Goal: Task Accomplishment & Management: Use online tool/utility

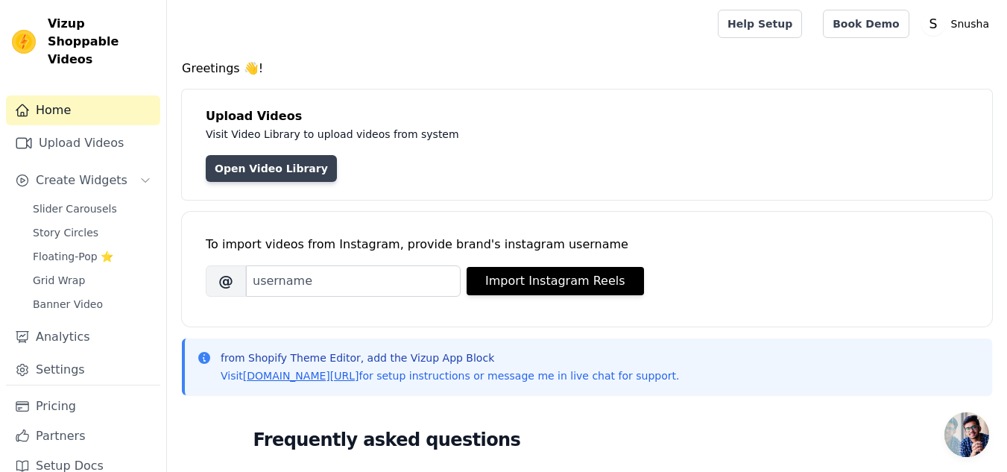
click at [299, 169] on link "Open Video Library" at bounding box center [271, 168] width 131 height 27
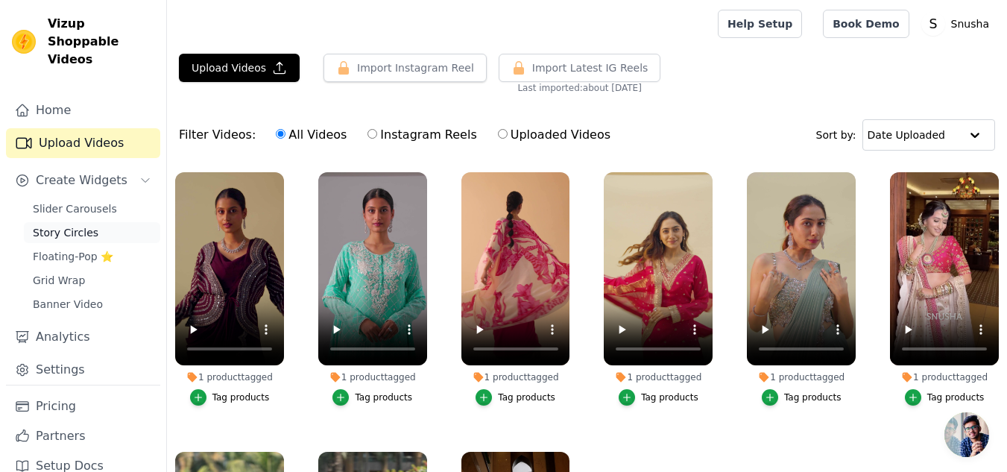
click at [79, 222] on link "Story Circles" at bounding box center [92, 232] width 136 height 21
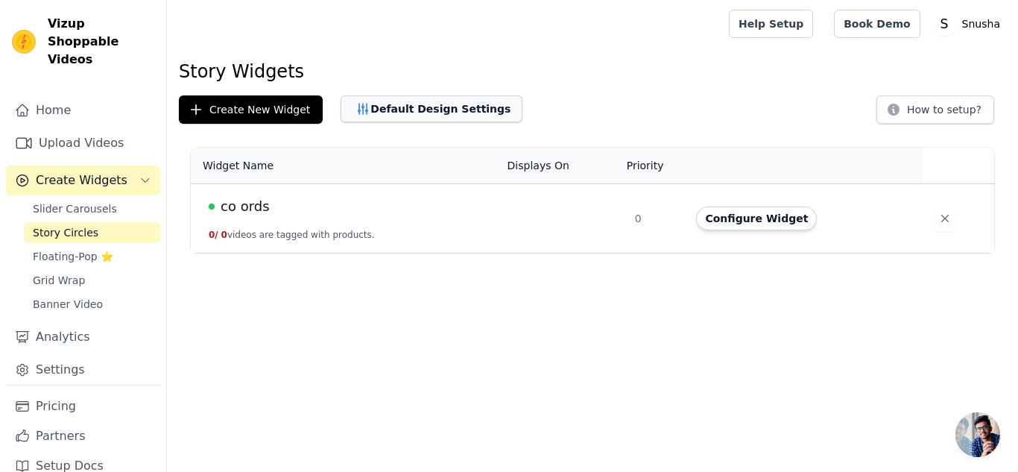
click at [423, 106] on button "Default Design Settings" at bounding box center [432, 108] width 182 height 27
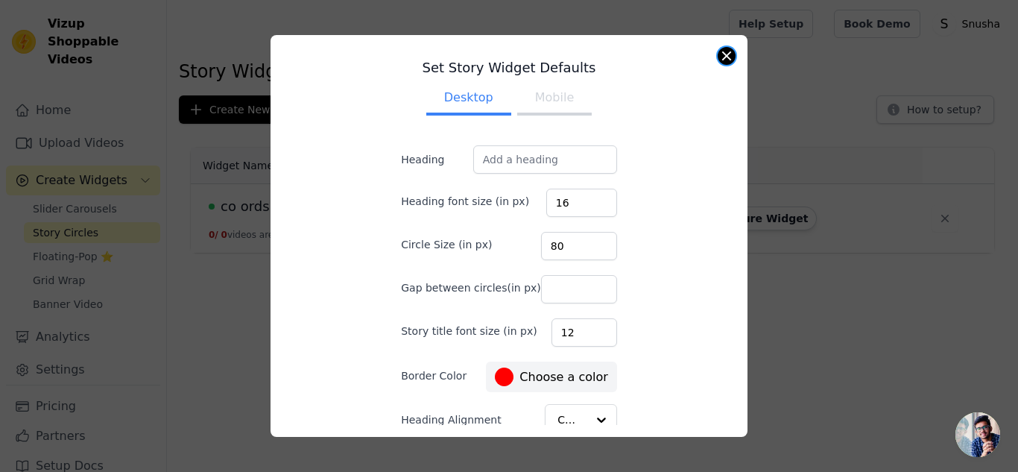
click at [725, 50] on button "Close modal" at bounding box center [727, 56] width 18 height 18
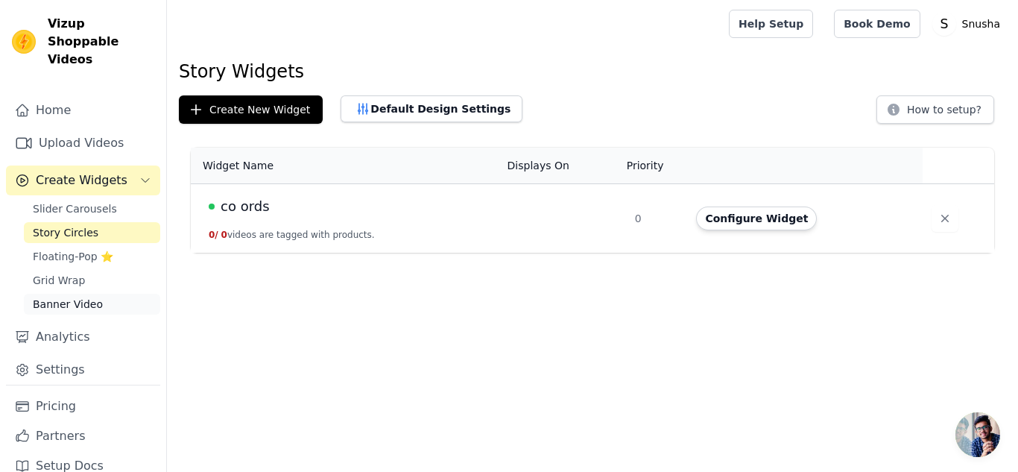
click at [84, 297] on span "Banner Video" at bounding box center [68, 304] width 70 height 15
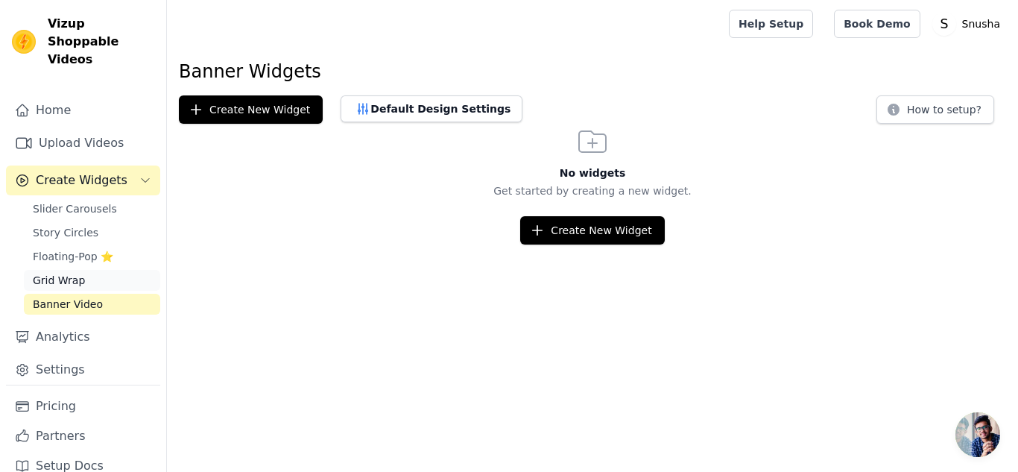
click at [72, 270] on link "Grid Wrap" at bounding box center [92, 280] width 136 height 21
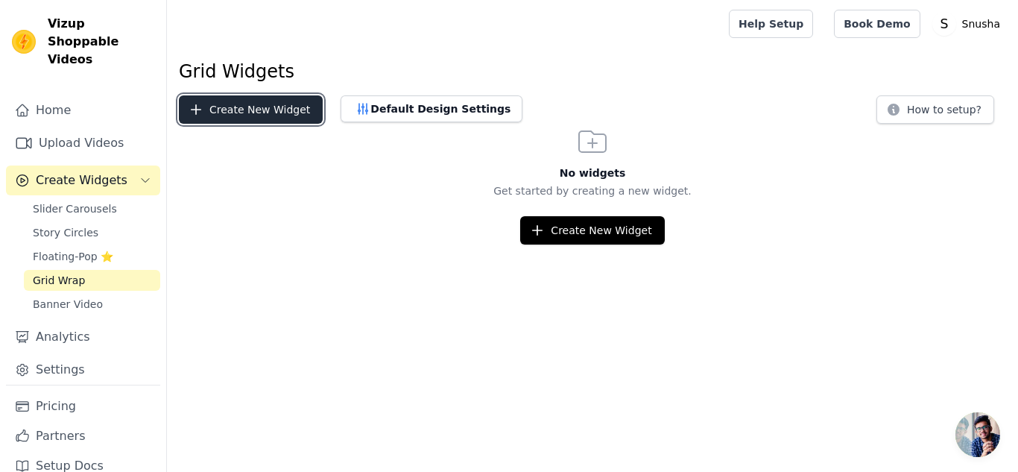
click at [251, 110] on button "Create New Widget" at bounding box center [251, 109] width 144 height 28
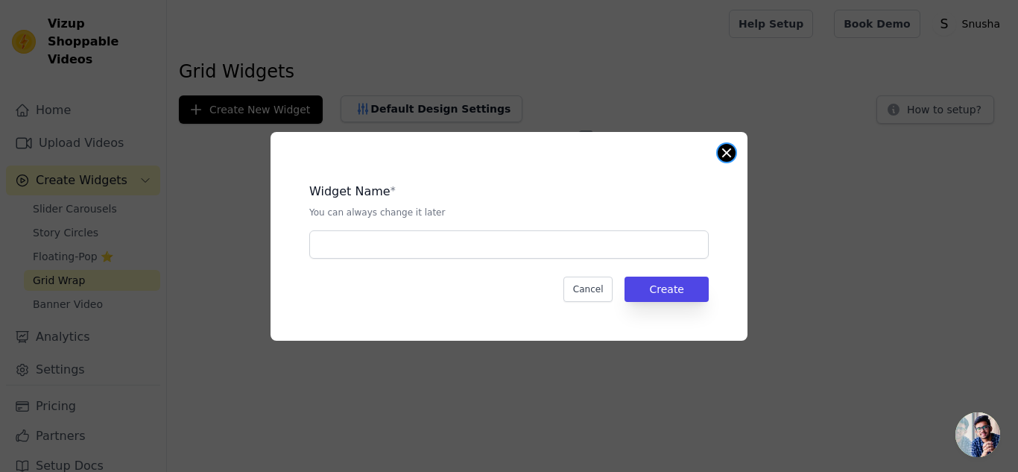
click at [722, 151] on button "Close modal" at bounding box center [727, 153] width 18 height 18
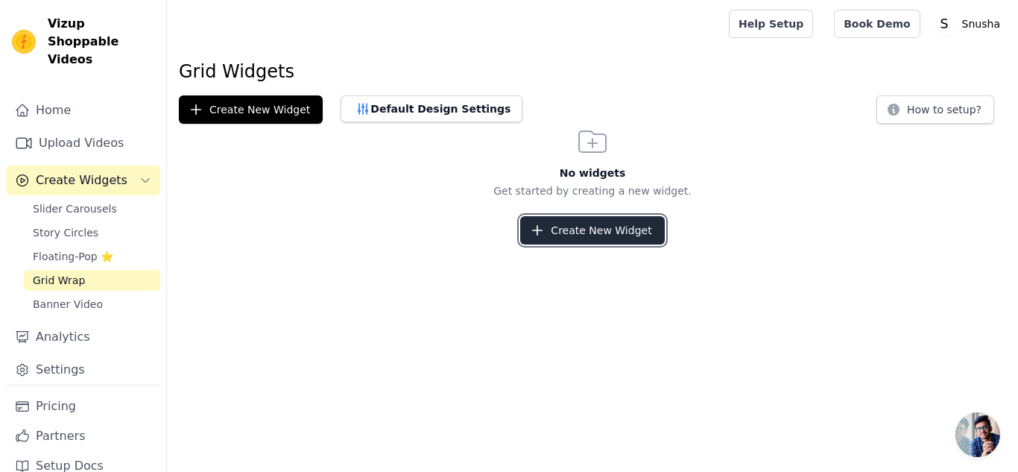
click at [545, 235] on icon "button" at bounding box center [537, 230] width 15 height 15
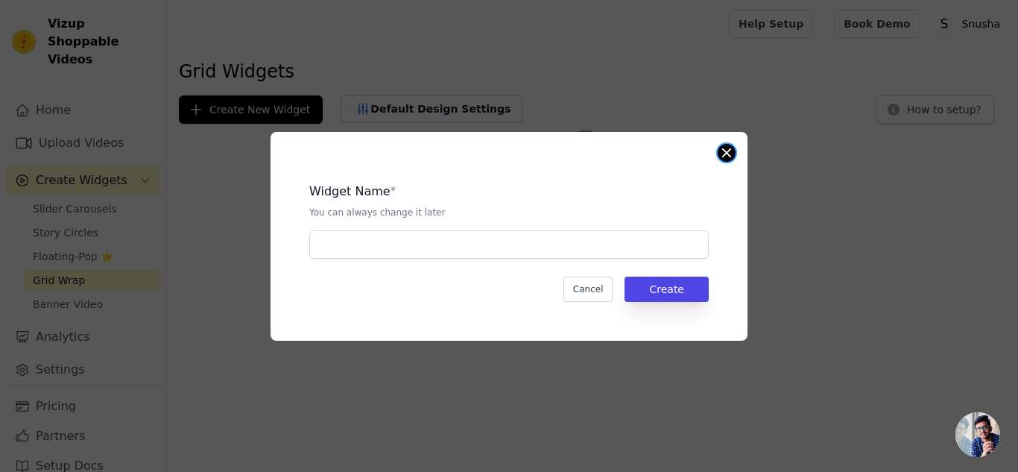
click at [725, 150] on button "Close modal" at bounding box center [727, 153] width 18 height 18
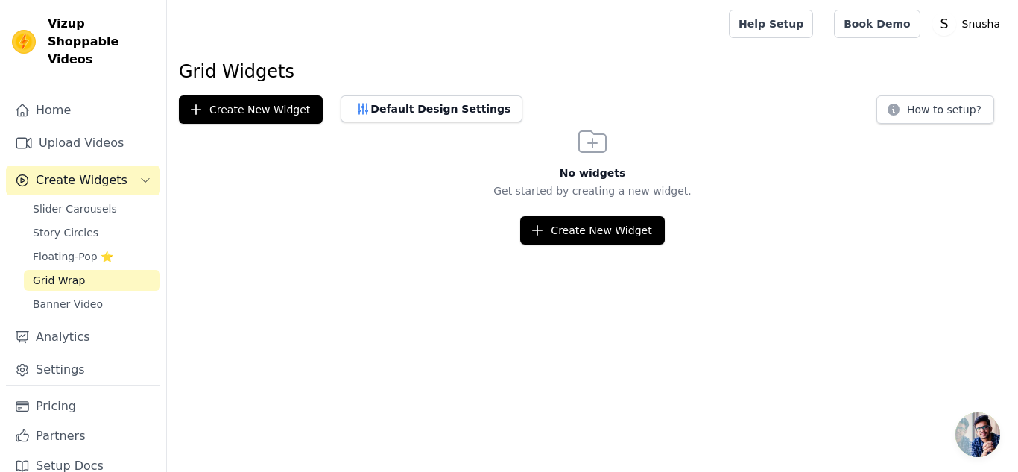
click at [99, 171] on span "Create Widgets" at bounding box center [82, 180] width 92 height 18
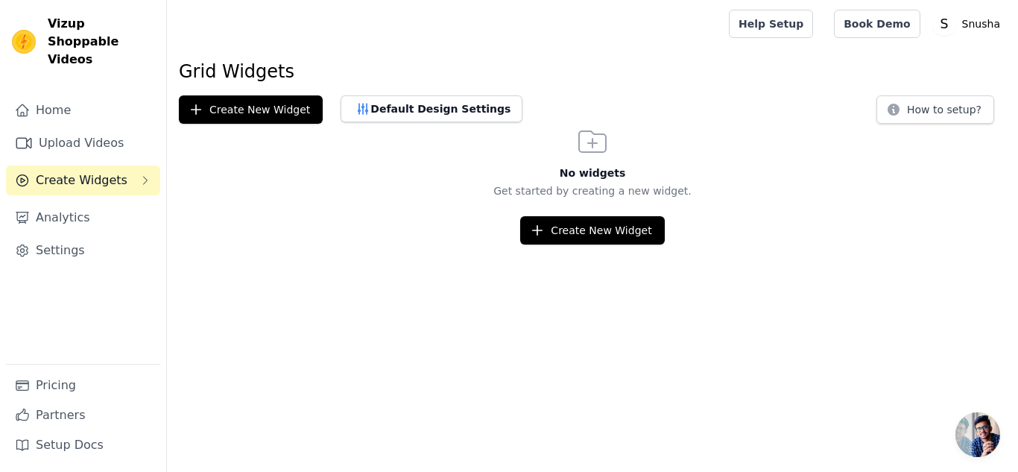
click at [99, 171] on span "Create Widgets" at bounding box center [82, 180] width 92 height 18
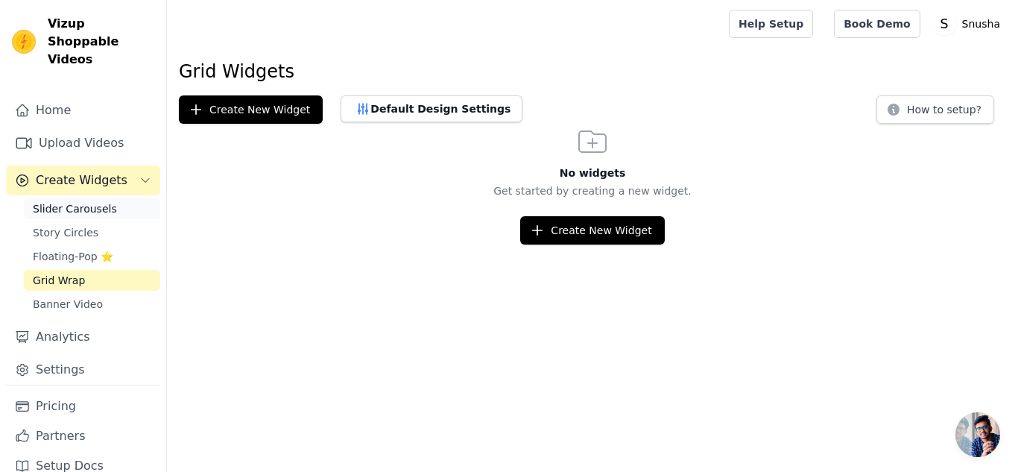
click at [93, 201] on span "Slider Carousels" at bounding box center [75, 208] width 84 height 15
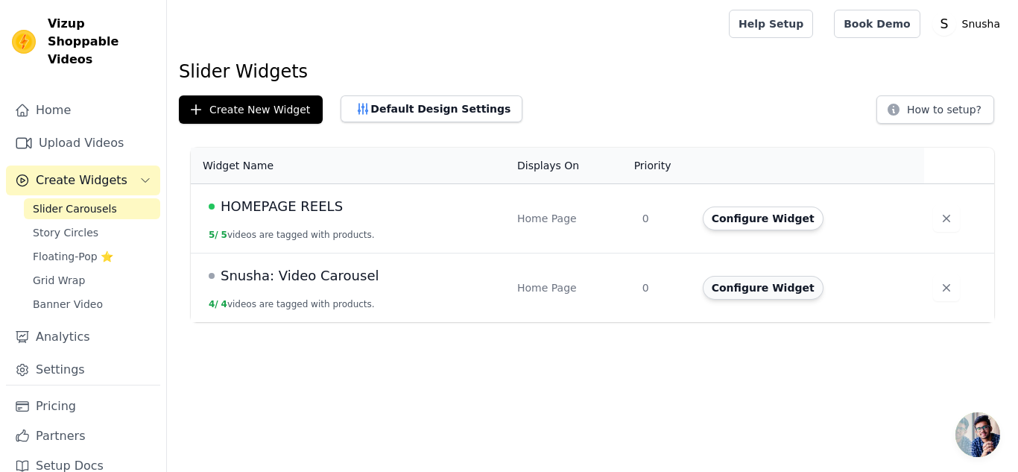
click at [734, 284] on button "Configure Widget" at bounding box center [763, 288] width 121 height 24
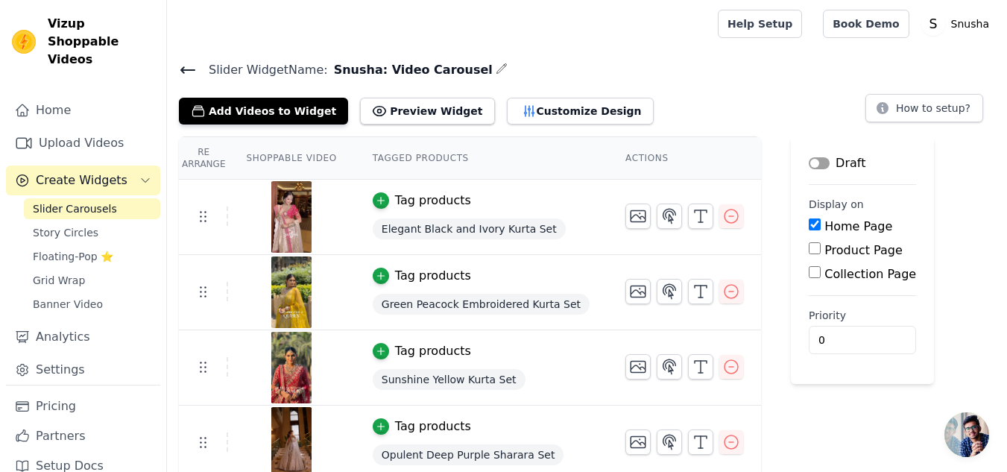
click at [183, 69] on icon at bounding box center [187, 70] width 13 height 6
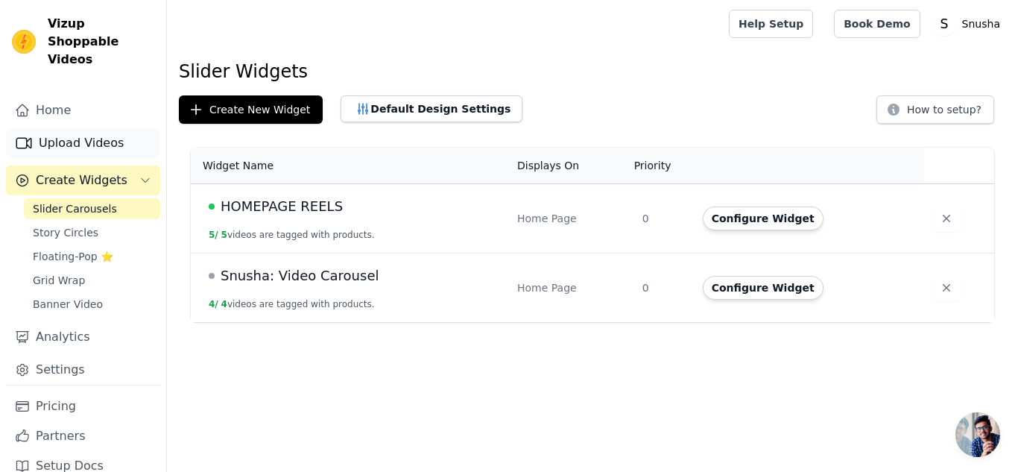
click at [99, 129] on link "Upload Videos" at bounding box center [83, 143] width 154 height 30
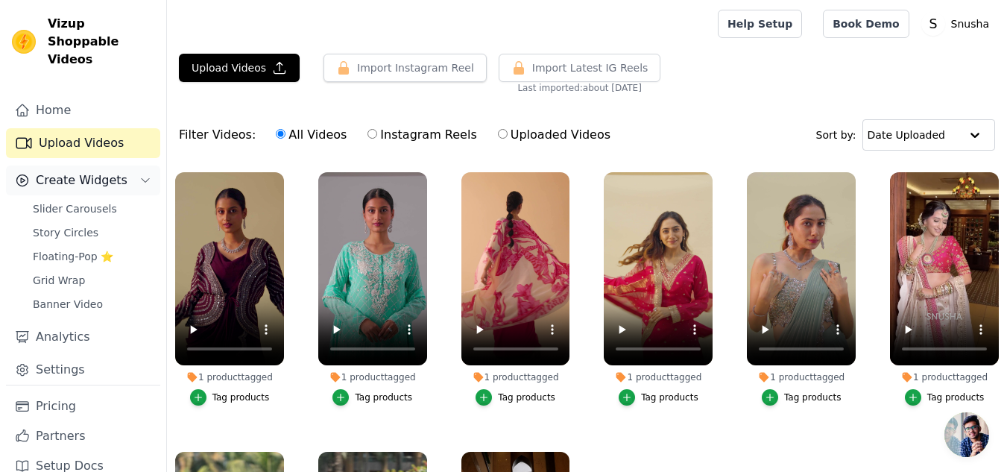
click at [92, 171] on span "Create Widgets" at bounding box center [82, 180] width 92 height 18
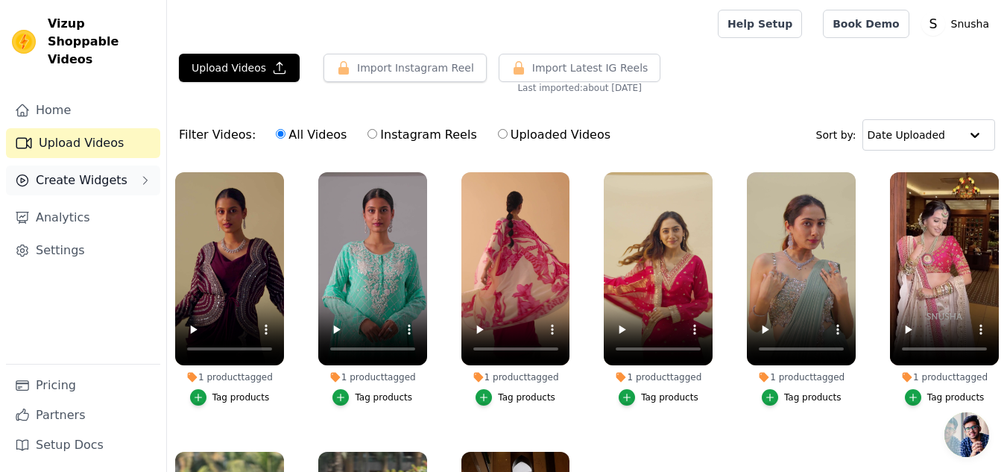
click at [54, 171] on span "Create Widgets" at bounding box center [82, 180] width 92 height 18
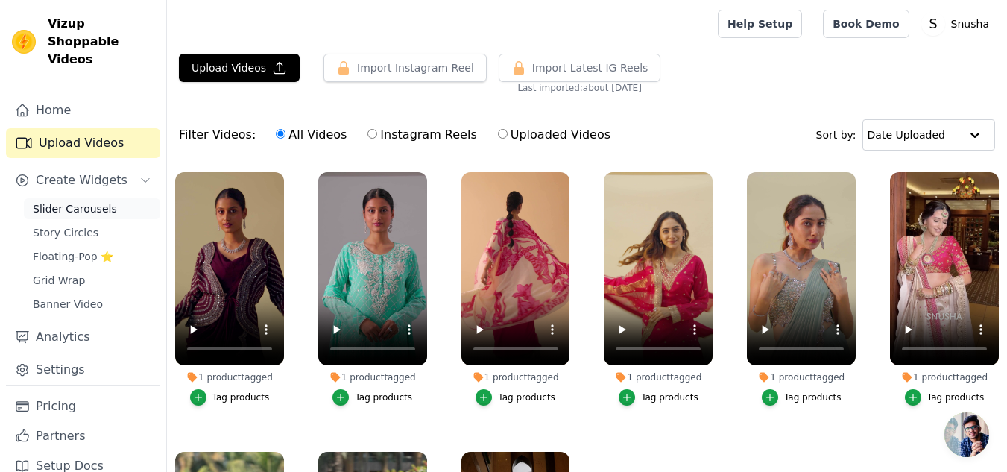
click at [76, 201] on span "Slider Carousels" at bounding box center [75, 208] width 84 height 15
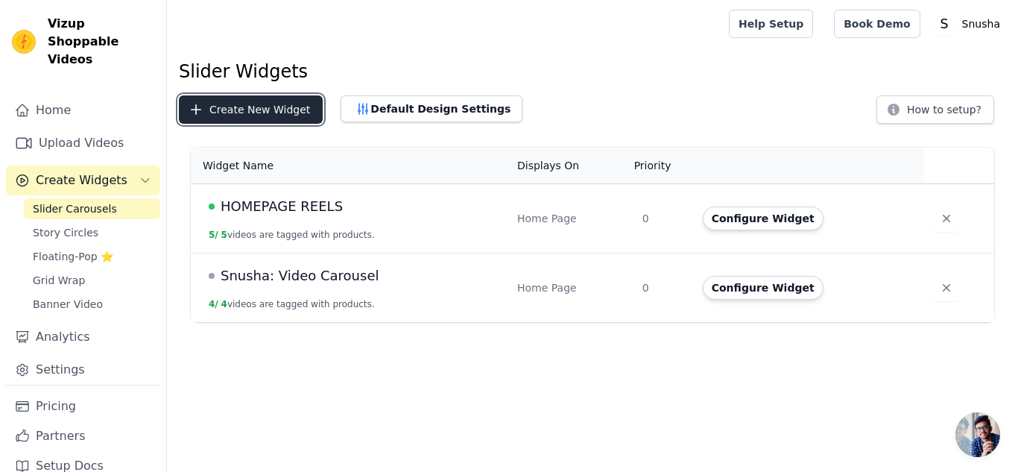
click at [242, 104] on button "Create New Widget" at bounding box center [251, 109] width 144 height 28
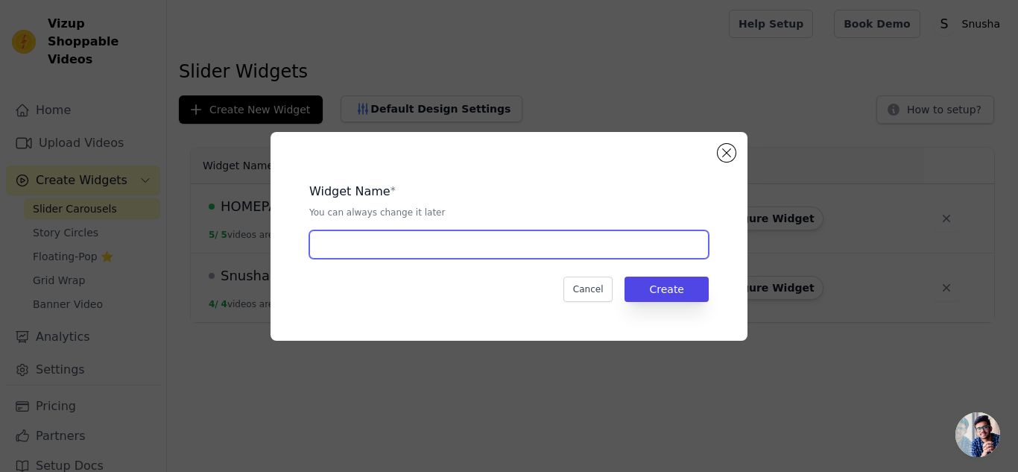
click at [396, 251] on input "text" at bounding box center [509, 244] width 400 height 28
type input "g"
type input "G"
click at [327, 245] on input "ganpati" at bounding box center [509, 244] width 400 height 28
type input "Ganpati"
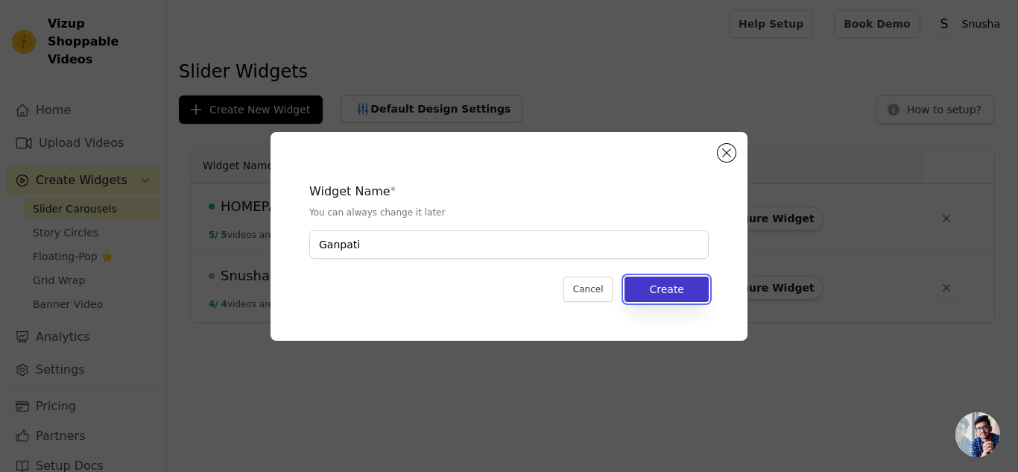
click at [681, 295] on button "Create" at bounding box center [667, 289] width 84 height 25
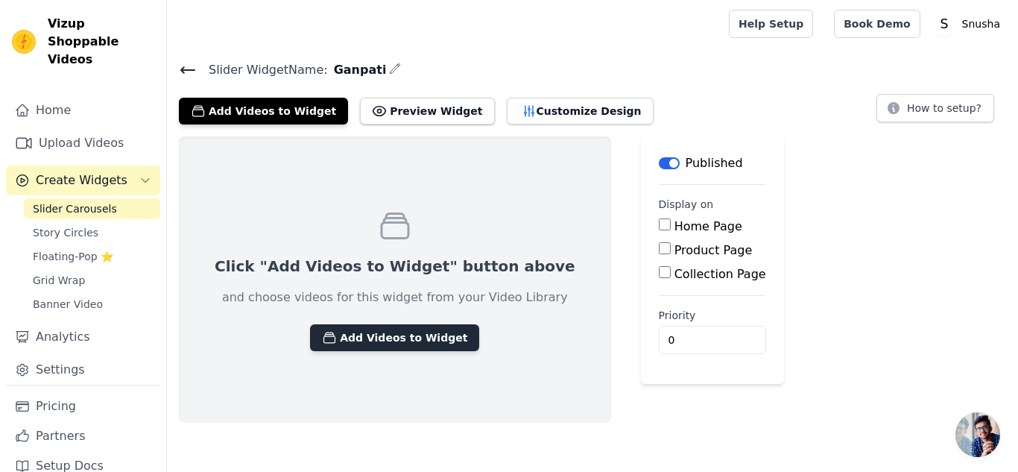
click at [330, 338] on button "Add Videos to Widget" at bounding box center [394, 337] width 169 height 27
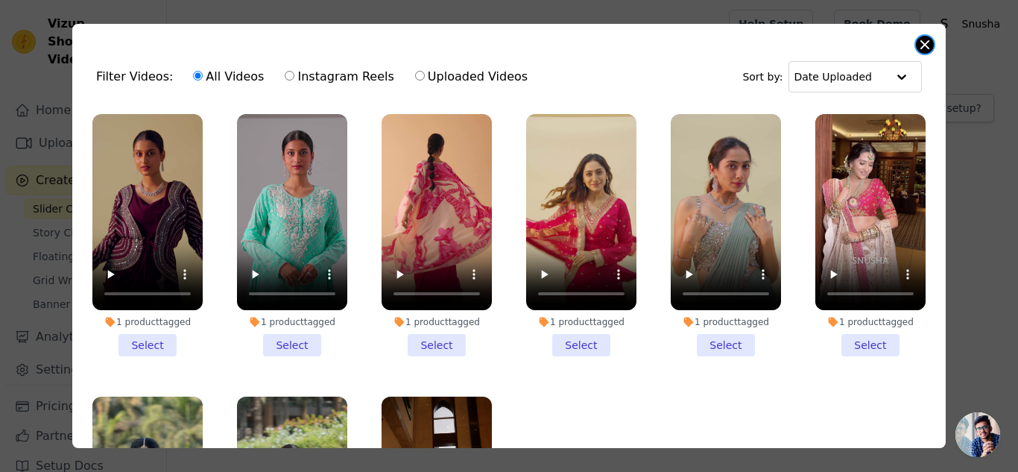
click at [925, 45] on button "Close modal" at bounding box center [925, 45] width 18 height 18
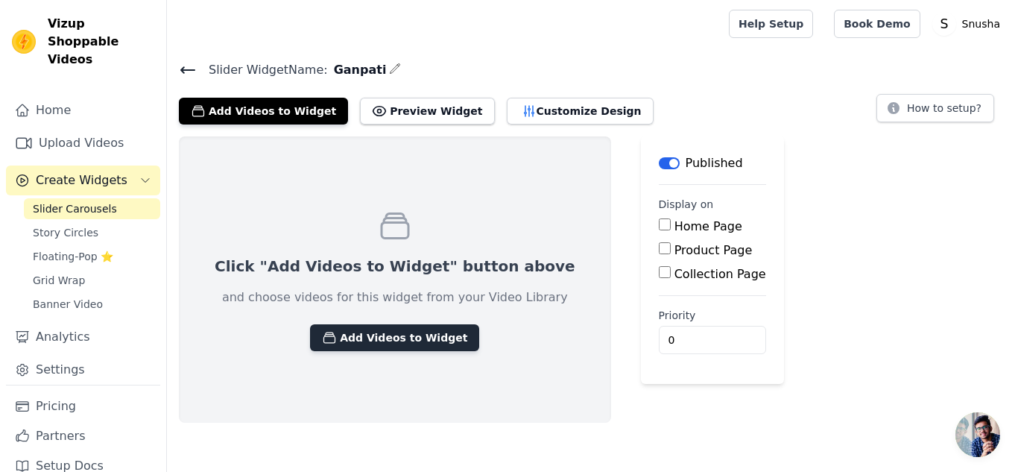
click at [322, 336] on icon "button" at bounding box center [329, 337] width 15 height 15
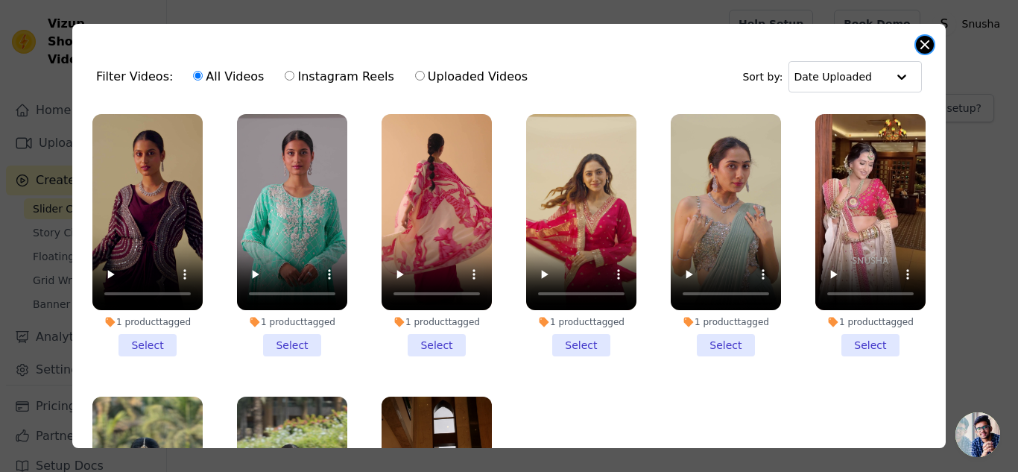
click at [924, 49] on button "Close modal" at bounding box center [925, 45] width 18 height 18
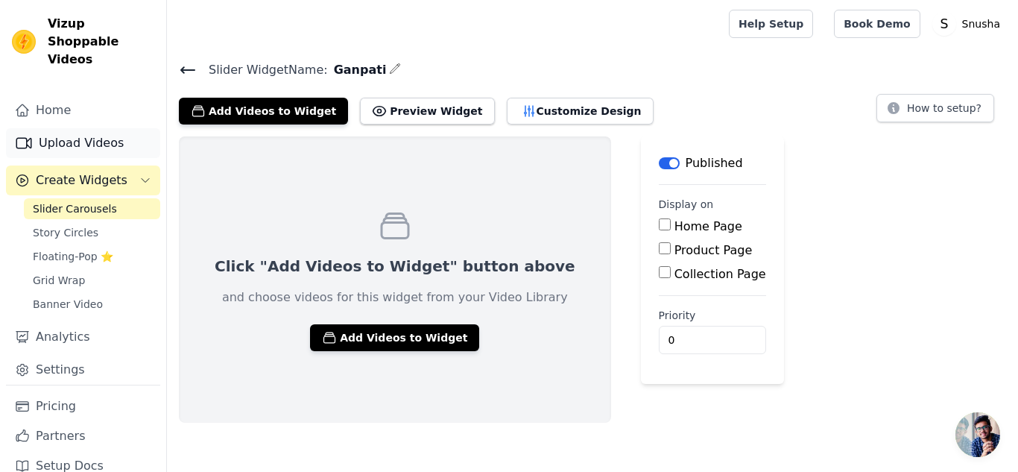
click at [107, 128] on link "Upload Videos" at bounding box center [83, 143] width 154 height 30
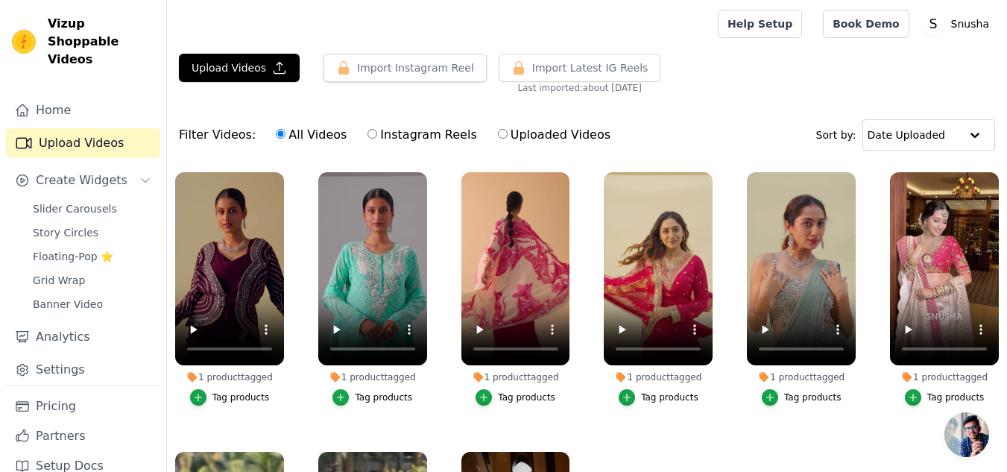
click at [498, 135] on input "Uploaded Videos" at bounding box center [503, 134] width 10 height 10
radio input "true"
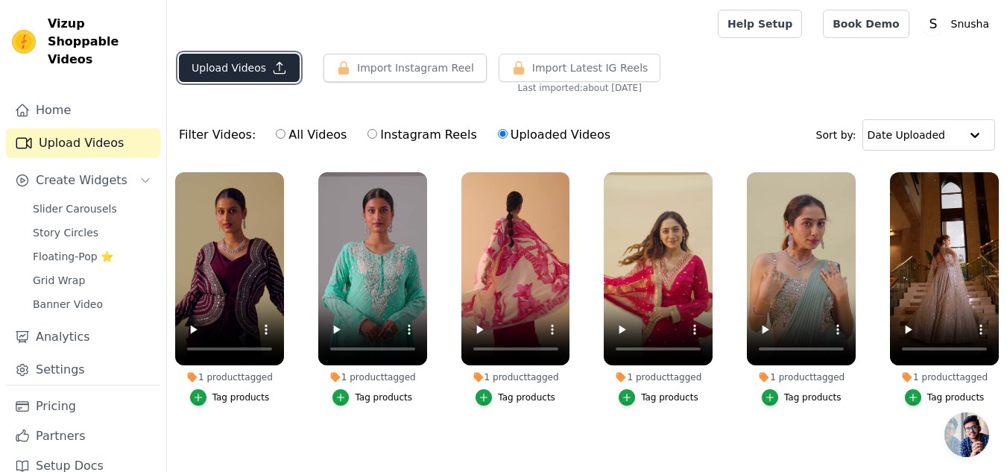
click at [274, 60] on button "Upload Videos" at bounding box center [239, 68] width 121 height 28
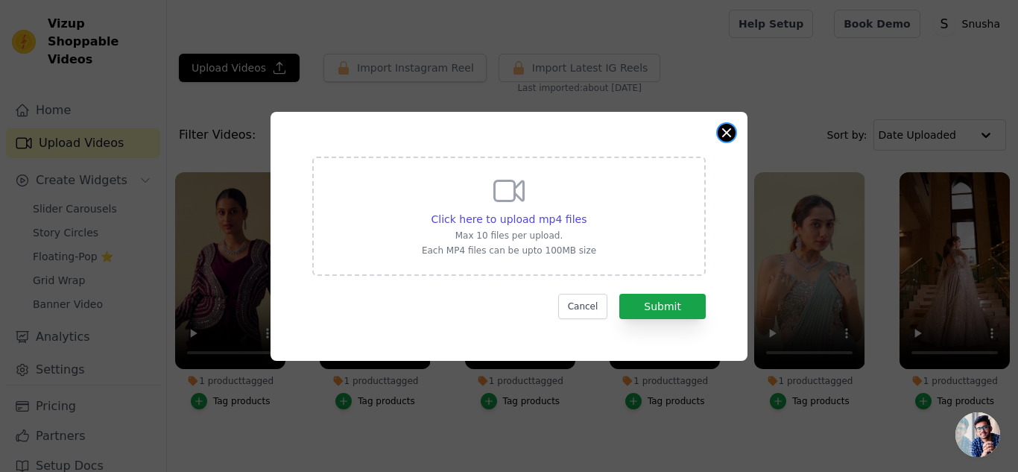
click at [725, 133] on button "Close modal" at bounding box center [727, 133] width 18 height 18
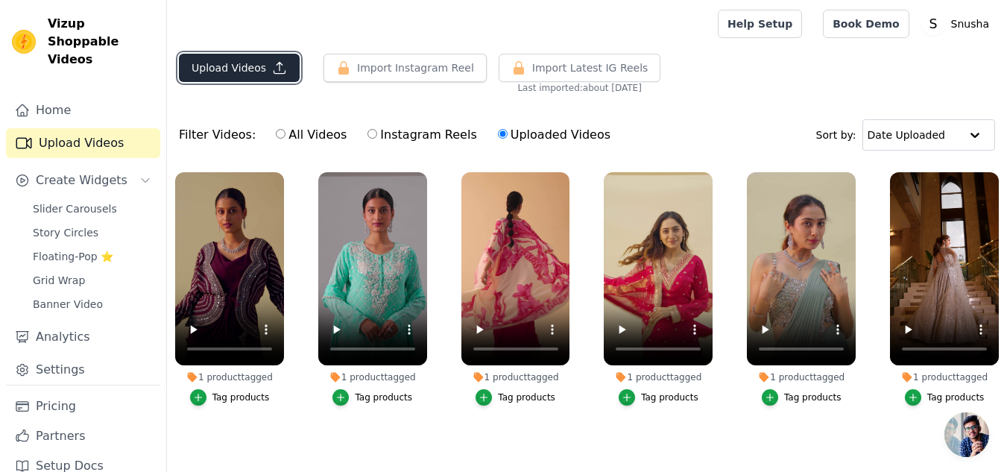
click at [204, 62] on button "Upload Videos" at bounding box center [239, 68] width 121 height 28
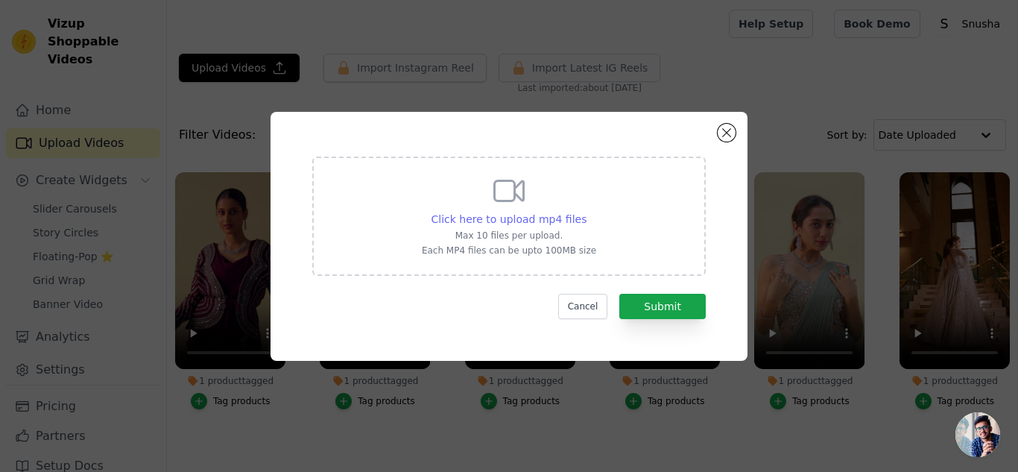
click at [548, 225] on span "Click here to upload mp4 files" at bounding box center [510, 219] width 156 height 12
click at [586, 212] on input "Click here to upload mp4 files Max 10 files per upload. Each MP4 files can be u…" at bounding box center [586, 211] width 1 height 1
type input "C:\fakepath\DAY 10 Shailee_12.mp4"
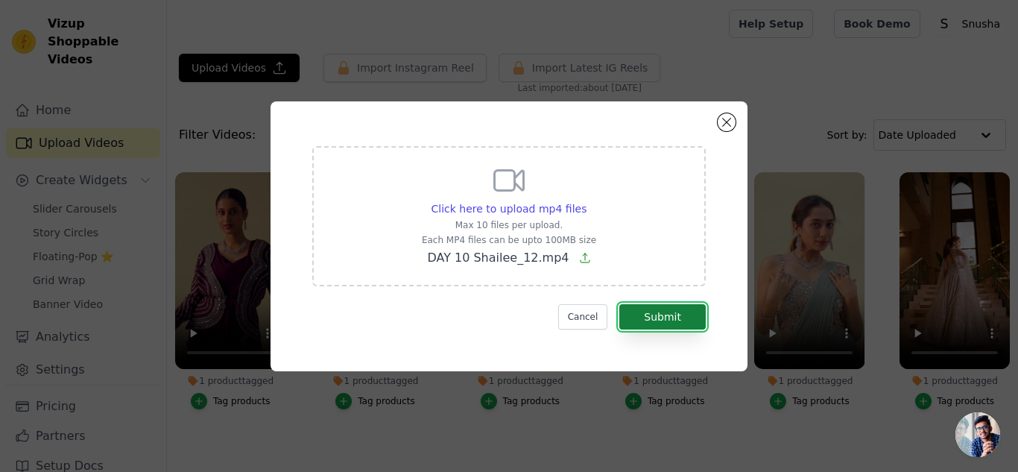
click at [663, 319] on button "Submit" at bounding box center [663, 316] width 86 height 25
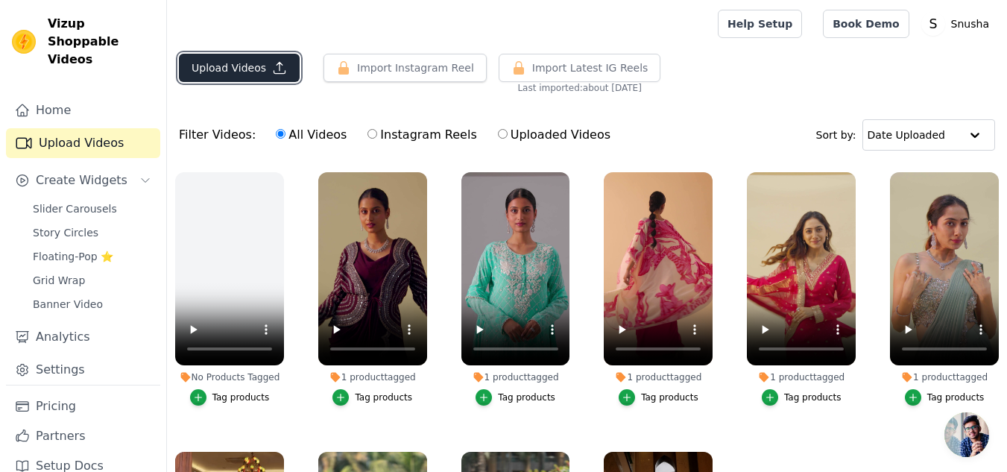
click at [208, 66] on button "Upload Videos" at bounding box center [239, 68] width 121 height 28
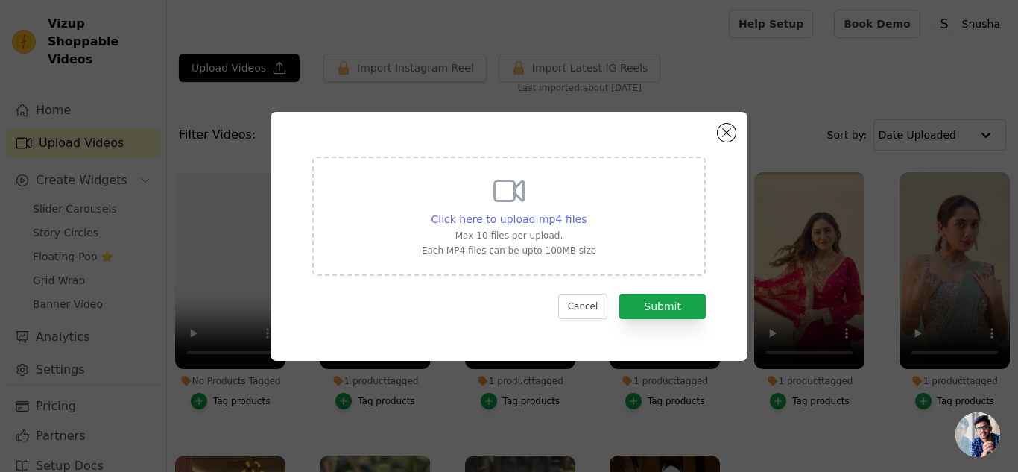
click at [494, 218] on span "Click here to upload mp4 files" at bounding box center [510, 219] width 156 height 12
click at [586, 212] on input "Click here to upload mp4 files Max 10 files per upload. Each MP4 files can be u…" at bounding box center [586, 211] width 1 height 1
type input "C:\fakepath\DAY 10 Shailee_10.mp4"
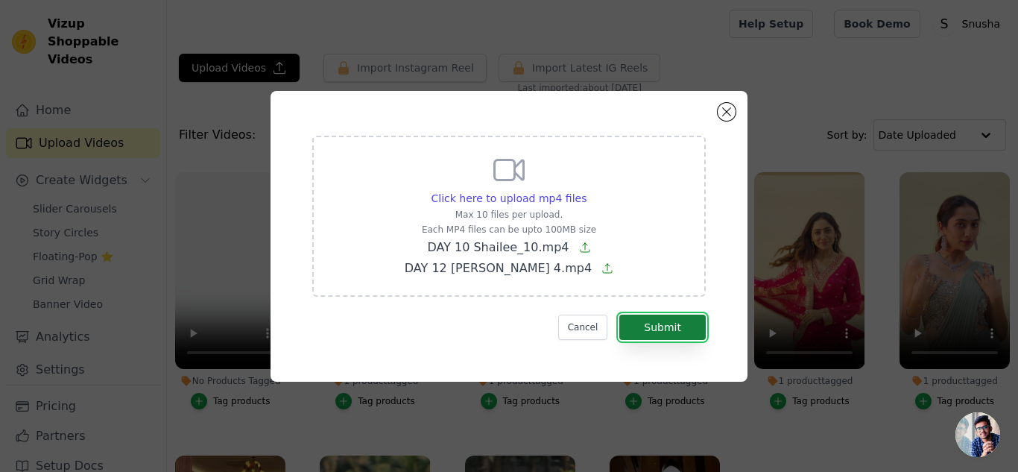
click at [667, 330] on button "Submit" at bounding box center [663, 327] width 86 height 25
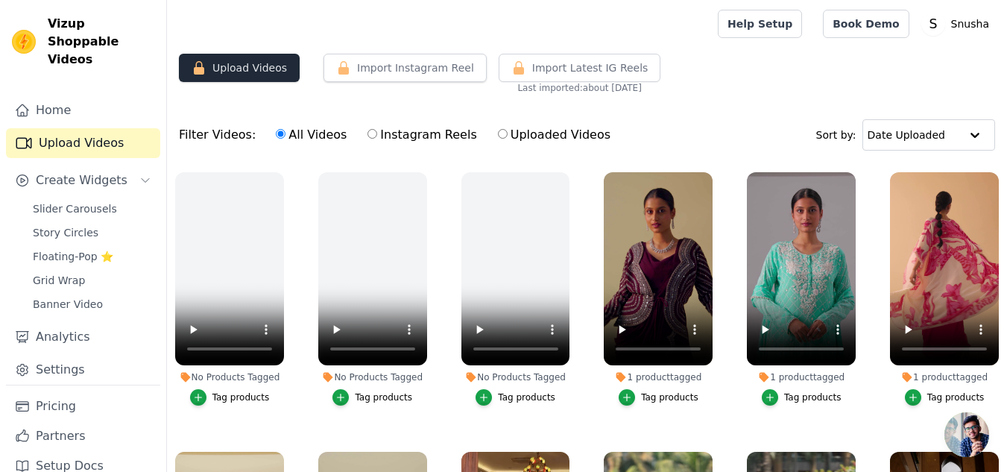
click at [212, 65] on button "Upload Videos" at bounding box center [239, 68] width 121 height 28
click at [705, 73] on div "Upload Videos Import Instagram Reel Import Latest Instagram Reels Import Latest…" at bounding box center [587, 74] width 840 height 40
click at [203, 71] on icon "button" at bounding box center [199, 67] width 10 height 13
click at [714, 77] on div "Upload Videos Import Instagram Reel Import Latest Instagram Reels Import Latest…" at bounding box center [587, 74] width 840 height 40
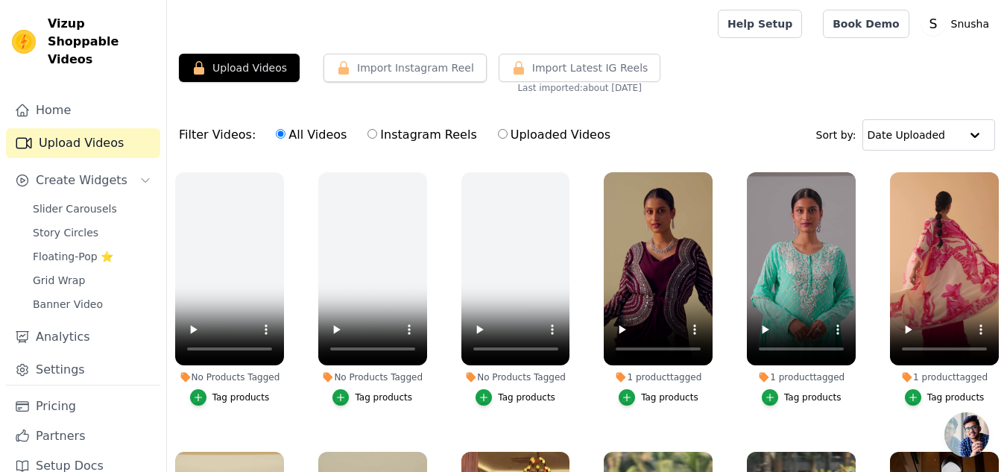
click at [498, 133] on input "Uploaded Videos" at bounding box center [503, 134] width 10 height 10
radio input "true"
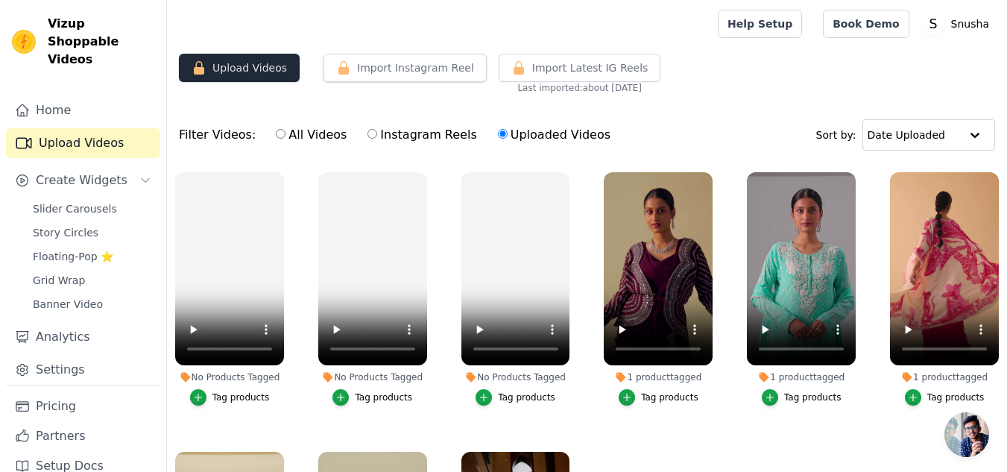
click at [247, 57] on button "Upload Videos" at bounding box center [239, 68] width 121 height 28
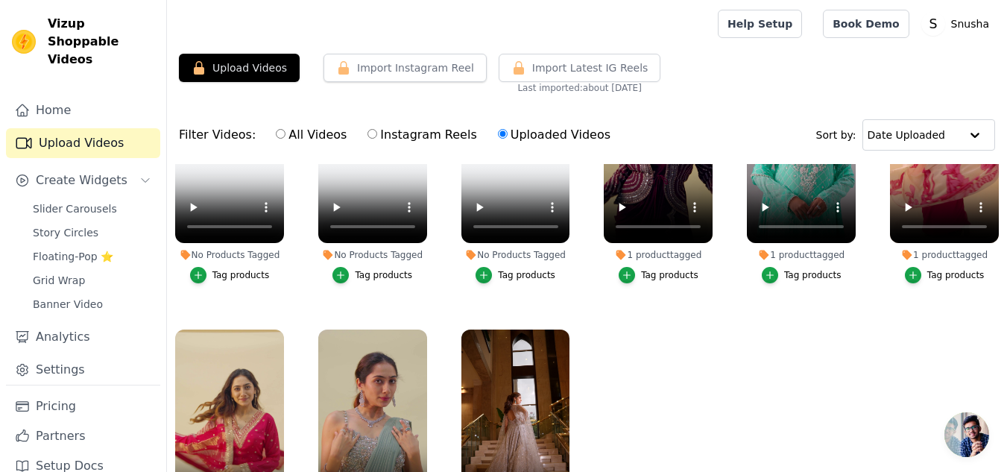
scroll to position [139, 0]
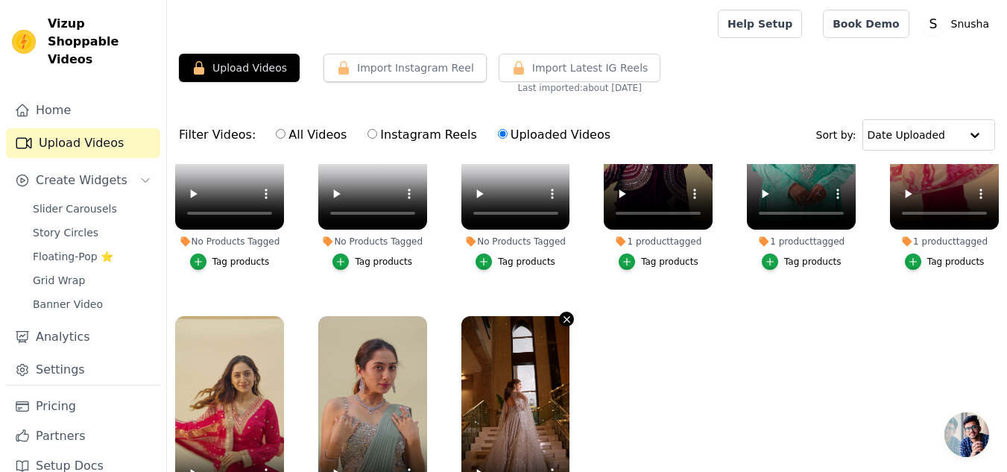
click at [565, 315] on icon "button" at bounding box center [566, 319] width 11 height 11
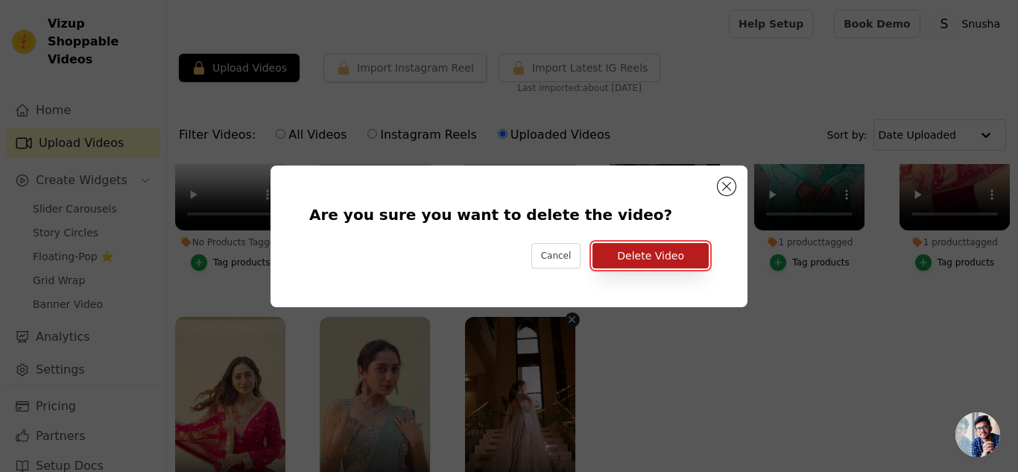
click at [647, 256] on button "Delete Video" at bounding box center [651, 255] width 116 height 25
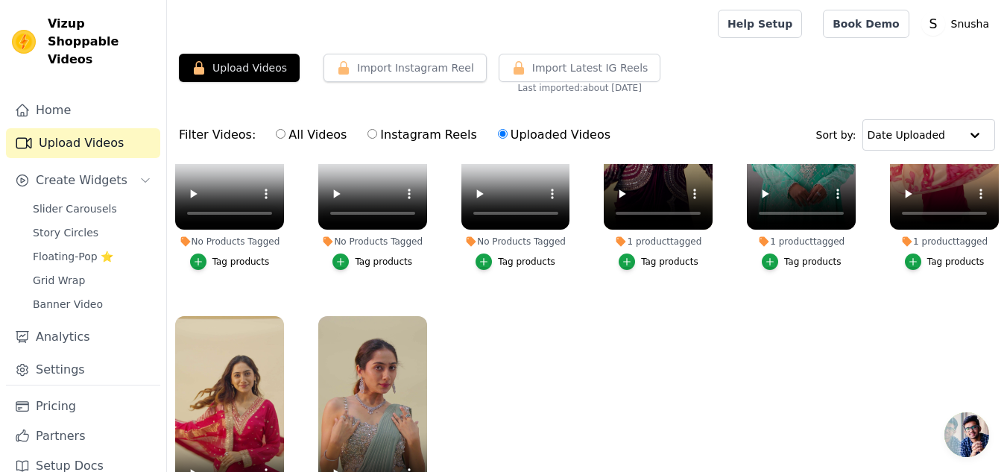
scroll to position [0, 0]
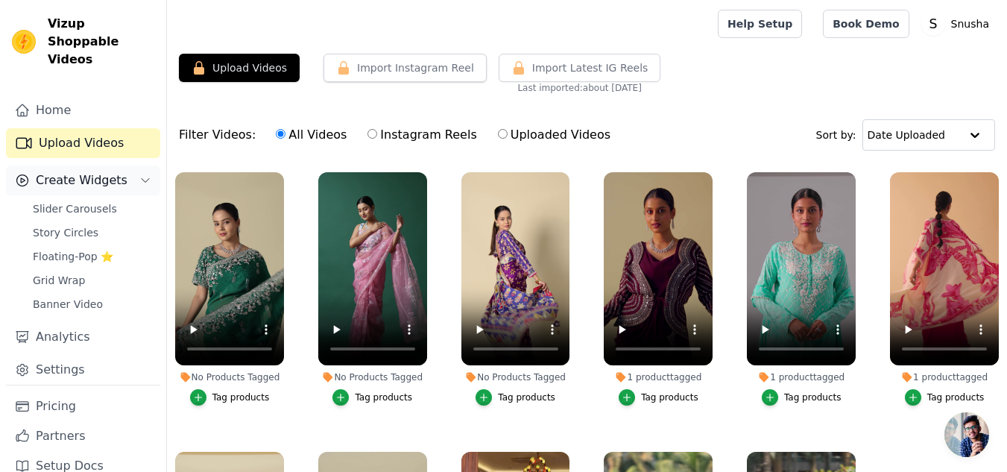
click at [77, 171] on span "Create Widgets" at bounding box center [82, 180] width 92 height 18
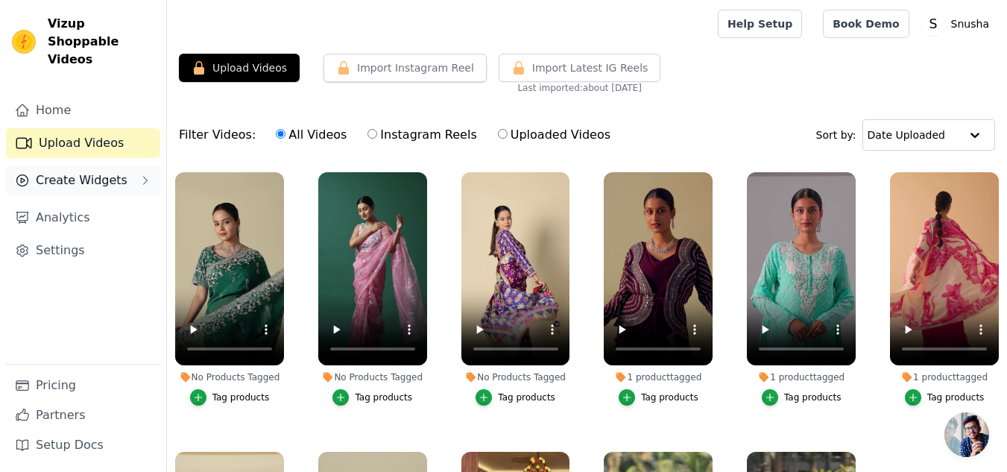
click at [137, 166] on button "Create Widgets" at bounding box center [83, 181] width 154 height 30
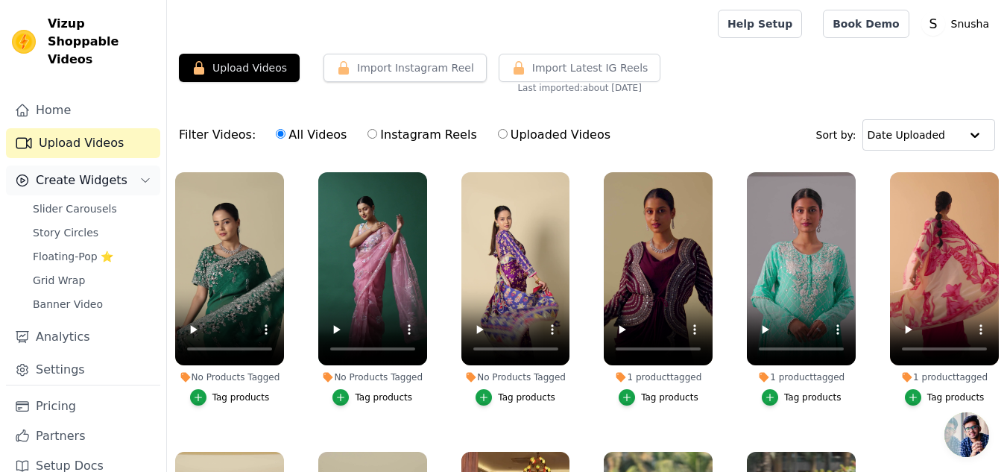
click at [139, 174] on icon "Sidebar" at bounding box center [145, 180] width 12 height 12
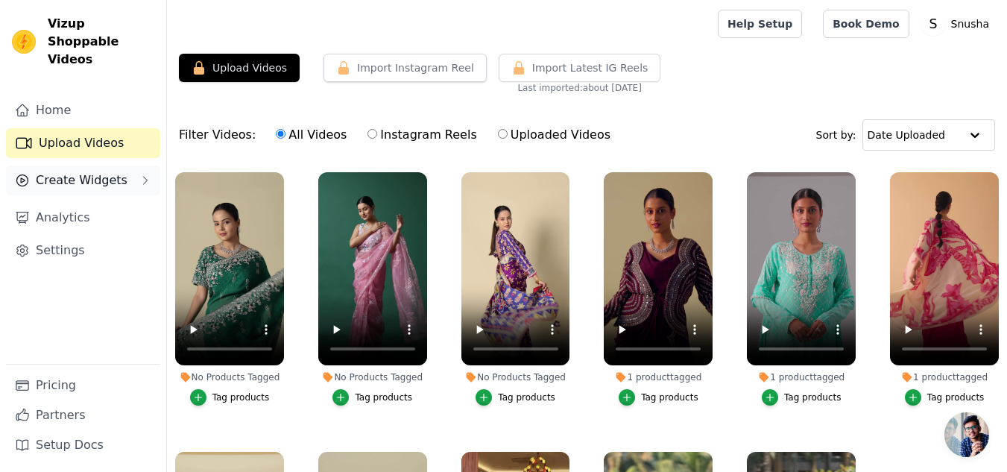
click at [137, 166] on button "Create Widgets" at bounding box center [83, 181] width 154 height 30
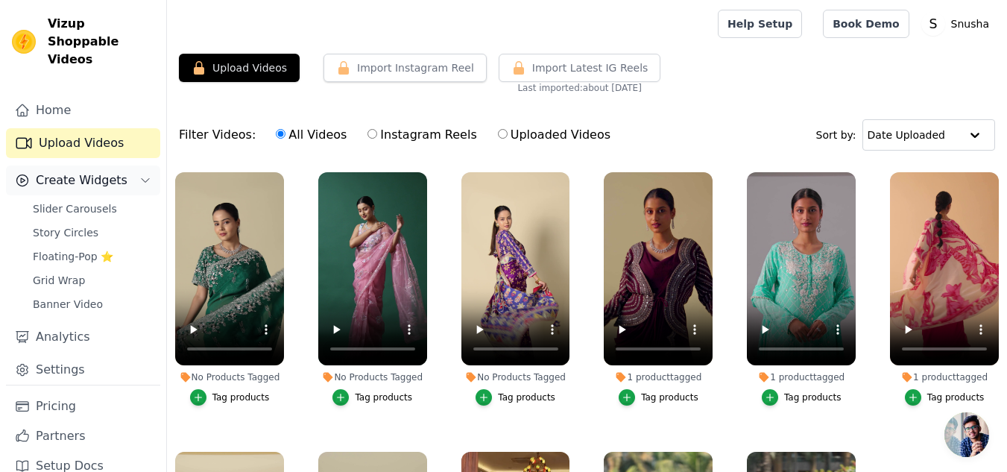
click at [139, 174] on icon "Sidebar" at bounding box center [145, 180] width 12 height 12
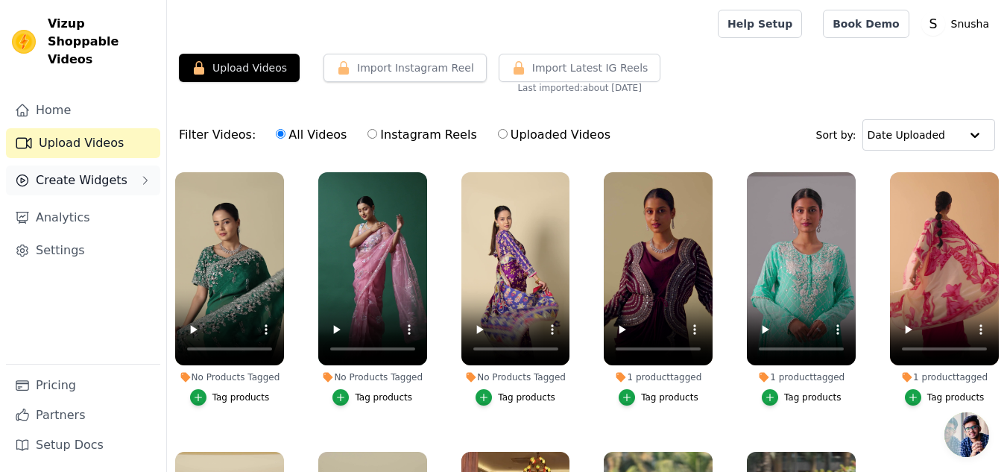
click at [77, 171] on span "Create Widgets" at bounding box center [82, 180] width 92 height 18
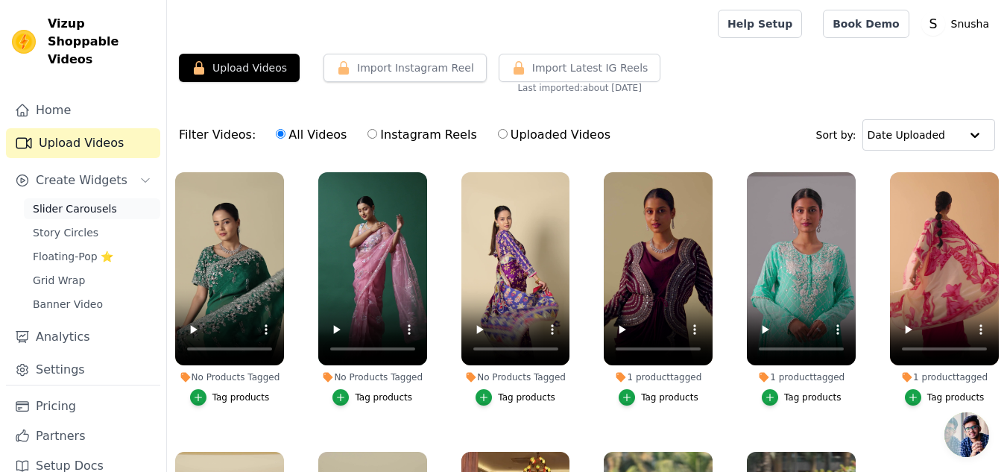
click at [69, 201] on span "Slider Carousels" at bounding box center [75, 208] width 84 height 15
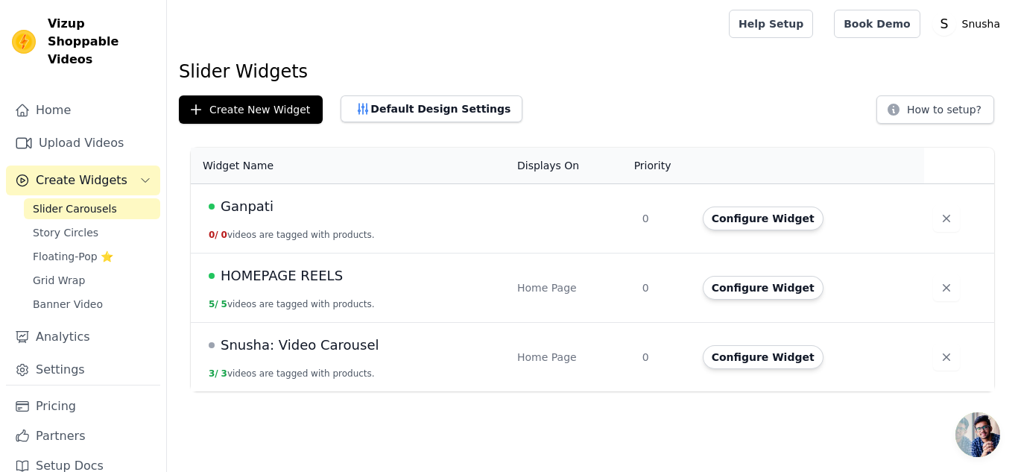
click at [373, 212] on div "Ganpati" at bounding box center [354, 206] width 291 height 21
click at [755, 211] on button "Configure Widget" at bounding box center [763, 219] width 121 height 24
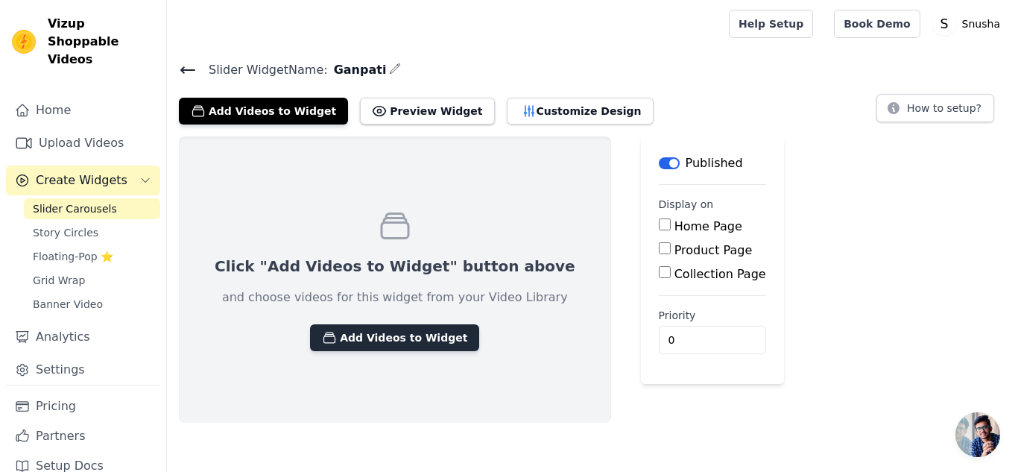
click at [328, 335] on button "Add Videos to Widget" at bounding box center [394, 337] width 169 height 27
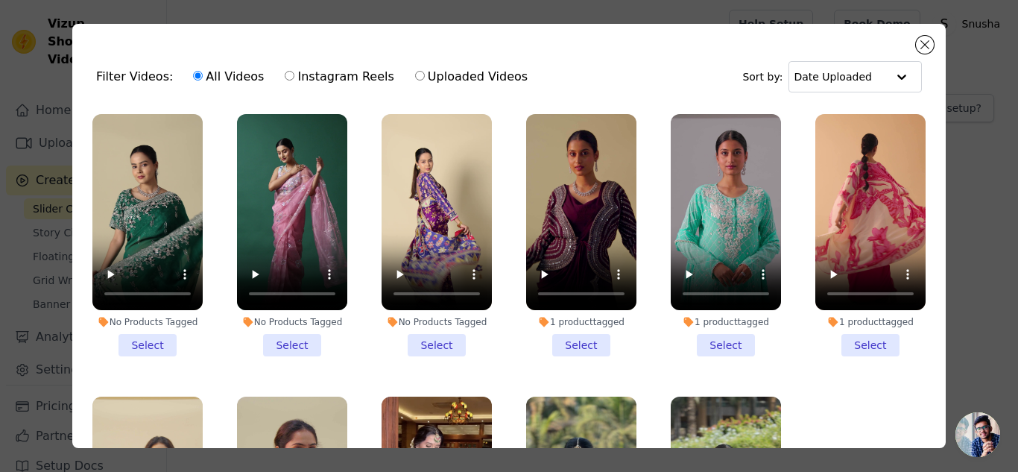
click at [139, 331] on li "No Products Tagged Select" at bounding box center [147, 235] width 110 height 242
click at [0, 0] on input "No Products Tagged Select" at bounding box center [0, 0] width 0 height 0
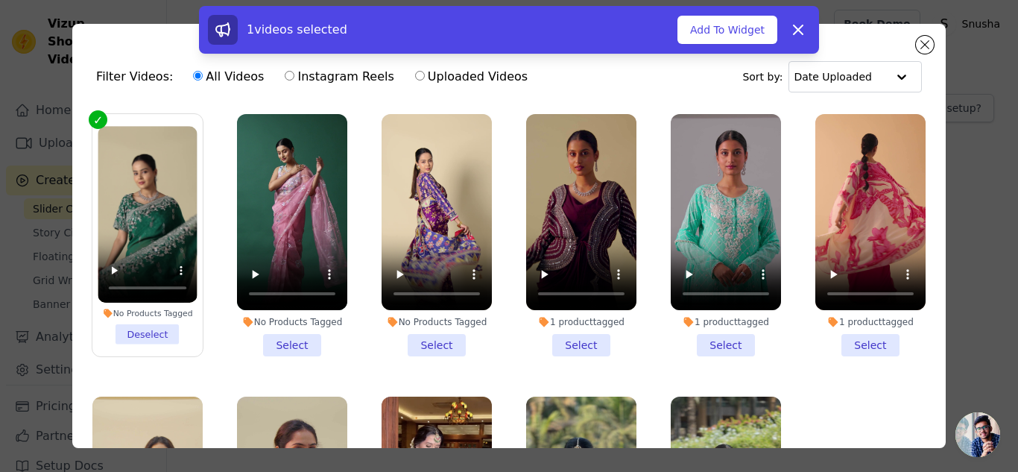
click at [286, 340] on li "No Products Tagged Select" at bounding box center [292, 235] width 110 height 242
click at [0, 0] on input "No Products Tagged Select" at bounding box center [0, 0] width 0 height 0
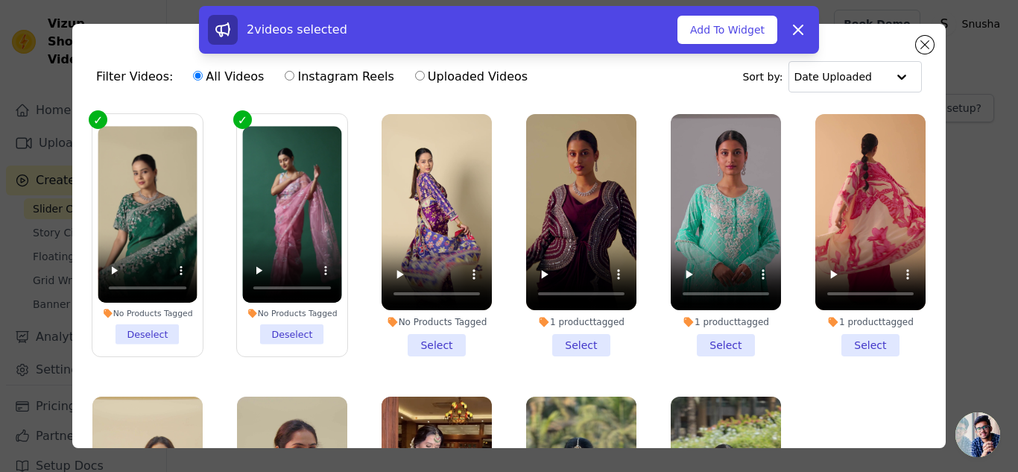
click at [418, 338] on li "No Products Tagged Select" at bounding box center [437, 235] width 110 height 242
click at [0, 0] on input "No Products Tagged Select" at bounding box center [0, 0] width 0 height 0
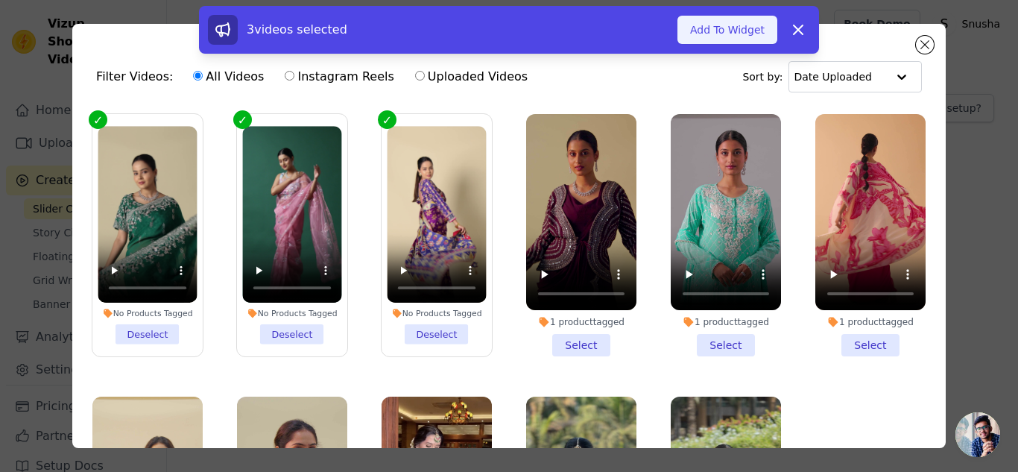
click at [728, 27] on button "Add To Widget" at bounding box center [728, 30] width 100 height 28
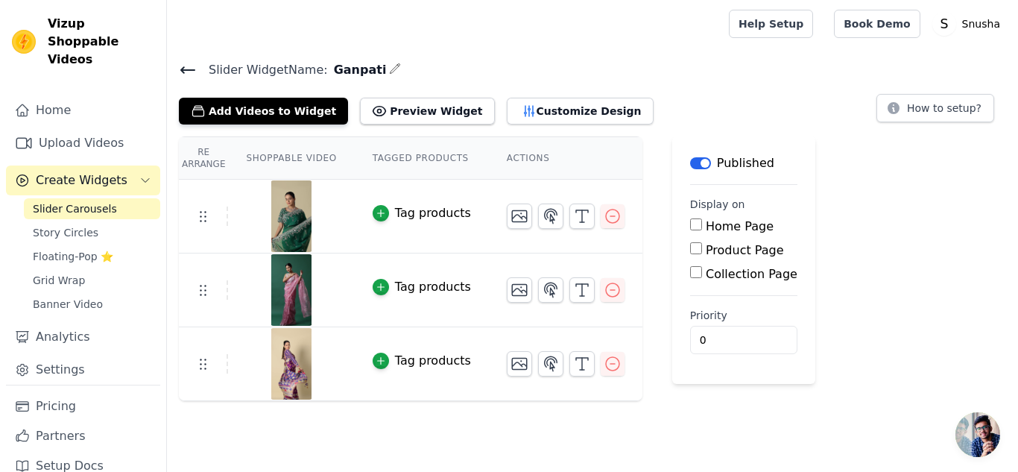
click at [181, 69] on icon at bounding box center [187, 70] width 13 height 6
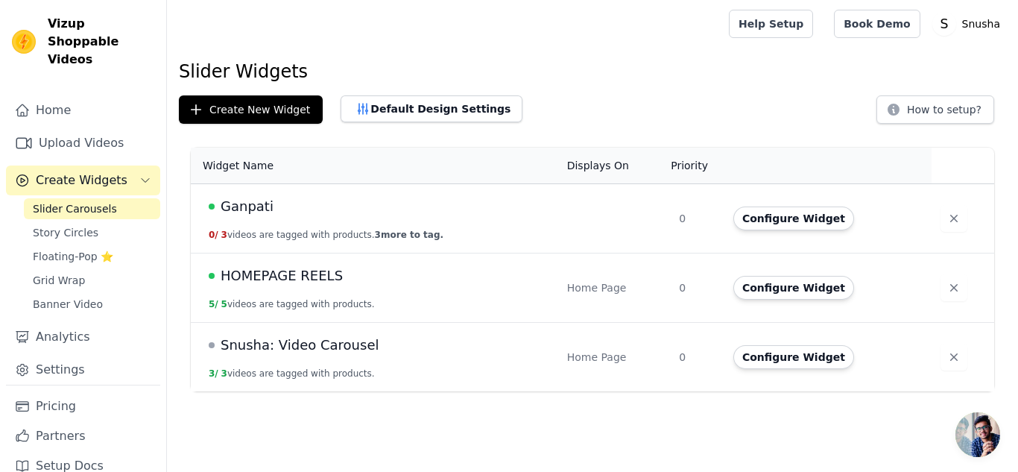
click at [73, 171] on span "Create Widgets" at bounding box center [82, 180] width 92 height 18
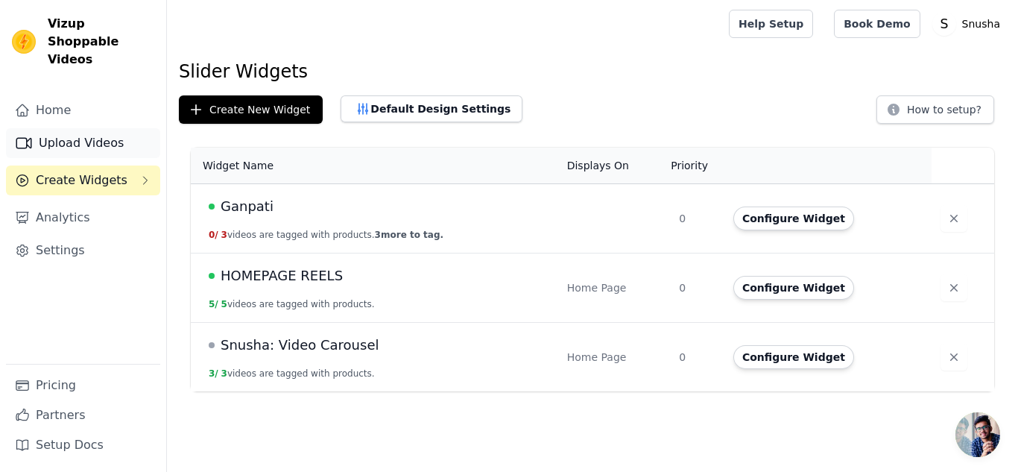
click at [81, 128] on link "Upload Videos" at bounding box center [83, 143] width 154 height 30
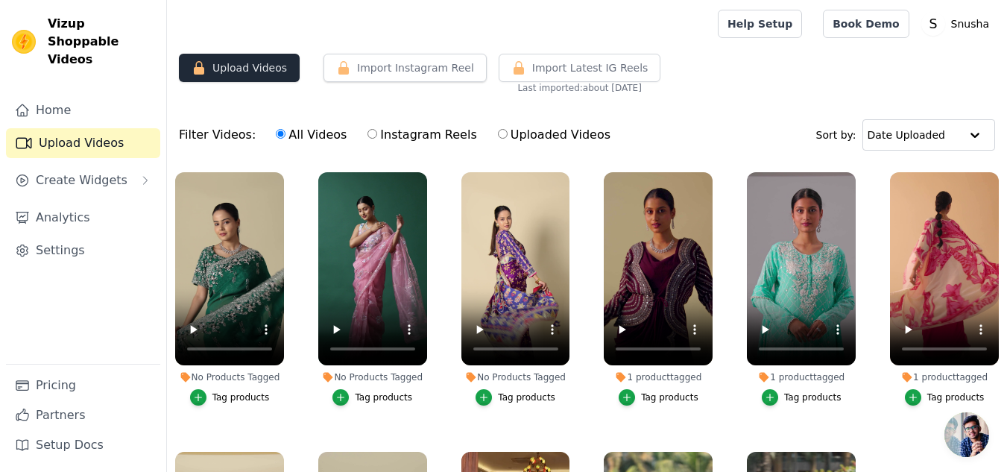
click at [194, 77] on button "Upload Videos" at bounding box center [239, 68] width 121 height 28
click at [215, 66] on button "Upload Videos" at bounding box center [239, 68] width 121 height 28
drag, startPoint x: 215, startPoint y: 66, endPoint x: 242, endPoint y: 36, distance: 39.6
click at [242, 36] on div at bounding box center [439, 24] width 521 height 48
click at [221, 63] on button "Upload Videos" at bounding box center [239, 68] width 121 height 28
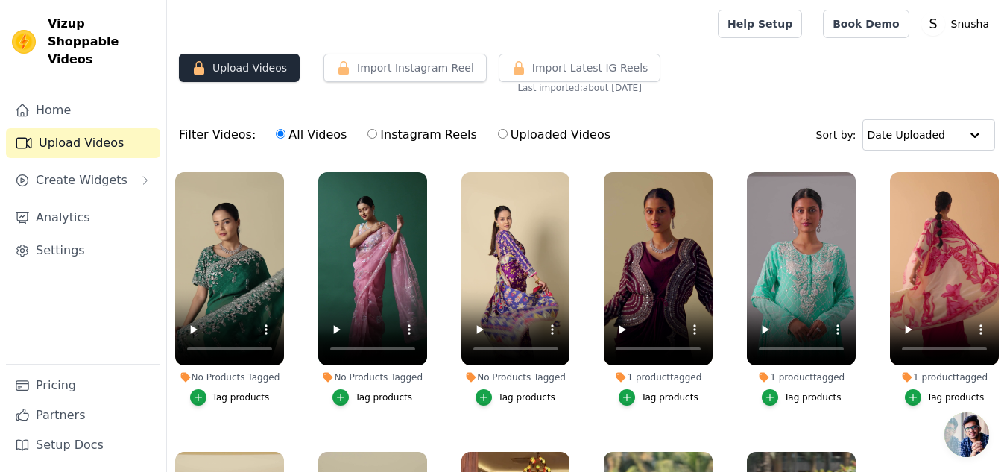
click at [221, 63] on button "Upload Videos" at bounding box center [239, 68] width 121 height 28
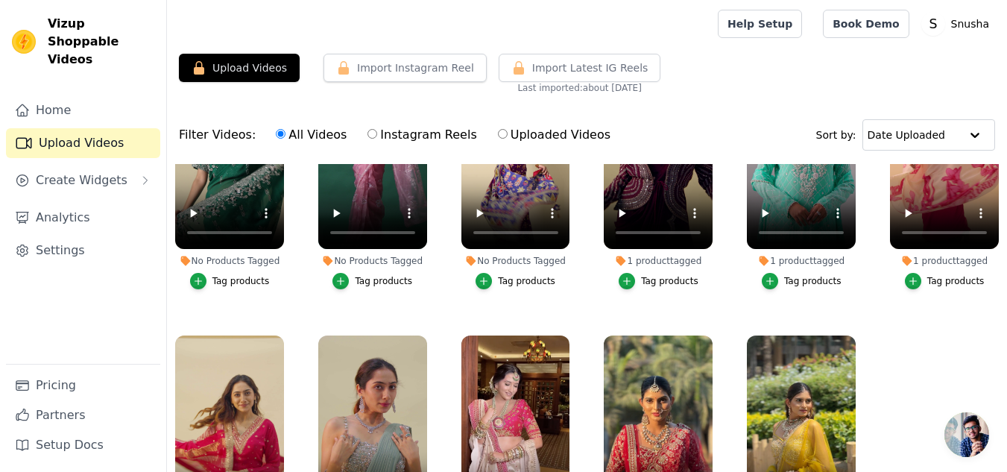
scroll to position [139, 0]
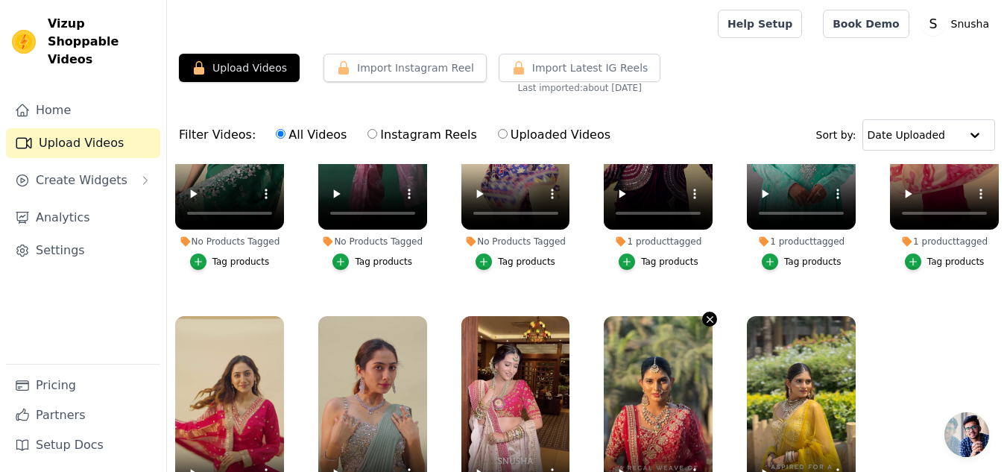
click at [708, 314] on icon "button" at bounding box center [710, 319] width 11 height 11
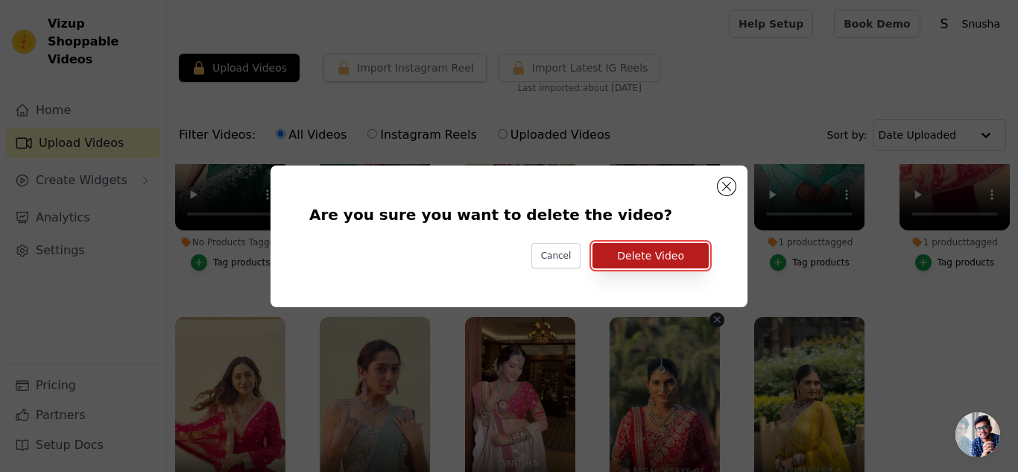
click at [643, 255] on button "Delete Video" at bounding box center [651, 255] width 116 height 25
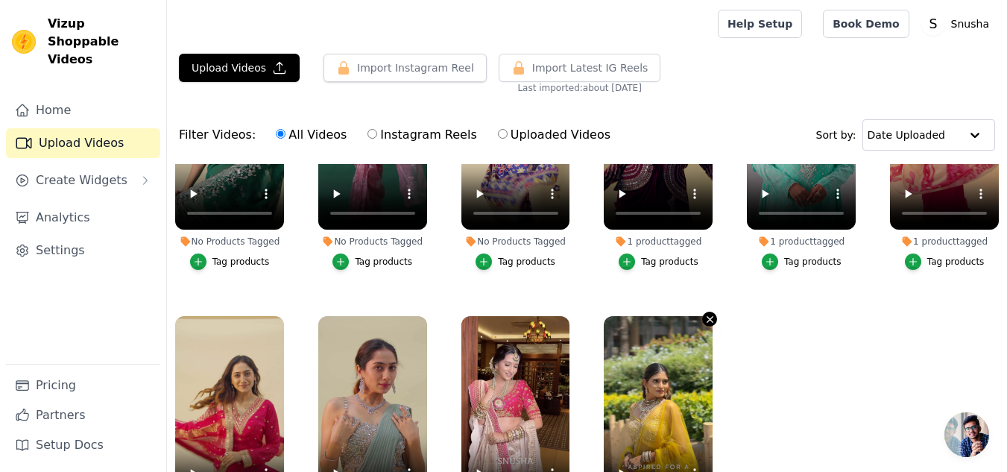
click at [705, 318] on icon "button" at bounding box center [710, 319] width 11 height 11
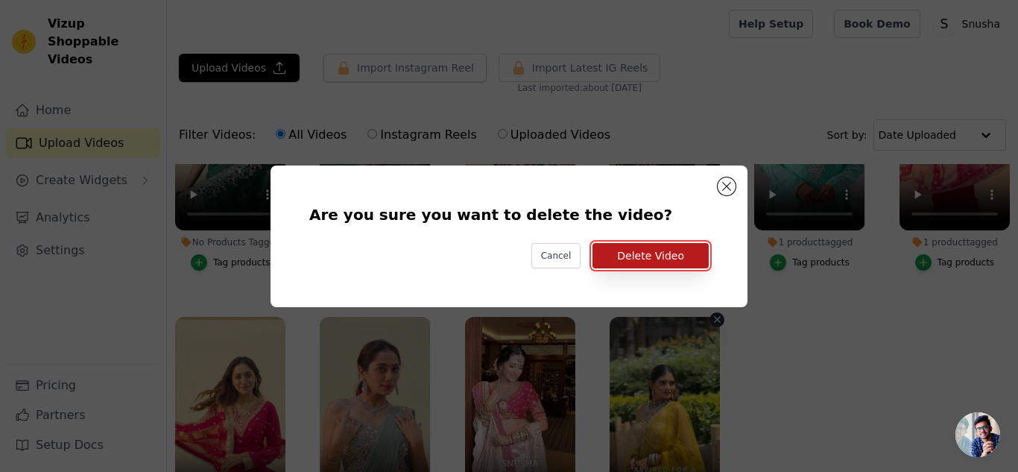
click at [671, 256] on button "Delete Video" at bounding box center [651, 255] width 116 height 25
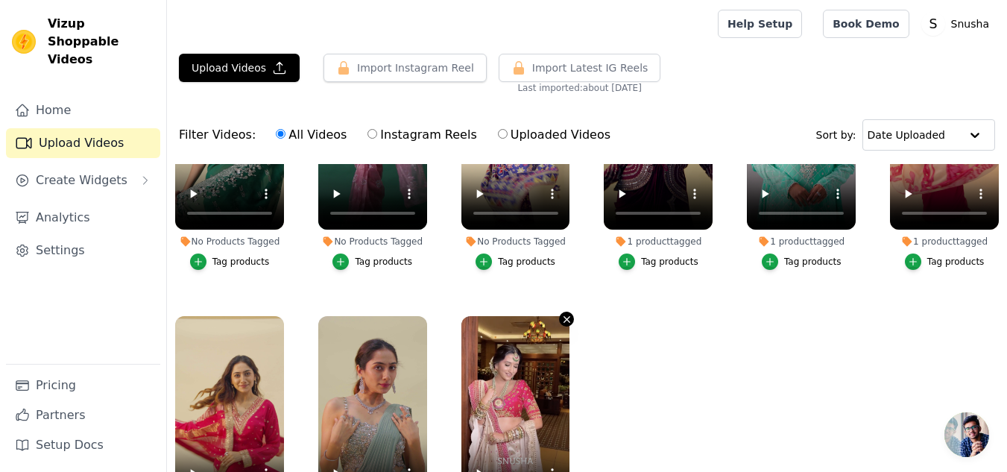
click at [566, 317] on icon "button" at bounding box center [567, 320] width 6 height 6
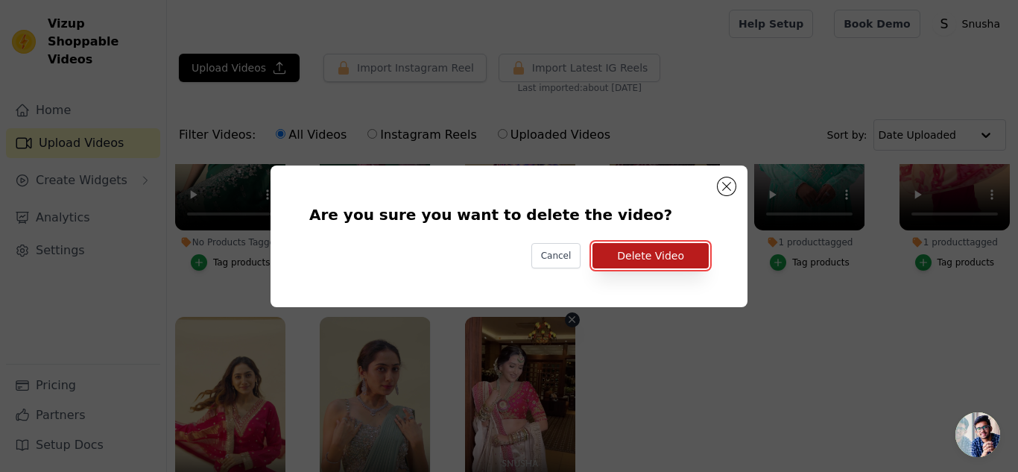
click at [640, 256] on button "Delete Video" at bounding box center [651, 255] width 116 height 25
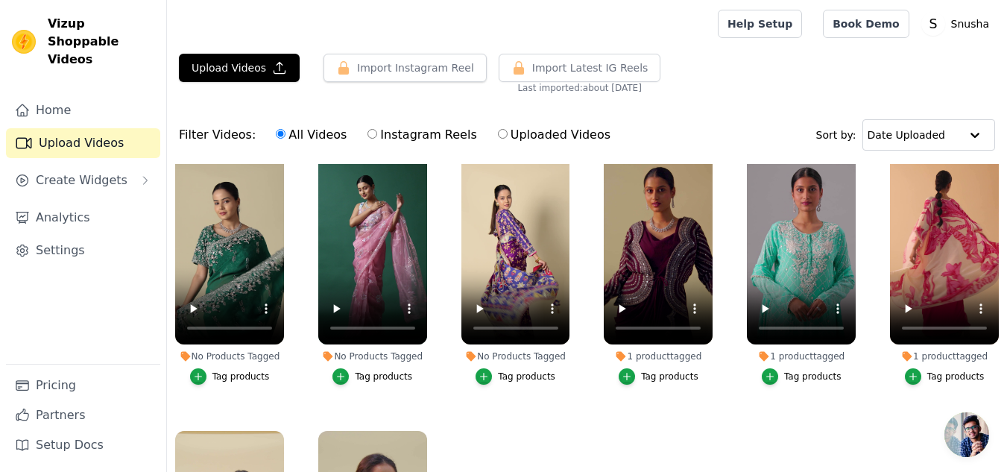
scroll to position [0, 0]
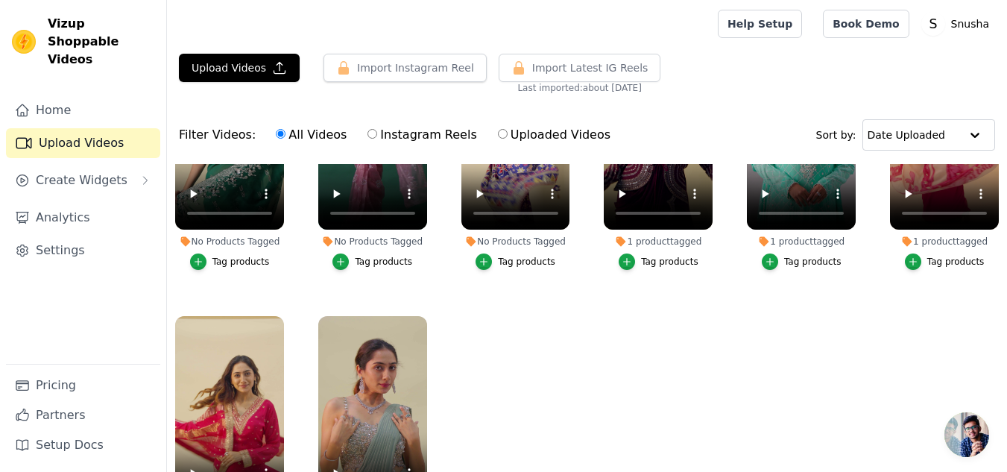
click at [643, 384] on ul "No Products Tagged Tag products No Products Tagged Tag products No Products Tag…" at bounding box center [587, 376] width 840 height 424
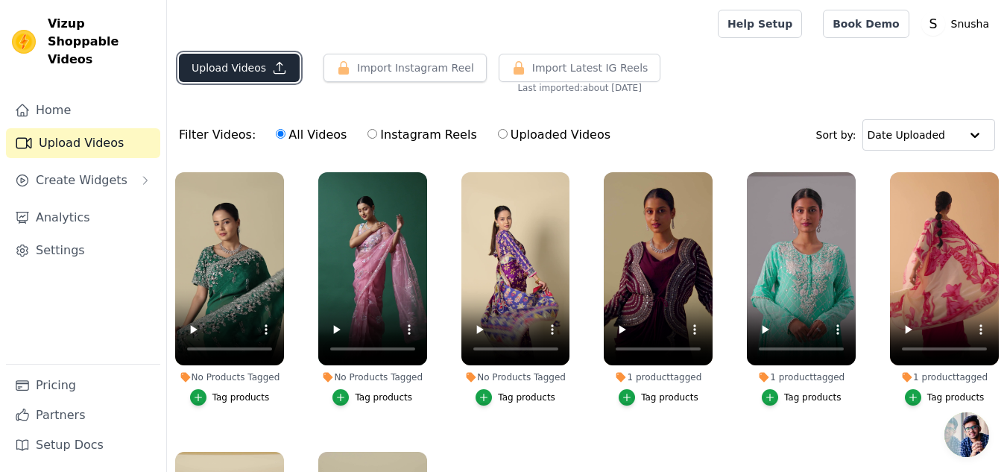
click at [234, 63] on button "Upload Videos" at bounding box center [239, 68] width 121 height 28
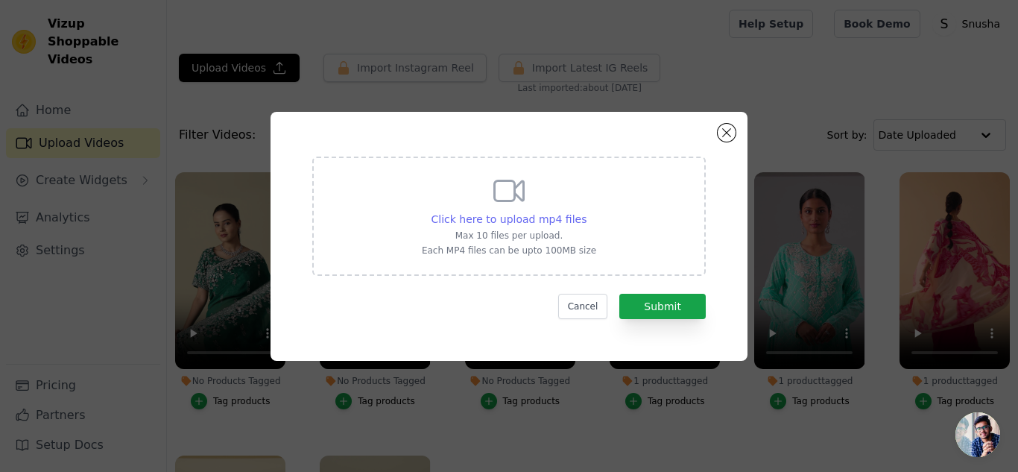
click at [524, 219] on span "Click here to upload mp4 files" at bounding box center [510, 219] width 156 height 12
click at [586, 212] on input "Click here to upload mp4 files Max 10 files per upload. Each MP4 files can be u…" at bounding box center [586, 211] width 1 height 1
type input "C:\fakepath\DAY 10 Shailee_9.mp4"
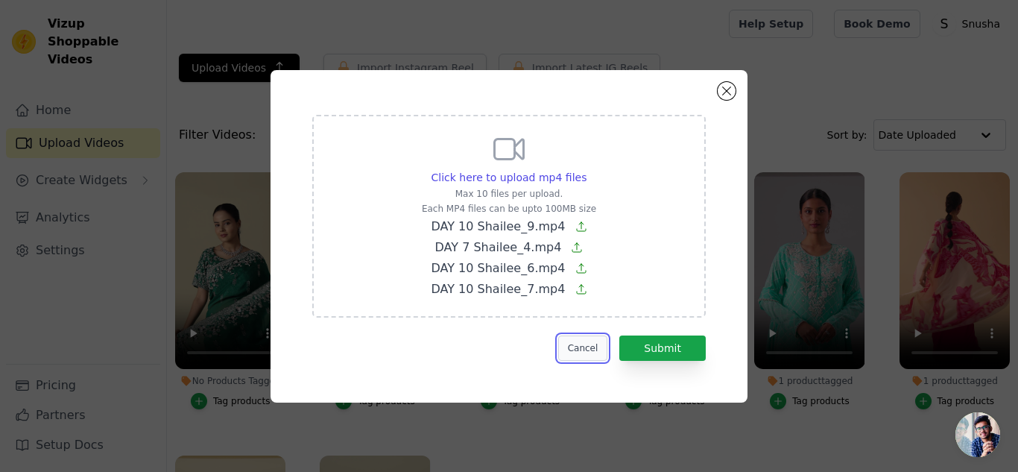
click at [582, 341] on button "Cancel" at bounding box center [583, 348] width 50 height 25
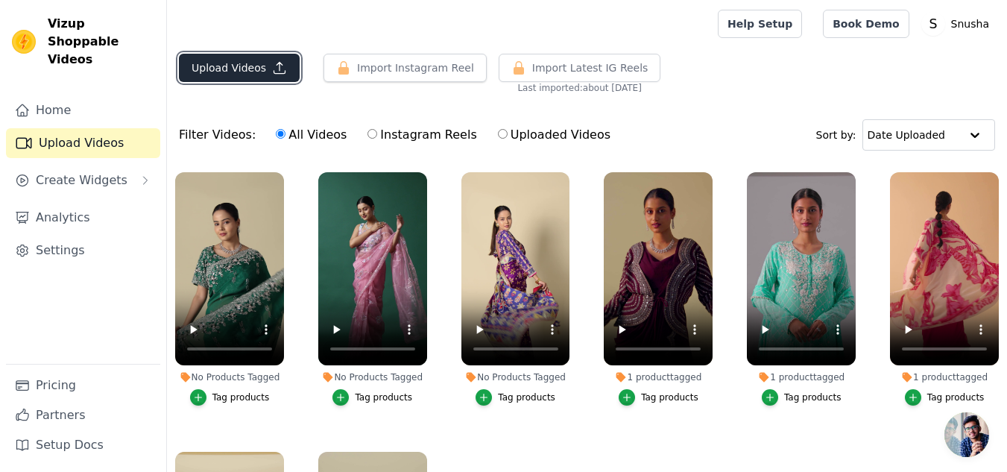
click at [262, 68] on button "Upload Videos" at bounding box center [239, 68] width 121 height 28
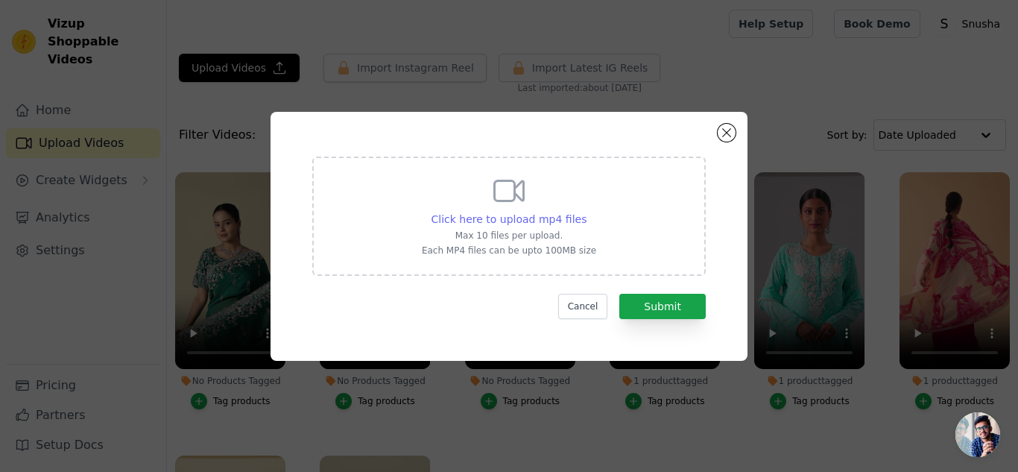
click at [535, 218] on span "Click here to upload mp4 files" at bounding box center [510, 219] width 156 height 12
click at [586, 212] on input "Click here to upload mp4 files Max 10 files per upload. Each MP4 files can be u…" at bounding box center [586, 211] width 1 height 1
click at [517, 221] on span "Click here to upload mp4 files" at bounding box center [510, 219] width 156 height 12
click at [586, 212] on input "Click here to upload mp4 files Max 10 files per upload. Each MP4 files can be u…" at bounding box center [586, 211] width 1 height 1
type input "C:\fakepath\DAY 10 Shailee_5.mp4"
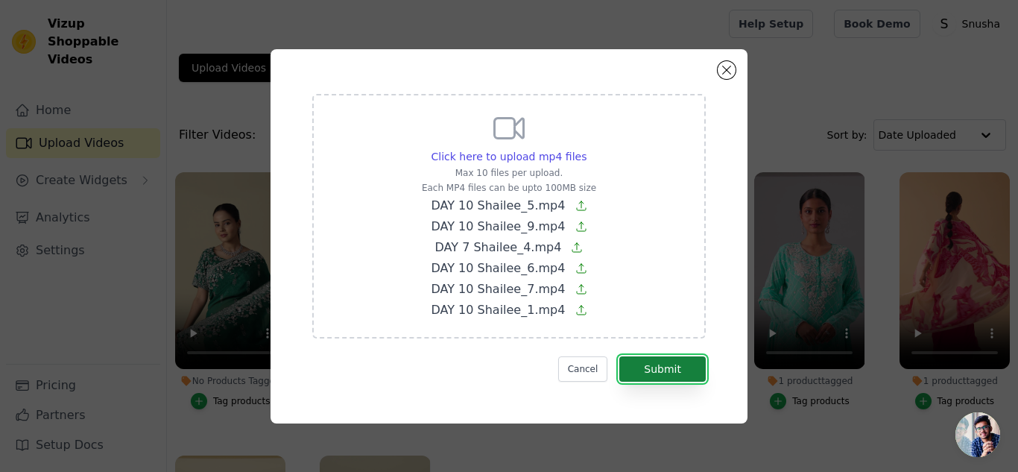
click at [658, 368] on button "Submit" at bounding box center [663, 368] width 86 height 25
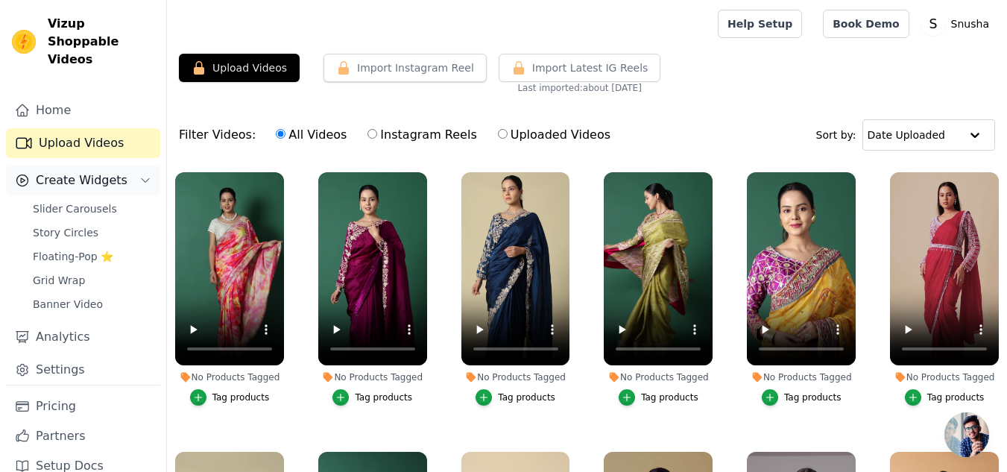
click at [71, 171] on span "Create Widgets" at bounding box center [82, 180] width 92 height 18
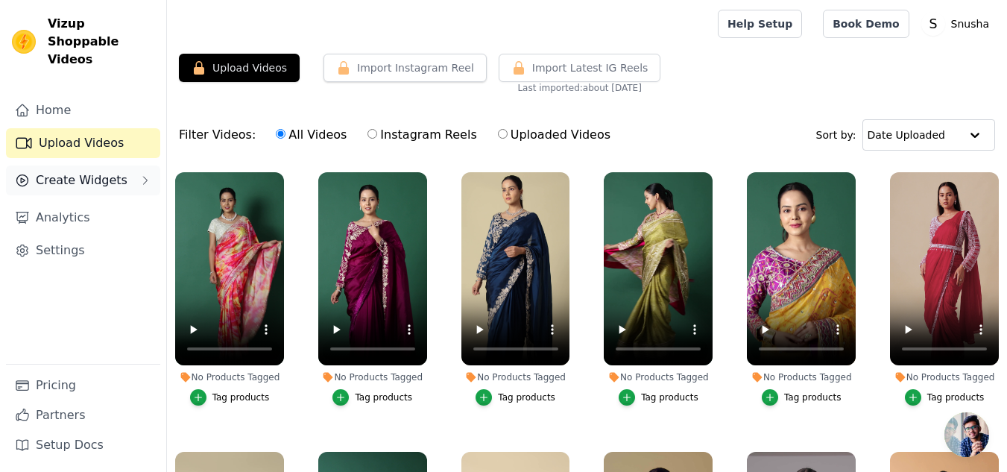
click at [71, 171] on span "Create Widgets" at bounding box center [82, 180] width 92 height 18
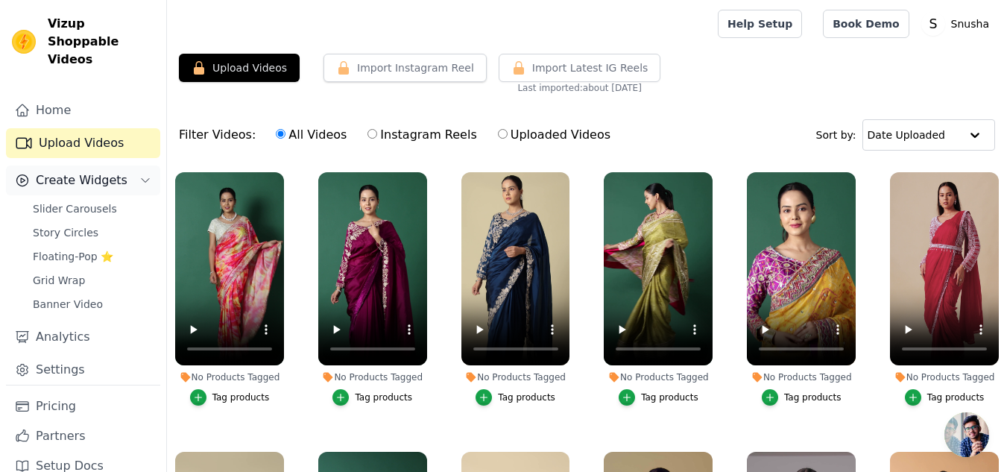
click at [71, 171] on span "Create Widgets" at bounding box center [82, 180] width 92 height 18
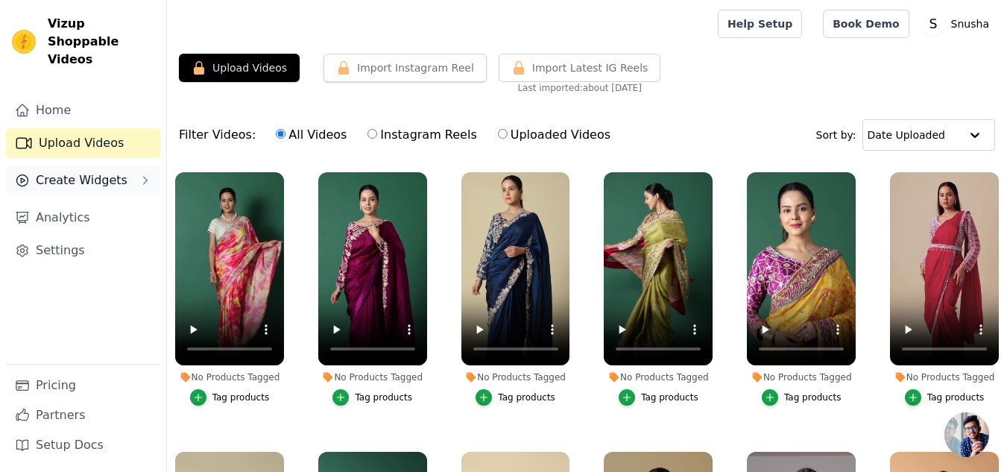
click at [86, 171] on span "Create Widgets" at bounding box center [82, 180] width 92 height 18
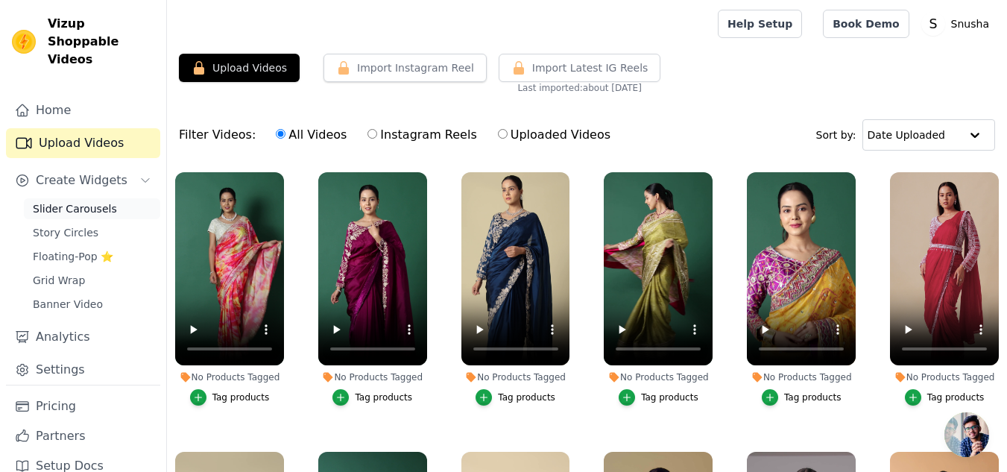
click at [64, 201] on span "Slider Carousels" at bounding box center [75, 208] width 84 height 15
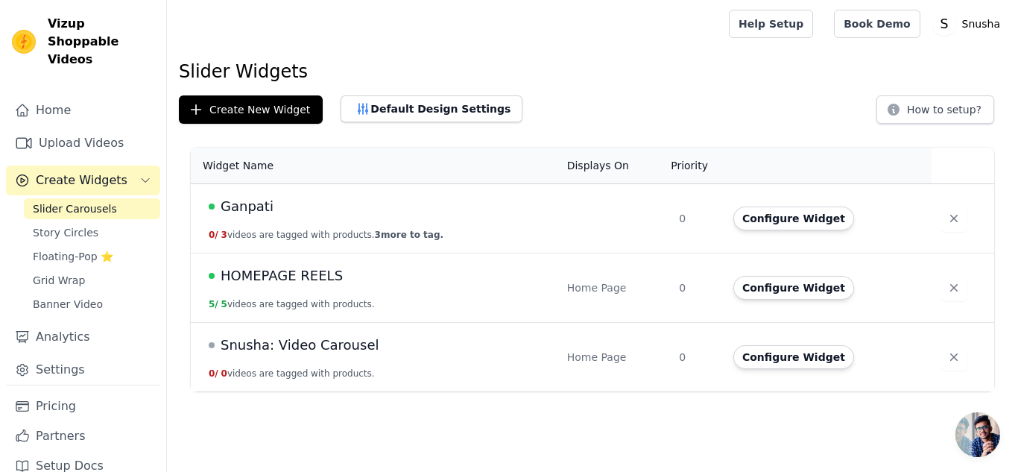
click at [286, 223] on td "Ganpati 0 / 3 videos are tagged with products. 3 more to tag." at bounding box center [375, 218] width 368 height 69
click at [758, 218] on button "Configure Widget" at bounding box center [794, 219] width 121 height 24
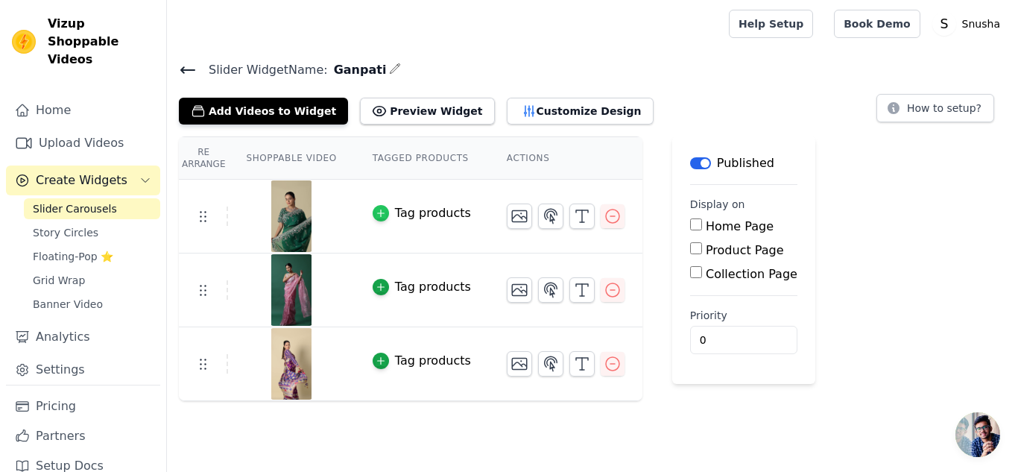
click at [376, 209] on icon "button" at bounding box center [381, 213] width 10 height 10
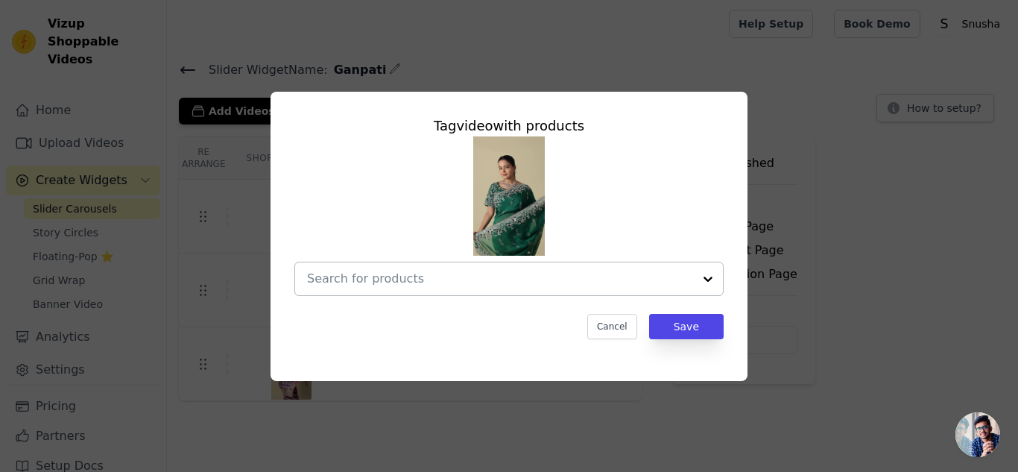
click at [389, 275] on input "text" at bounding box center [500, 279] width 386 height 18
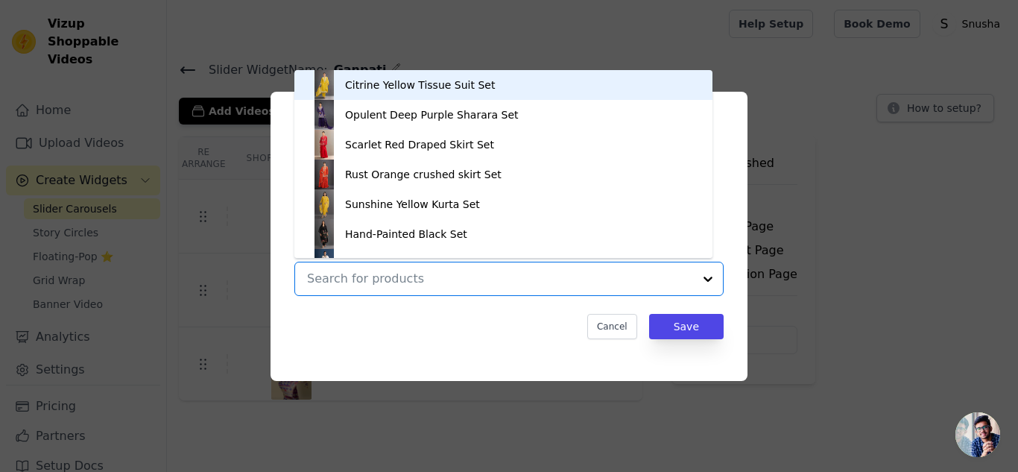
click at [449, 275] on input "text" at bounding box center [500, 279] width 386 height 18
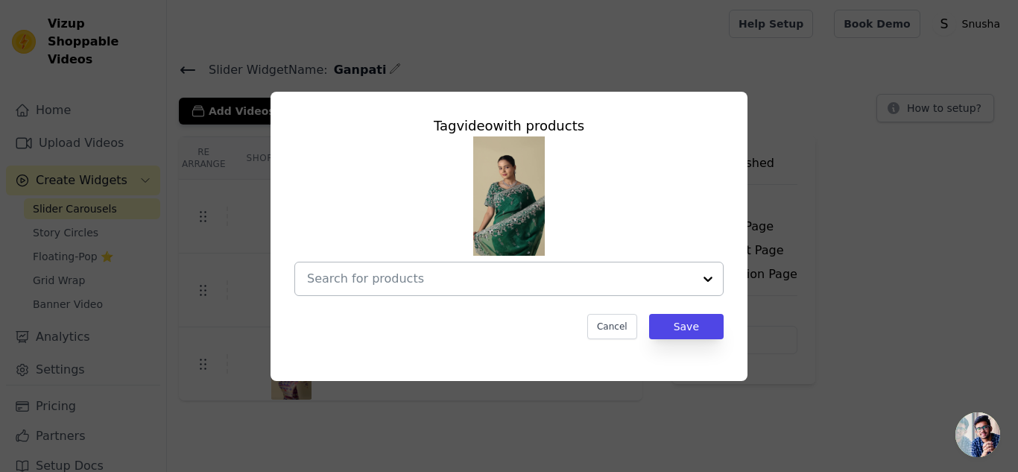
click at [472, 277] on input "text" at bounding box center [500, 279] width 386 height 18
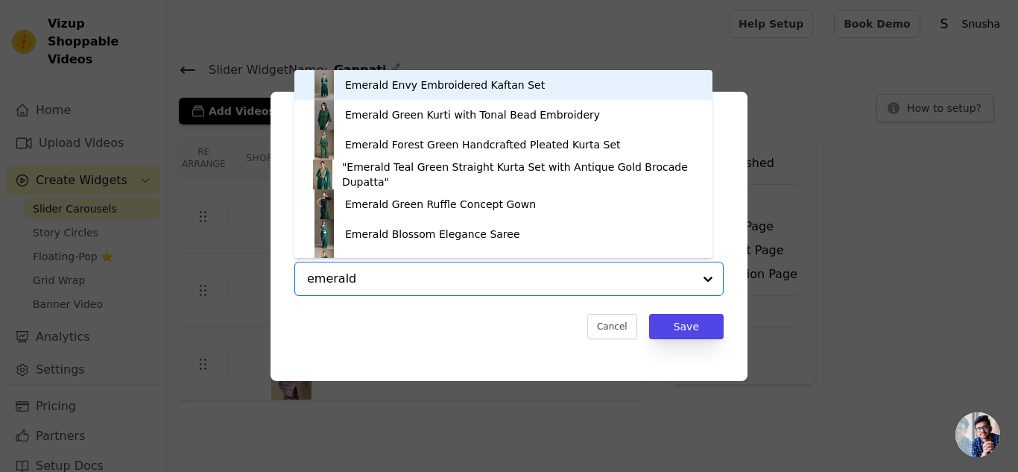
type input "emerald b"
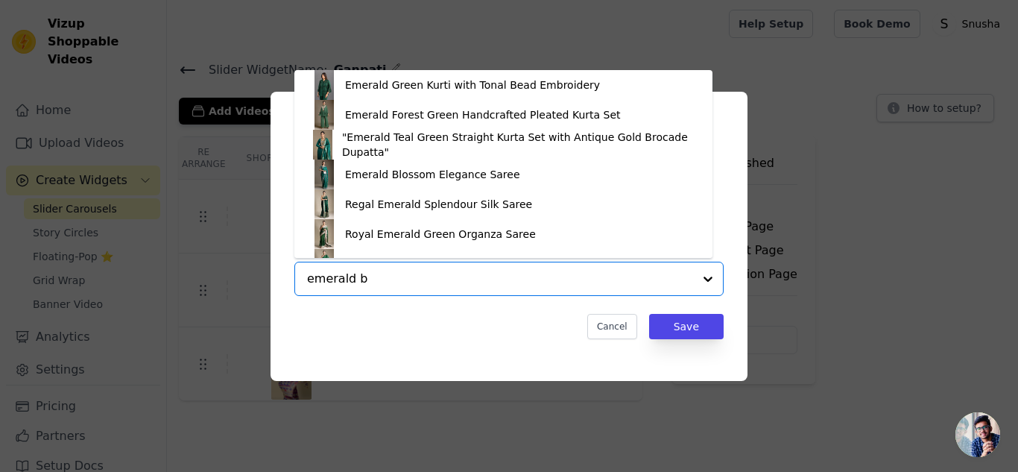
scroll to position [51, 0]
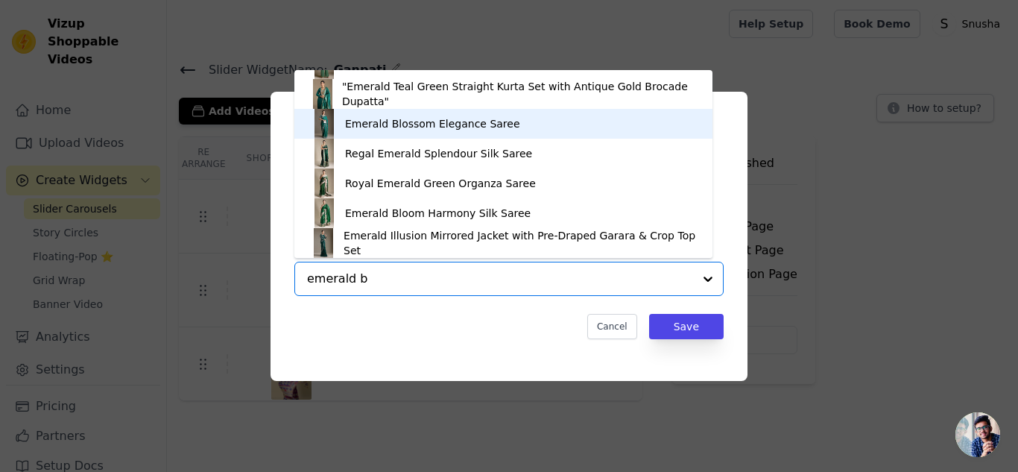
click at [455, 125] on div "Emerald Blossom Elegance Saree" at bounding box center [432, 123] width 175 height 15
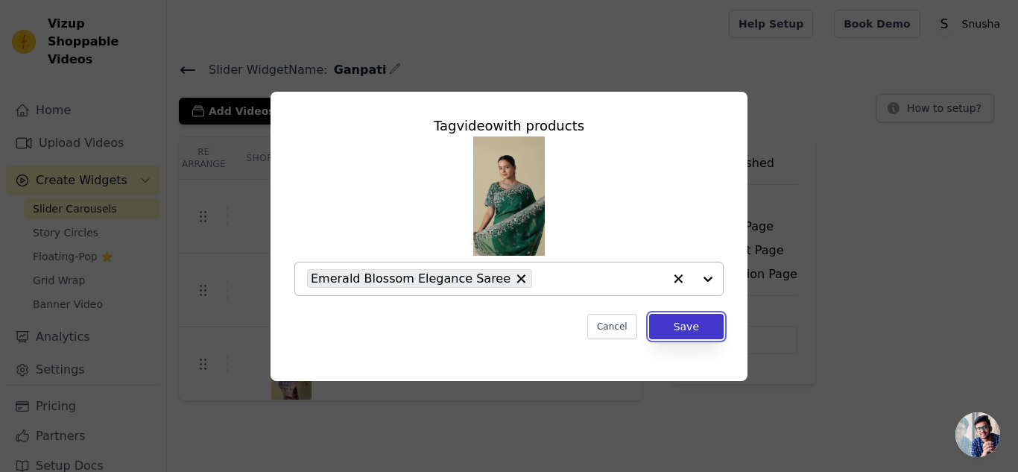
click at [686, 328] on button "Save" at bounding box center [686, 326] width 75 height 25
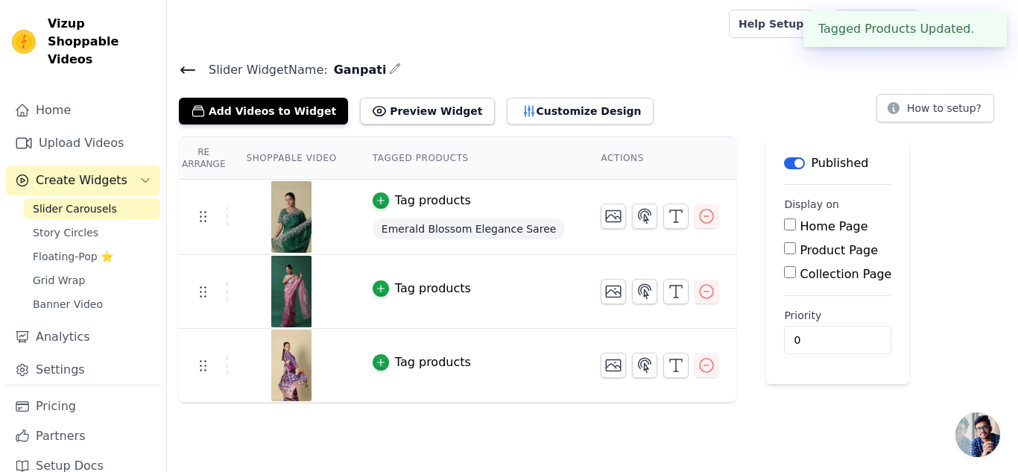
click at [415, 283] on div "Tag products" at bounding box center [433, 289] width 76 height 18
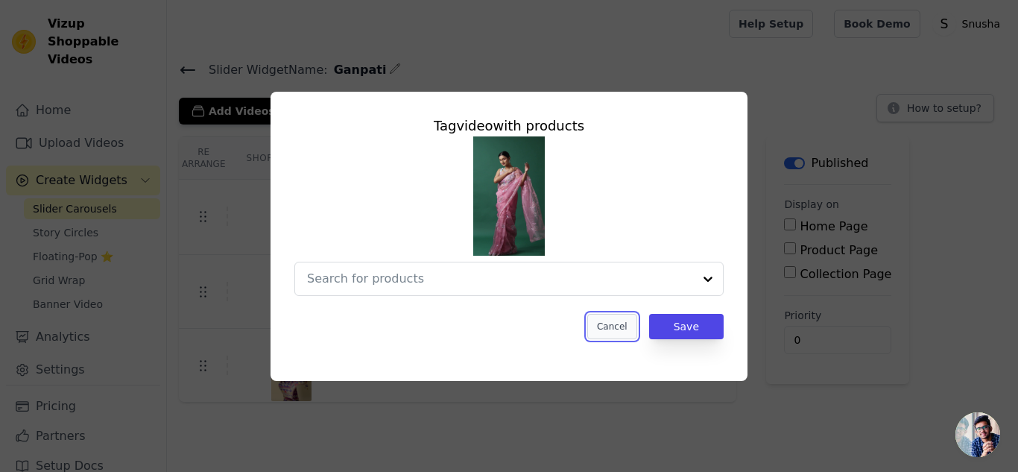
click at [626, 324] on button "Cancel" at bounding box center [613, 326] width 50 height 25
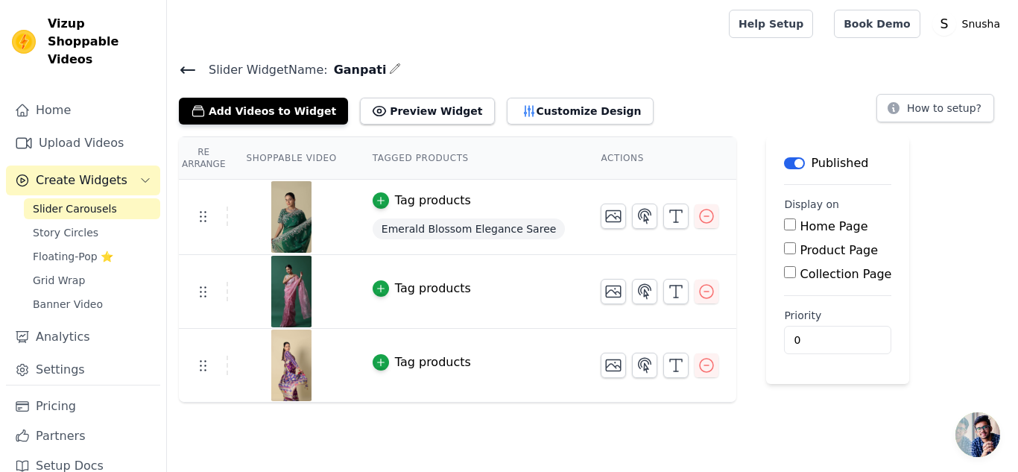
click at [439, 361] on div "Tag products" at bounding box center [433, 362] width 76 height 18
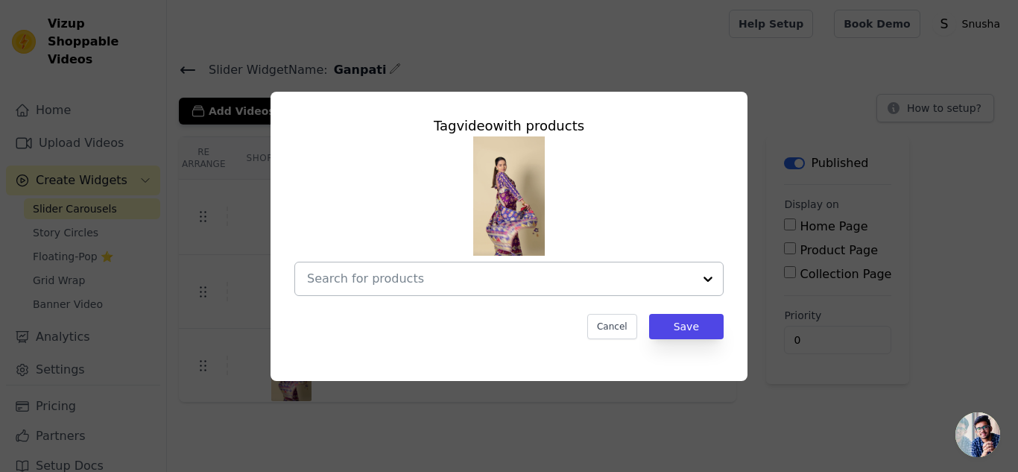
click at [390, 286] on input "text" at bounding box center [500, 279] width 386 height 18
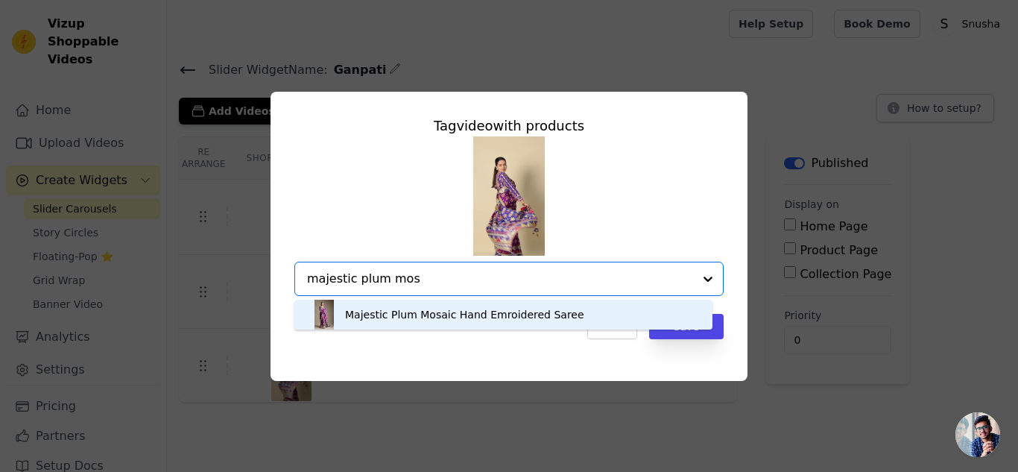
type input "majestic plum mo"
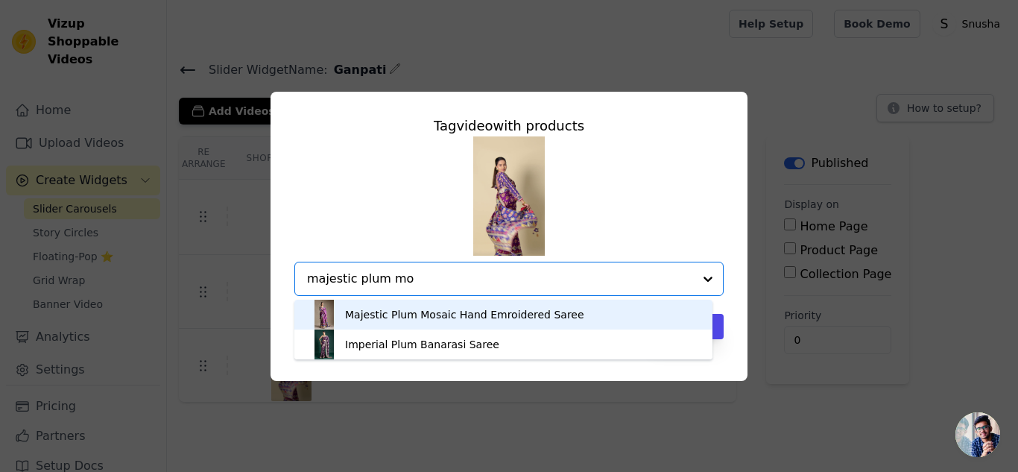
click at [388, 313] on div "Majestic Plum Mosaic Hand Emroidered Saree" at bounding box center [464, 314] width 239 height 15
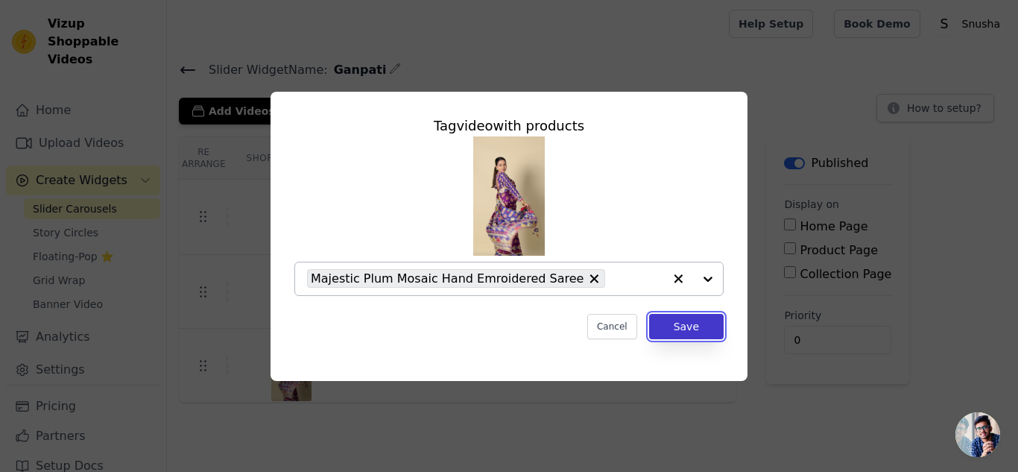
click at [688, 332] on button "Save" at bounding box center [686, 326] width 75 height 25
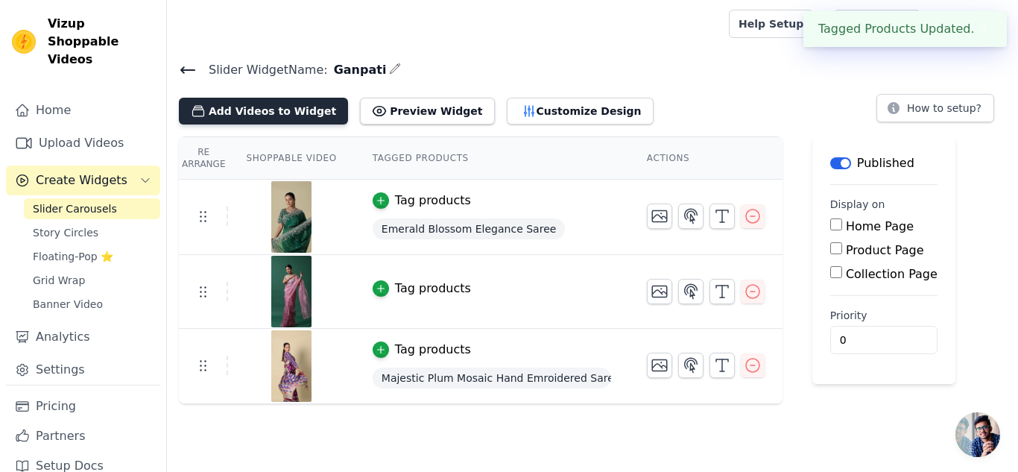
click at [246, 107] on button "Add Videos to Widget" at bounding box center [263, 111] width 169 height 27
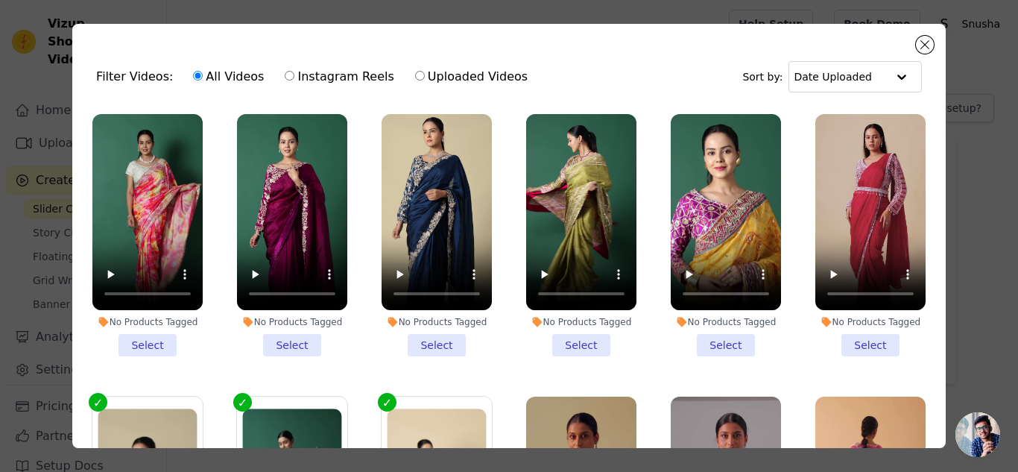
drag, startPoint x: 139, startPoint y: 338, endPoint x: 200, endPoint y: 341, distance: 60.4
click at [139, 338] on li "No Products Tagged Select" at bounding box center [147, 235] width 110 height 242
click at [0, 0] on input "No Products Tagged Select" at bounding box center [0, 0] width 0 height 0
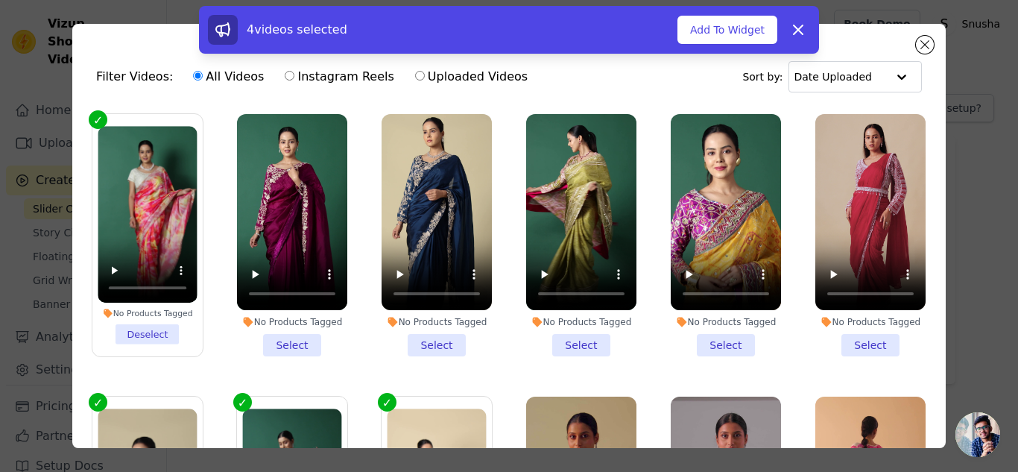
click at [274, 338] on li "No Products Tagged Select" at bounding box center [292, 235] width 110 height 242
click at [0, 0] on input "No Products Tagged Select" at bounding box center [0, 0] width 0 height 0
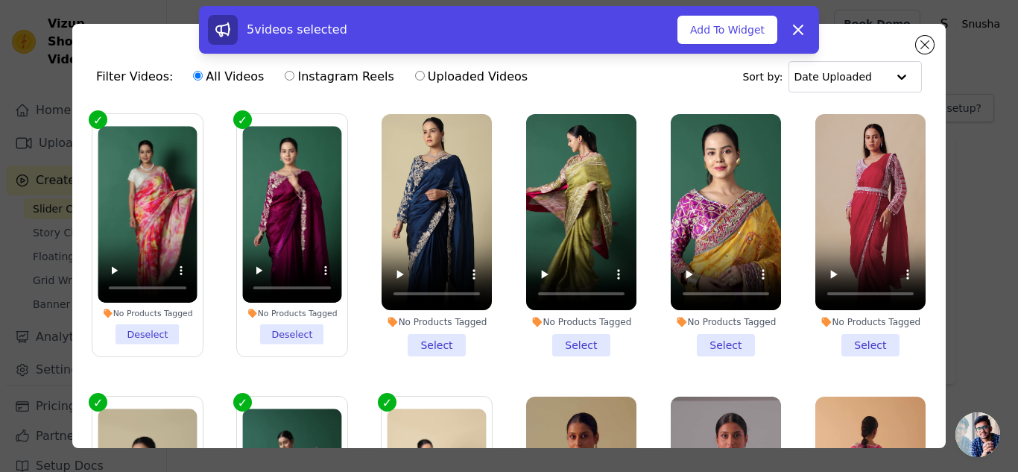
click at [428, 336] on li "No Products Tagged Select" at bounding box center [437, 235] width 110 height 242
click at [0, 0] on input "No Products Tagged Select" at bounding box center [0, 0] width 0 height 0
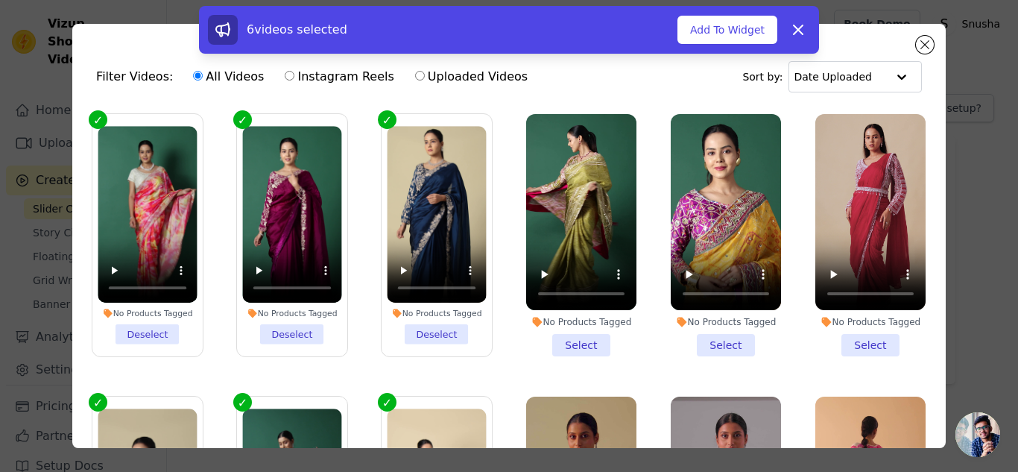
click at [567, 338] on li "No Products Tagged Select" at bounding box center [581, 235] width 110 height 242
click at [0, 0] on input "No Products Tagged Select" at bounding box center [0, 0] width 0 height 0
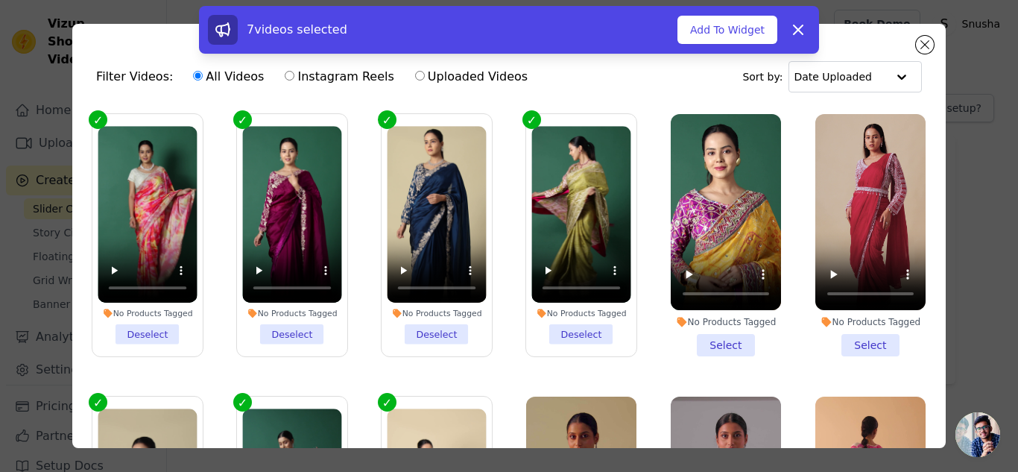
click at [702, 338] on li "No Products Tagged Select" at bounding box center [726, 235] width 110 height 242
click at [0, 0] on input "No Products Tagged Select" at bounding box center [0, 0] width 0 height 0
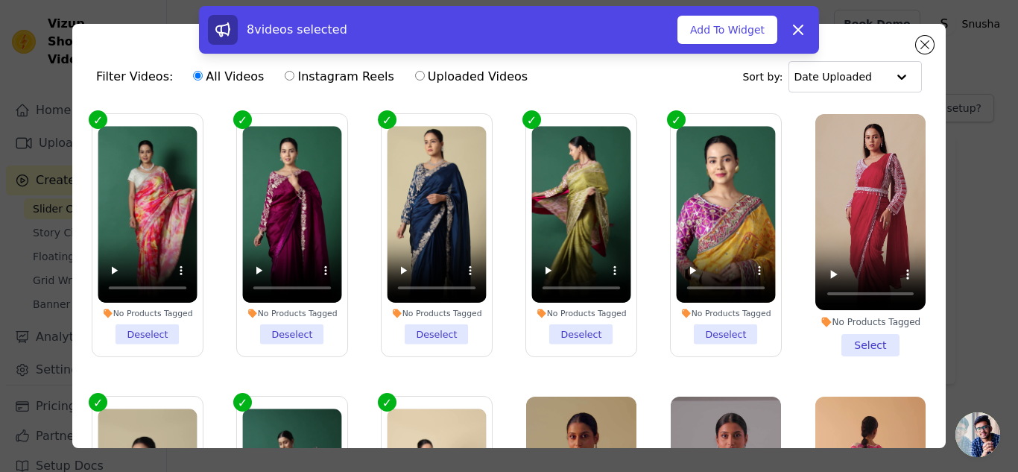
click at [860, 341] on li "No Products Tagged Select" at bounding box center [871, 235] width 110 height 242
click at [0, 0] on input "No Products Tagged Select" at bounding box center [0, 0] width 0 height 0
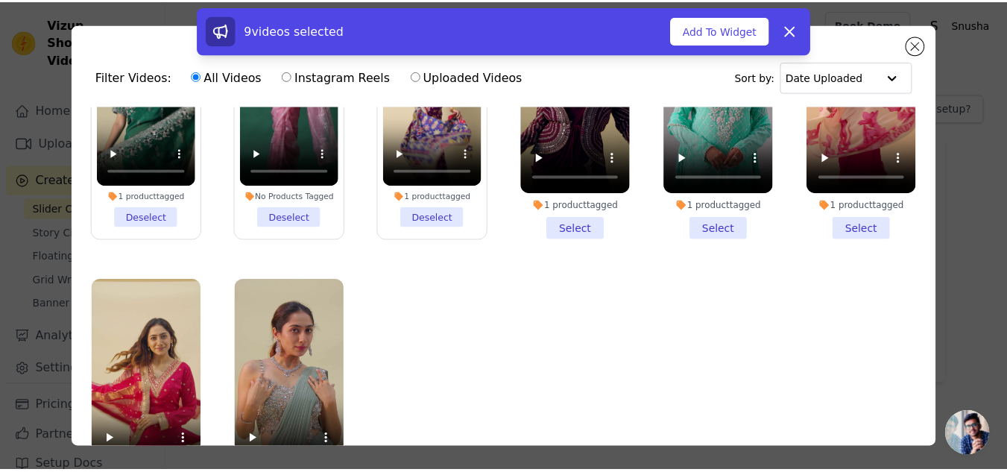
scroll to position [415, 0]
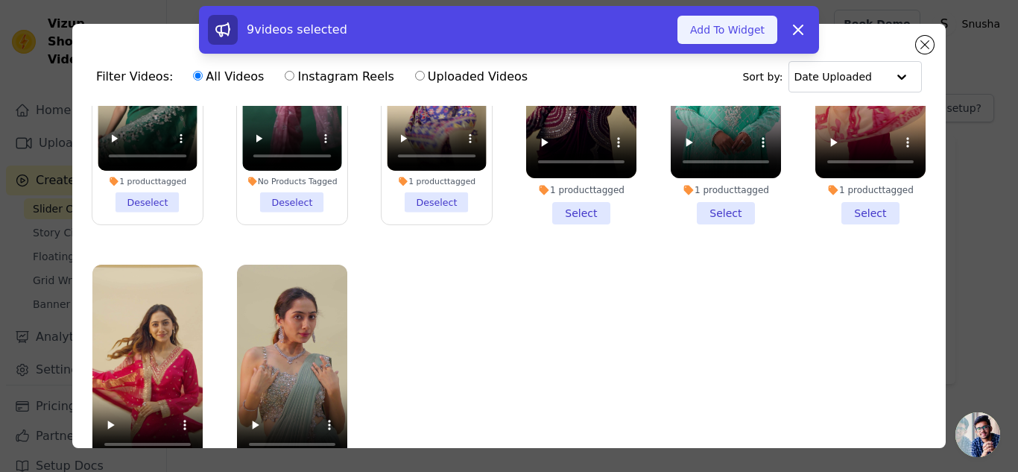
click at [712, 34] on button "Add To Widget" at bounding box center [728, 30] width 100 height 28
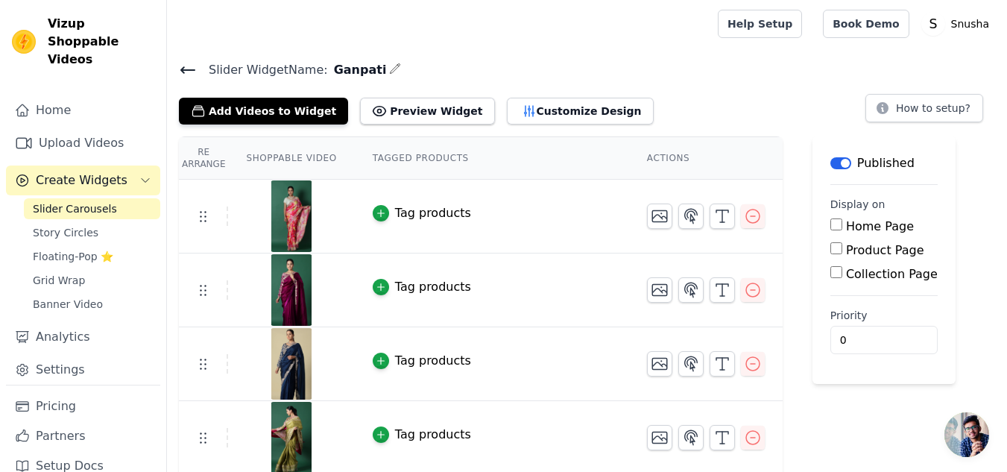
click at [400, 212] on div "Tag products" at bounding box center [433, 213] width 76 height 18
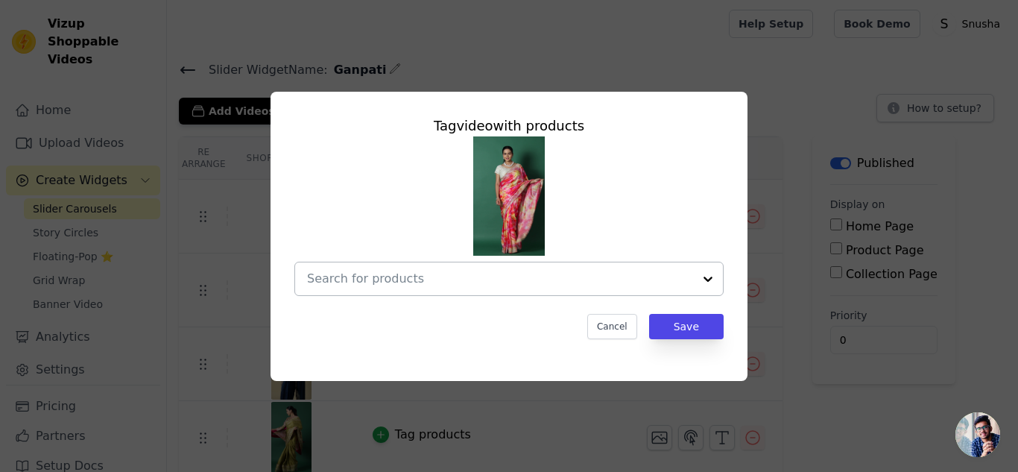
click at [414, 277] on input "text" at bounding box center [500, 279] width 386 height 18
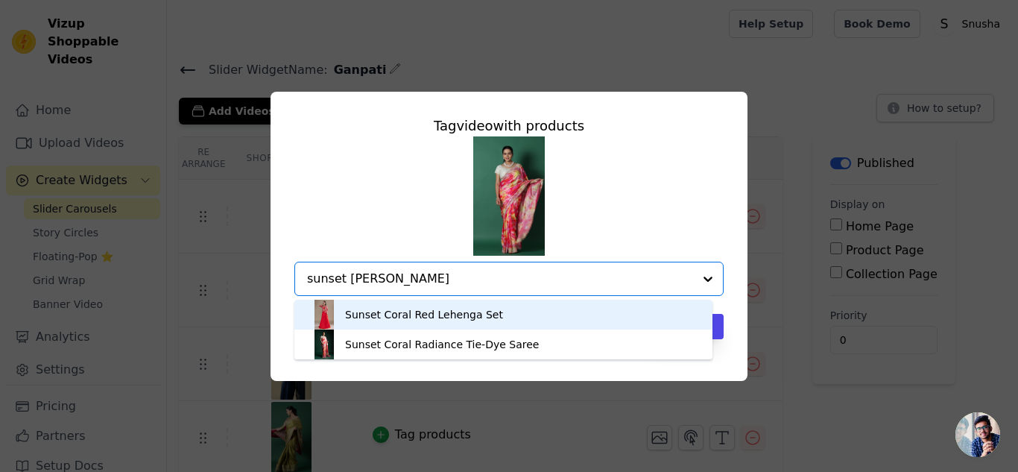
type input "sunset coral"
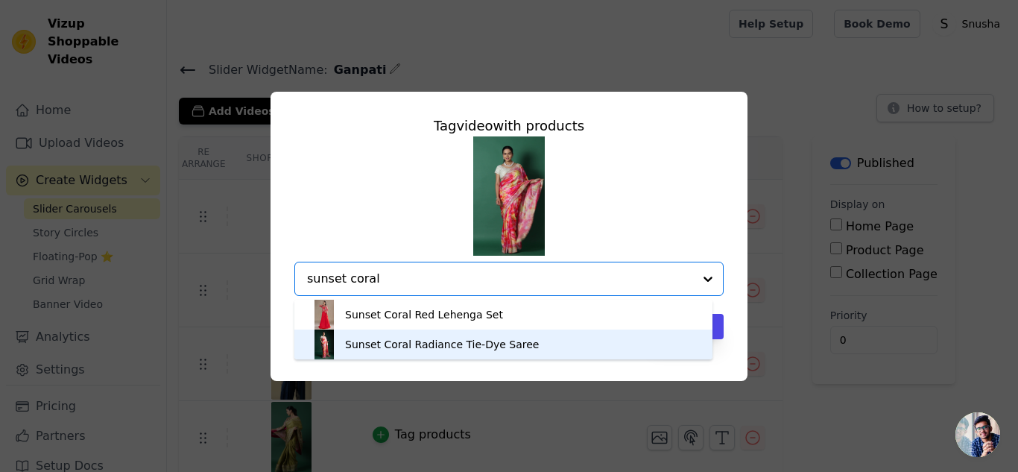
click at [377, 339] on div "Sunset Coral Radiance Tie-Dye Saree" at bounding box center [442, 344] width 194 height 15
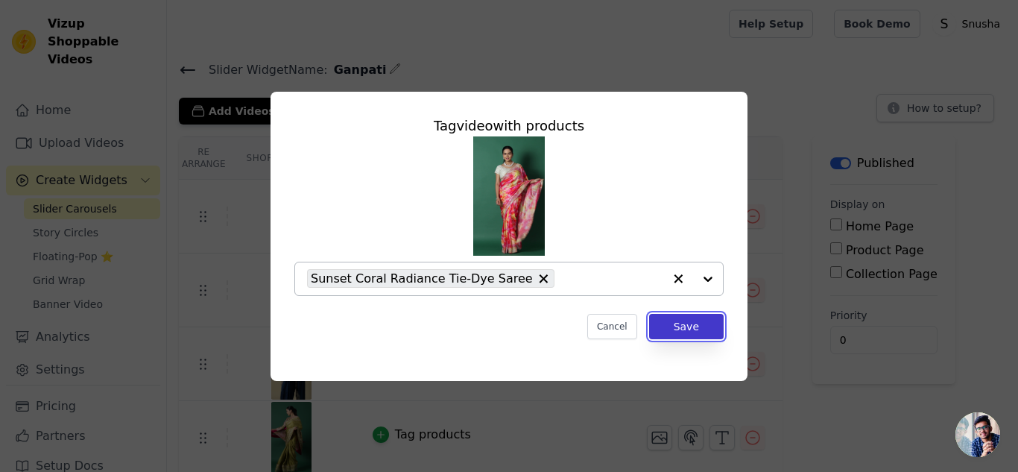
click at [686, 324] on button "Save" at bounding box center [686, 326] width 75 height 25
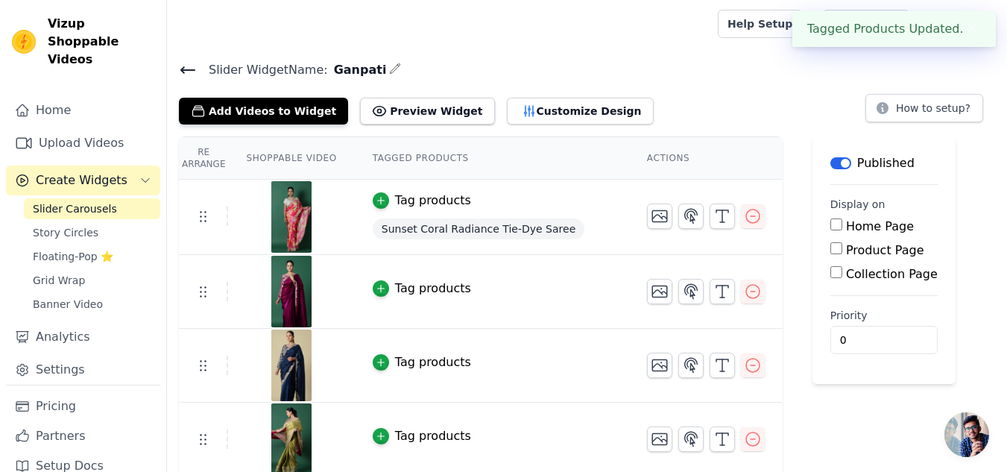
click at [408, 289] on div "Tag products" at bounding box center [433, 289] width 76 height 18
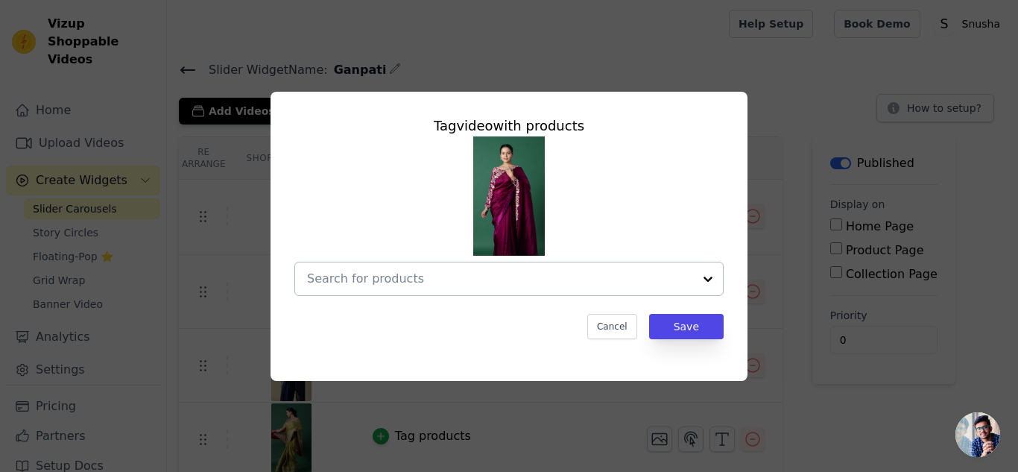
click at [453, 282] on input "text" at bounding box center [500, 279] width 386 height 18
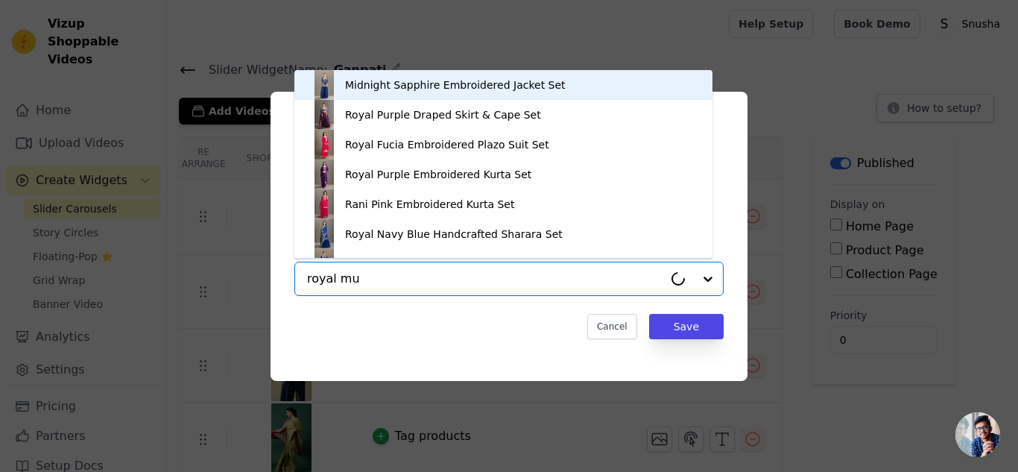
type input "royal mul"
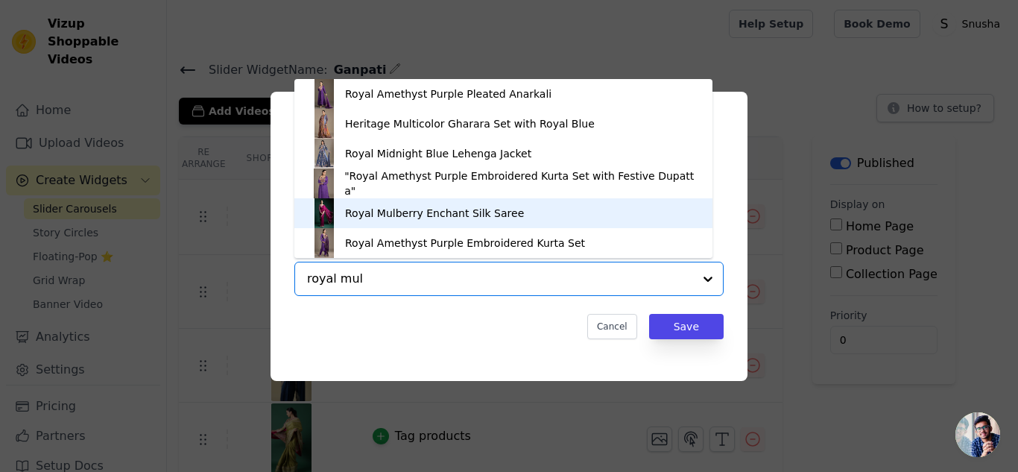
click at [454, 221] on div "Royal Mulberry Enchant Silk Saree" at bounding box center [503, 213] width 388 height 30
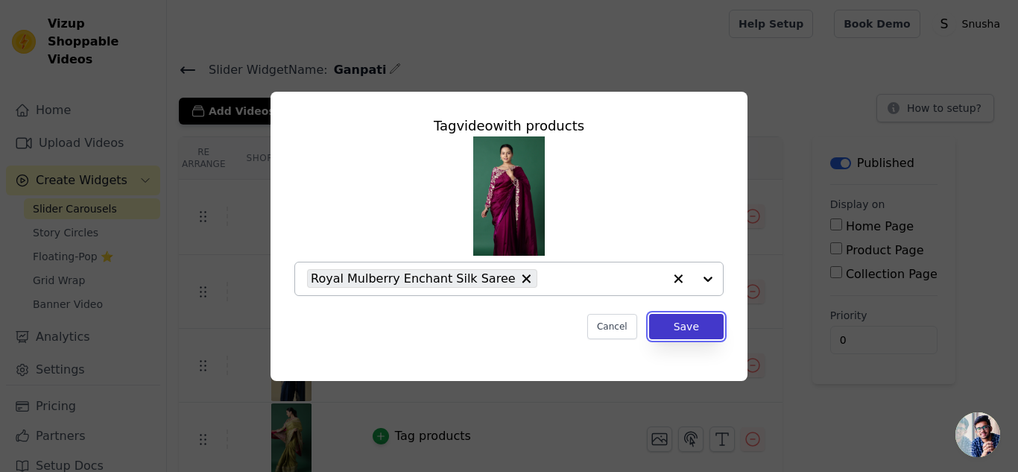
click at [669, 321] on button "Save" at bounding box center [686, 326] width 75 height 25
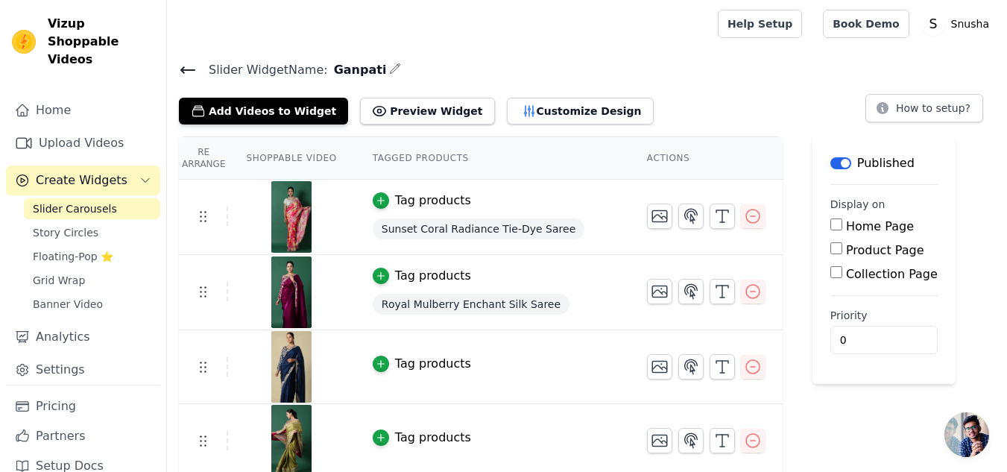
click at [417, 366] on div "Tag products" at bounding box center [433, 364] width 76 height 18
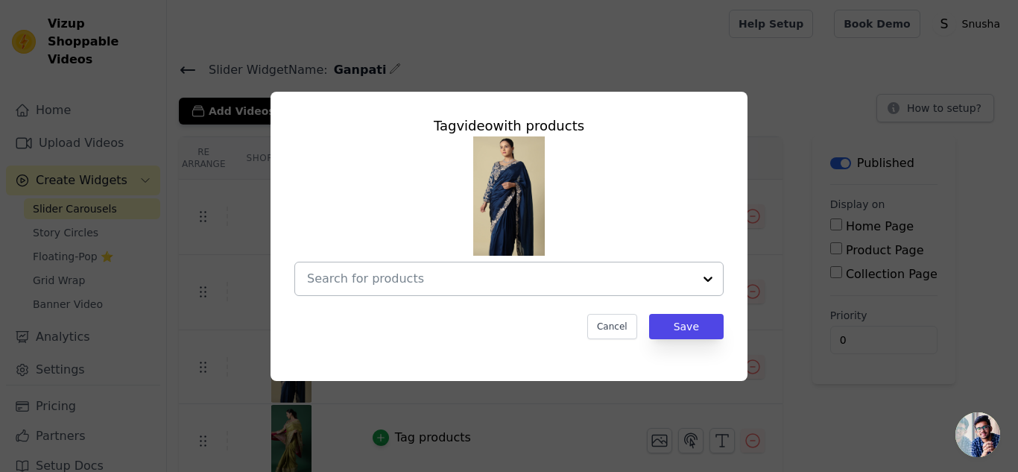
click at [495, 279] on input "text" at bounding box center [500, 279] width 386 height 18
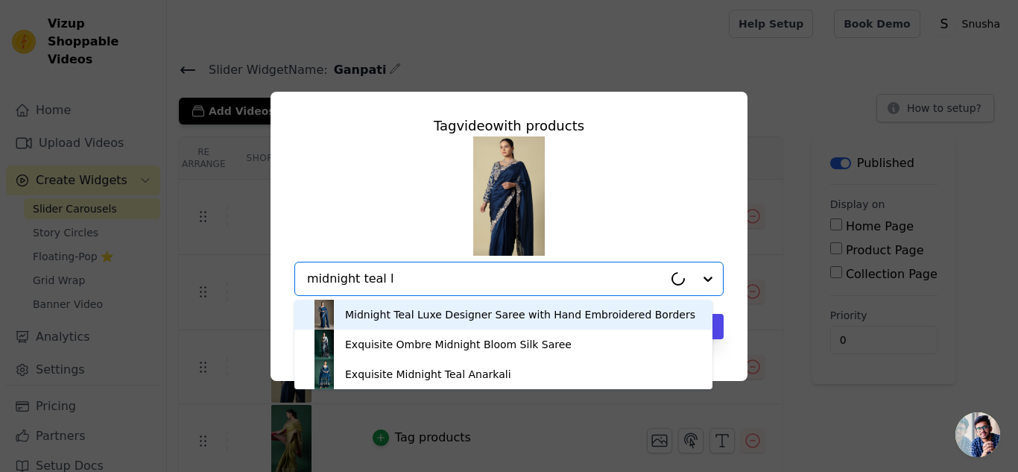
type input "midnight teal lu"
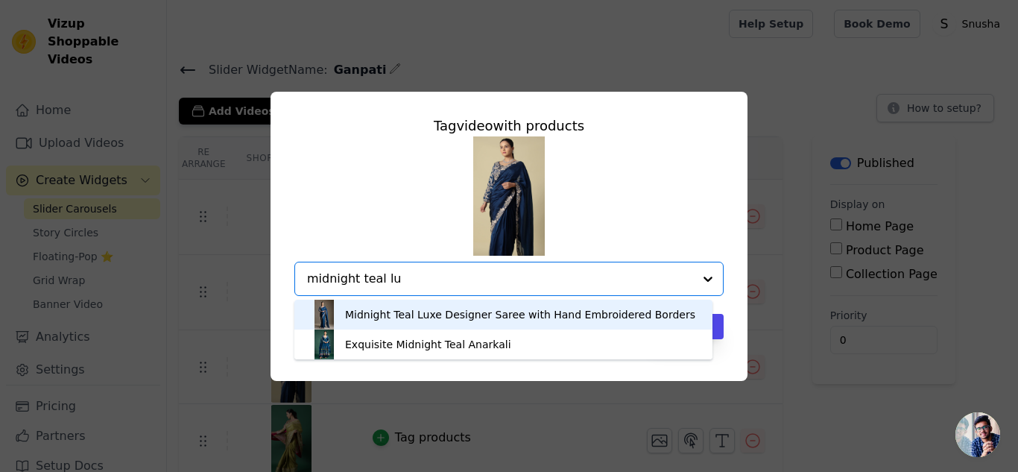
click at [485, 308] on div "Midnight Teal Luxe Designer Saree with Hand Embroidered Borders" at bounding box center [520, 314] width 350 height 15
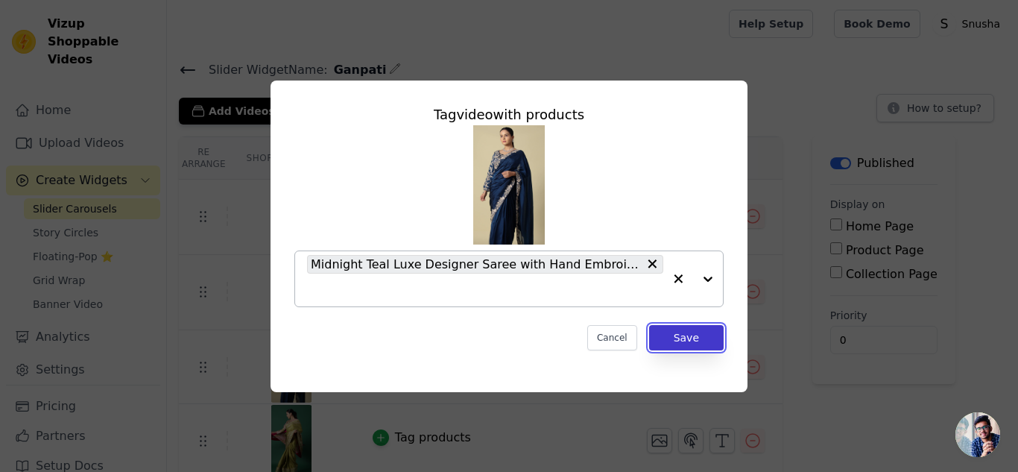
click at [685, 340] on button "Save" at bounding box center [686, 337] width 75 height 25
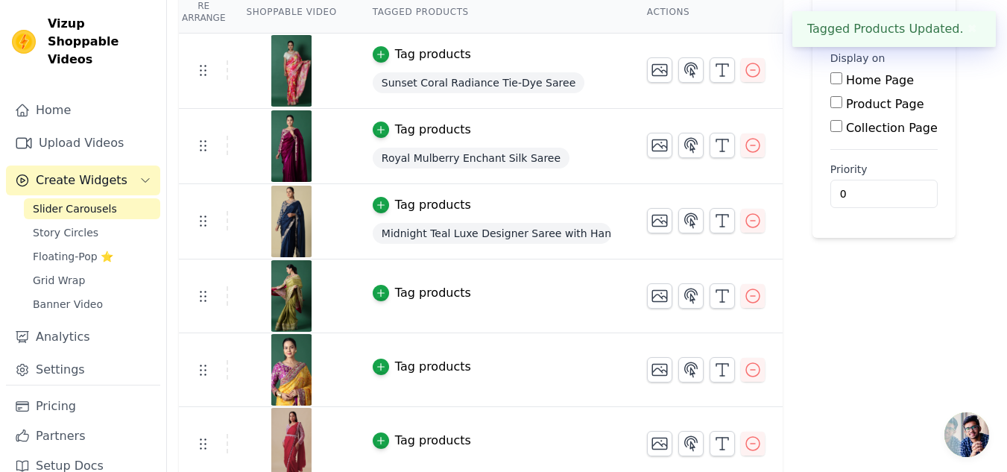
scroll to position [149, 0]
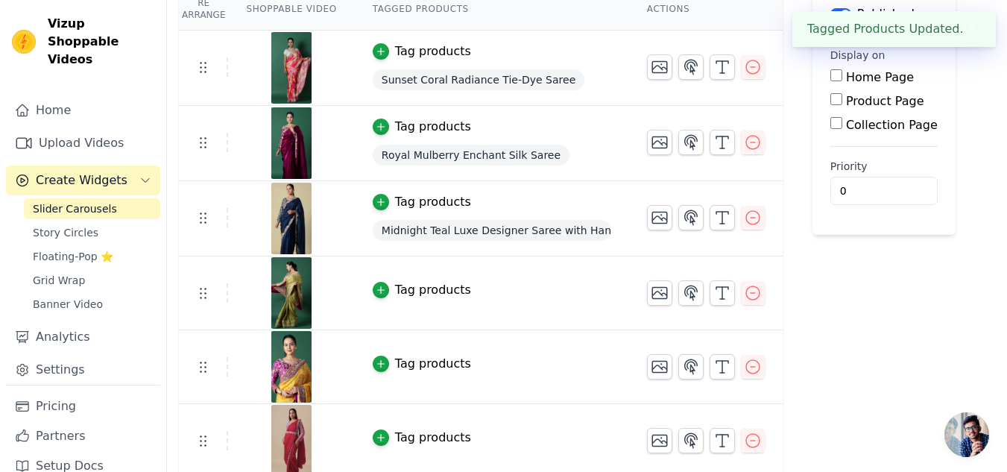
click at [430, 287] on div "Tag products" at bounding box center [433, 290] width 76 height 18
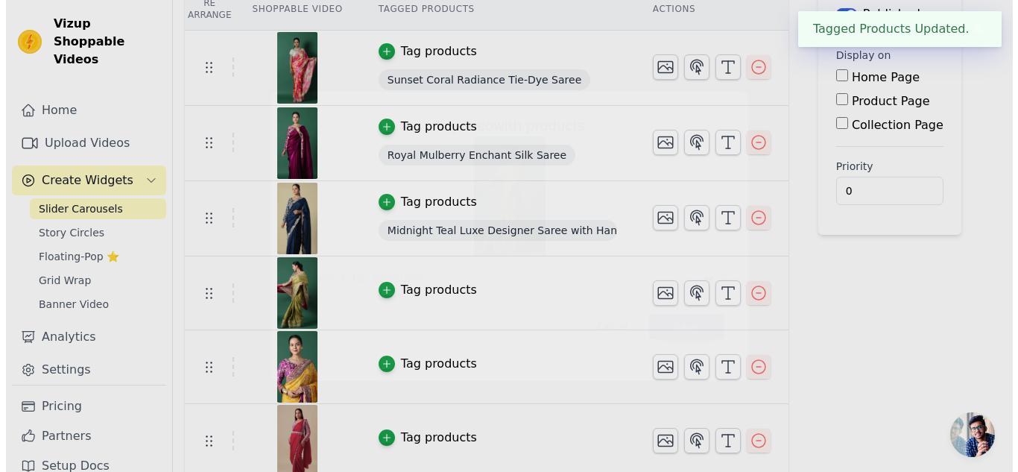
scroll to position [0, 0]
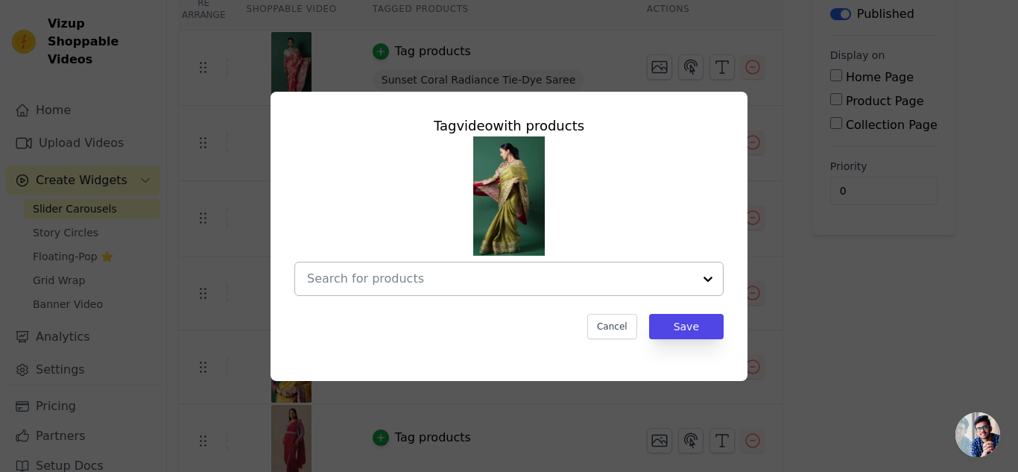
click at [449, 277] on input "text" at bounding box center [500, 279] width 386 height 18
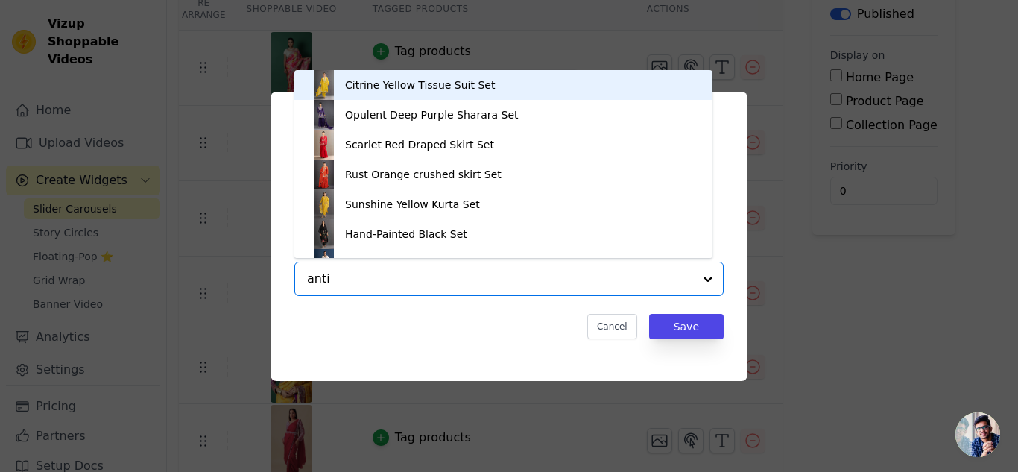
type input "antiq"
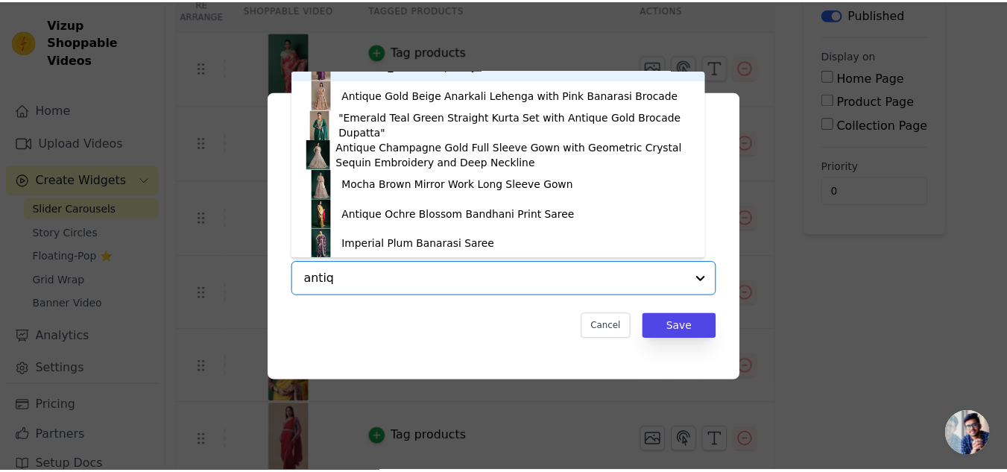
scroll to position [200, 0]
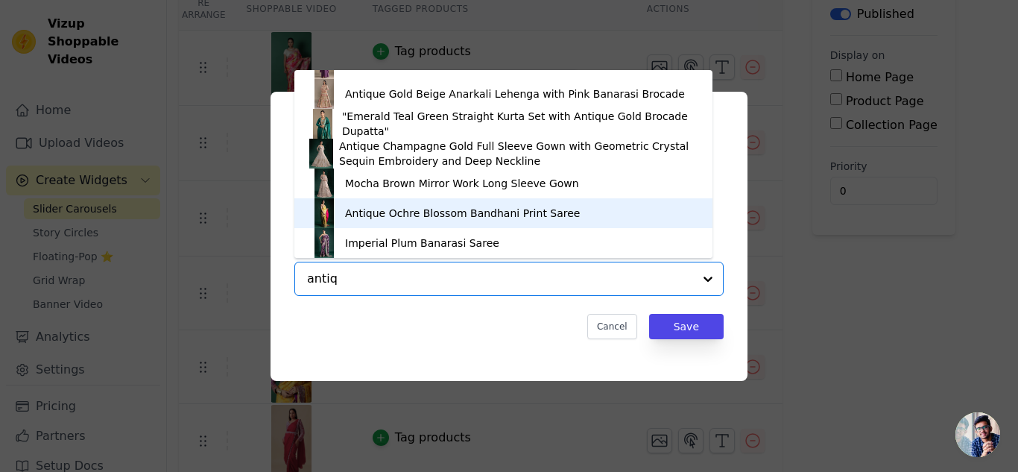
click at [448, 208] on div "Antique Ochre Blossom Bandhani Print Saree" at bounding box center [462, 213] width 235 height 15
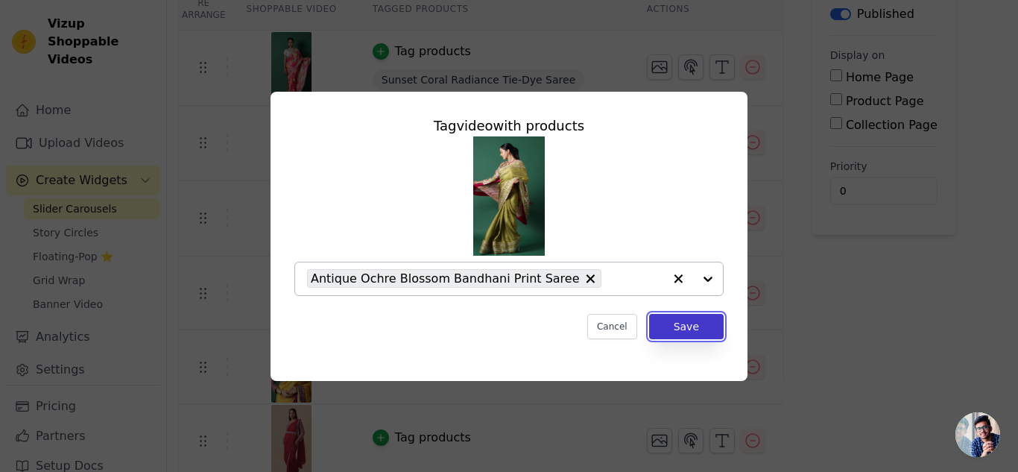
click at [695, 323] on button "Save" at bounding box center [686, 326] width 75 height 25
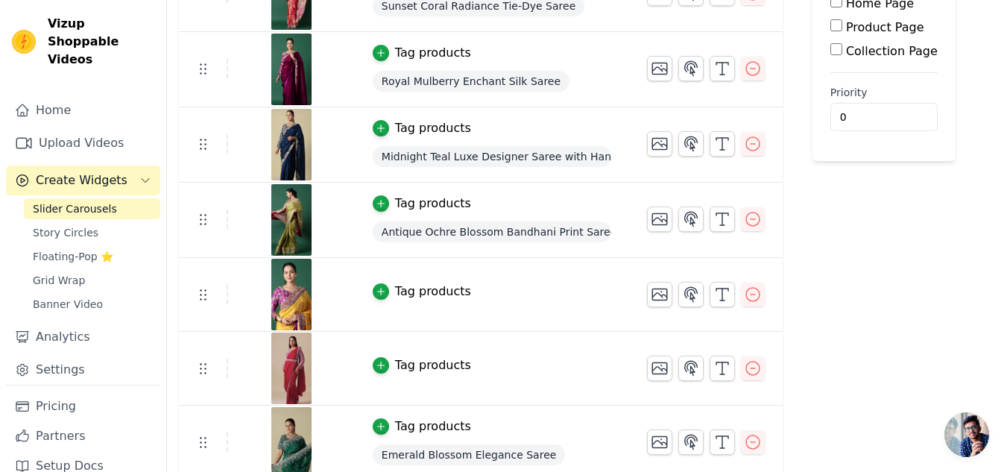
scroll to position [231, 0]
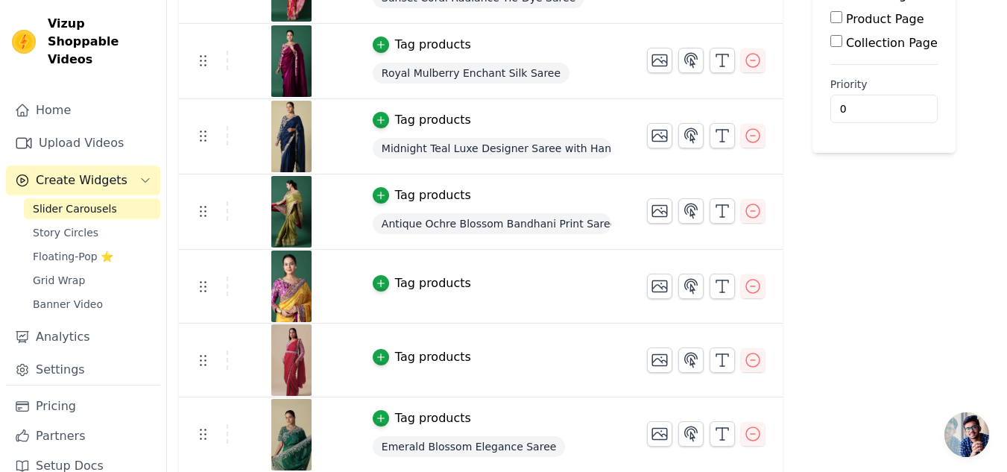
click at [429, 285] on div "Tag products" at bounding box center [433, 283] width 76 height 18
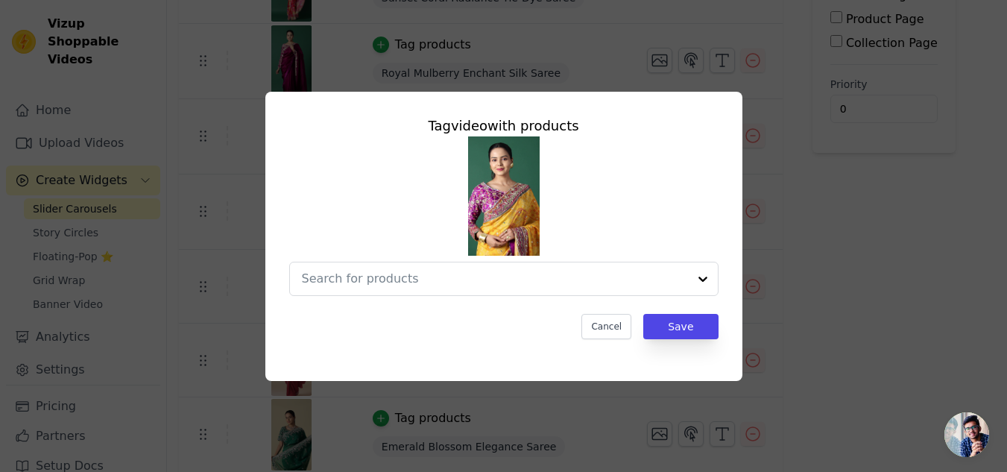
scroll to position [0, 0]
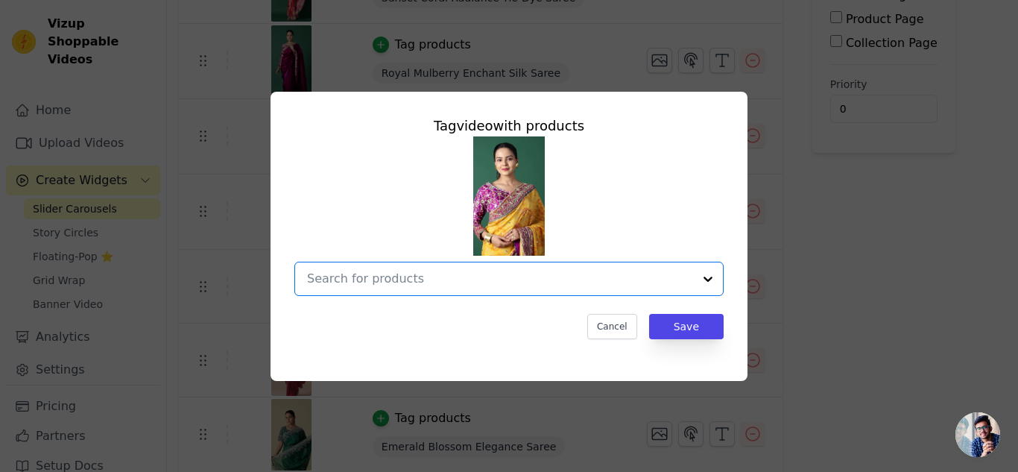
click at [372, 270] on input "text" at bounding box center [500, 279] width 386 height 18
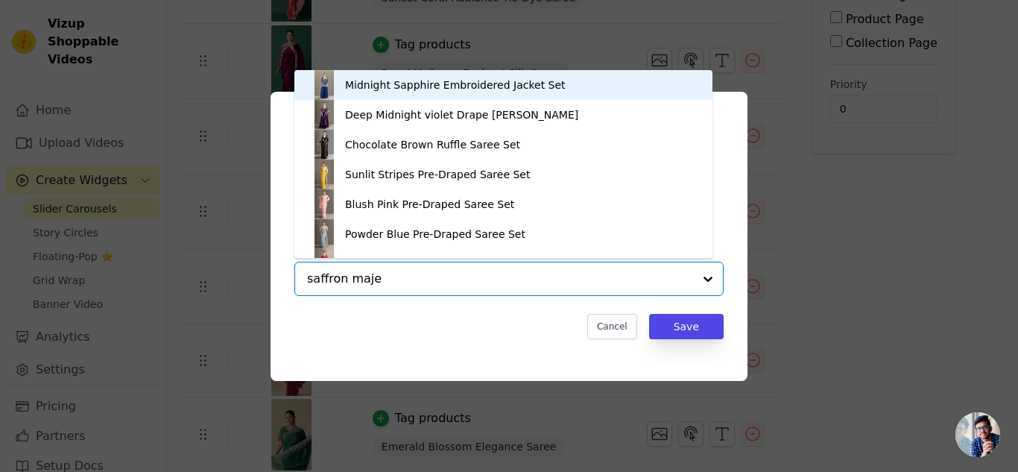
type input "saffron majes"
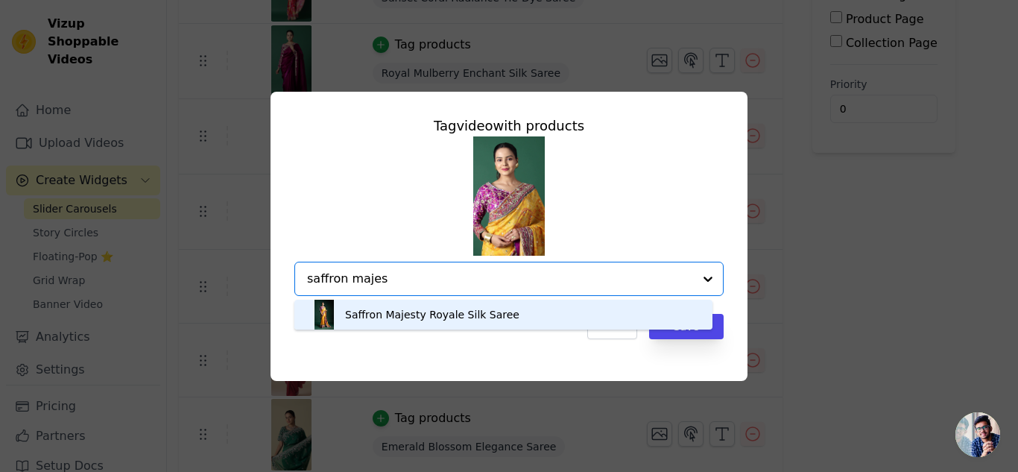
click at [406, 311] on div "Saffron Majesty Royale Silk Saree" at bounding box center [432, 314] width 174 height 15
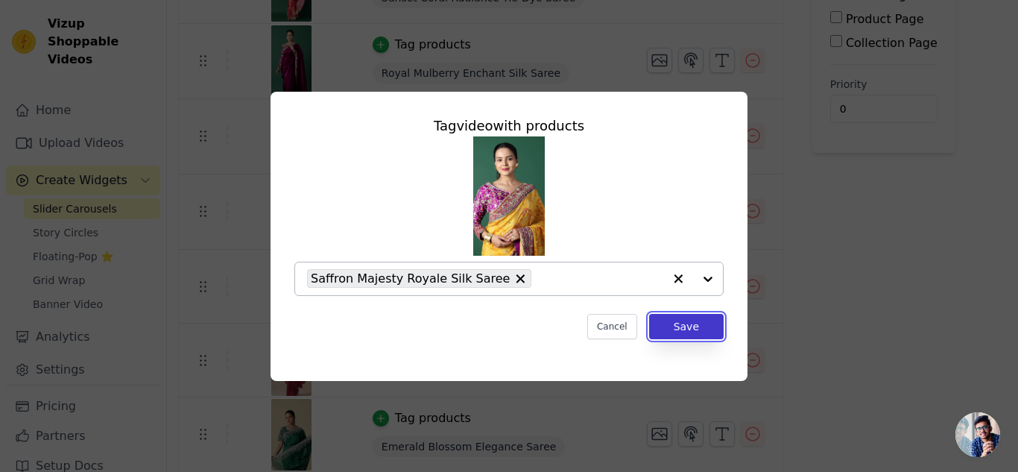
click at [686, 332] on button "Save" at bounding box center [686, 326] width 75 height 25
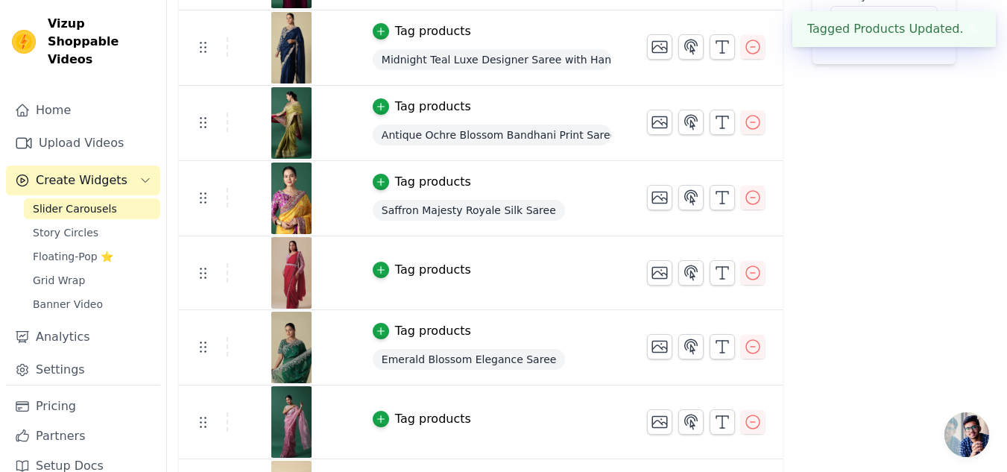
scroll to position [373, 0]
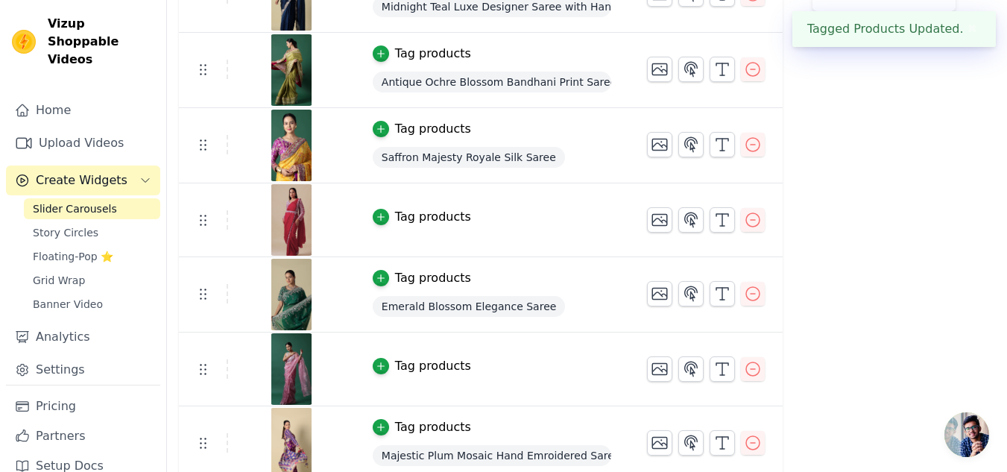
click at [418, 220] on div "Tag products" at bounding box center [433, 217] width 76 height 18
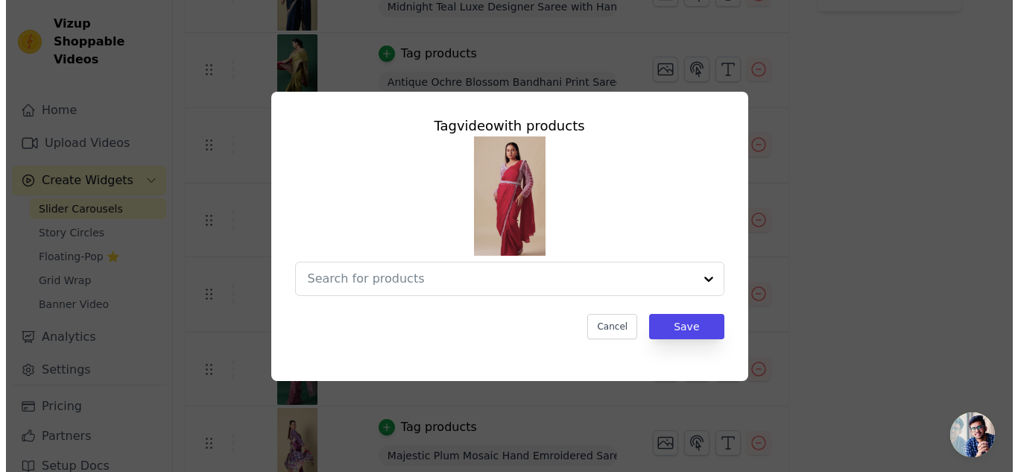
scroll to position [0, 0]
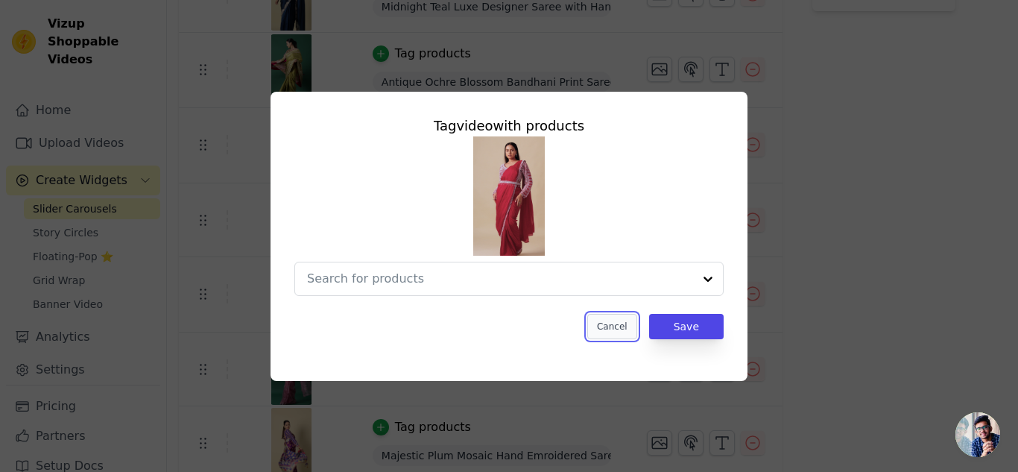
click at [607, 329] on button "Cancel" at bounding box center [613, 326] width 50 height 25
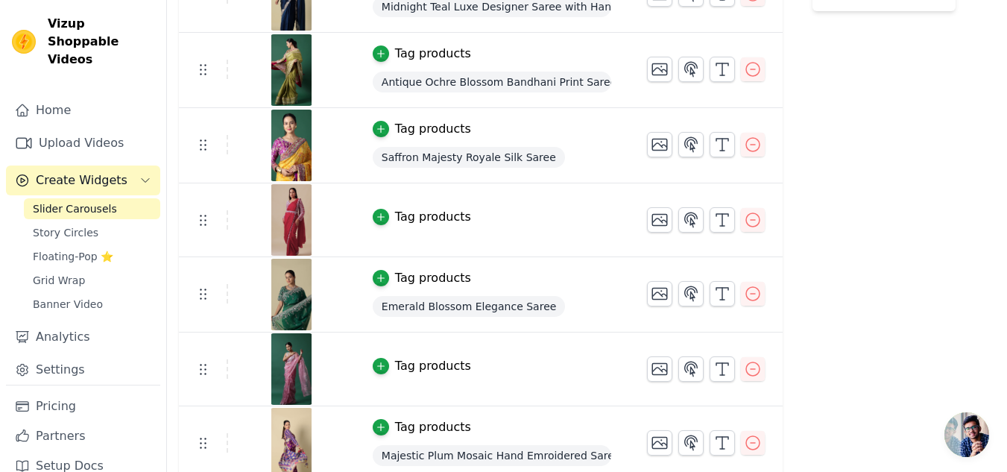
scroll to position [382, 0]
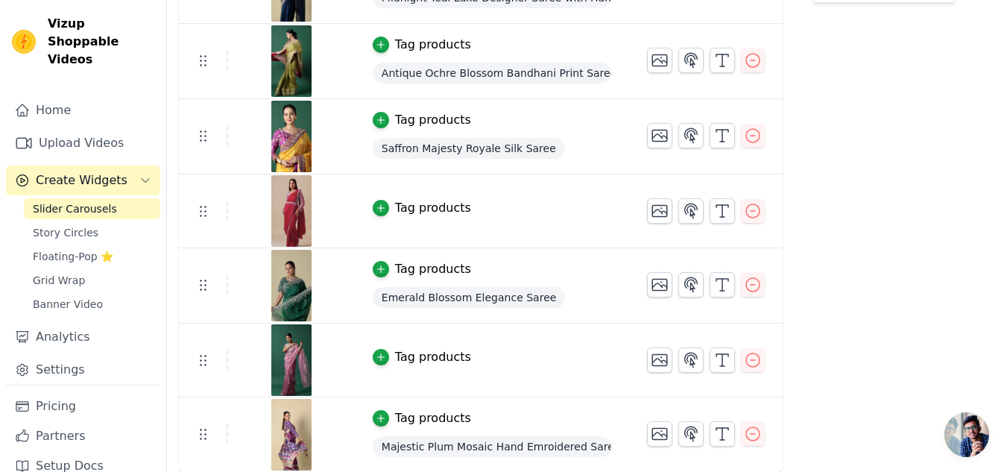
click at [418, 357] on div "Tag products" at bounding box center [433, 357] width 76 height 18
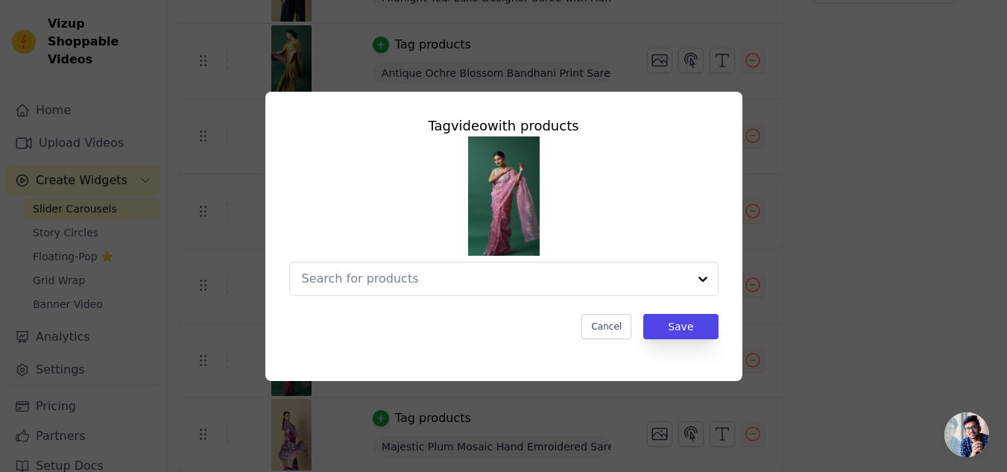
scroll to position [0, 0]
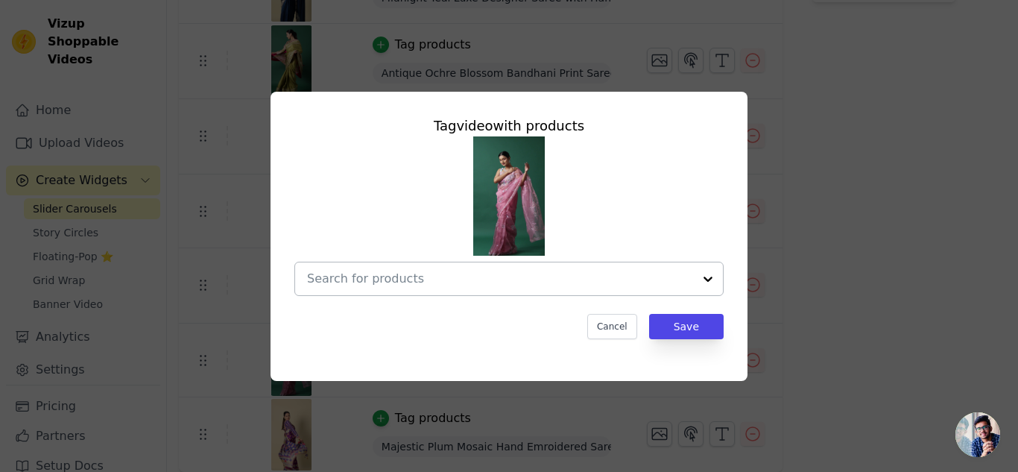
click at [382, 277] on input "text" at bounding box center [500, 279] width 386 height 18
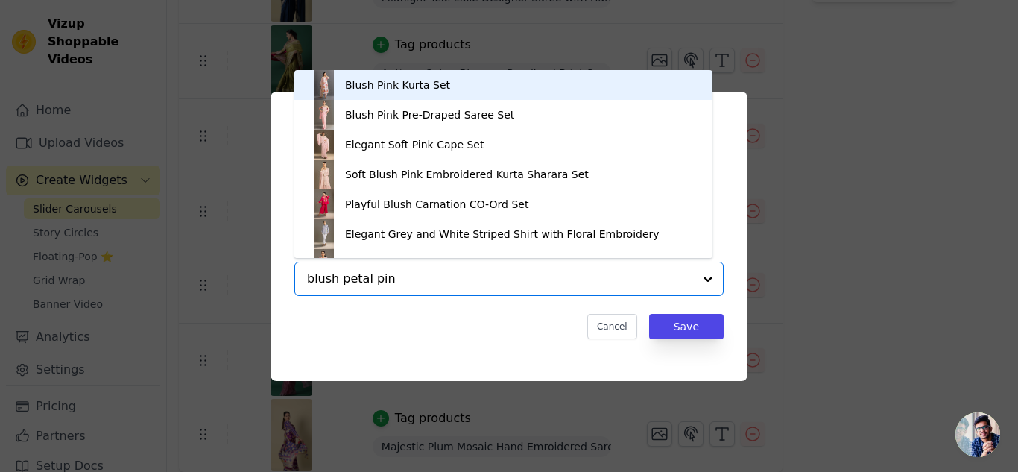
type input "blush petal pink"
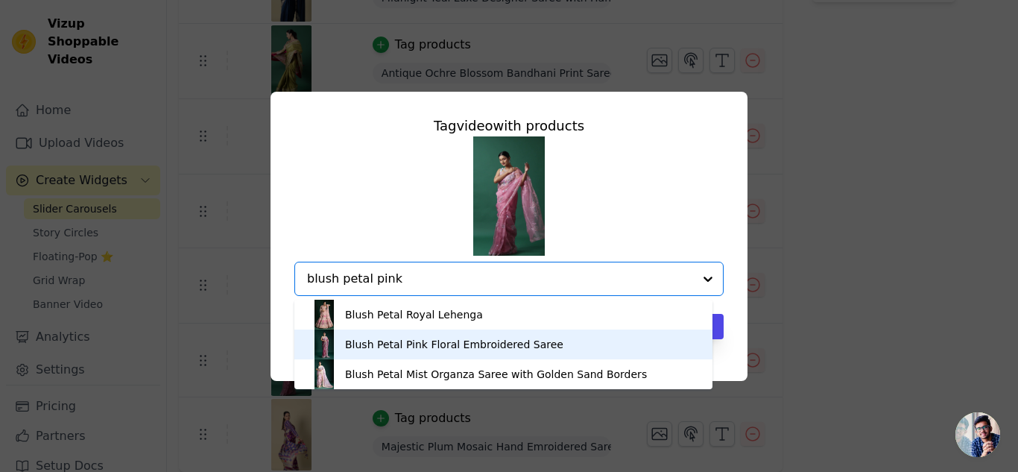
click at [417, 338] on div "Blush Petal Pink Floral Embroidered Saree" at bounding box center [454, 344] width 218 height 15
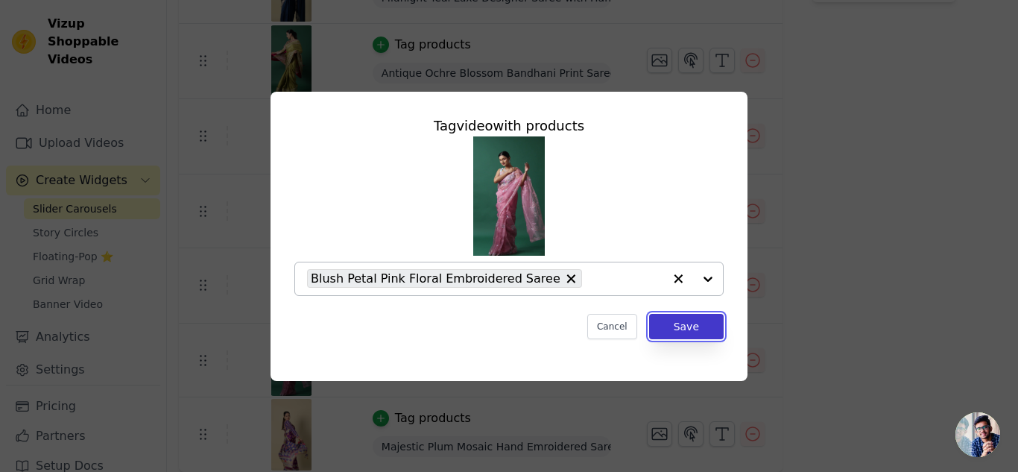
click at [702, 323] on button "Save" at bounding box center [686, 326] width 75 height 25
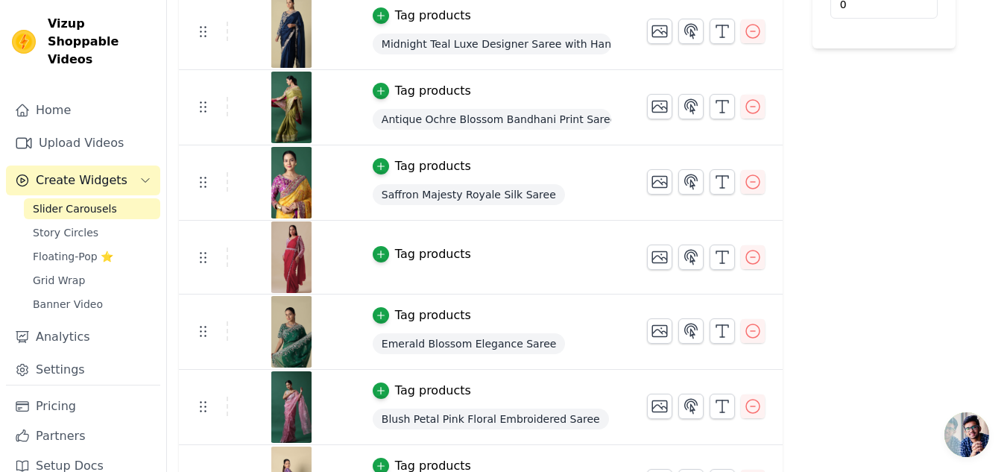
scroll to position [373, 0]
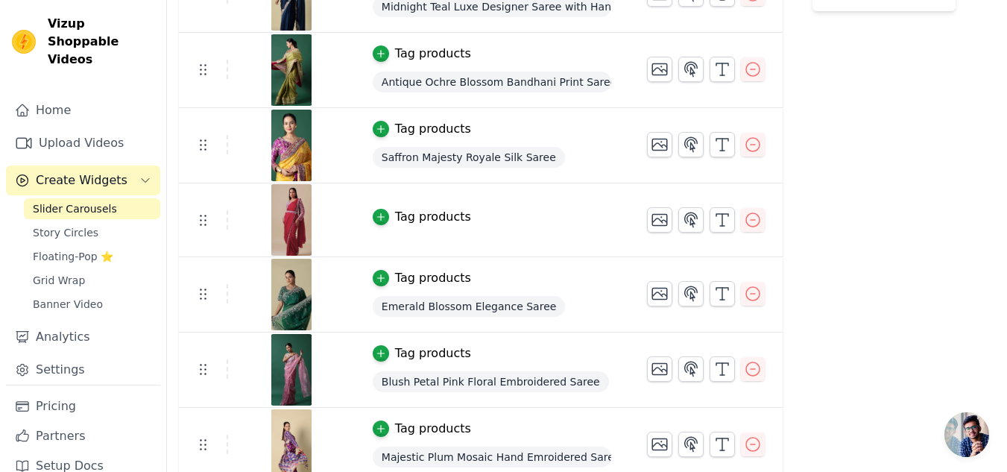
click at [430, 212] on div "Tag products" at bounding box center [433, 217] width 76 height 18
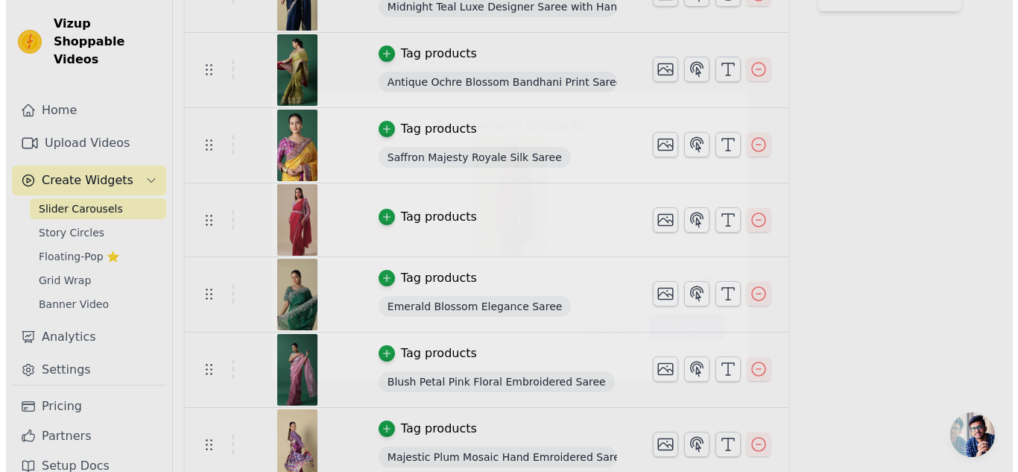
scroll to position [0, 0]
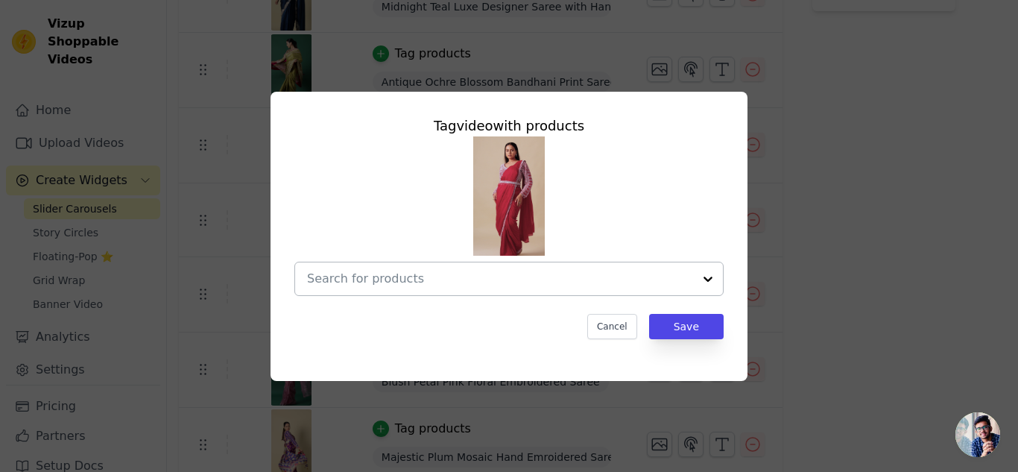
click at [371, 277] on input "text" at bounding box center [500, 279] width 386 height 18
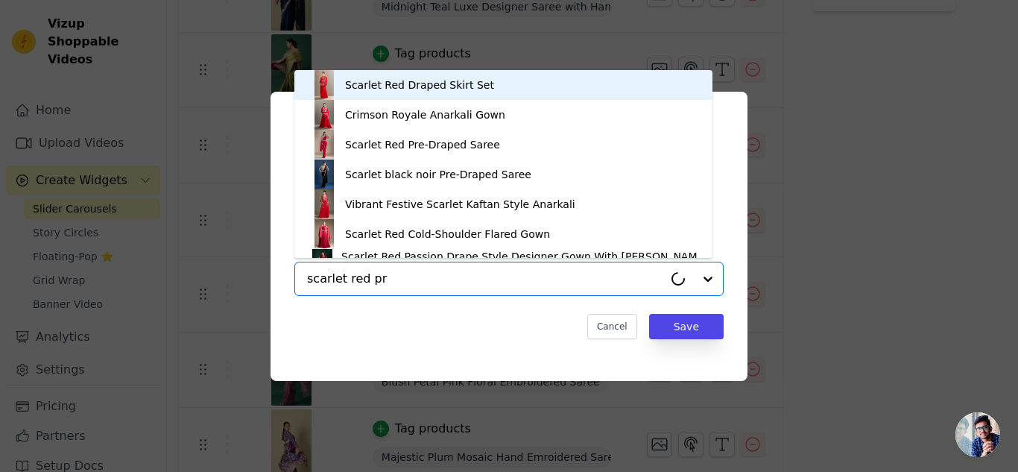
type input "scarlet red pre"
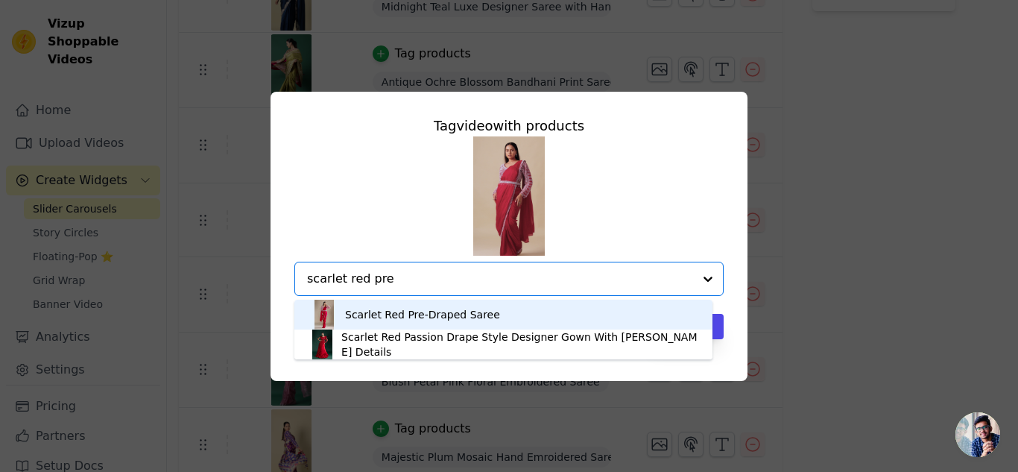
click at [376, 312] on div "Scarlet Red Pre-Draped Saree" at bounding box center [422, 314] width 155 height 15
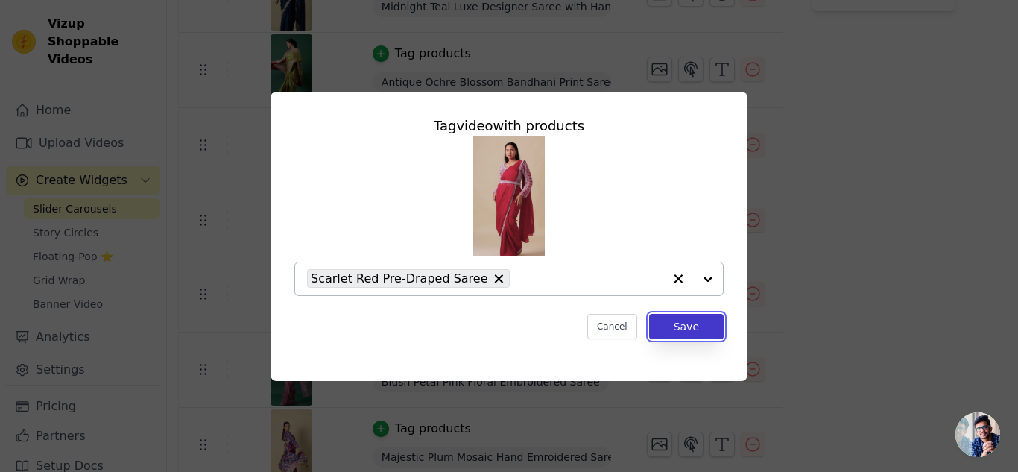
click at [690, 330] on button "Save" at bounding box center [686, 326] width 75 height 25
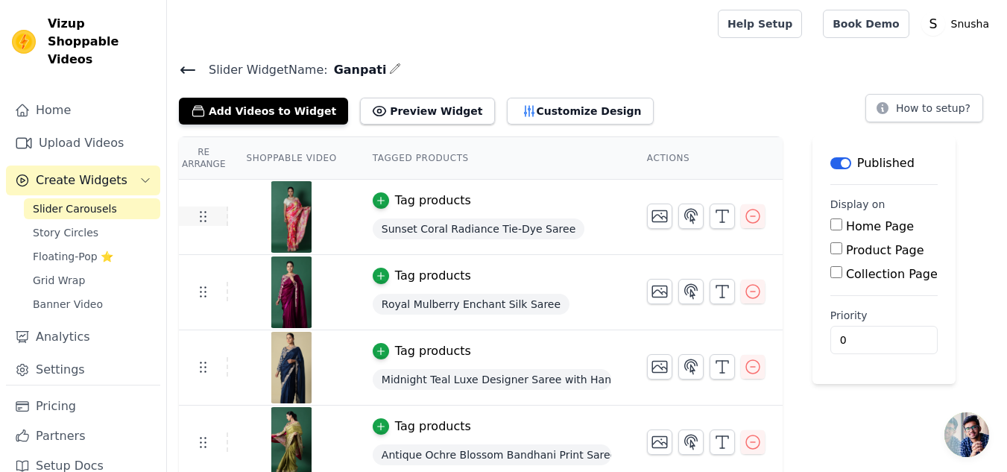
click at [204, 217] on icon at bounding box center [203, 216] width 18 height 18
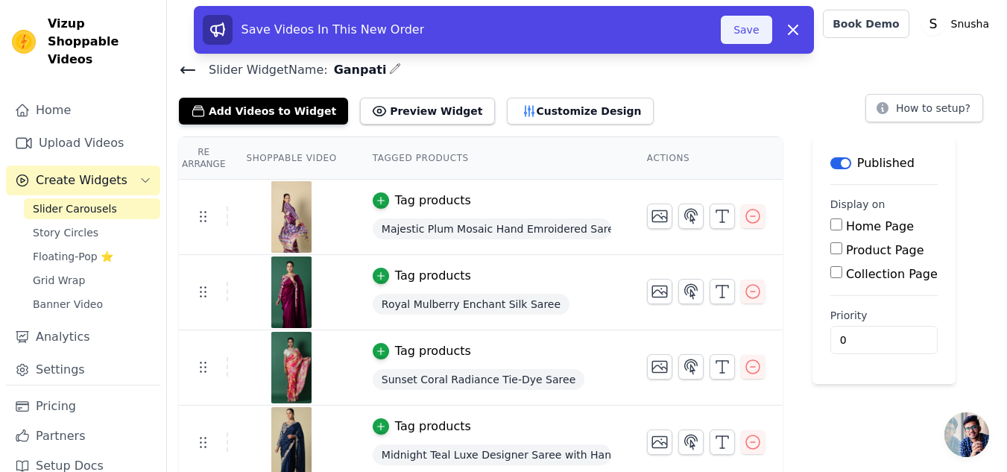
click at [756, 25] on button "Save" at bounding box center [746, 30] width 51 height 28
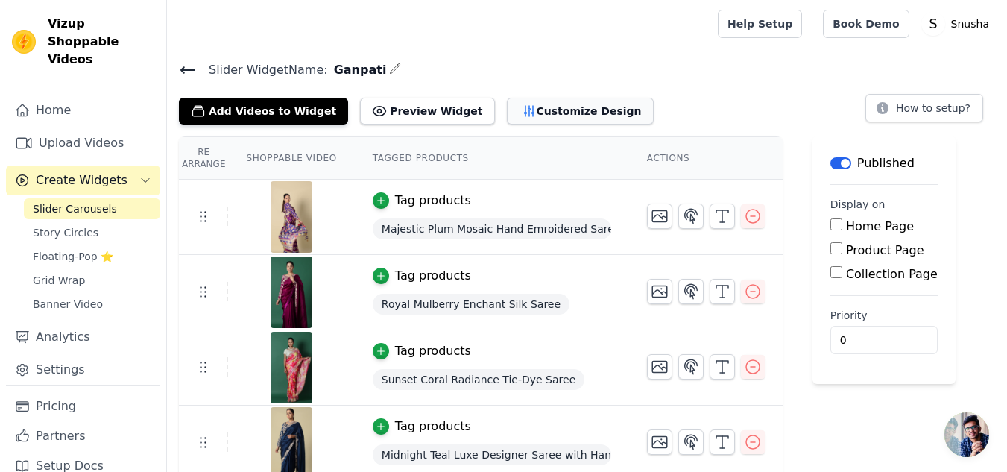
click at [551, 116] on button "Customize Design" at bounding box center [580, 111] width 147 height 27
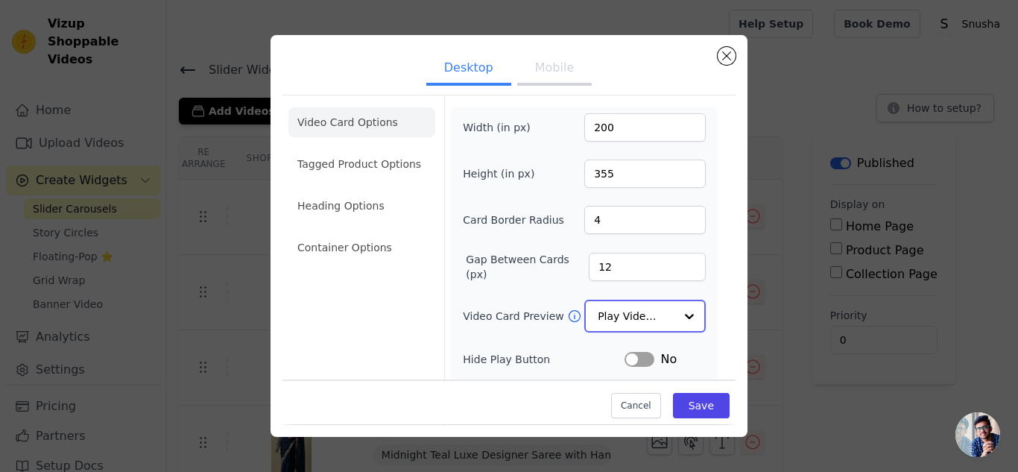
click at [675, 315] on div at bounding box center [690, 316] width 30 height 30
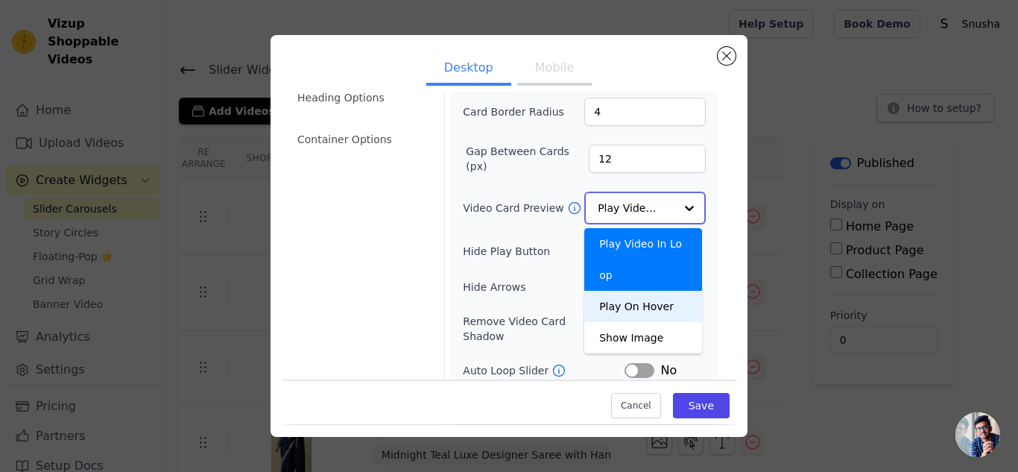
scroll to position [134, 0]
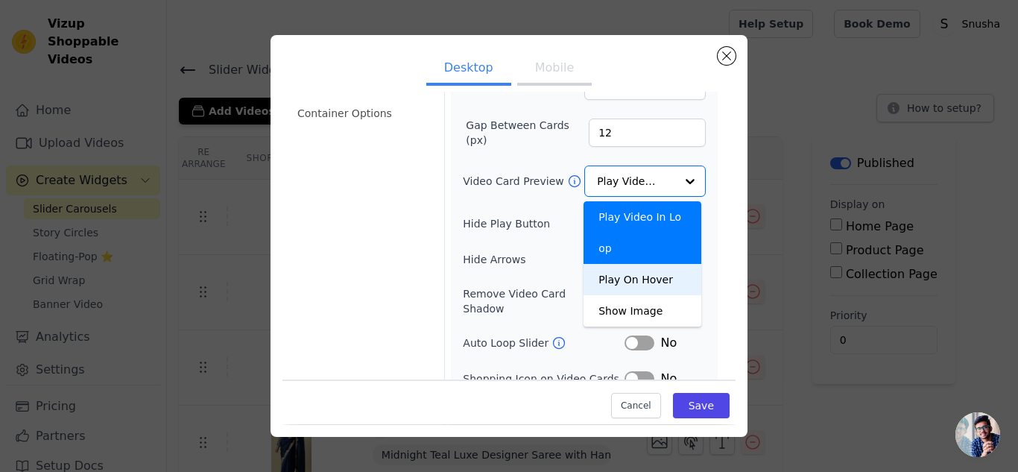
click at [707, 268] on form "Width (in px) 200 Height (in px) 355 Card Border Radius 4 Gap Between Cards (px…" at bounding box center [584, 198] width 280 height 474
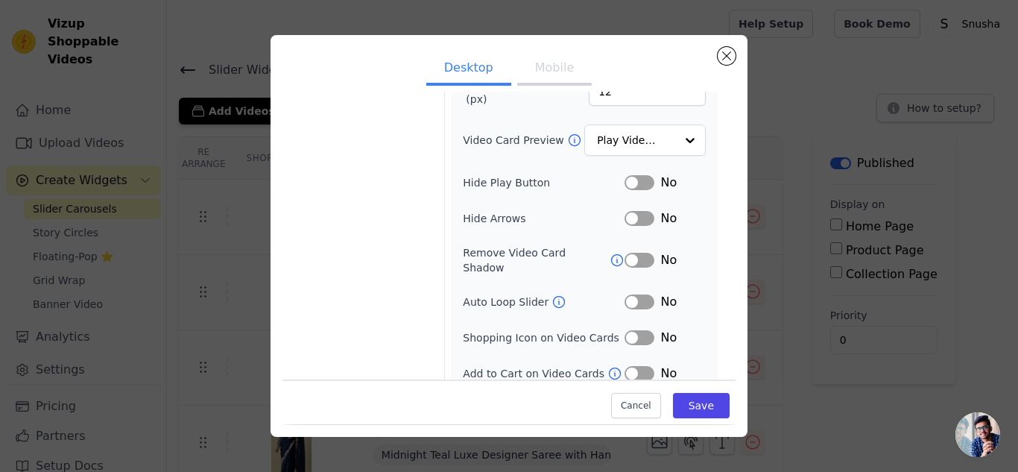
scroll to position [176, 0]
click at [688, 403] on button "Save" at bounding box center [701, 406] width 57 height 25
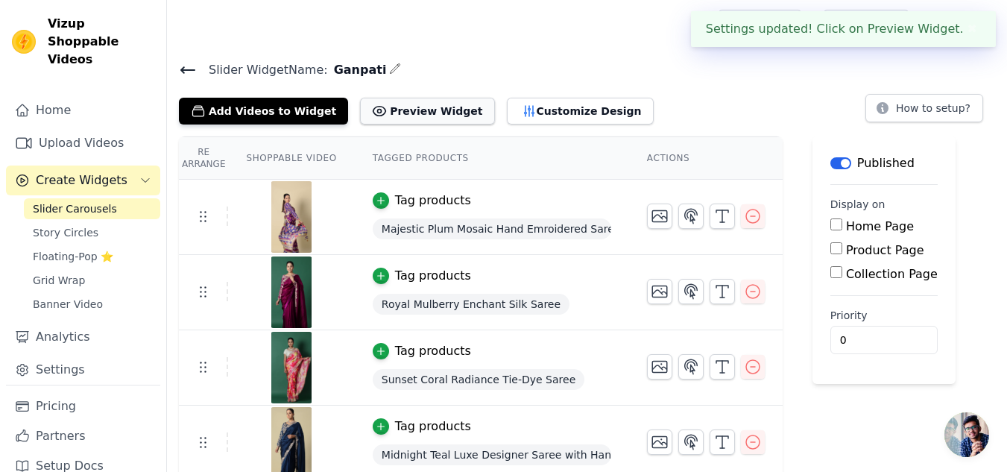
click at [382, 103] on button "Preview Widget" at bounding box center [427, 111] width 134 height 27
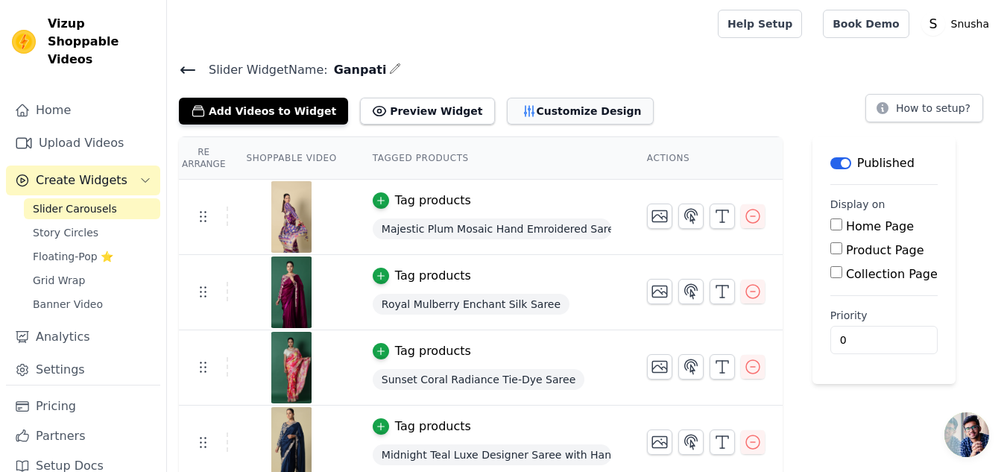
click at [507, 112] on button "Customize Design" at bounding box center [580, 111] width 147 height 27
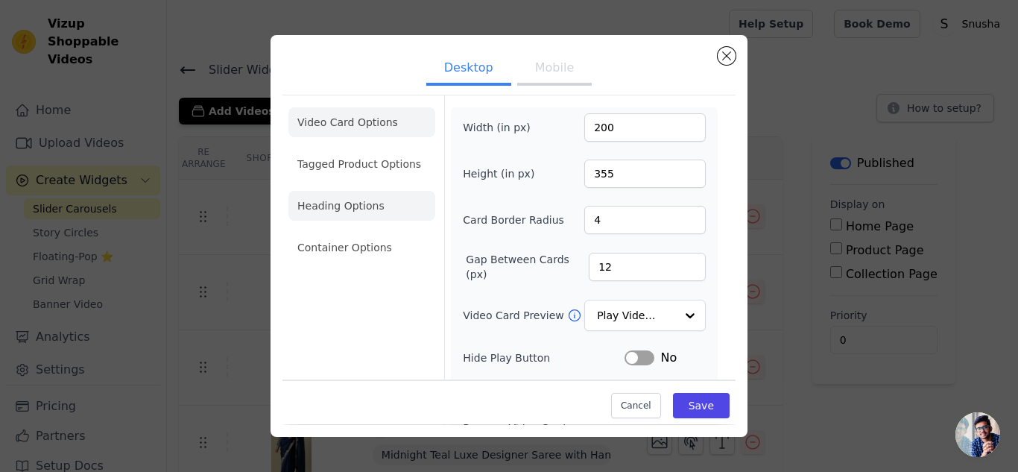
click at [359, 203] on li "Heading Options" at bounding box center [362, 206] width 147 height 30
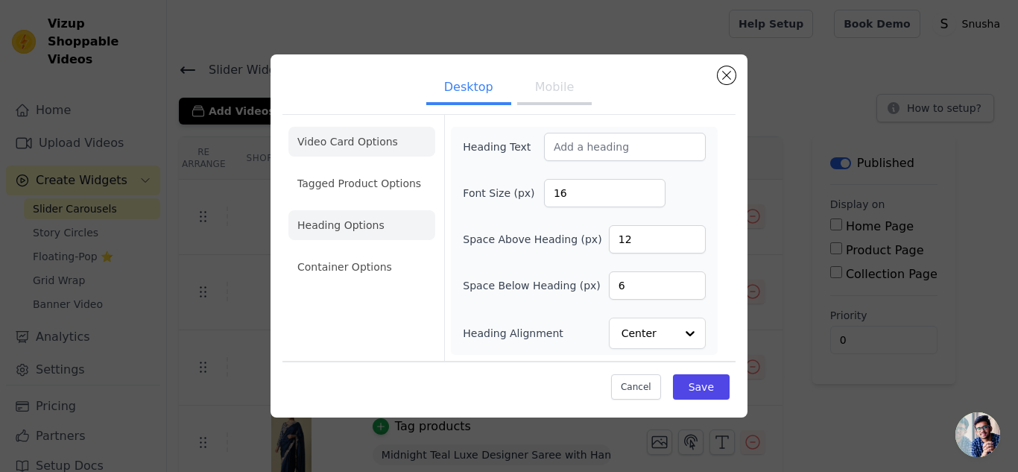
click at [350, 168] on li "Video Card Options" at bounding box center [362, 183] width 147 height 30
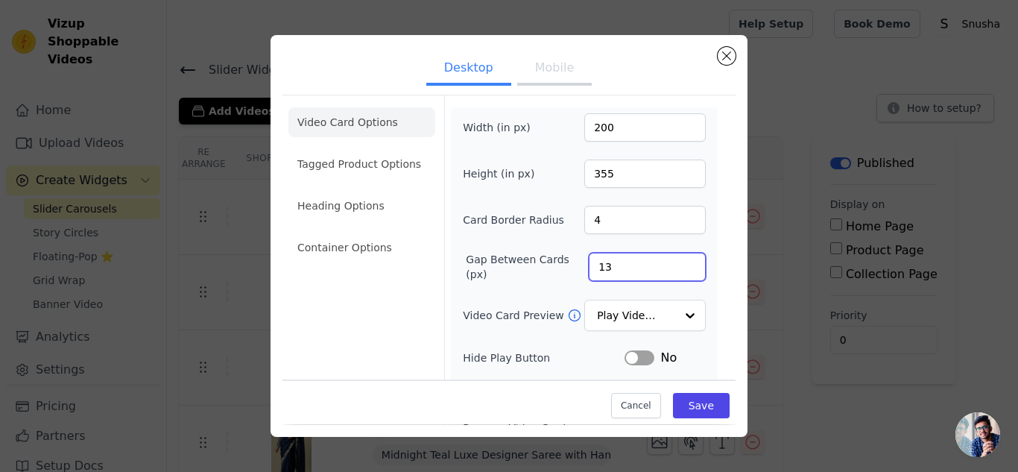
click at [679, 260] on input "13" at bounding box center [647, 267] width 117 height 28
click at [679, 260] on input "14" at bounding box center [647, 267] width 117 height 28
click at [679, 260] on input "15" at bounding box center [647, 267] width 117 height 28
click at [679, 260] on input "16" at bounding box center [647, 267] width 117 height 28
click at [679, 260] on input "17" at bounding box center [647, 267] width 117 height 28
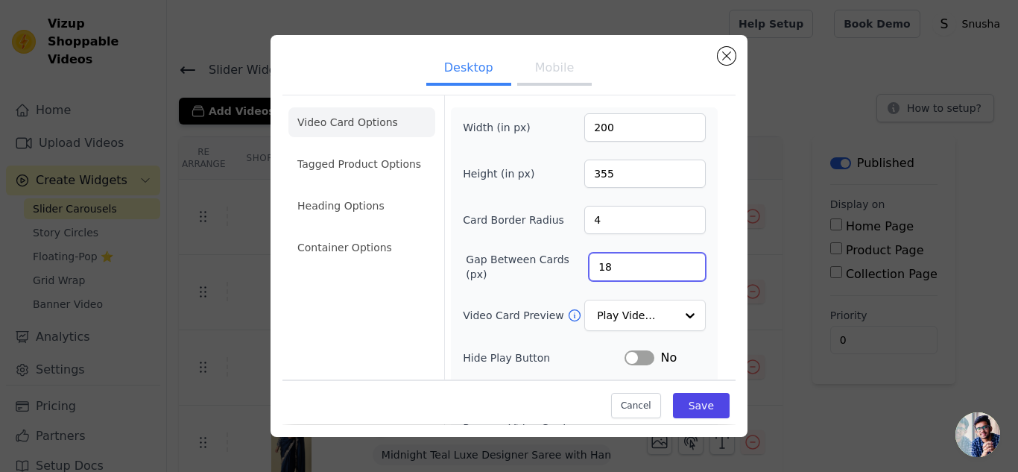
click at [679, 260] on input "18" at bounding box center [647, 267] width 117 height 28
click at [679, 260] on input "19" at bounding box center [647, 267] width 117 height 28
type input "20"
click at [679, 260] on input "20" at bounding box center [647, 267] width 117 height 28
click at [688, 403] on button "Save" at bounding box center [701, 406] width 57 height 25
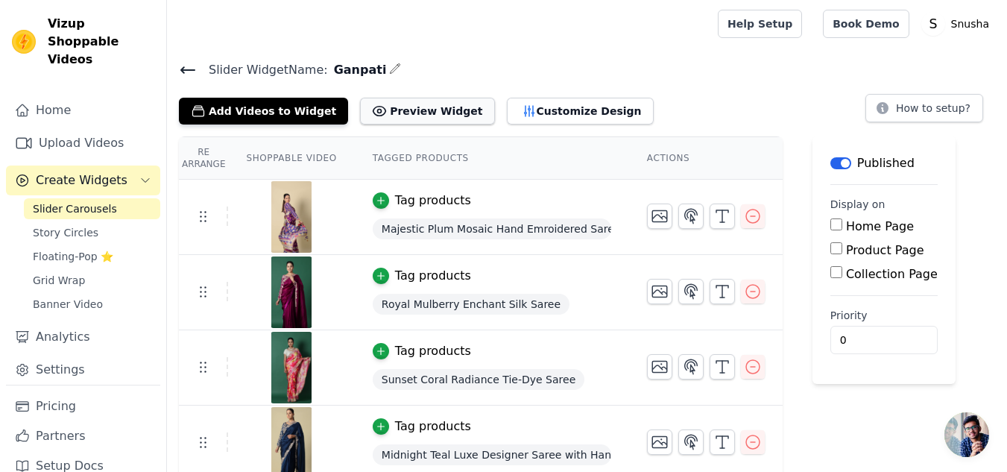
click at [387, 103] on button "Preview Widget" at bounding box center [427, 111] width 134 height 27
click at [535, 108] on button "Customize Design" at bounding box center [580, 111] width 147 height 27
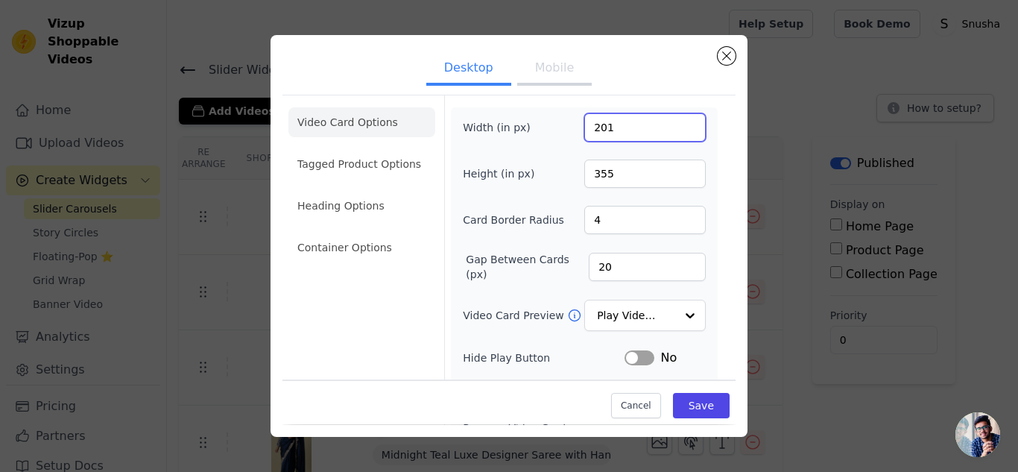
click at [678, 121] on input "201" at bounding box center [646, 127] width 122 height 28
click at [678, 121] on input "202" at bounding box center [646, 127] width 122 height 28
click at [678, 121] on input "203" at bounding box center [646, 127] width 122 height 28
click at [678, 121] on input "204" at bounding box center [646, 127] width 122 height 28
click at [678, 121] on input "205" at bounding box center [646, 127] width 122 height 28
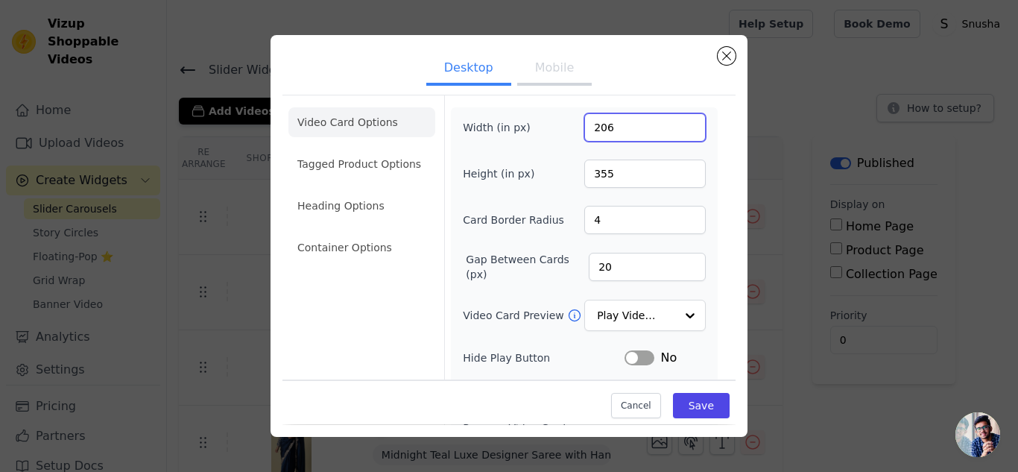
click at [678, 121] on input "206" at bounding box center [646, 127] width 122 height 28
click at [678, 121] on input "207" at bounding box center [646, 127] width 122 height 28
click at [678, 121] on input "208" at bounding box center [646, 127] width 122 height 28
click at [678, 121] on input "220" at bounding box center [646, 127] width 122 height 28
click at [678, 121] on input "221" at bounding box center [646, 127] width 122 height 28
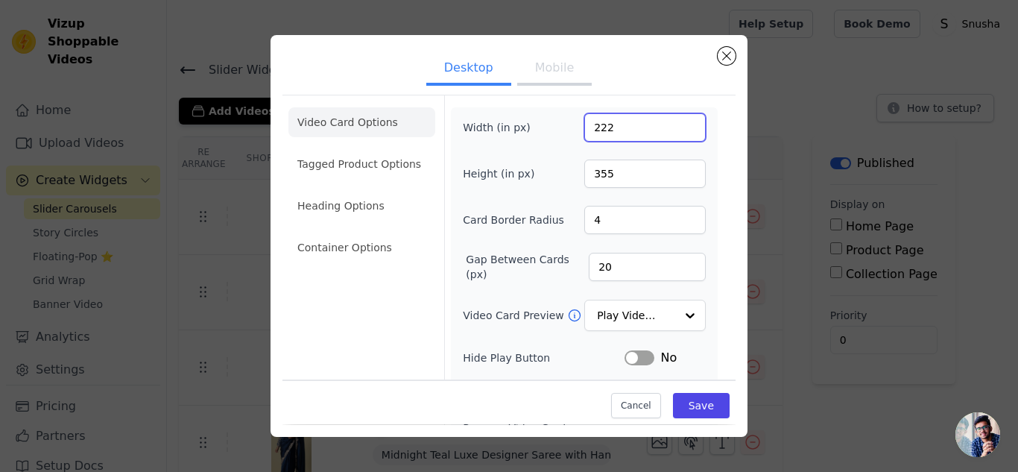
click at [678, 121] on input "222" at bounding box center [646, 127] width 122 height 28
click at [678, 121] on input "223" at bounding box center [646, 127] width 122 height 28
click at [678, 121] on input "224" at bounding box center [646, 127] width 122 height 28
click at [678, 121] on input "225" at bounding box center [646, 127] width 122 height 28
click at [678, 121] on input "226" at bounding box center [646, 127] width 122 height 28
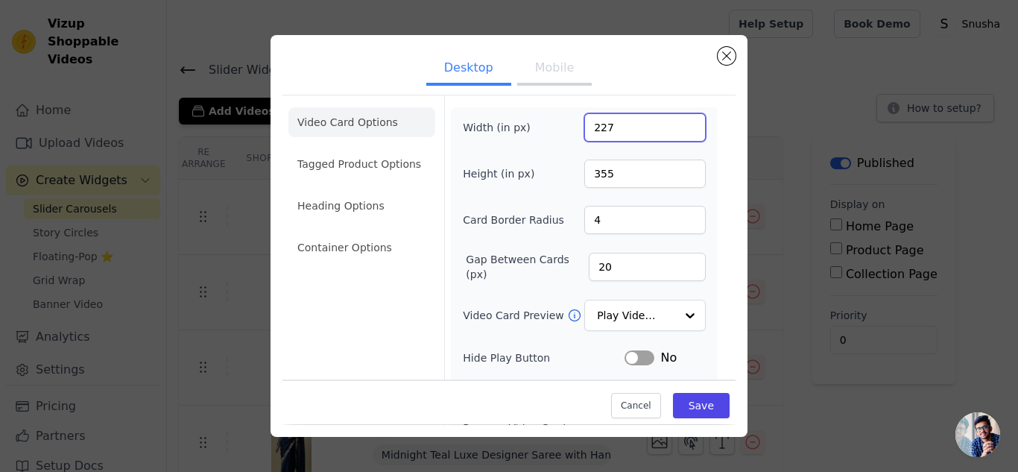
click at [678, 121] on input "227" at bounding box center [646, 127] width 122 height 28
click at [678, 121] on input "228" at bounding box center [646, 127] width 122 height 28
click at [678, 121] on input "229" at bounding box center [646, 127] width 122 height 28
click at [678, 121] on input "230" at bounding box center [646, 127] width 122 height 28
click at [678, 121] on input "231" at bounding box center [646, 127] width 122 height 28
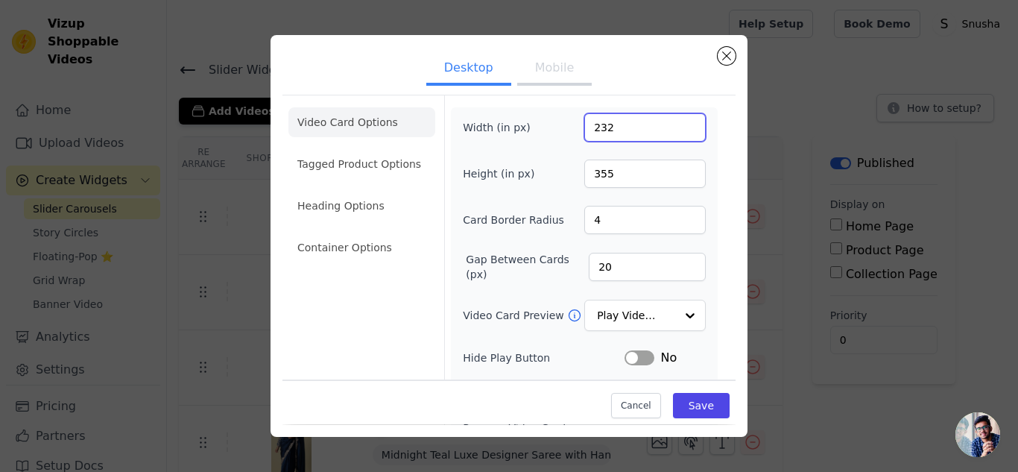
click at [678, 121] on input "232" at bounding box center [646, 127] width 122 height 28
click at [678, 121] on input "233" at bounding box center [646, 127] width 122 height 28
click at [678, 121] on input "234" at bounding box center [646, 127] width 122 height 28
click at [678, 121] on input "235" at bounding box center [646, 127] width 122 height 28
click at [678, 121] on input "236" at bounding box center [646, 127] width 122 height 28
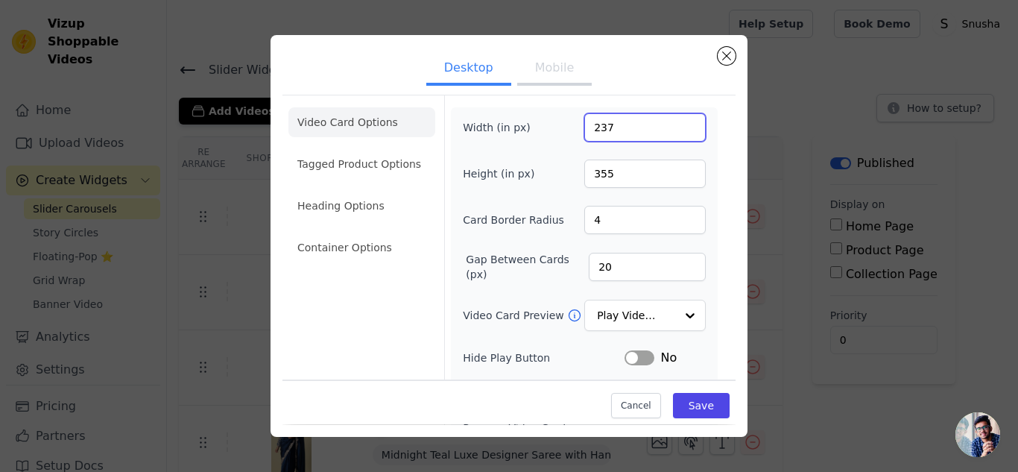
click at [678, 121] on input "237" at bounding box center [646, 127] width 122 height 28
click at [678, 121] on input "238" at bounding box center [646, 127] width 122 height 28
click at [678, 121] on input "239" at bounding box center [646, 127] width 122 height 28
click at [678, 121] on input "240" at bounding box center [646, 127] width 122 height 28
click at [678, 121] on input "241" at bounding box center [646, 127] width 122 height 28
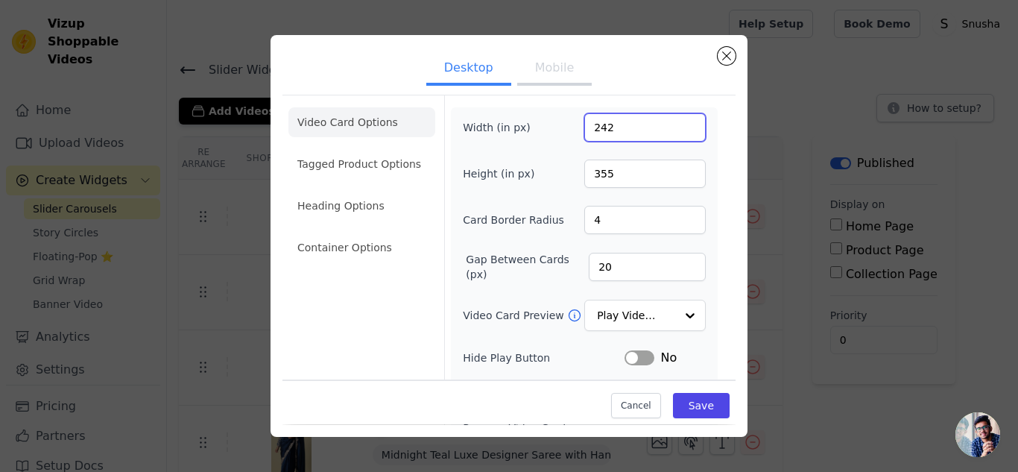
click at [678, 121] on input "242" at bounding box center [646, 127] width 122 height 28
click at [678, 121] on input "243" at bounding box center [646, 127] width 122 height 28
click at [678, 121] on input "244" at bounding box center [646, 127] width 122 height 28
click at [678, 121] on input "245" at bounding box center [646, 127] width 122 height 28
click at [678, 121] on input "246" at bounding box center [646, 127] width 122 height 28
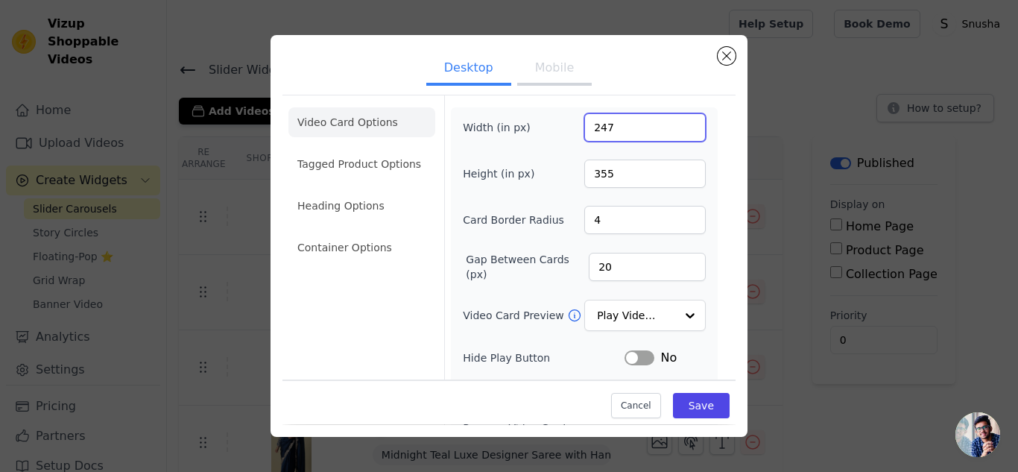
click at [678, 121] on input "247" at bounding box center [646, 127] width 122 height 28
click at [678, 121] on input "248" at bounding box center [646, 127] width 122 height 28
click at [678, 121] on input "249" at bounding box center [646, 127] width 122 height 28
click at [678, 121] on input "250" at bounding box center [646, 127] width 122 height 28
type input "236"
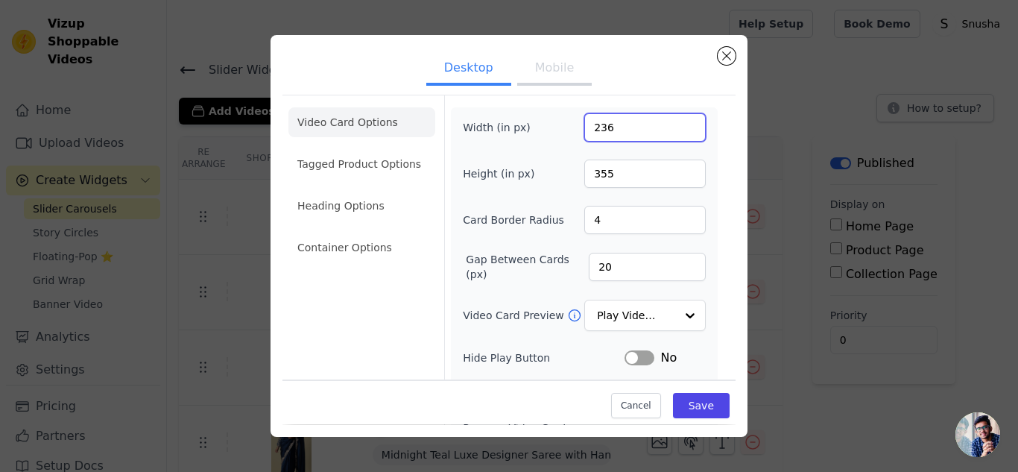
click at [680, 135] on input "236" at bounding box center [646, 127] width 122 height 28
click at [630, 406] on button "Cancel" at bounding box center [636, 406] width 50 height 25
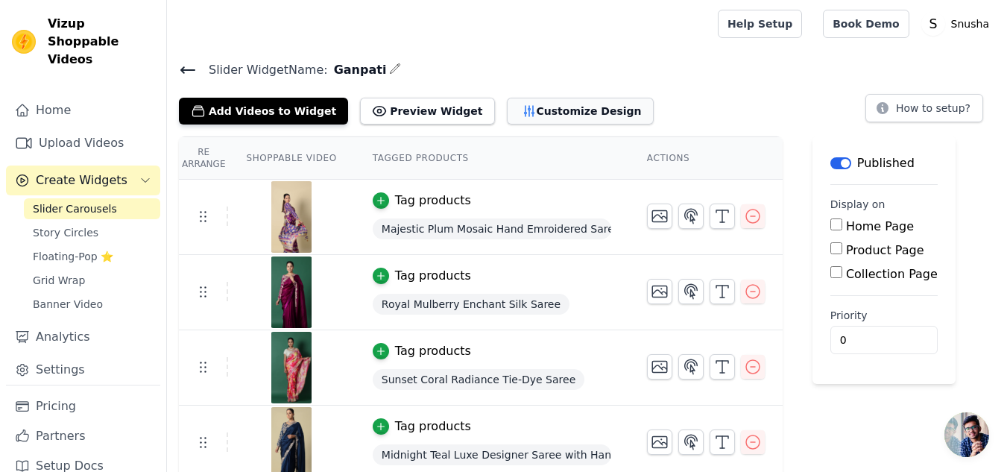
click at [546, 112] on button "Customize Design" at bounding box center [580, 111] width 147 height 27
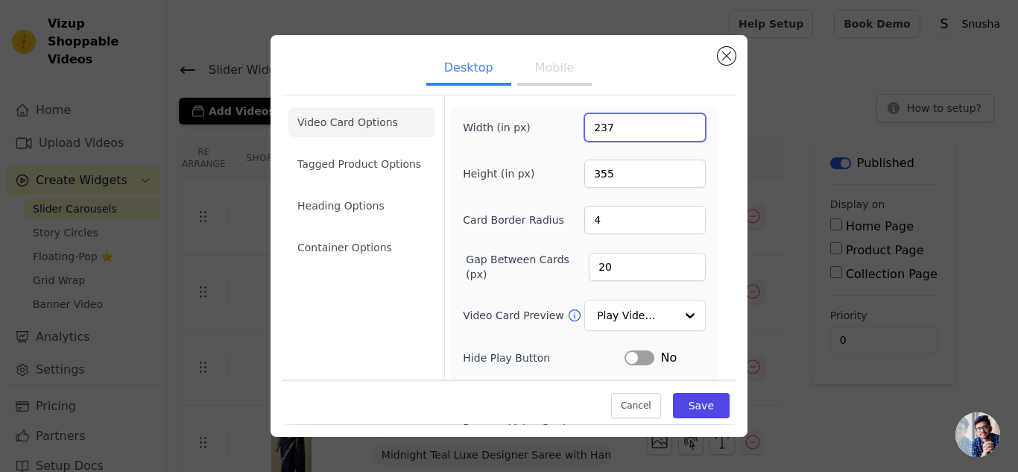
click at [681, 123] on input "237" at bounding box center [646, 127] width 122 height 28
click at [681, 123] on input "238" at bounding box center [646, 127] width 122 height 28
click at [681, 123] on input "239" at bounding box center [646, 127] width 122 height 28
click at [681, 123] on input "251" at bounding box center [646, 127] width 122 height 28
click at [681, 123] on input "252" at bounding box center [646, 127] width 122 height 28
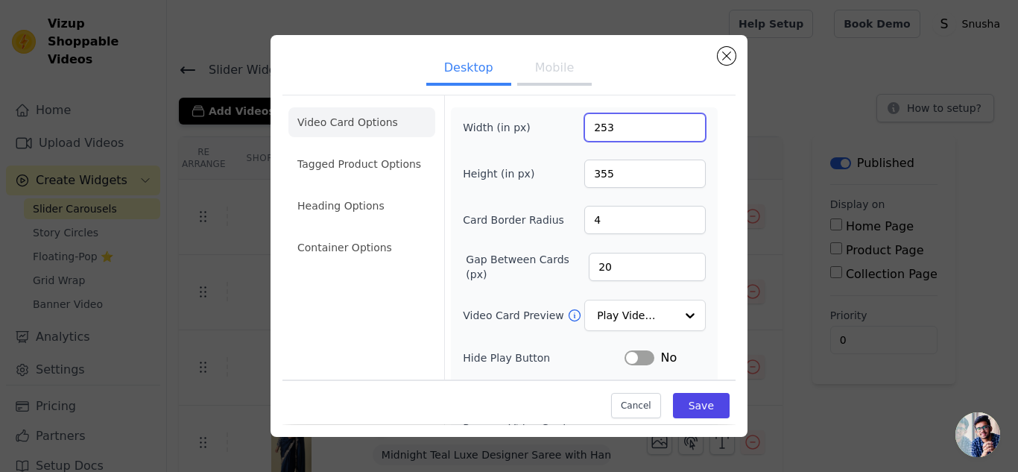
click at [681, 123] on input "253" at bounding box center [646, 127] width 122 height 28
click at [681, 123] on input "254" at bounding box center [646, 127] width 122 height 28
click at [680, 132] on input "253" at bounding box center [646, 127] width 122 height 28
click at [680, 132] on input "252" at bounding box center [646, 127] width 122 height 28
click at [680, 132] on input "251" at bounding box center [646, 127] width 122 height 28
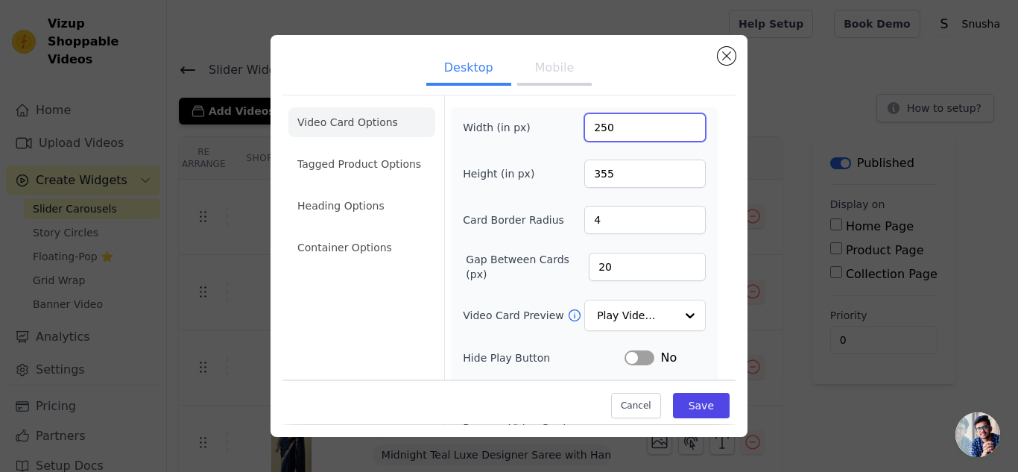
type input "250"
click at [680, 132] on input "250" at bounding box center [646, 127] width 122 height 28
click at [663, 171] on input "355" at bounding box center [646, 174] width 122 height 28
click at [681, 167] on input "395" at bounding box center [646, 174] width 122 height 28
click at [681, 167] on input "396" at bounding box center [646, 174] width 122 height 28
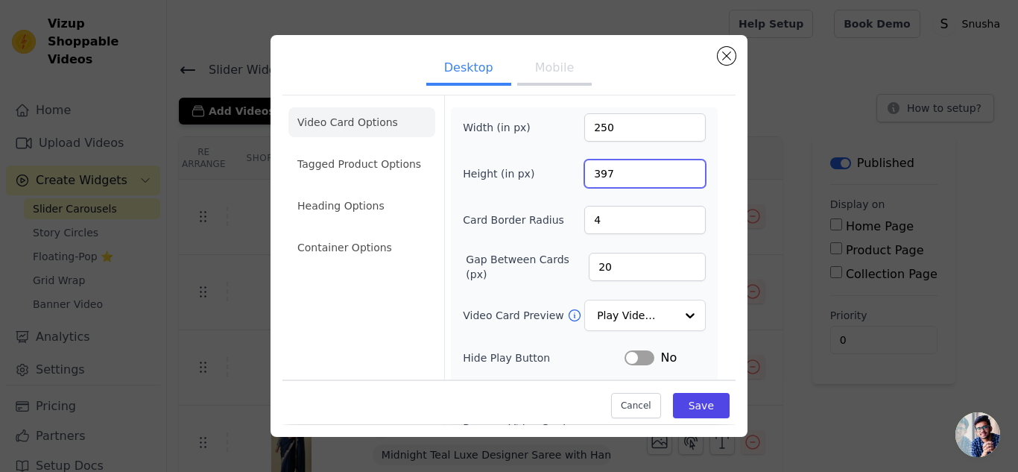
click at [681, 167] on input "397" at bounding box center [646, 174] width 122 height 28
click at [681, 167] on input "398" at bounding box center [646, 174] width 122 height 28
click at [681, 167] on input "399" at bounding box center [646, 174] width 122 height 28
click at [681, 167] on input "400" at bounding box center [646, 174] width 122 height 28
click at [681, 167] on input "401" at bounding box center [646, 174] width 122 height 28
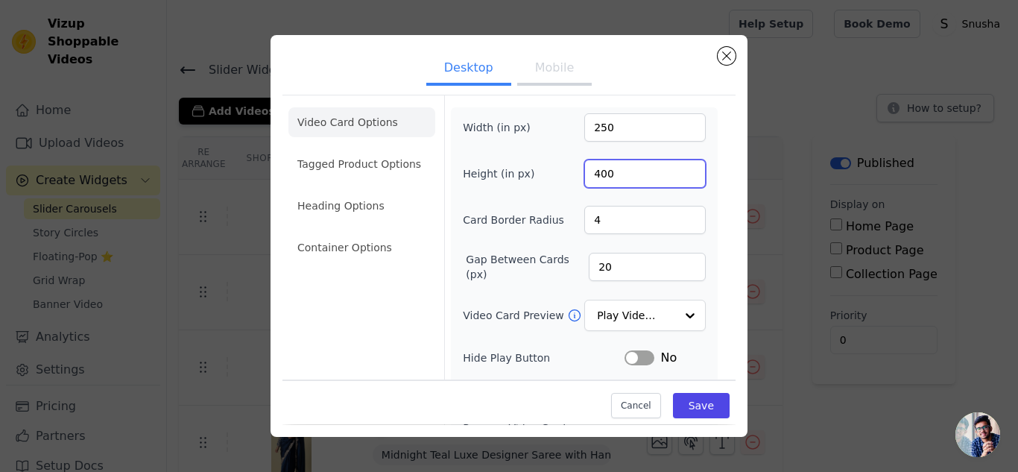
type input "400"
click at [681, 178] on input "400" at bounding box center [646, 174] width 122 height 28
click at [683, 313] on div at bounding box center [690, 316] width 30 height 30
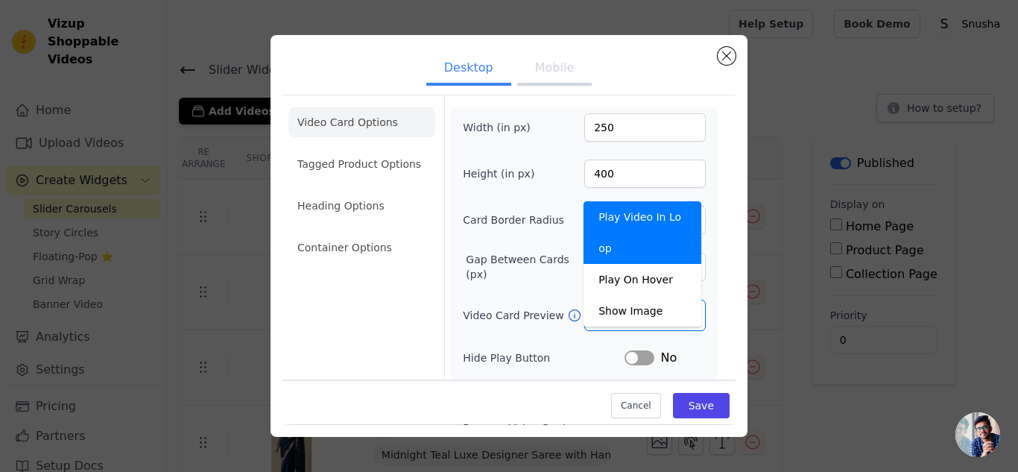
click at [708, 287] on form "Width (in px) 250 Height (in px) 400 Card Border Radius 4 Gap Between Cards (px…" at bounding box center [584, 332] width 280 height 474
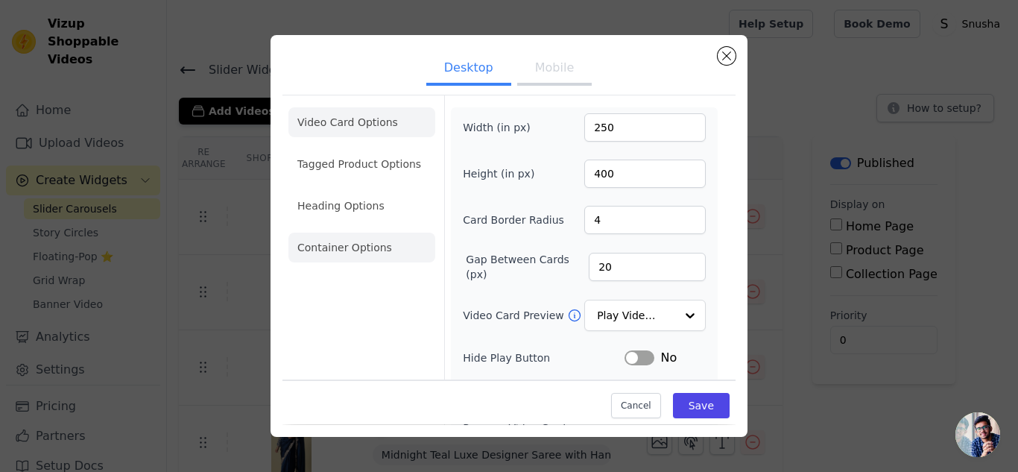
click at [359, 254] on li "Container Options" at bounding box center [362, 248] width 147 height 30
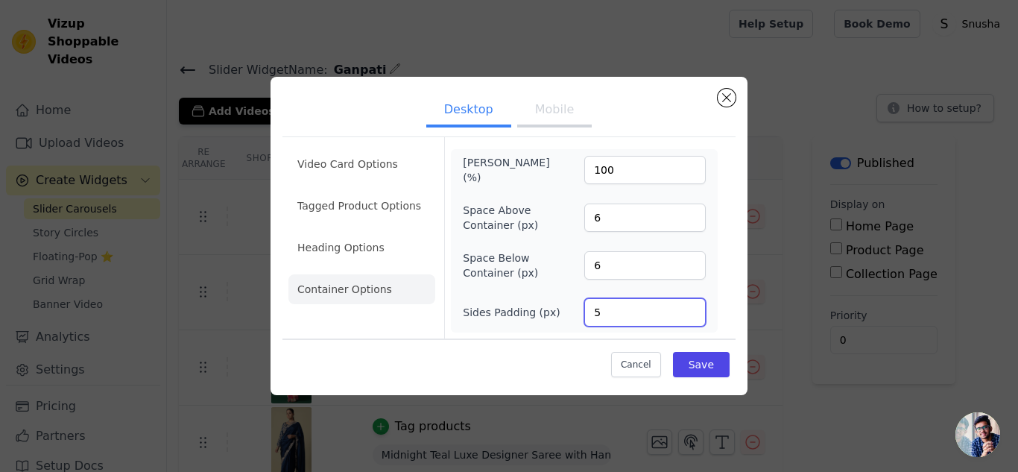
type input "5"
click at [690, 317] on input "5" at bounding box center [646, 312] width 122 height 28
click at [699, 363] on button "Save" at bounding box center [701, 364] width 57 height 25
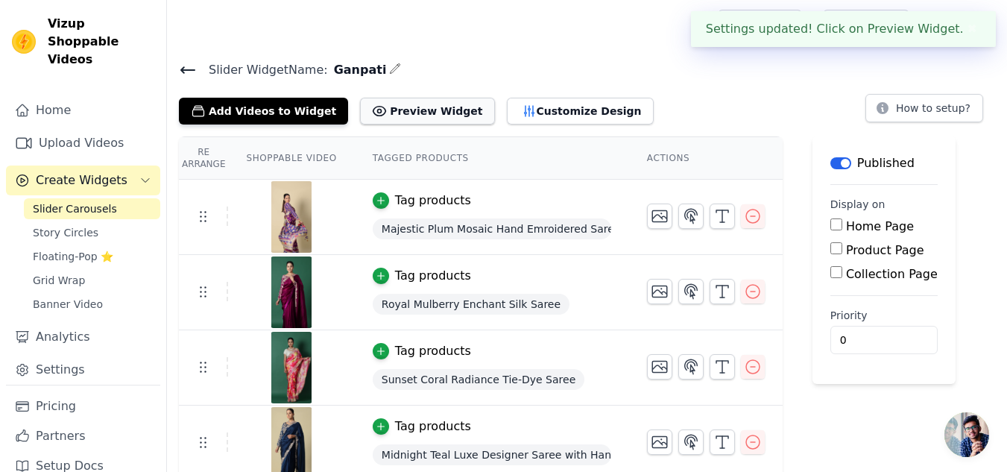
click at [388, 109] on button "Preview Widget" at bounding box center [427, 111] width 134 height 27
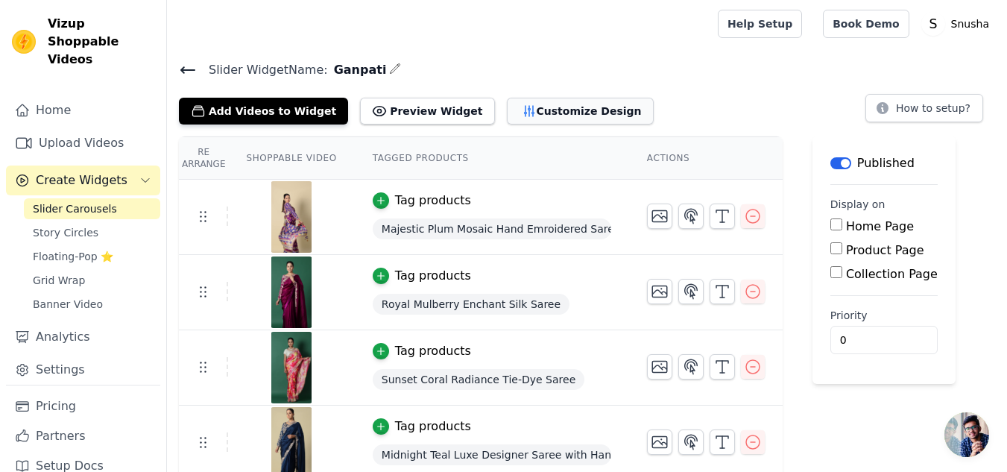
click at [543, 106] on button "Customize Design" at bounding box center [580, 111] width 147 height 27
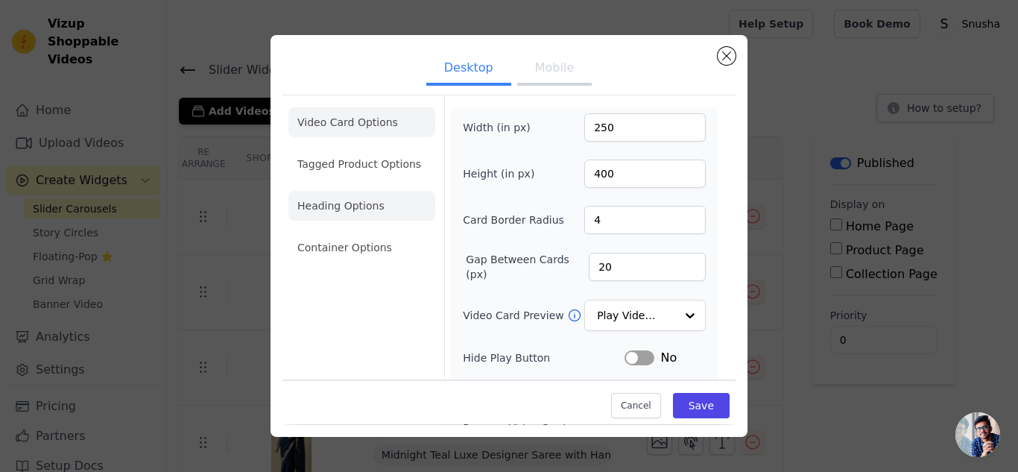
click at [370, 204] on li "Heading Options" at bounding box center [362, 206] width 147 height 30
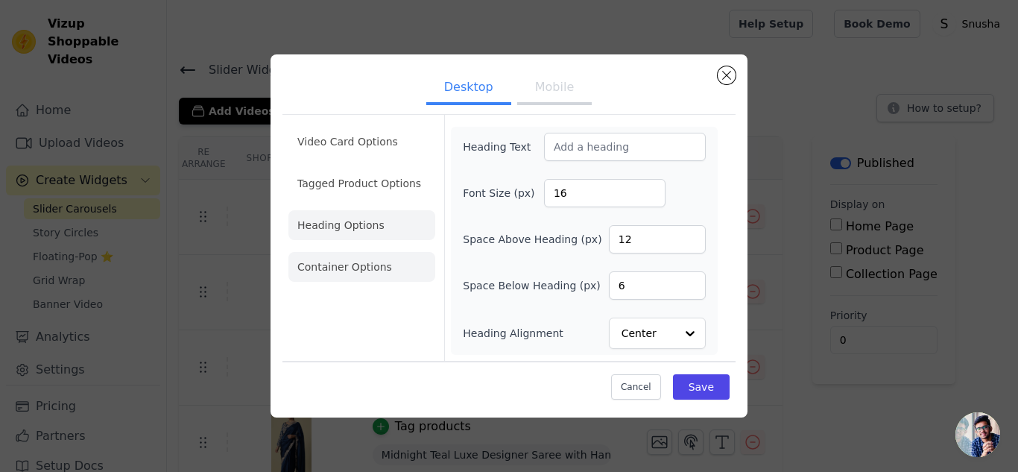
click at [323, 268] on li "Container Options" at bounding box center [362, 267] width 147 height 30
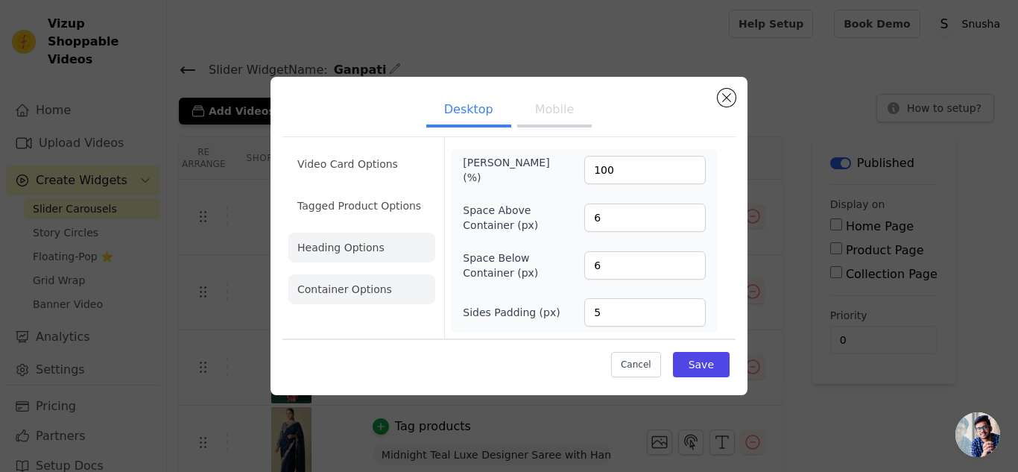
click at [321, 248] on li "Heading Options" at bounding box center [362, 248] width 147 height 30
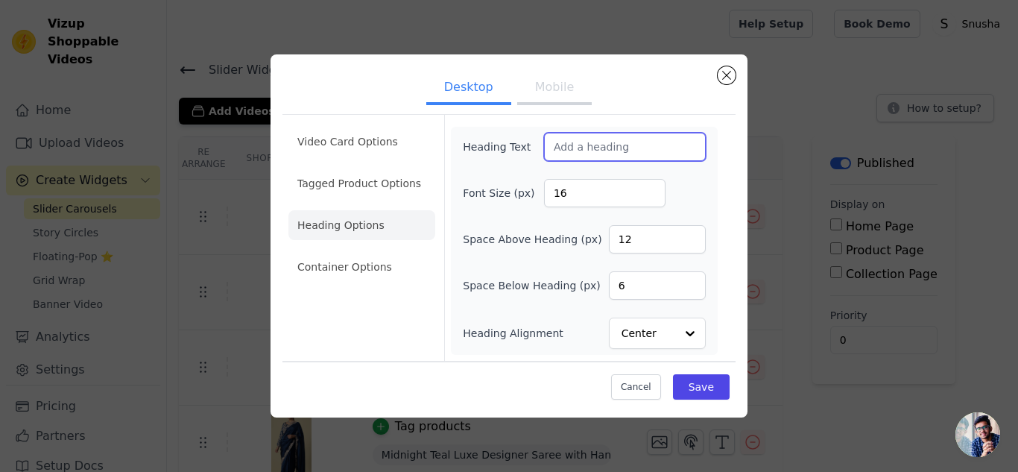
click at [575, 146] on input "Heading Text" at bounding box center [625, 147] width 162 height 28
click at [552, 146] on input "Sarees" at bounding box center [625, 147] width 162 height 28
click at [612, 149] on input "Sarees" at bounding box center [625, 147] width 162 height 28
type input "Sarees Edit"
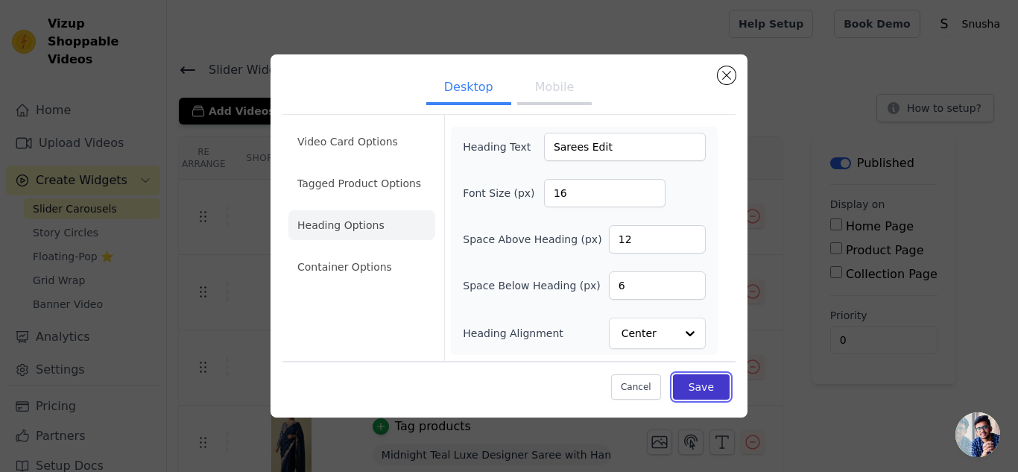
click at [706, 394] on button "Save" at bounding box center [701, 386] width 57 height 25
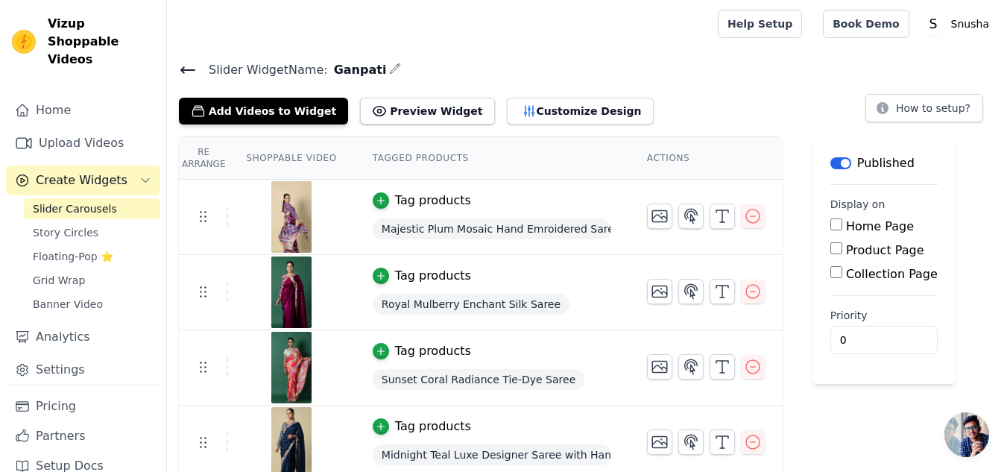
click at [833, 157] on button "Label" at bounding box center [841, 163] width 21 height 12
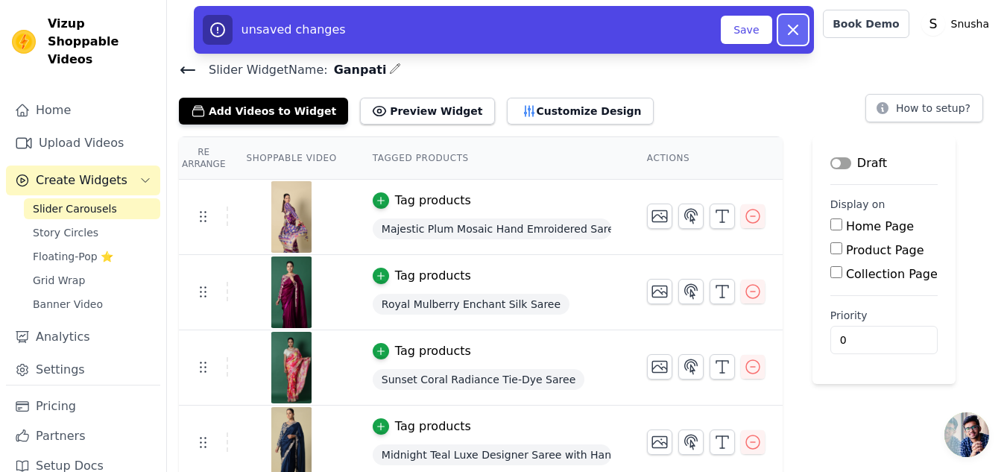
click at [788, 26] on icon "button" at bounding box center [793, 30] width 18 height 18
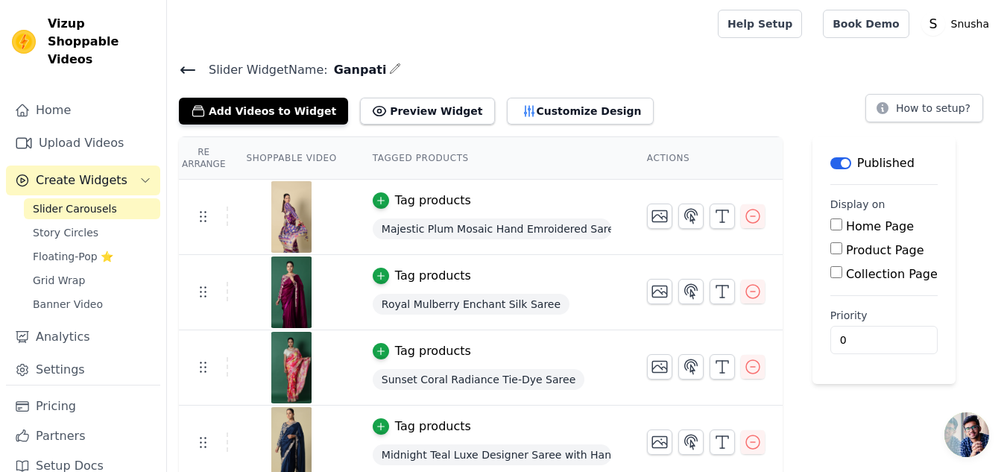
click at [835, 156] on div "Published" at bounding box center [873, 163] width 84 height 18
click at [837, 166] on button "Label" at bounding box center [841, 163] width 21 height 12
click at [764, 99] on div "Add Videos to Widget Preview Widget Customize Design How to setup?" at bounding box center [587, 108] width 816 height 33
click at [831, 163] on button "Label" at bounding box center [841, 163] width 21 height 12
click at [837, 163] on button "Label" at bounding box center [841, 163] width 21 height 12
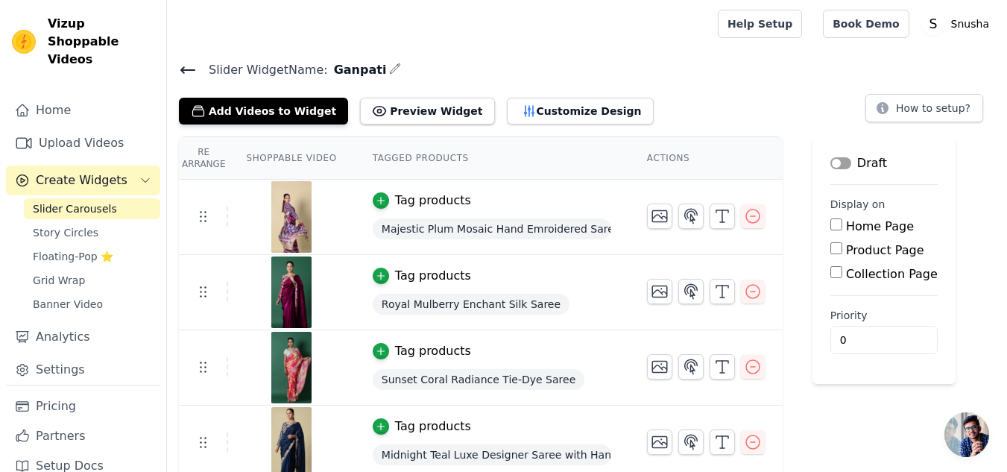
click at [186, 71] on icon at bounding box center [188, 70] width 18 height 18
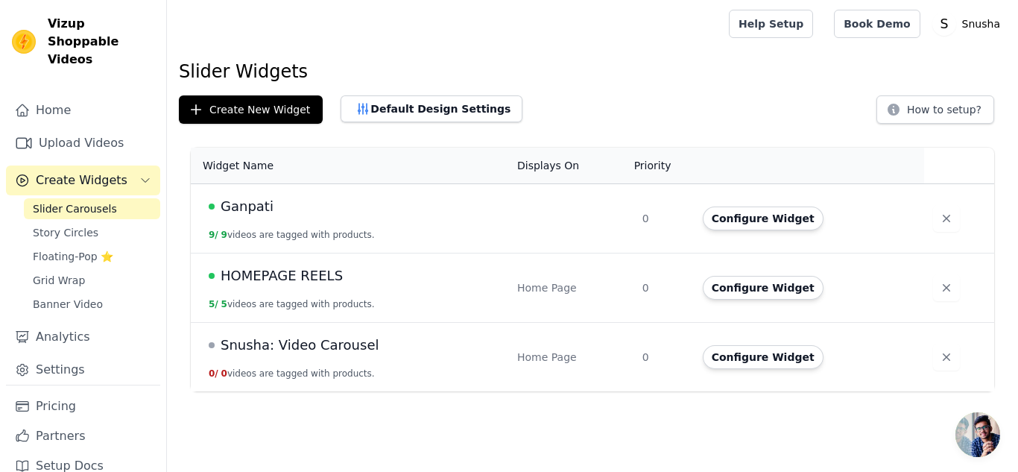
click at [286, 280] on span "HOMEPAGE REELS" at bounding box center [282, 275] width 122 height 21
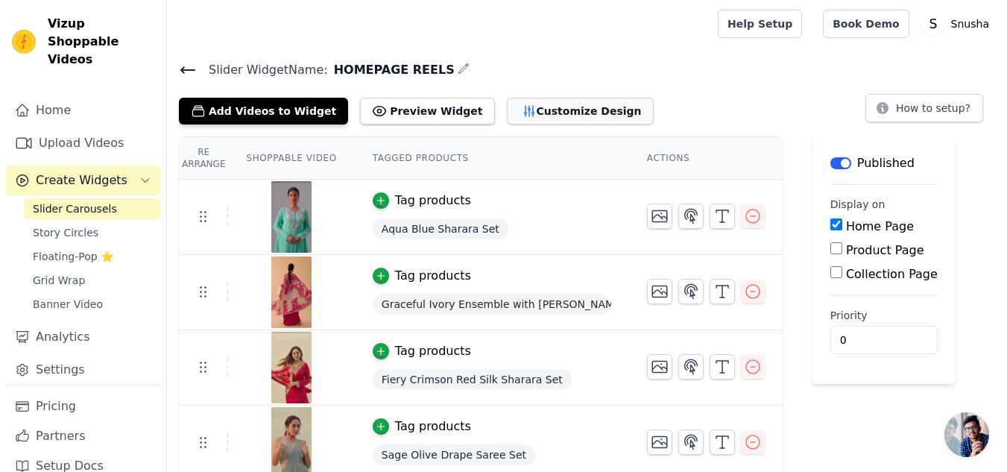
click at [543, 106] on button "Customize Design" at bounding box center [580, 111] width 147 height 27
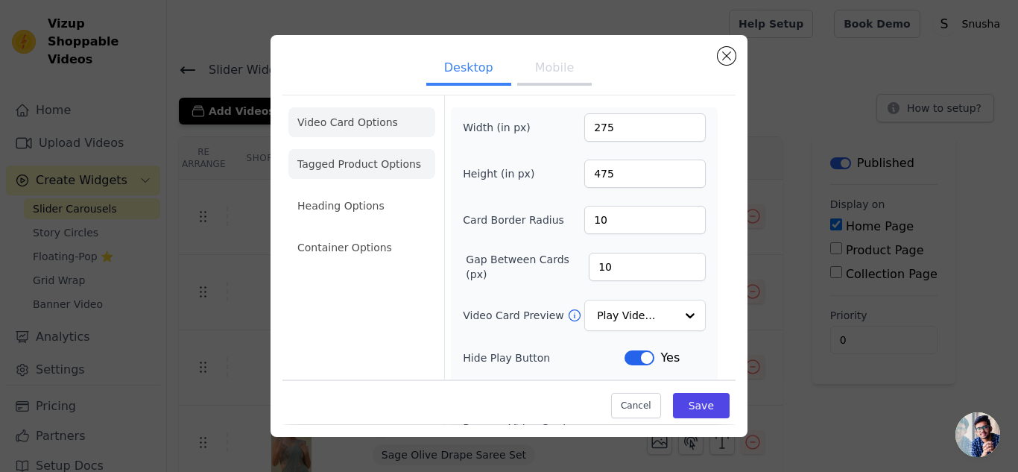
click at [353, 233] on li "Tagged Product Options" at bounding box center [362, 248] width 147 height 30
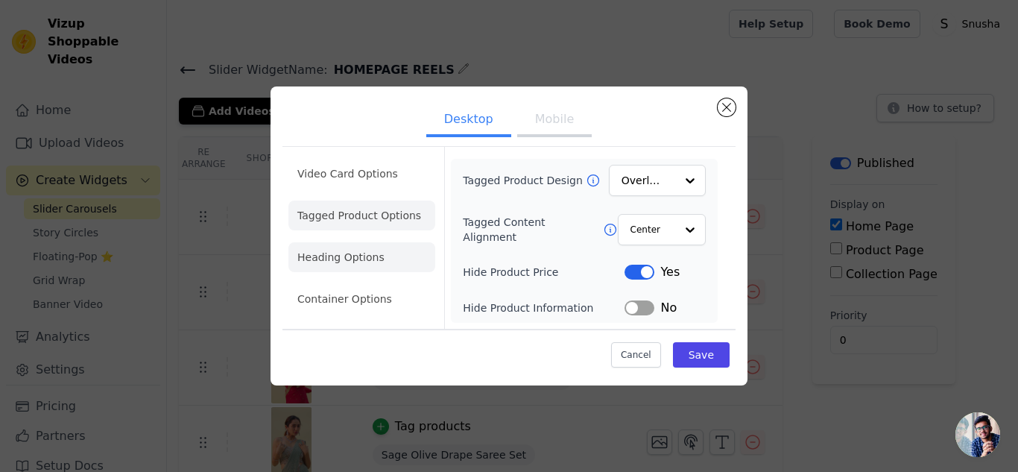
click at [346, 251] on li "Heading Options" at bounding box center [362, 257] width 147 height 30
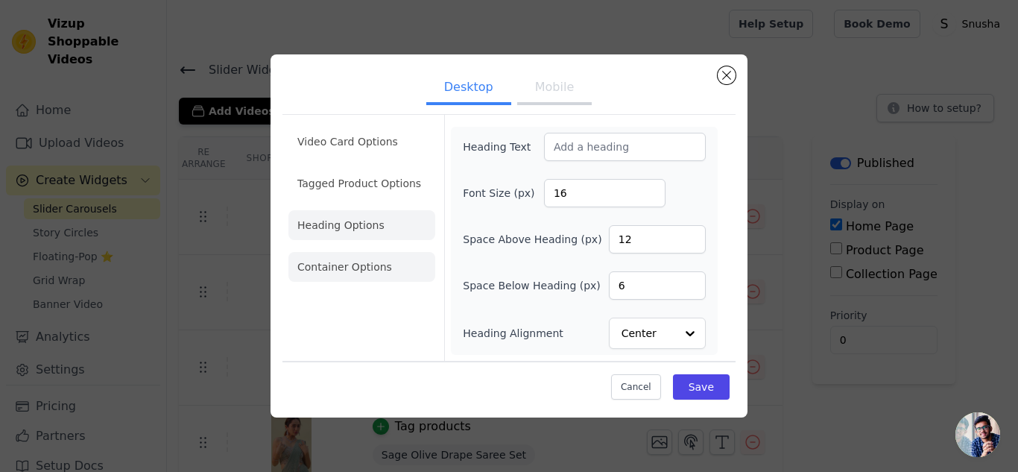
click at [338, 268] on li "Container Options" at bounding box center [362, 267] width 147 height 30
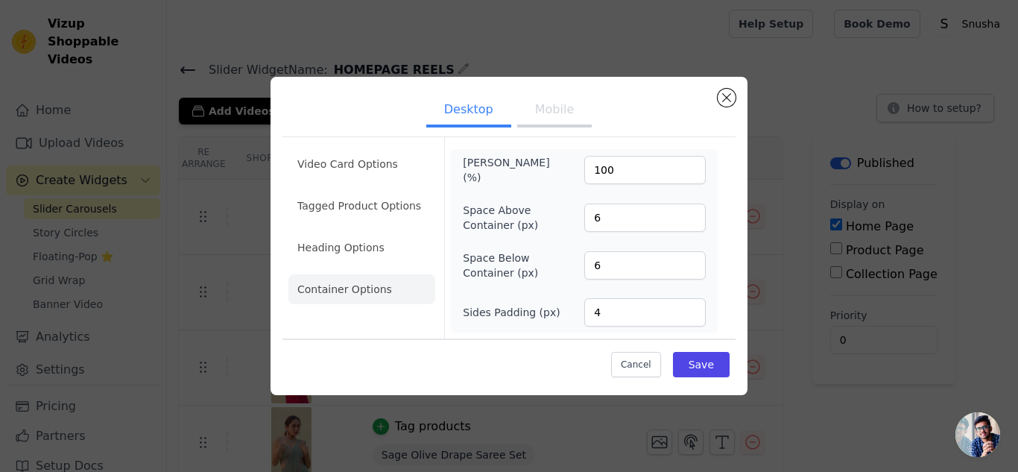
click at [547, 114] on button "Mobile" at bounding box center [554, 111] width 75 height 33
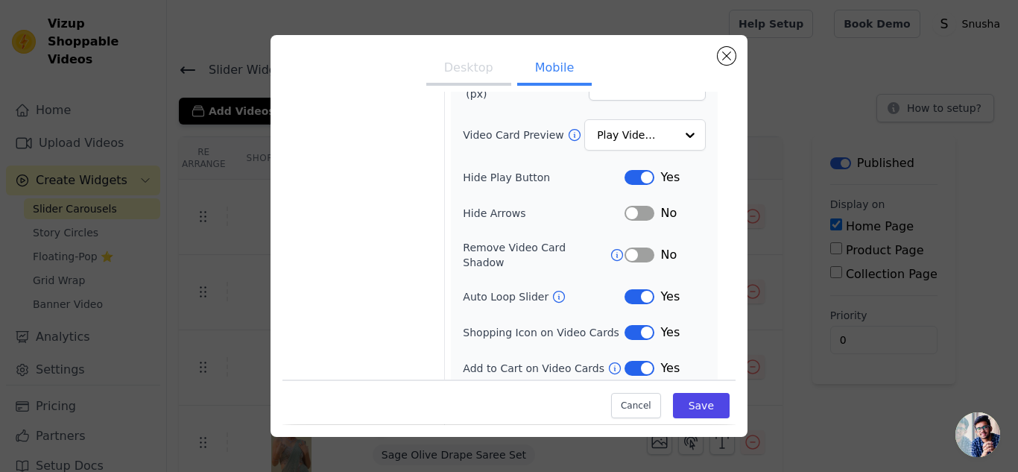
scroll to position [212, 0]
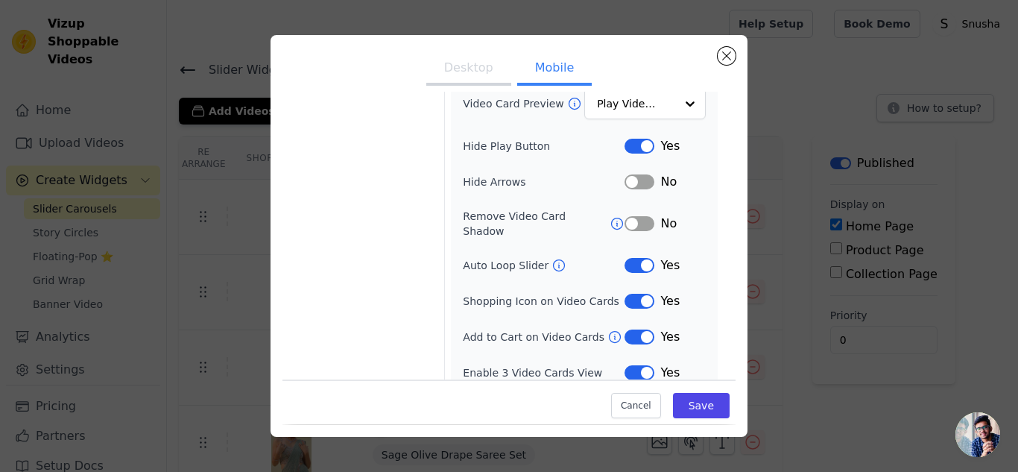
click at [454, 66] on button "Desktop" at bounding box center [468, 69] width 85 height 33
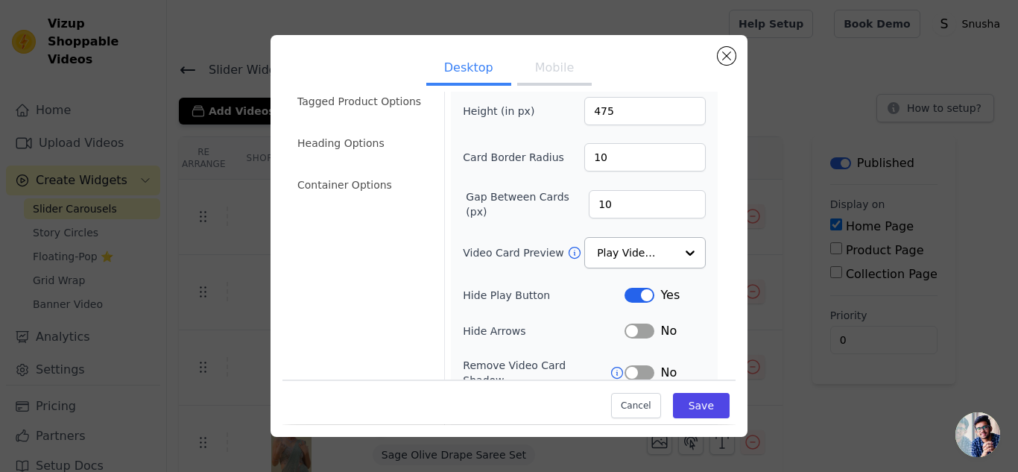
scroll to position [0, 0]
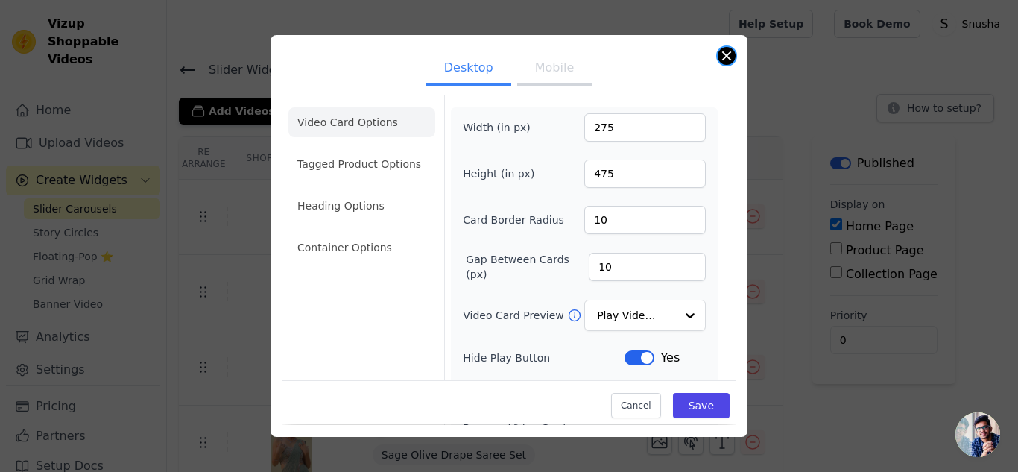
click at [728, 52] on button "Close modal" at bounding box center [727, 56] width 18 height 18
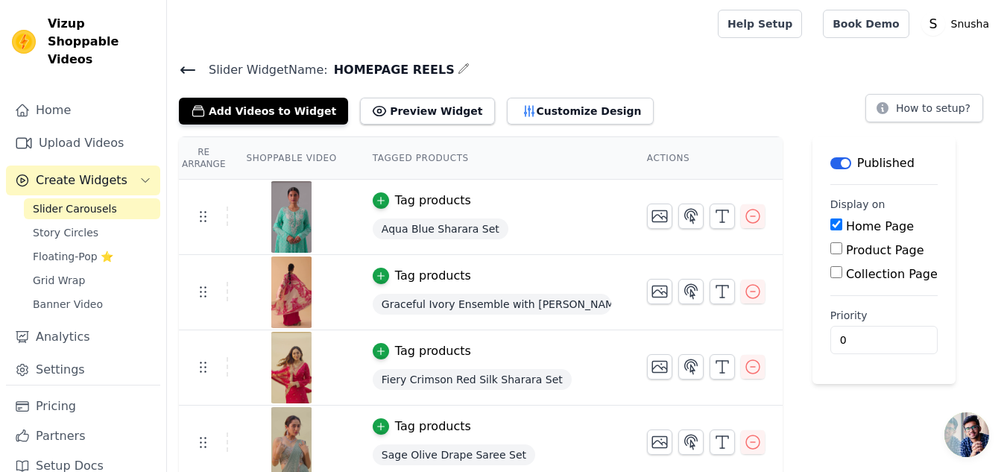
click at [186, 69] on icon at bounding box center [187, 70] width 13 height 6
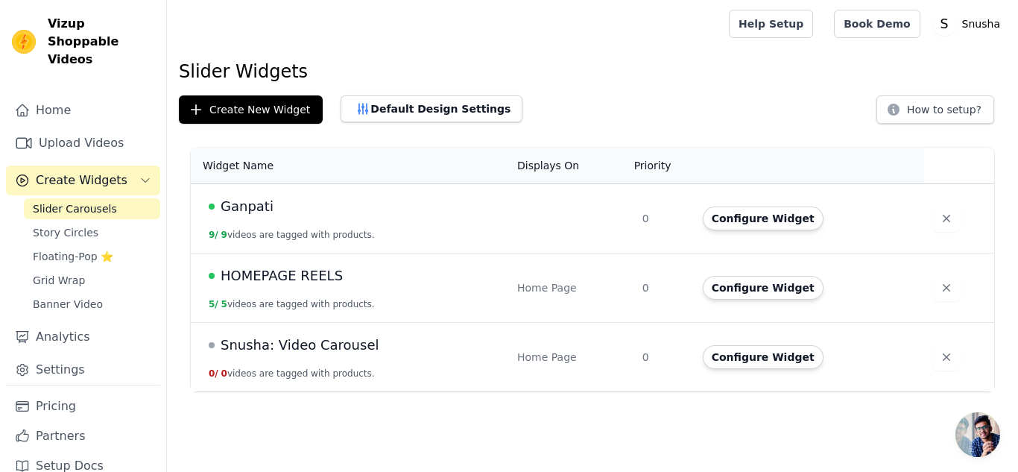
click at [242, 205] on span "Ganpati" at bounding box center [247, 206] width 53 height 21
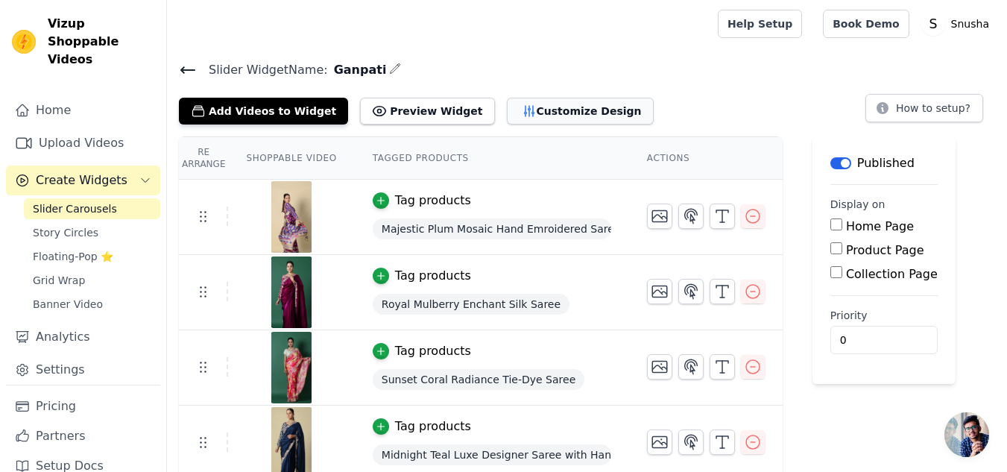
click at [522, 109] on button "Customize Design" at bounding box center [580, 111] width 147 height 27
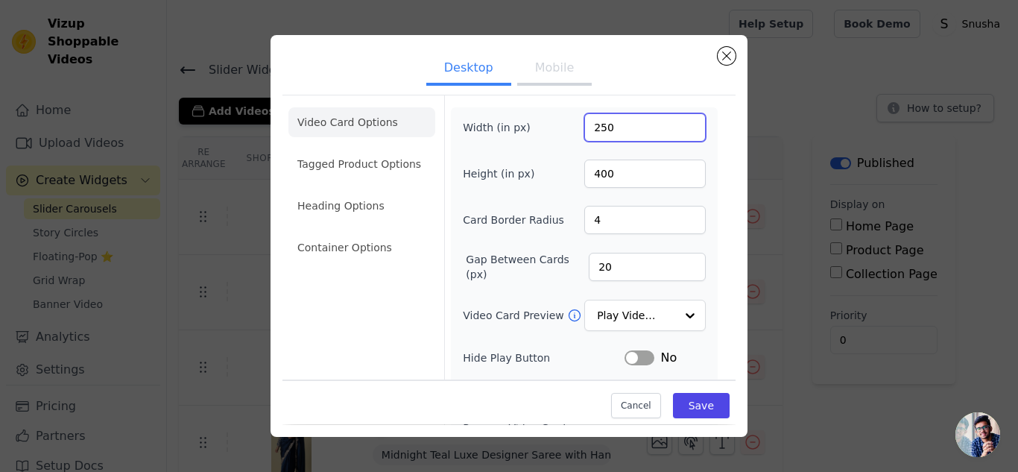
click at [623, 126] on input "250" at bounding box center [646, 127] width 122 height 28
type input "200"
click at [636, 174] on input "400" at bounding box center [646, 174] width 122 height 28
click at [598, 174] on input "4355" at bounding box center [646, 174] width 122 height 28
click at [591, 174] on input "4355" at bounding box center [646, 174] width 122 height 28
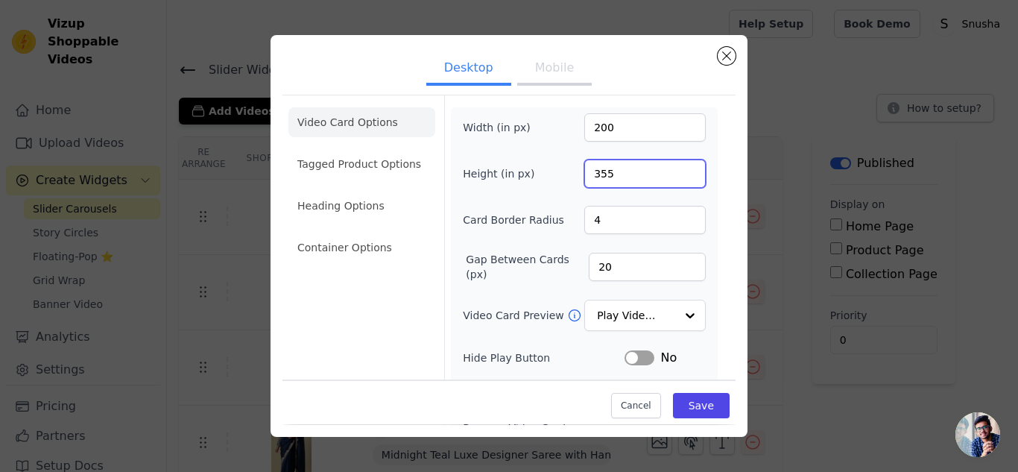
type input "355"
click at [626, 356] on button "Label" at bounding box center [640, 357] width 30 height 15
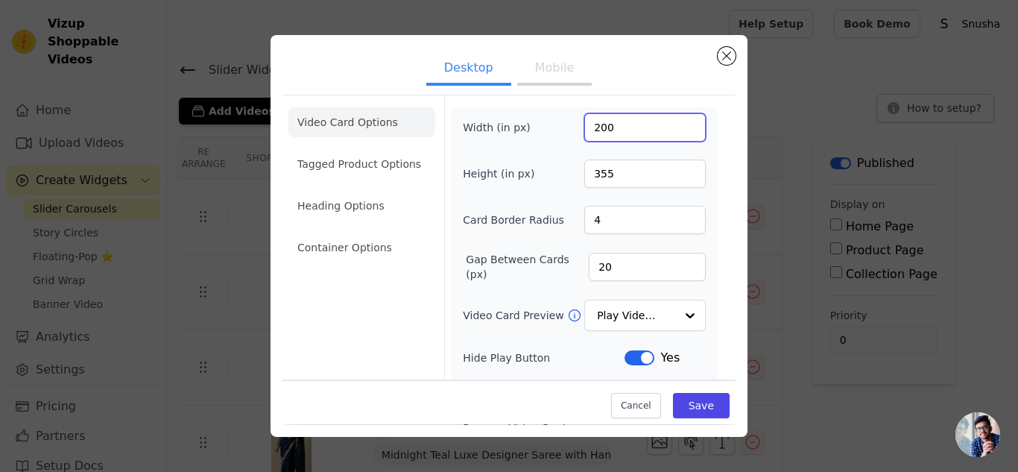
click at [623, 127] on input "200" at bounding box center [646, 127] width 122 height 28
type input "275"
click at [637, 167] on input "355" at bounding box center [646, 174] width 122 height 28
type input "475"
click at [635, 224] on input "4" at bounding box center [646, 220] width 122 height 28
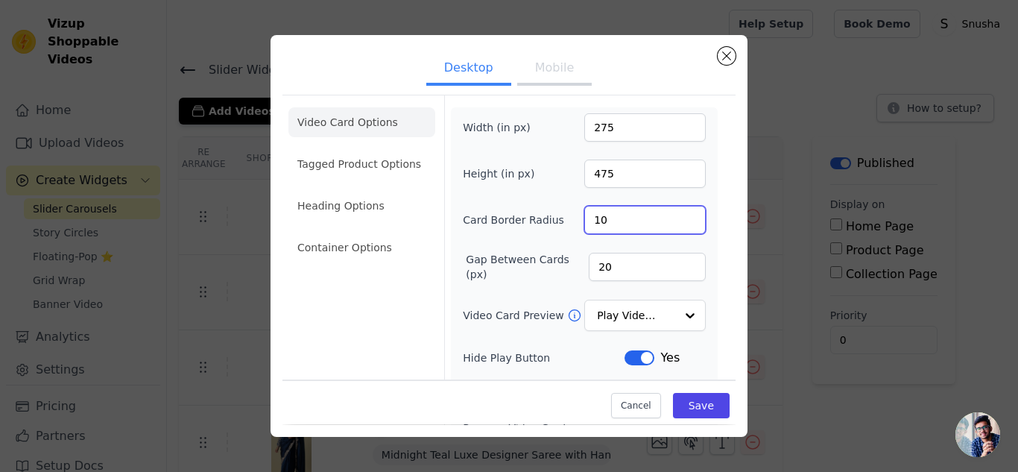
type input "10"
click at [607, 268] on input "20" at bounding box center [647, 267] width 117 height 28
type input "2"
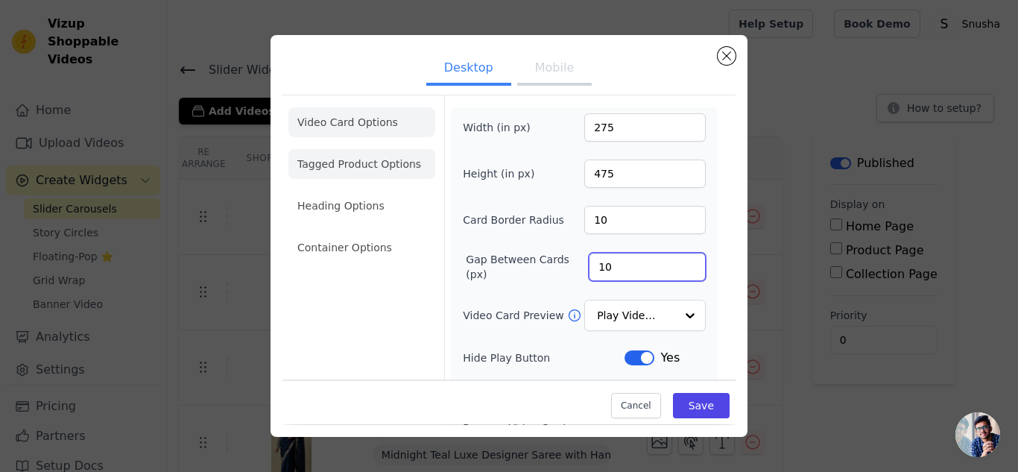
type input "10"
click at [371, 233] on li "Tagged Product Options" at bounding box center [362, 248] width 147 height 30
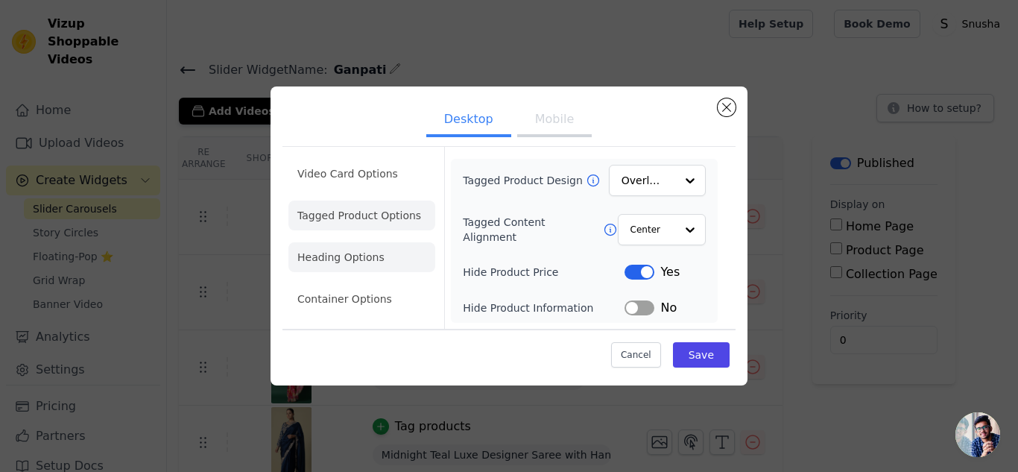
click at [340, 259] on li "Heading Options" at bounding box center [362, 257] width 147 height 30
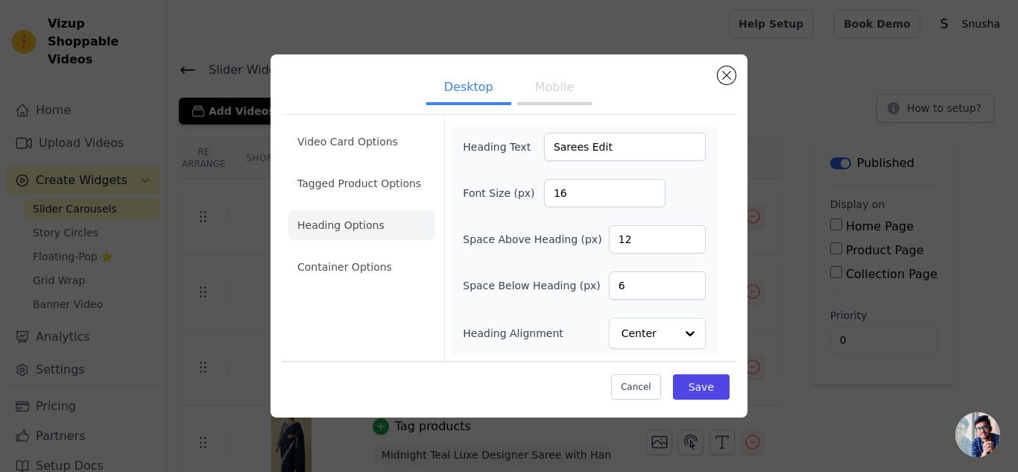
click at [556, 92] on button "Mobile" at bounding box center [554, 88] width 75 height 33
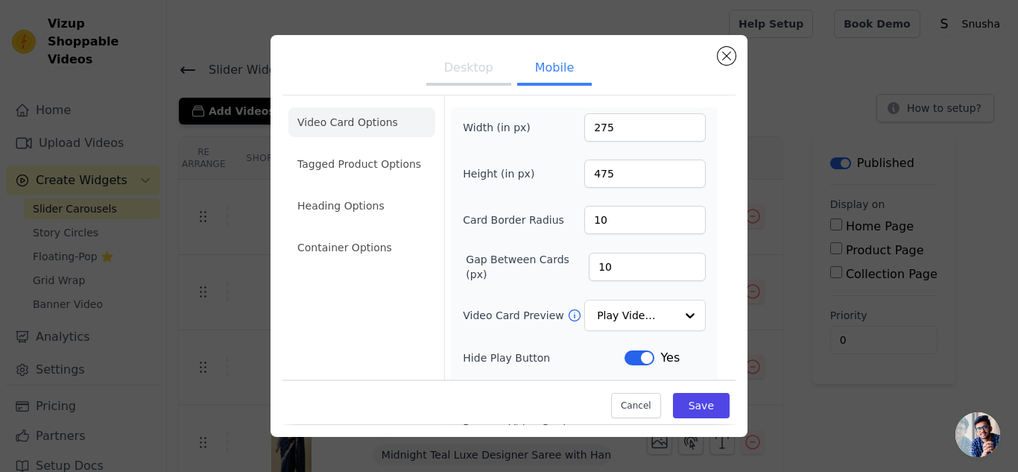
click at [471, 75] on button "Desktop" at bounding box center [468, 69] width 85 height 33
click at [380, 125] on li "Video Card Options" at bounding box center [362, 122] width 147 height 30
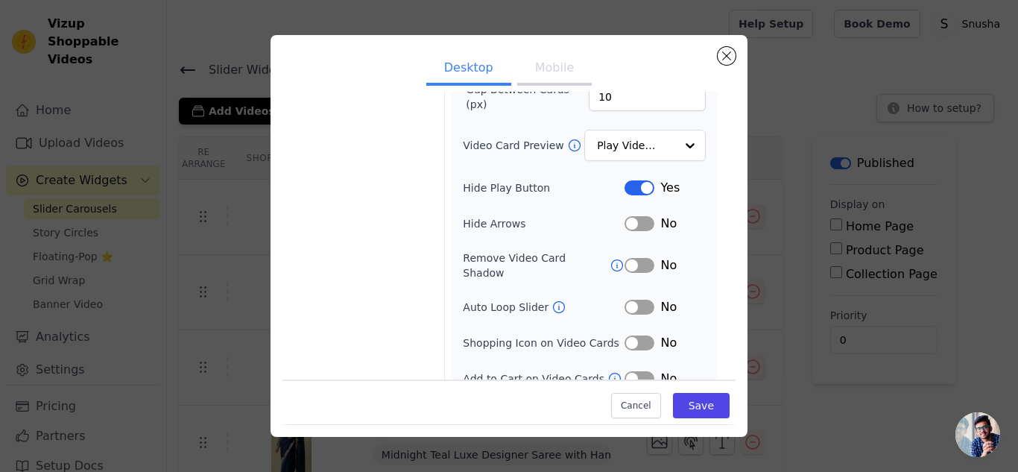
scroll to position [176, 0]
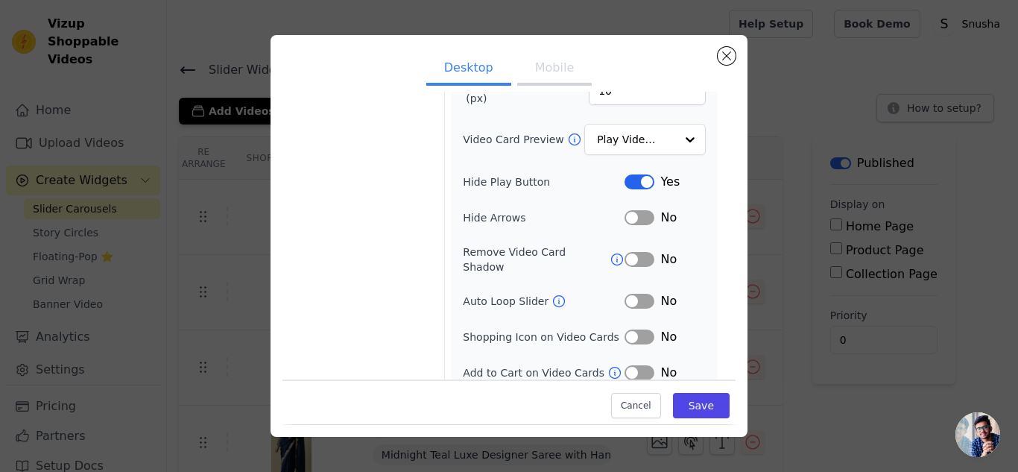
click at [629, 294] on button "Label" at bounding box center [640, 301] width 30 height 15
click at [625, 330] on button "Label" at bounding box center [640, 337] width 30 height 15
click at [625, 365] on button "Label" at bounding box center [640, 372] width 30 height 15
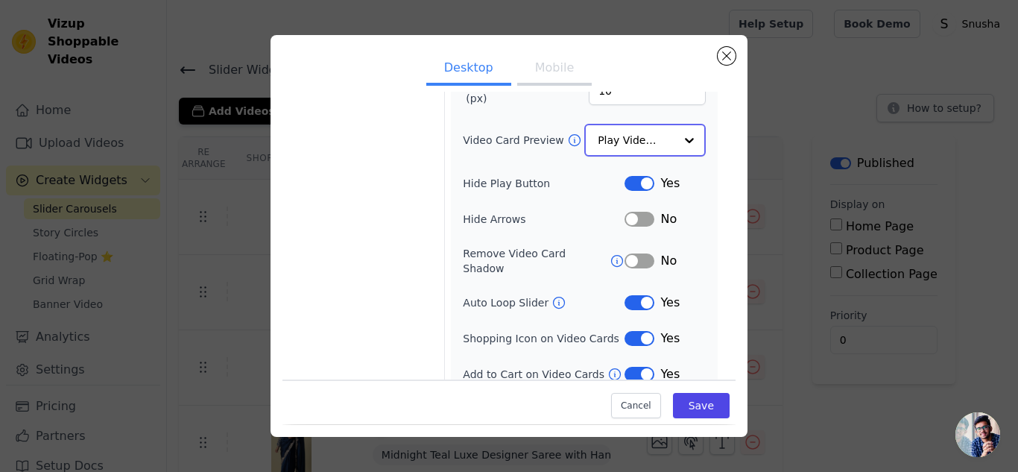
click at [675, 137] on div at bounding box center [690, 140] width 30 height 30
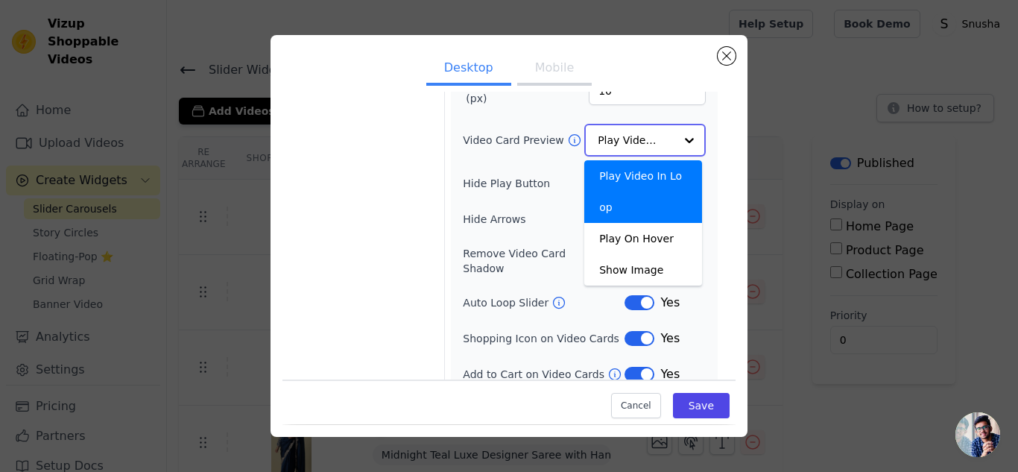
click at [666, 178] on div "Play Video In Loop" at bounding box center [644, 191] width 118 height 63
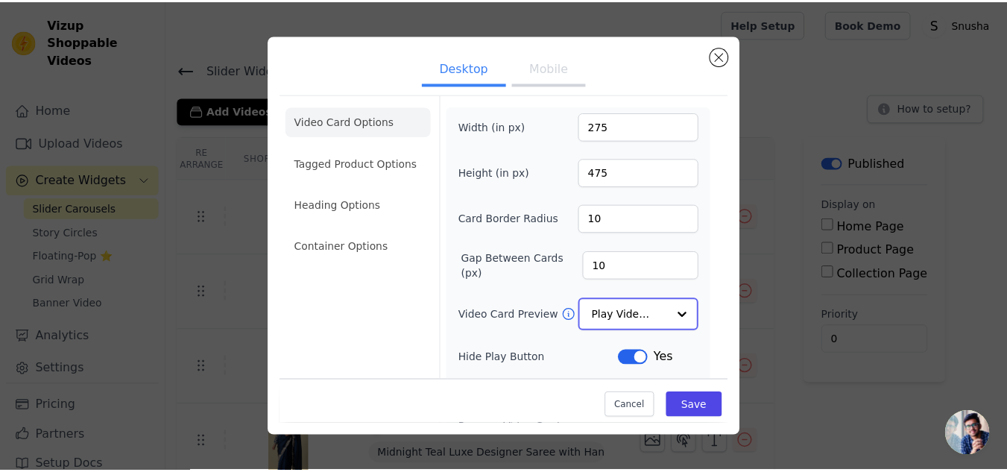
scroll to position [0, 0]
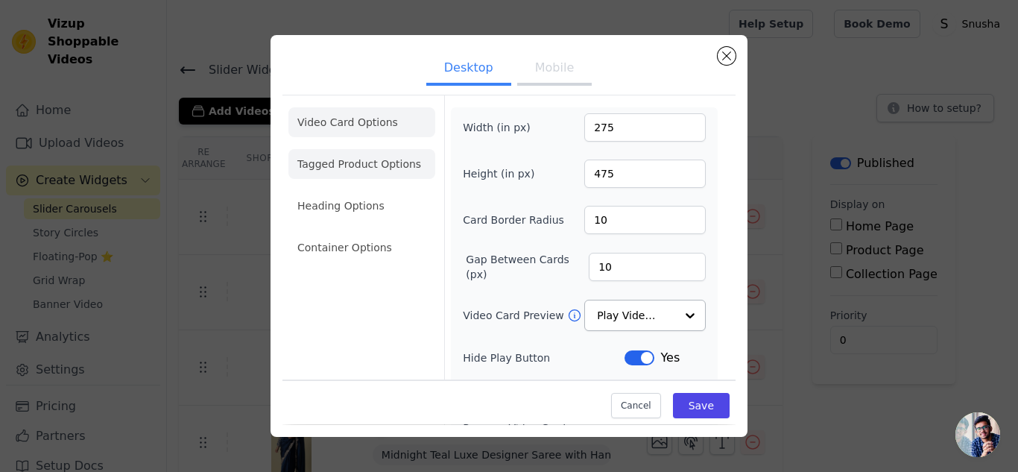
click at [329, 233] on li "Tagged Product Options" at bounding box center [362, 248] width 147 height 30
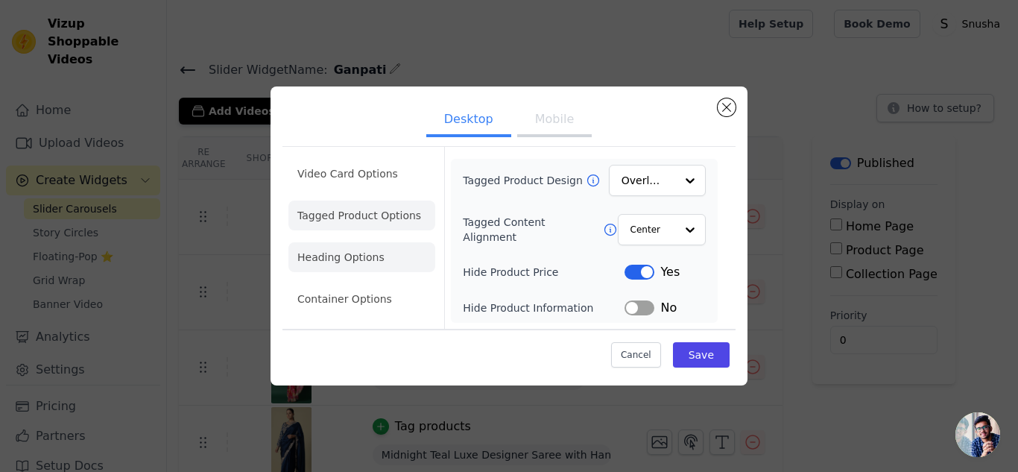
click at [345, 256] on li "Heading Options" at bounding box center [362, 257] width 147 height 30
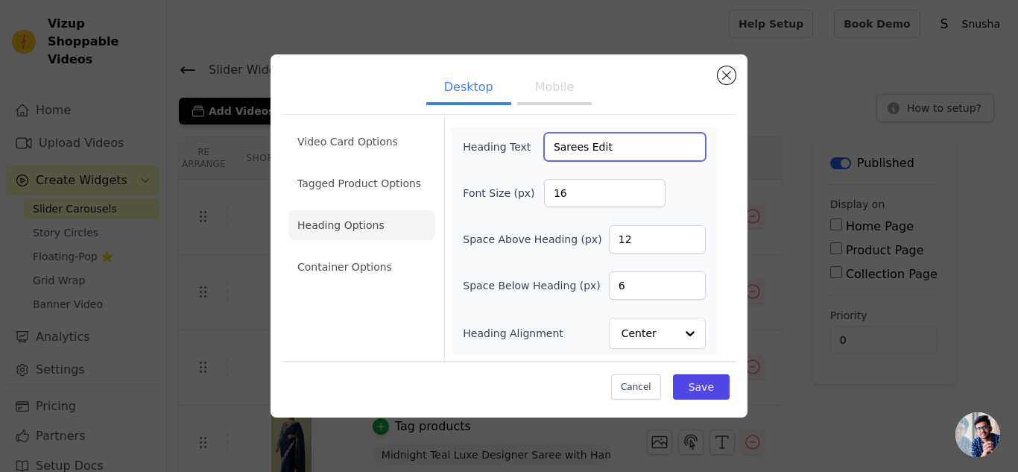
click at [582, 146] on input "Sarees Edit" at bounding box center [625, 147] width 162 height 28
click at [554, 145] on input "Saree Edit" at bounding box center [625, 147] width 162 height 28
drag, startPoint x: 605, startPoint y: 147, endPoint x: 548, endPoint y: 148, distance: 56.7
click at [548, 148] on input "Saree Edit" at bounding box center [625, 147] width 162 height 28
type input "Festive Sarees"
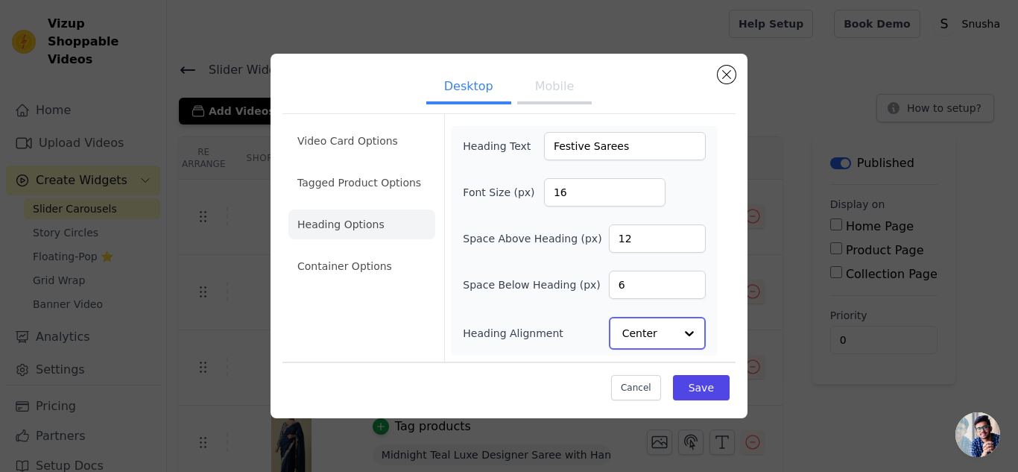
click at [690, 333] on div at bounding box center [690, 333] width 30 height 30
click at [655, 265] on div "Center" at bounding box center [655, 266] width 92 height 31
click at [310, 264] on li "Container Options" at bounding box center [362, 267] width 147 height 30
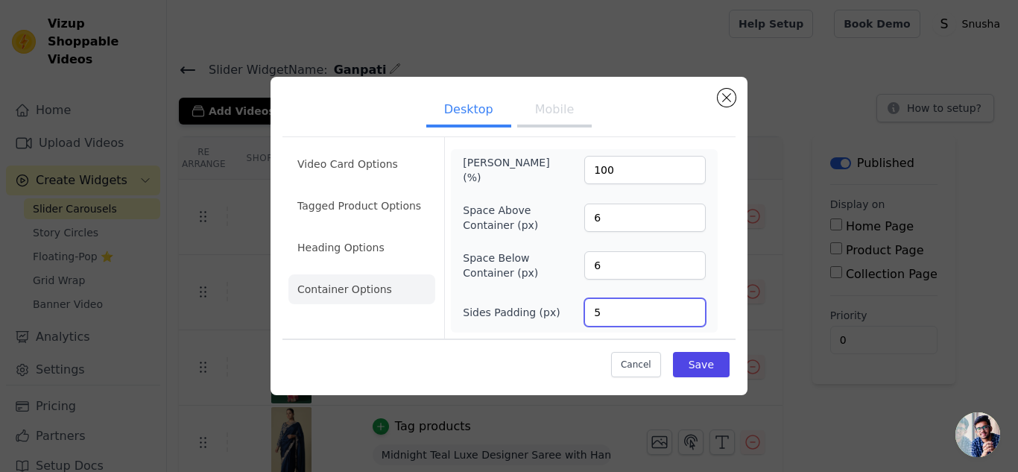
click at [618, 315] on input "5" at bounding box center [646, 312] width 122 height 28
type input "4"
click at [707, 364] on button "Save" at bounding box center [701, 364] width 57 height 25
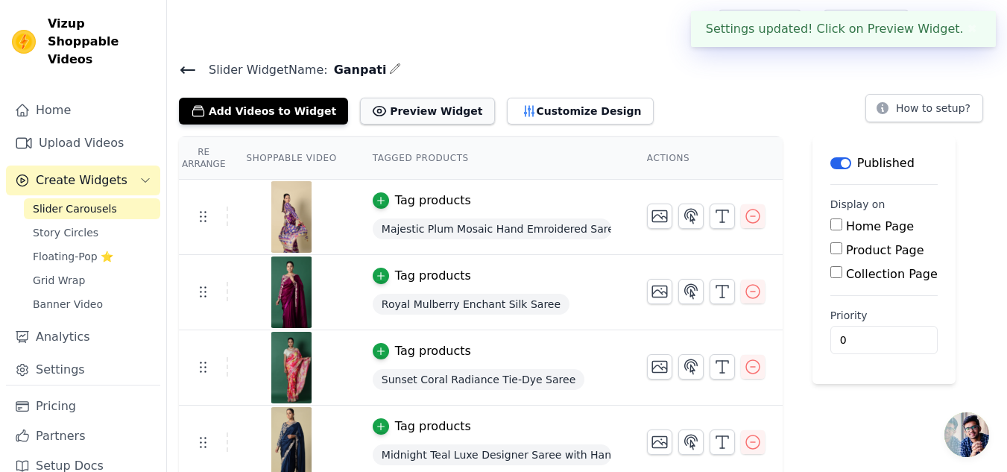
click at [413, 110] on button "Preview Widget" at bounding box center [427, 111] width 134 height 27
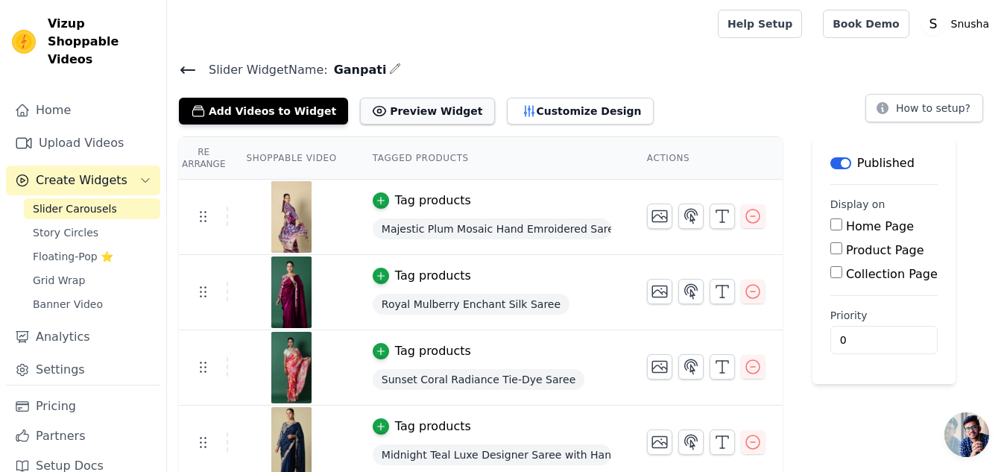
click at [390, 107] on button "Preview Widget" at bounding box center [427, 111] width 134 height 27
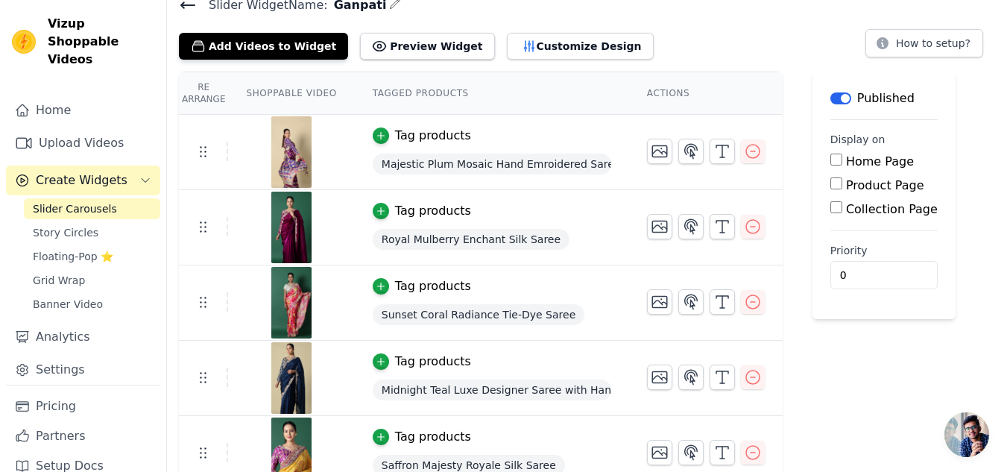
scroll to position [86, 0]
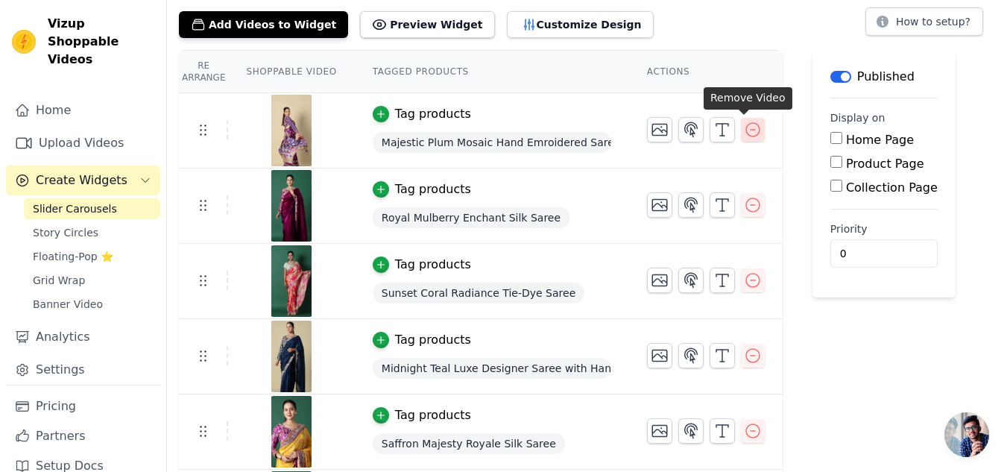
click at [746, 129] on icon "button" at bounding box center [752, 129] width 13 height 13
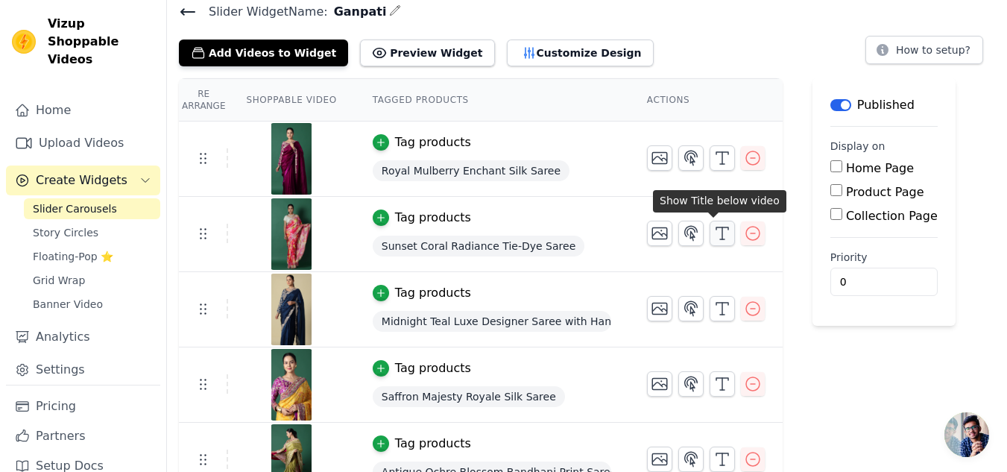
scroll to position [149, 0]
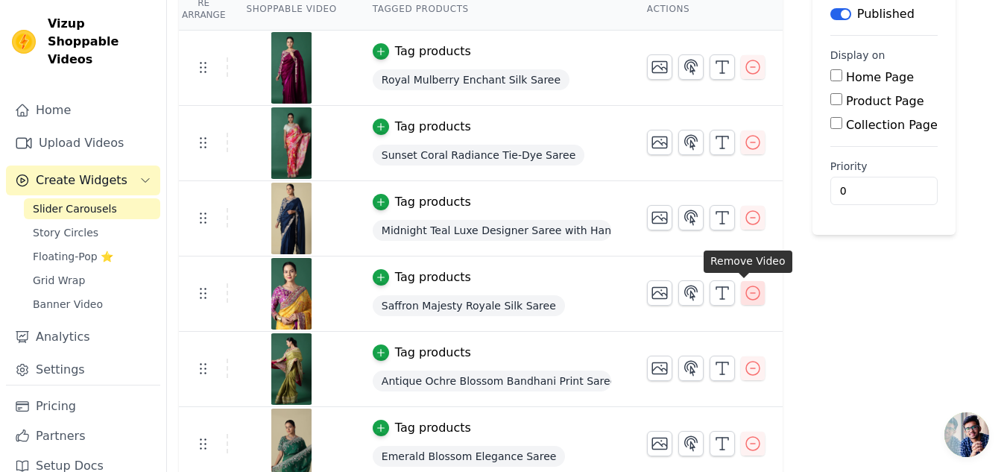
click at [744, 292] on icon "button" at bounding box center [753, 293] width 18 height 18
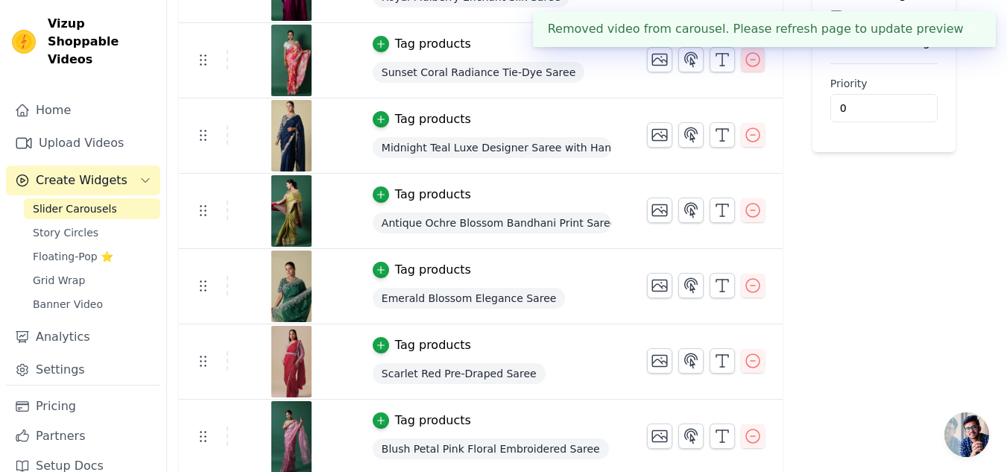
scroll to position [234, 0]
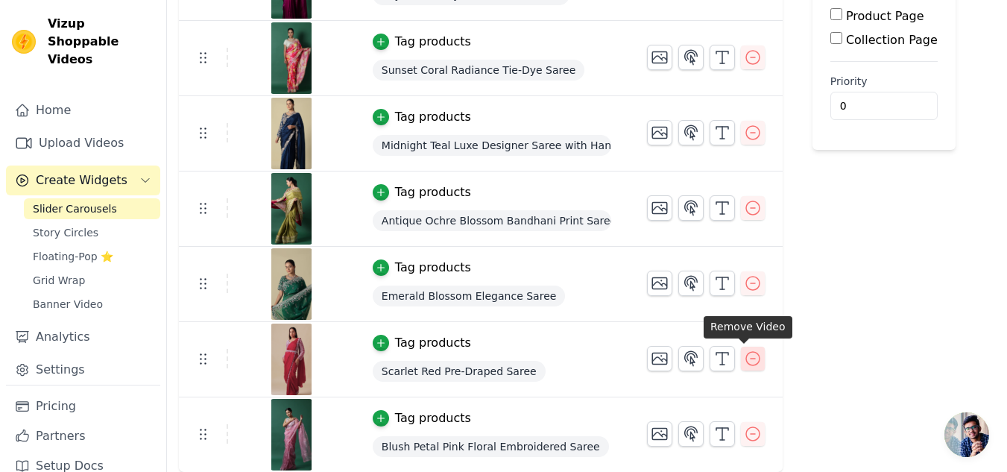
click at [744, 353] on icon "button" at bounding box center [753, 359] width 18 height 18
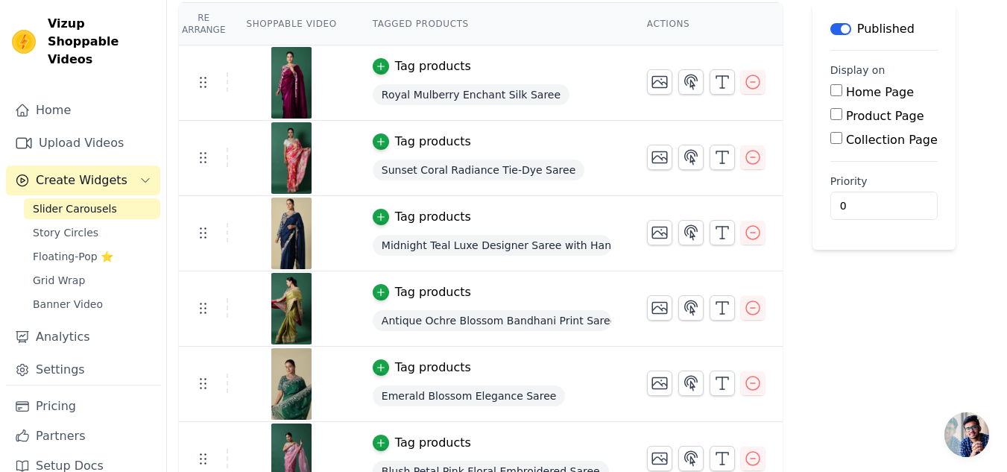
scroll to position [159, 0]
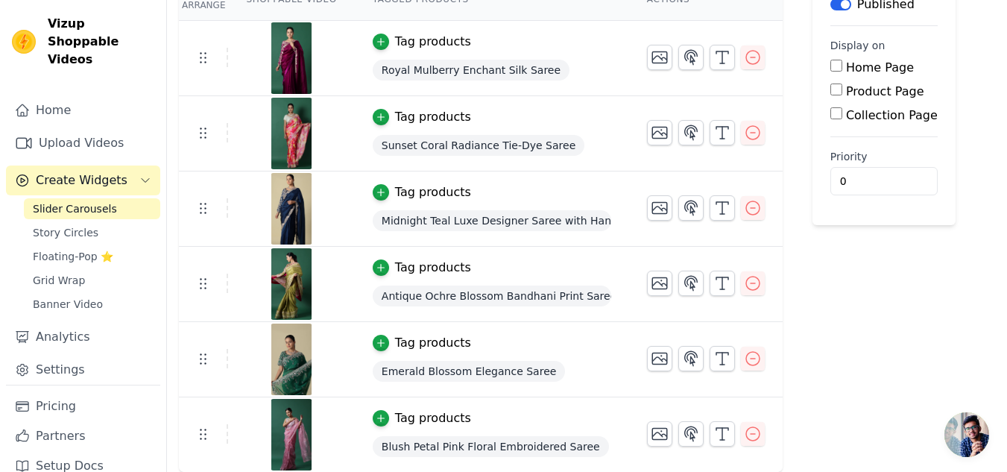
click at [834, 1] on button "Label" at bounding box center [841, 5] width 21 height 12
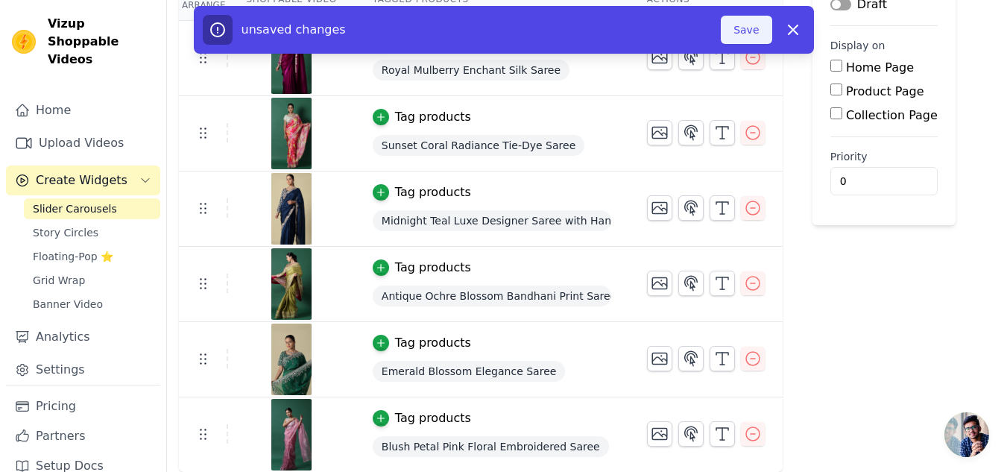
click at [760, 31] on button "Save" at bounding box center [746, 30] width 51 height 28
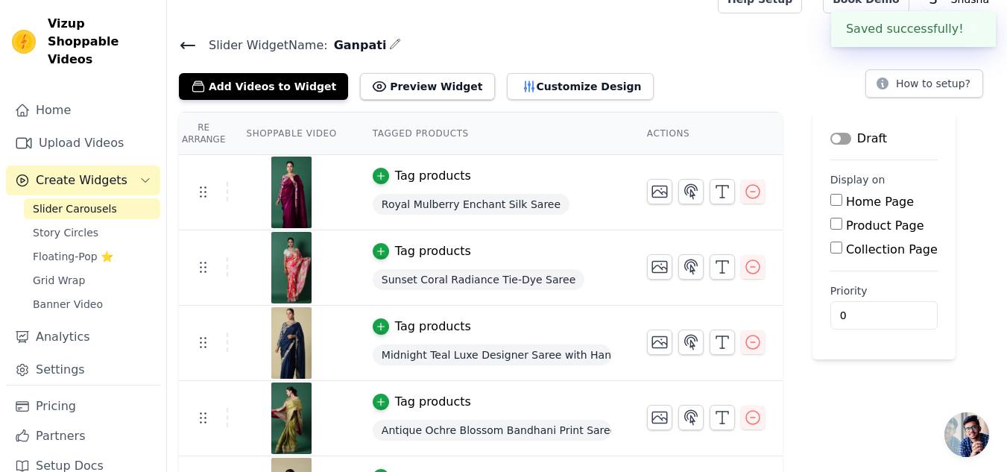
scroll to position [10, 0]
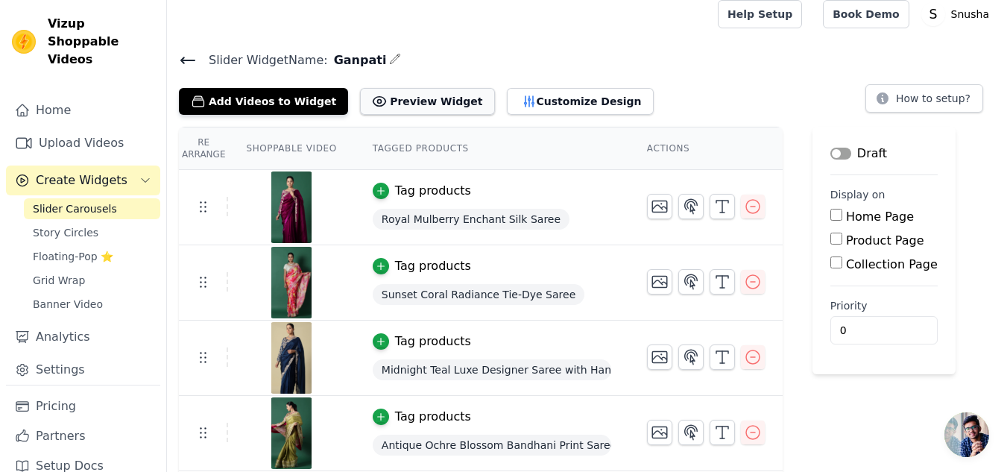
click at [393, 101] on button "Preview Widget" at bounding box center [427, 101] width 134 height 27
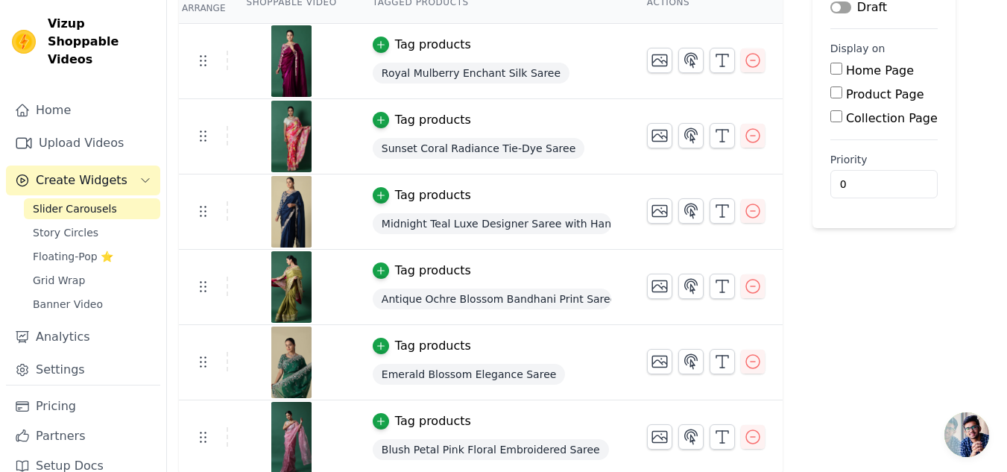
scroll to position [159, 0]
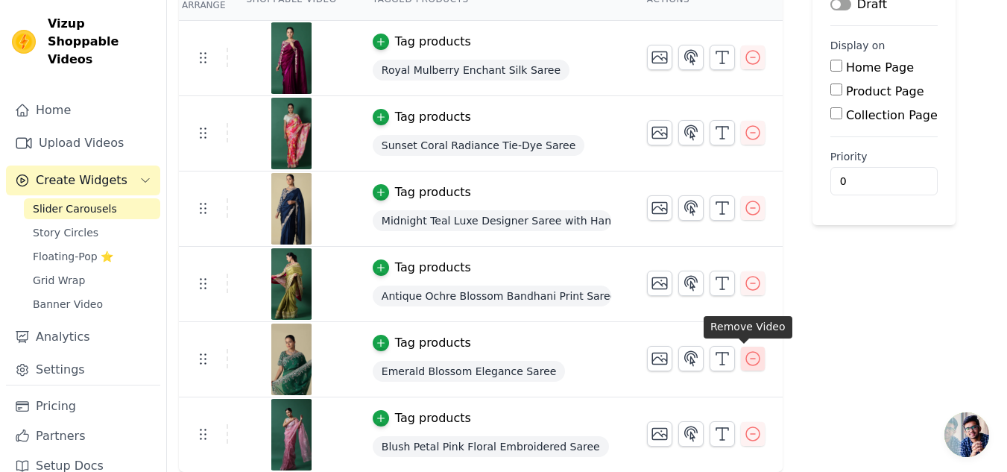
click at [746, 359] on icon "button" at bounding box center [753, 359] width 18 height 18
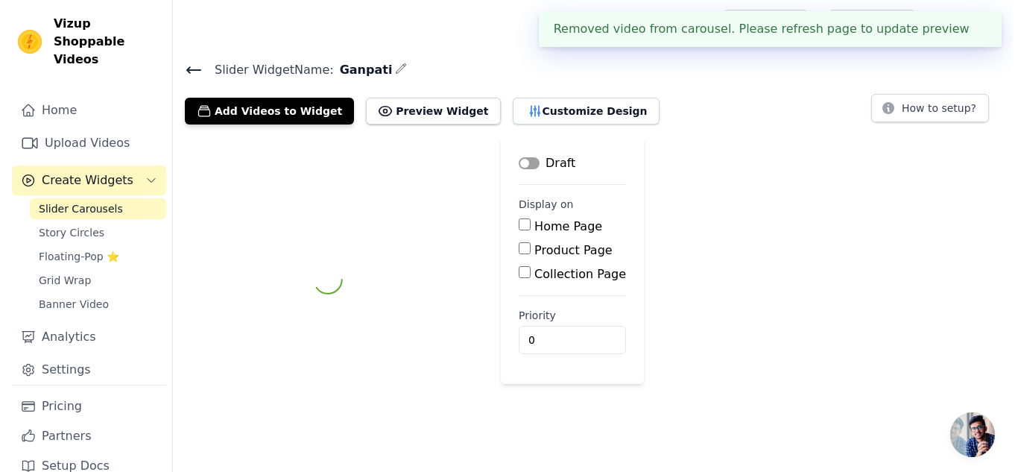
scroll to position [0, 0]
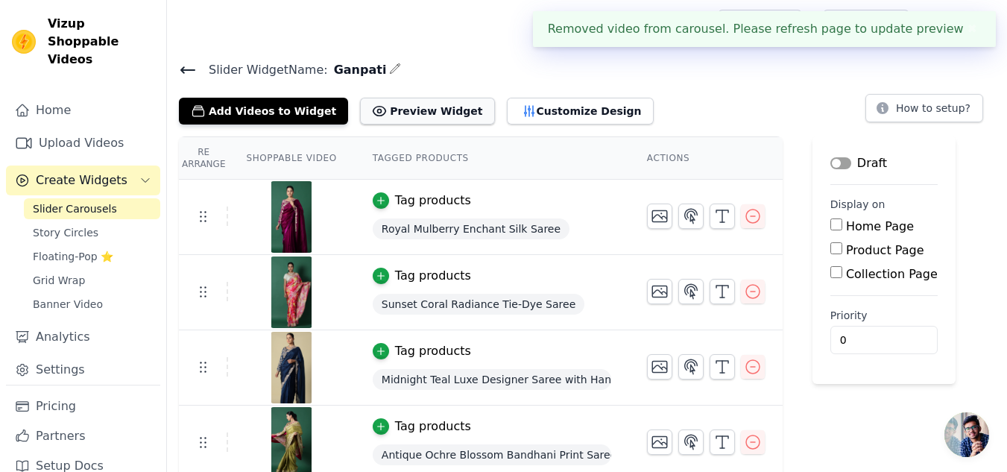
click at [400, 115] on button "Preview Widget" at bounding box center [427, 111] width 134 height 27
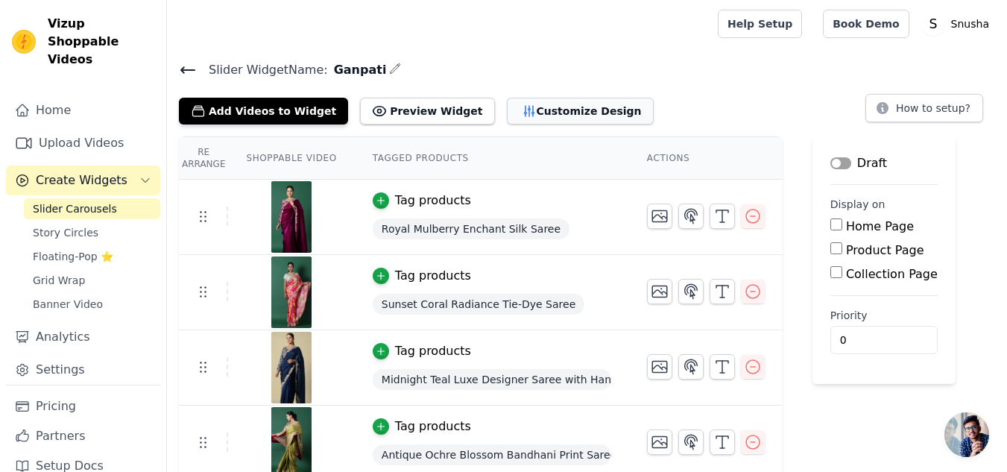
click at [556, 109] on button "Customize Design" at bounding box center [580, 111] width 147 height 27
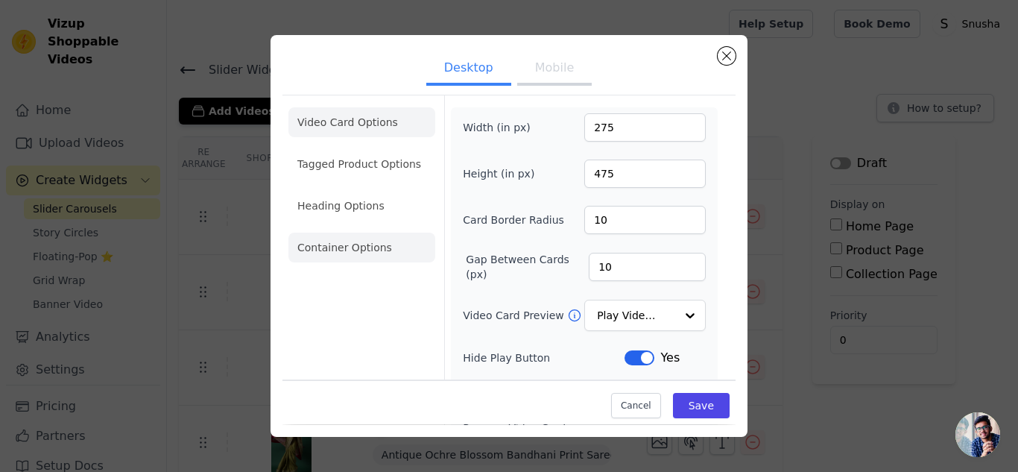
click at [344, 237] on li "Container Options" at bounding box center [362, 248] width 147 height 30
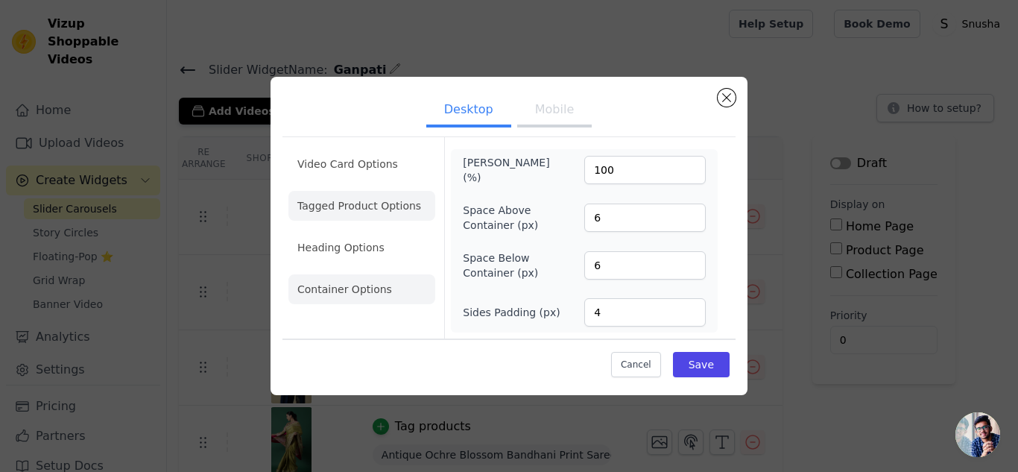
click at [346, 274] on li "Tagged Product Options" at bounding box center [362, 289] width 147 height 30
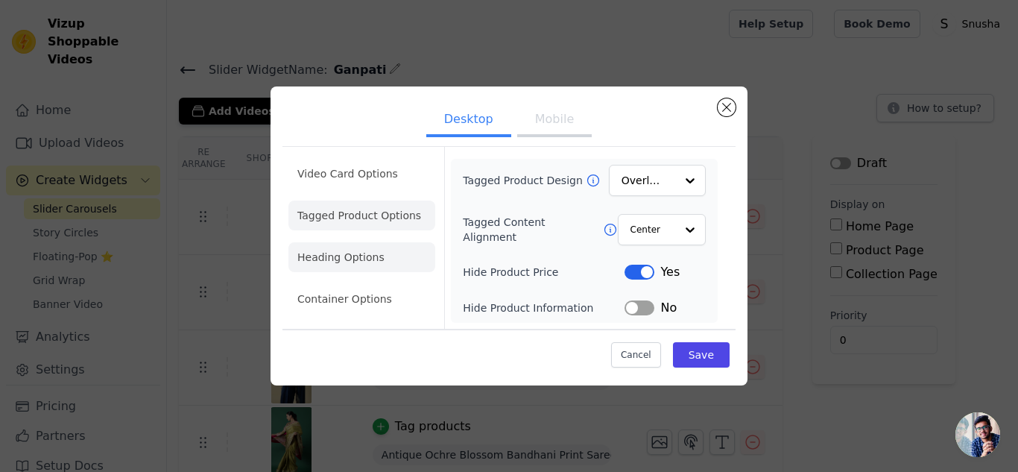
click at [347, 253] on li "Heading Options" at bounding box center [362, 257] width 147 height 30
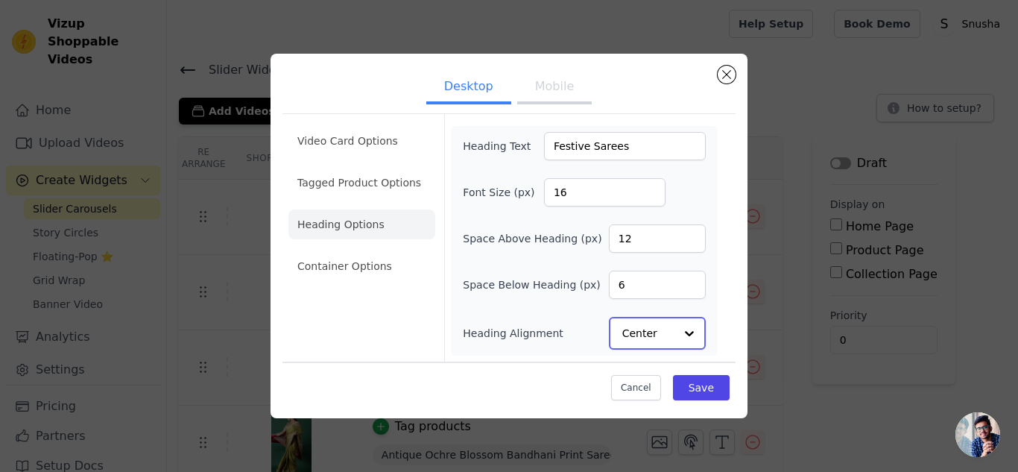
click at [693, 327] on div at bounding box center [690, 333] width 30 height 30
click at [644, 263] on div "Center" at bounding box center [655, 266] width 92 height 31
click at [708, 386] on button "Save" at bounding box center [701, 386] width 57 height 25
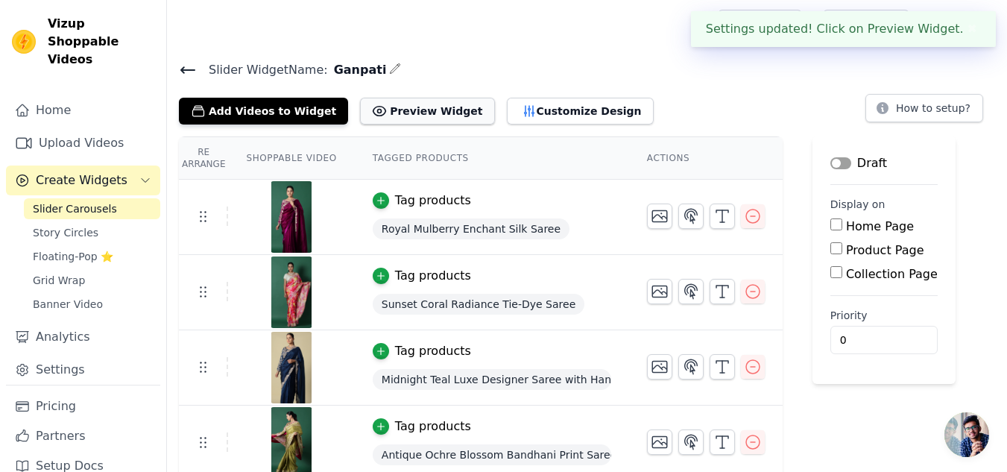
click at [411, 114] on button "Preview Widget" at bounding box center [427, 111] width 134 height 27
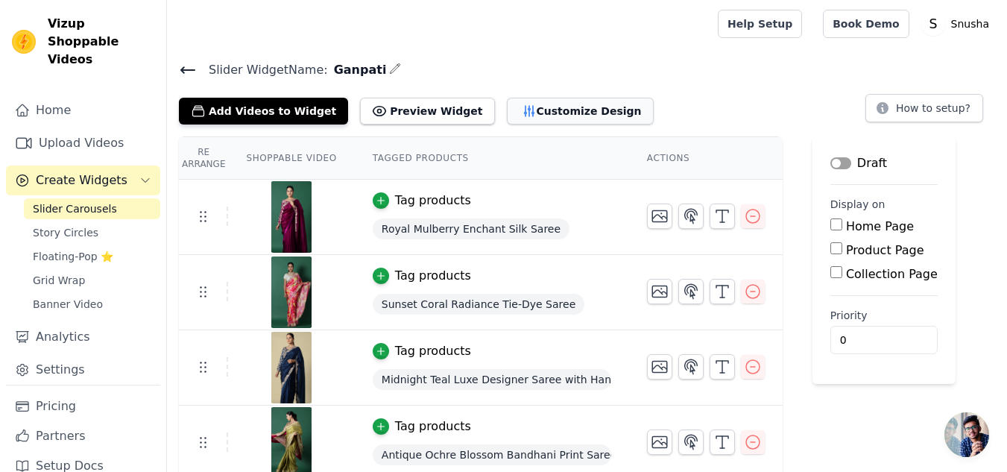
click at [514, 109] on button "Customize Design" at bounding box center [580, 111] width 147 height 27
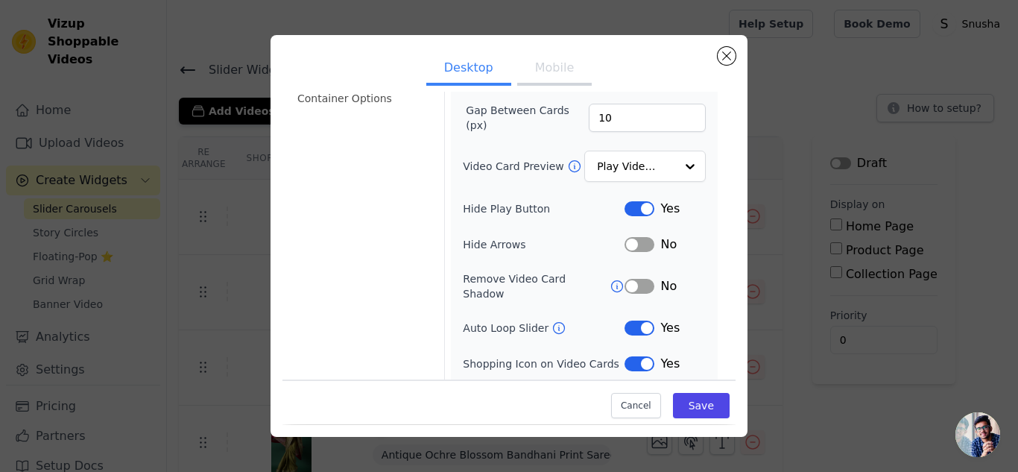
scroll to position [176, 0]
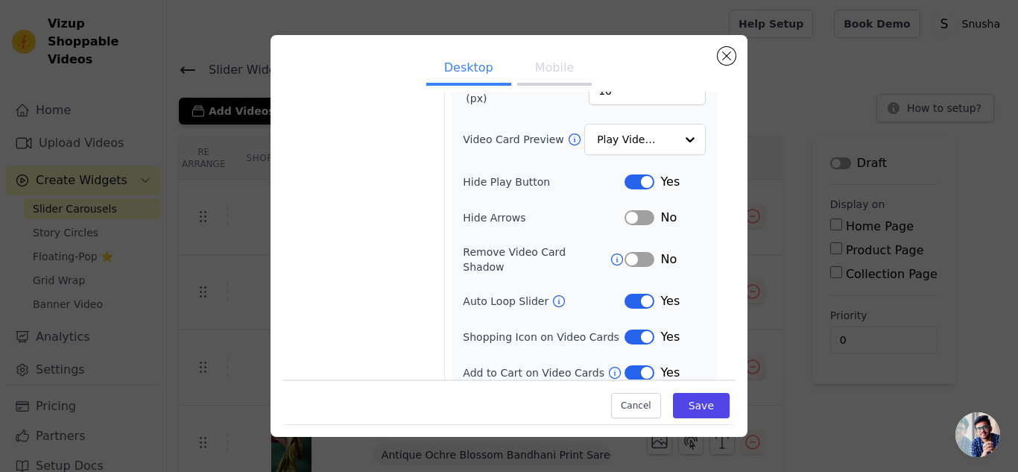
click at [608, 365] on icon at bounding box center [615, 372] width 15 height 15
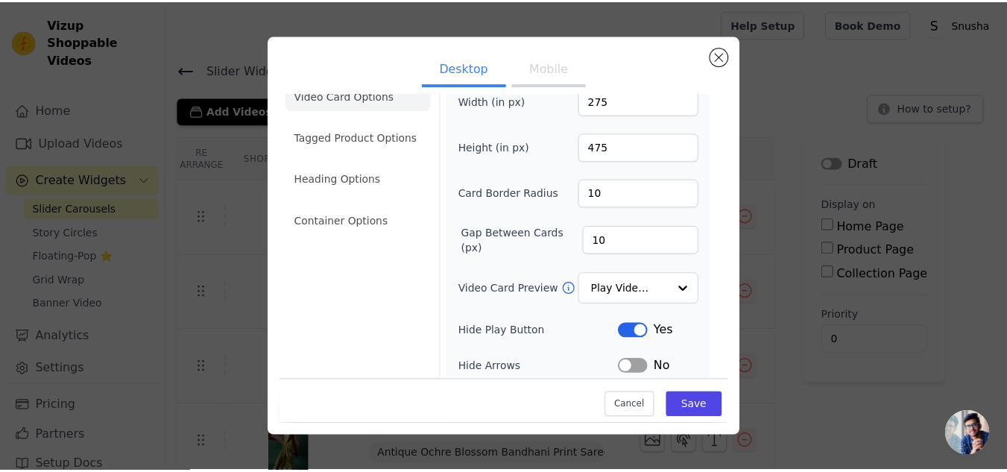
scroll to position [0, 0]
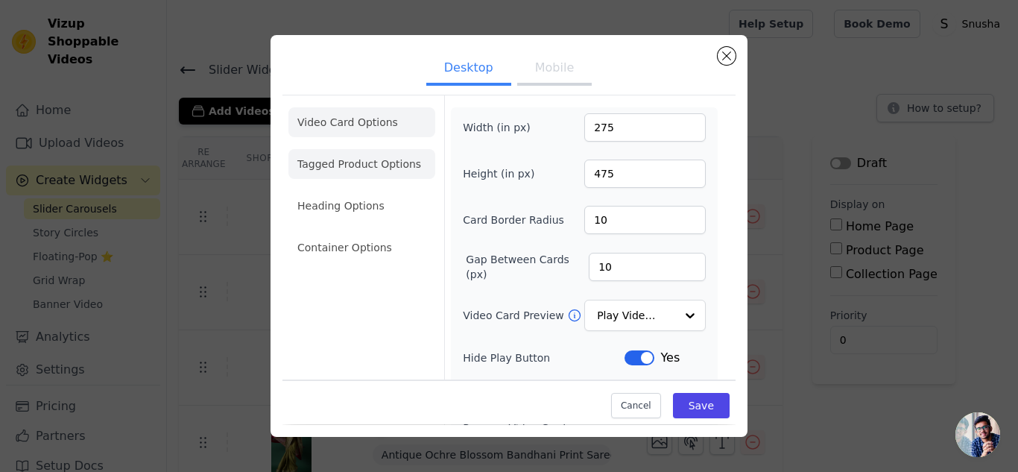
click at [347, 233] on li "Tagged Product Options" at bounding box center [362, 248] width 147 height 30
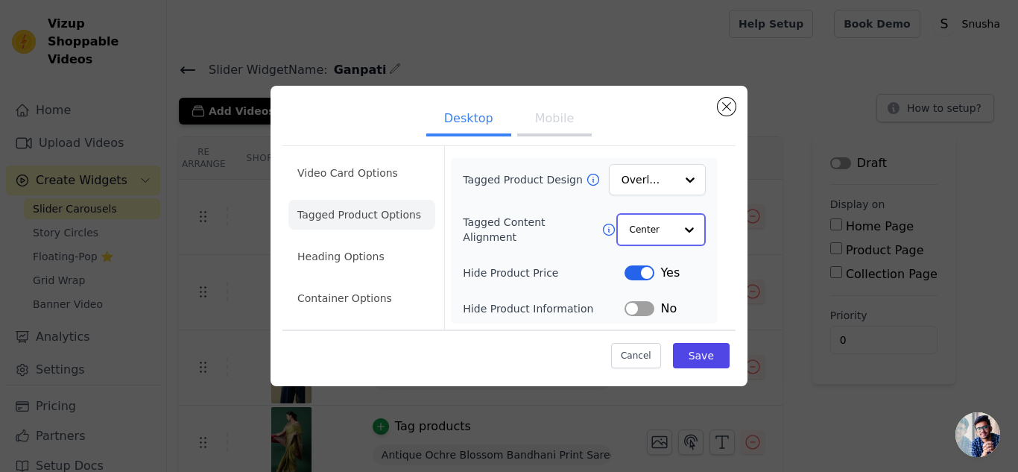
click at [689, 228] on div at bounding box center [690, 230] width 30 height 30
click at [645, 305] on div "Left" at bounding box center [660, 296] width 86 height 31
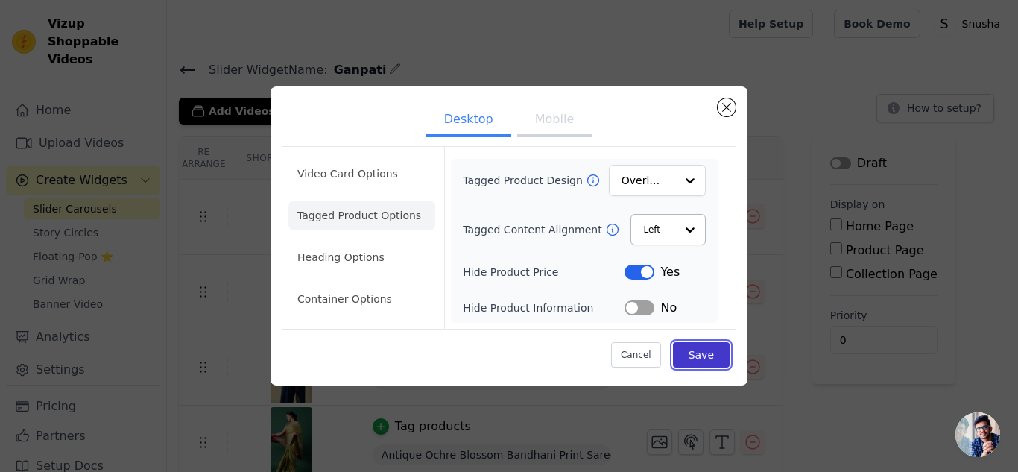
click at [703, 352] on button "Save" at bounding box center [701, 354] width 57 height 25
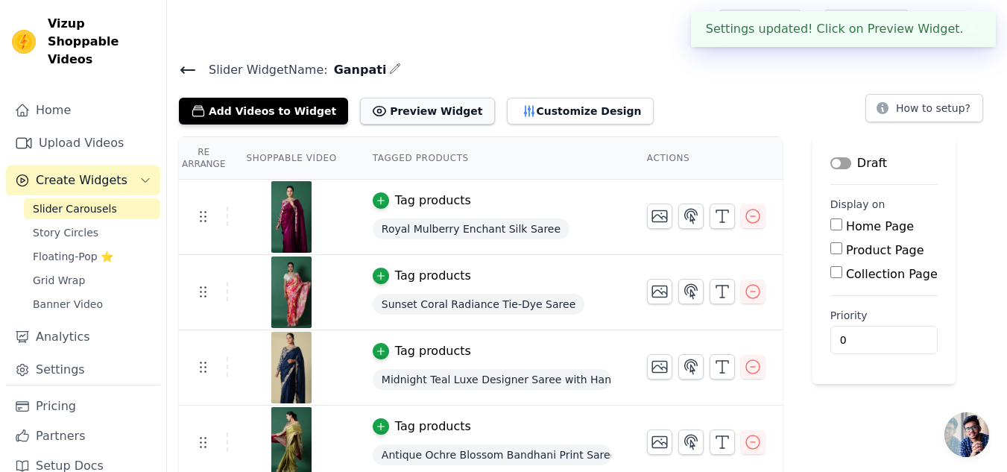
click at [402, 105] on button "Preview Widget" at bounding box center [427, 111] width 134 height 27
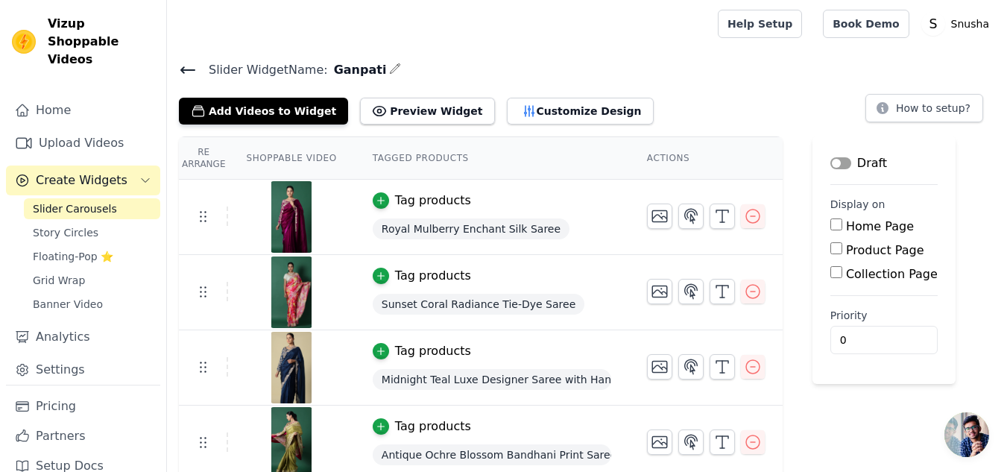
click at [831, 221] on input "Home Page" at bounding box center [837, 224] width 12 height 12
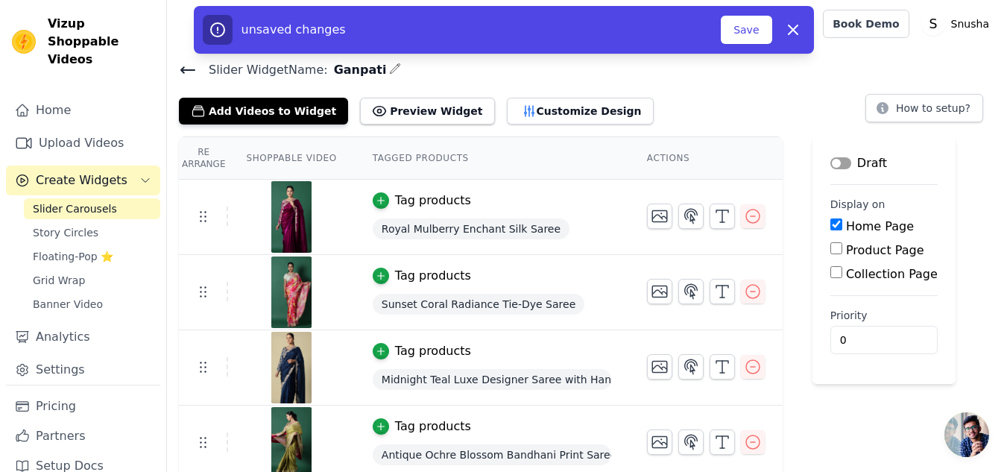
click at [831, 224] on input "Home Page" at bounding box center [837, 224] width 12 height 12
checkbox input "false"
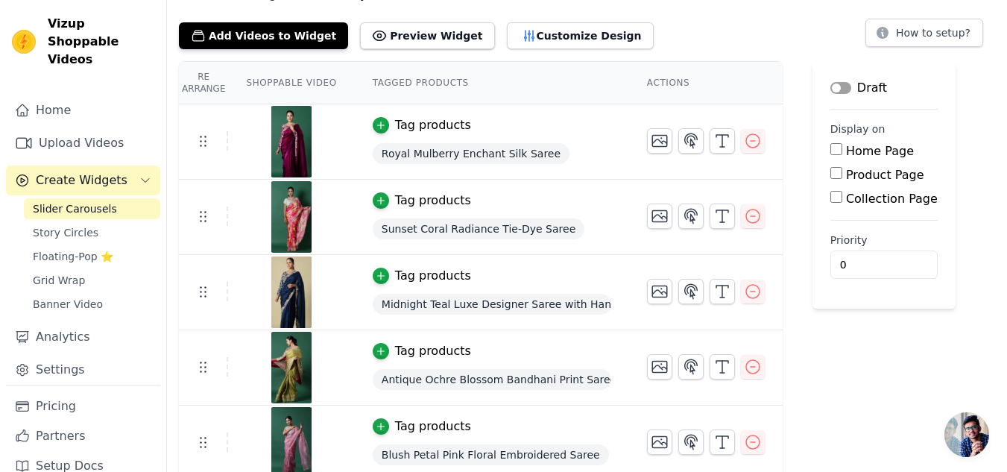
scroll to position [84, 0]
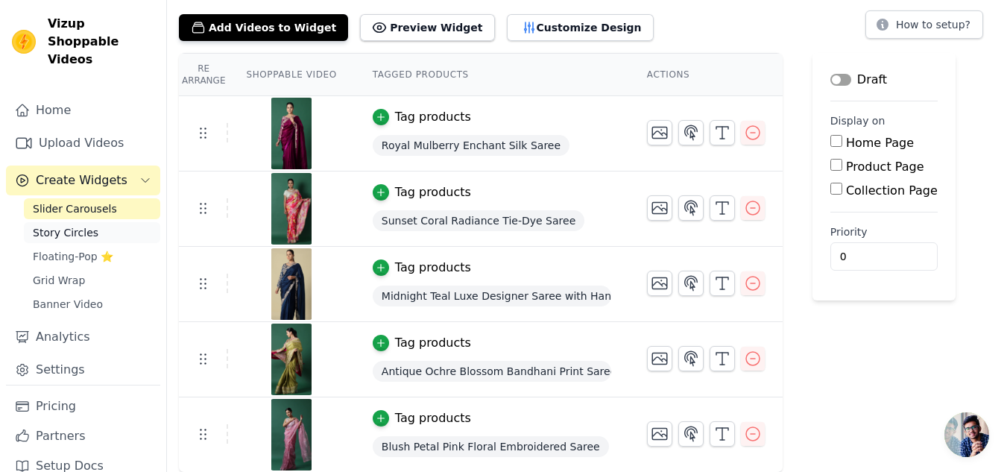
click at [79, 225] on span "Story Circles" at bounding box center [66, 232] width 66 height 15
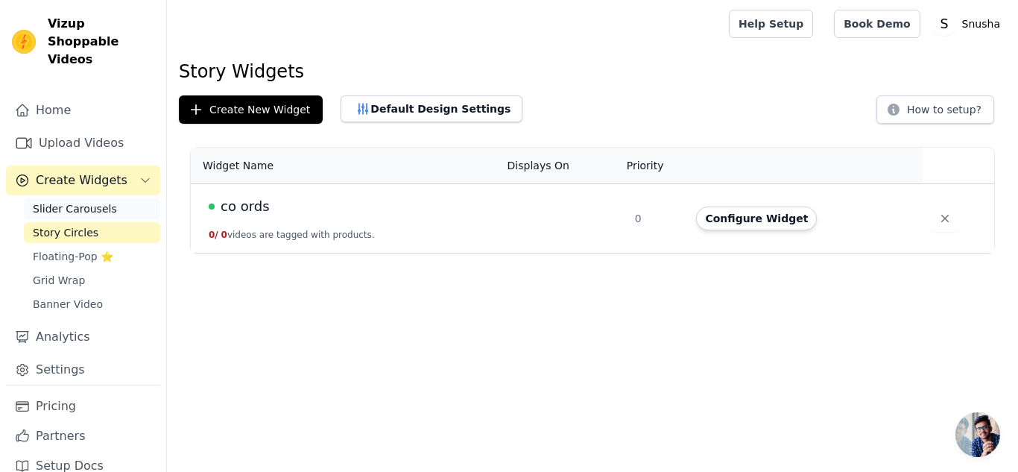
click at [78, 201] on span "Slider Carousels" at bounding box center [75, 208] width 84 height 15
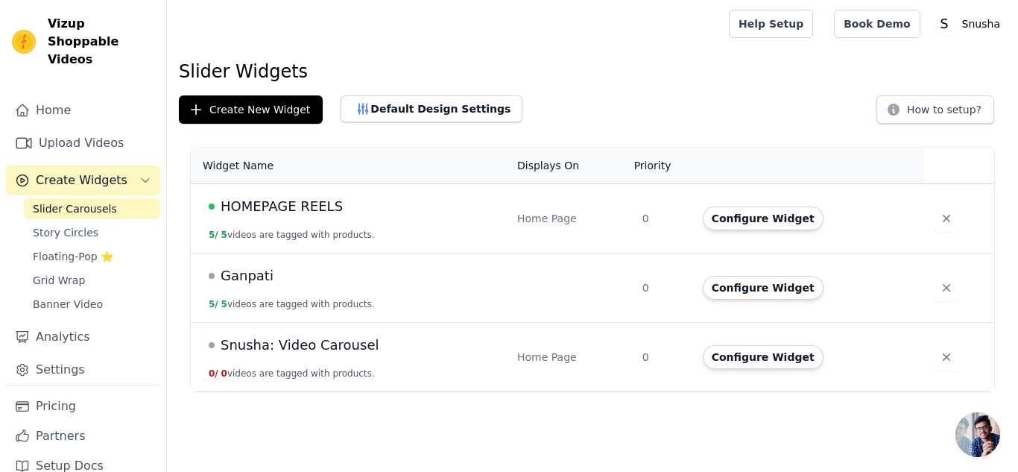
click at [245, 277] on span "Ganpati" at bounding box center [247, 275] width 53 height 21
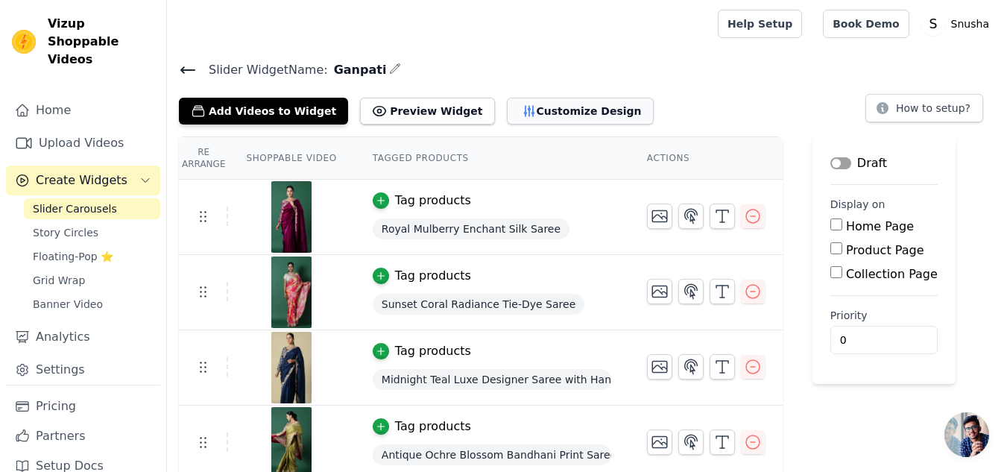
click at [511, 110] on button "Customize Design" at bounding box center [580, 111] width 147 height 27
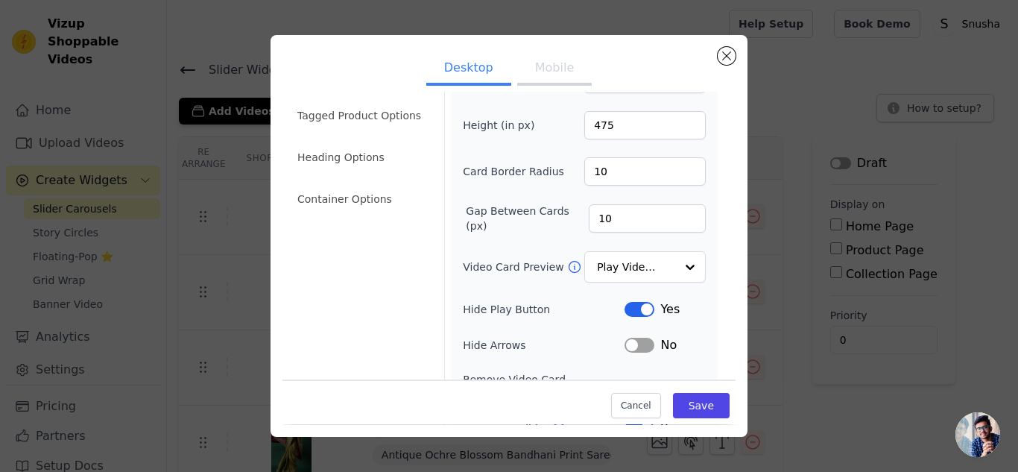
scroll to position [75, 0]
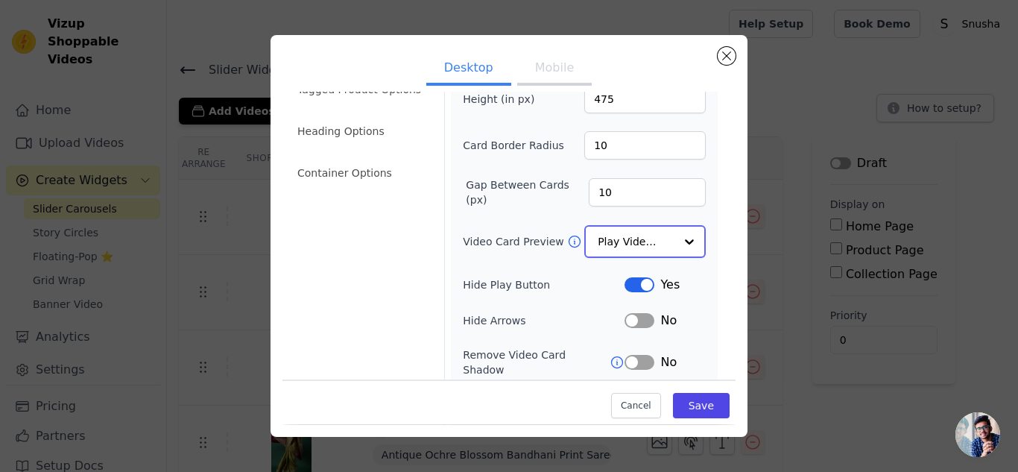
click at [679, 236] on div at bounding box center [690, 242] width 30 height 30
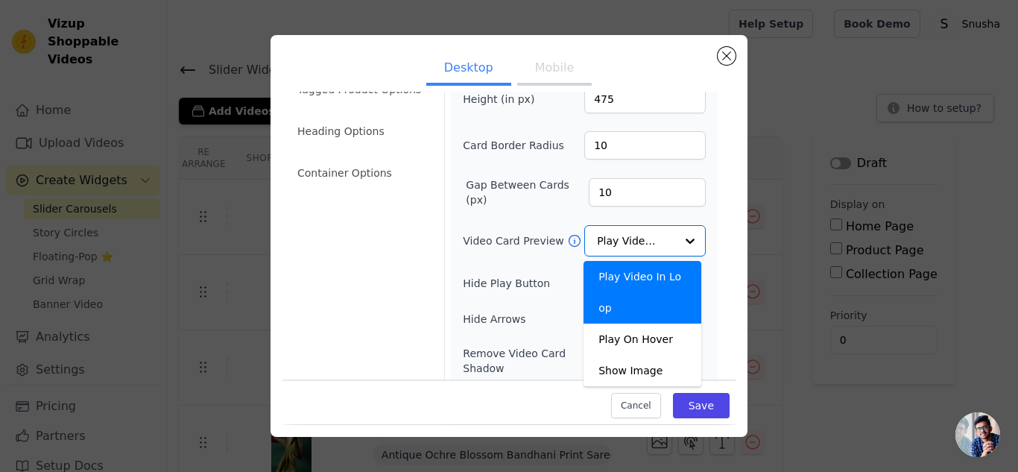
click at [715, 242] on div "Video Card Options Tagged Product Options Heading Options Container Options Wid…" at bounding box center [509, 257] width 453 height 475
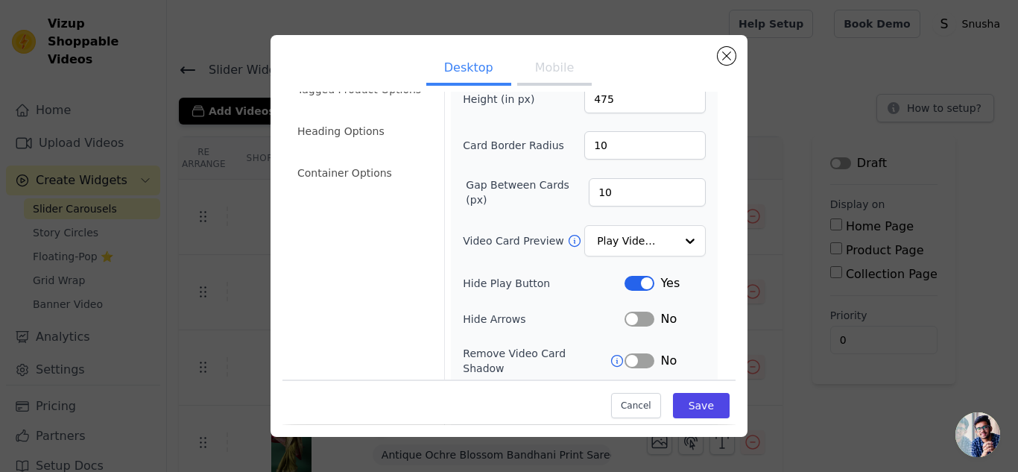
scroll to position [149, 0]
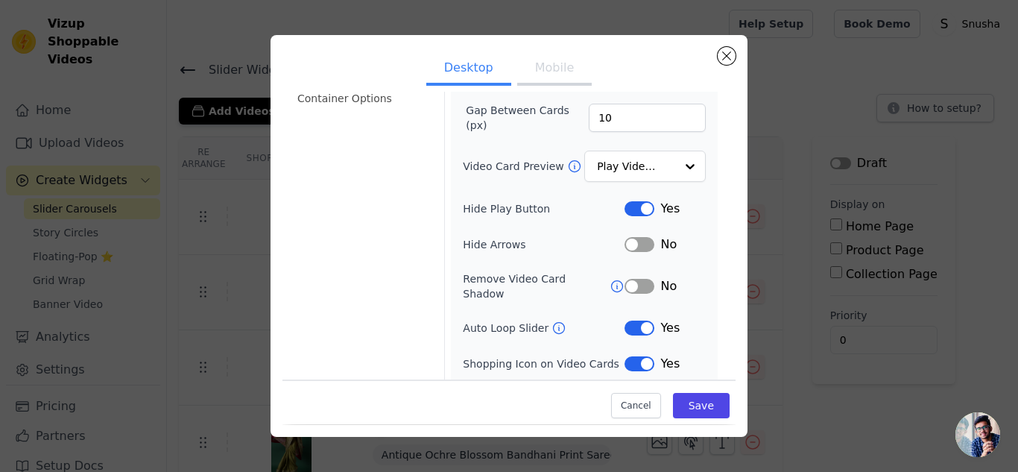
click at [629, 239] on button "Label" at bounding box center [640, 244] width 30 height 15
click at [637, 240] on button "Label" at bounding box center [640, 244] width 30 height 15
click at [612, 281] on icon at bounding box center [617, 286] width 11 height 11
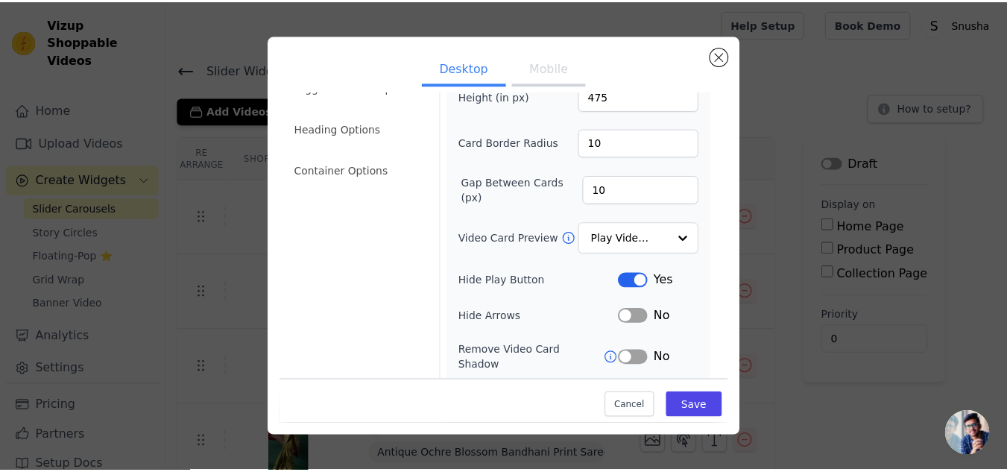
scroll to position [0, 0]
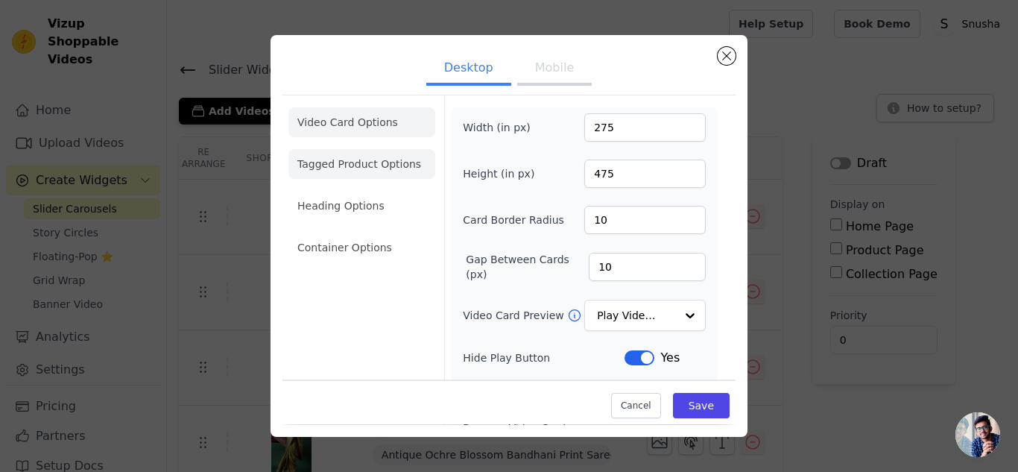
click at [346, 233] on li "Tagged Product Options" at bounding box center [362, 248] width 147 height 30
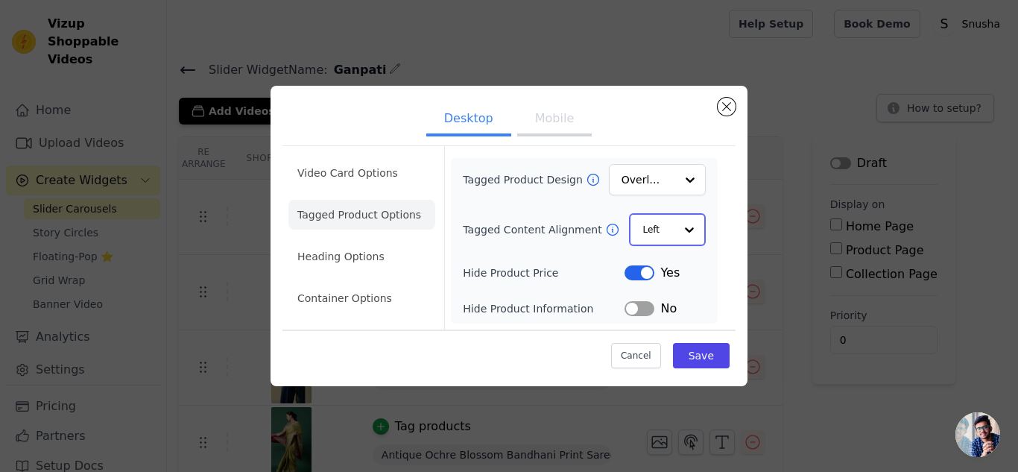
click at [691, 227] on div at bounding box center [690, 230] width 30 height 30
click at [669, 266] on div "Center" at bounding box center [666, 265] width 75 height 31
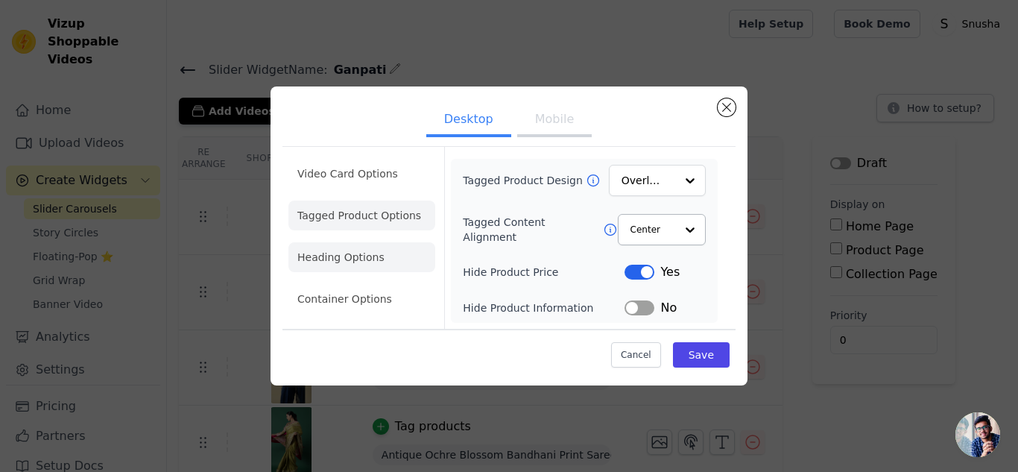
click at [334, 265] on li "Heading Options" at bounding box center [362, 257] width 147 height 30
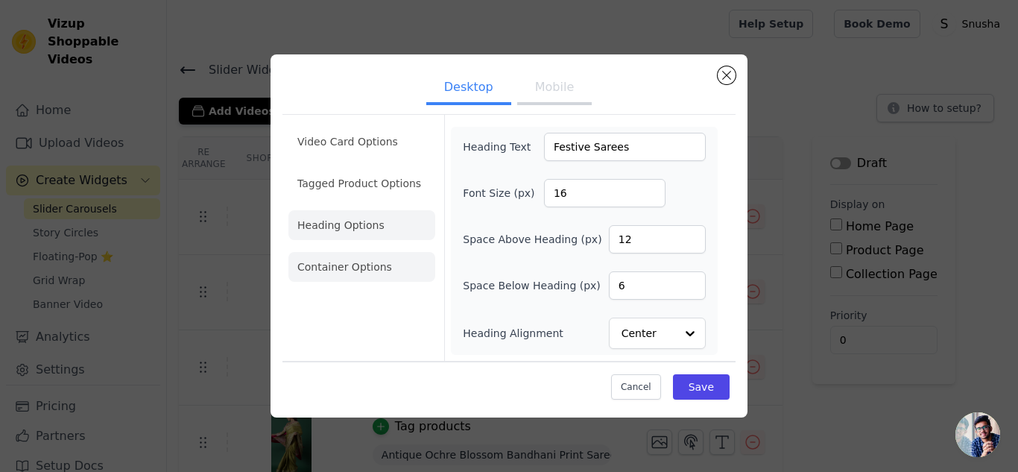
click at [350, 271] on li "Container Options" at bounding box center [362, 267] width 147 height 30
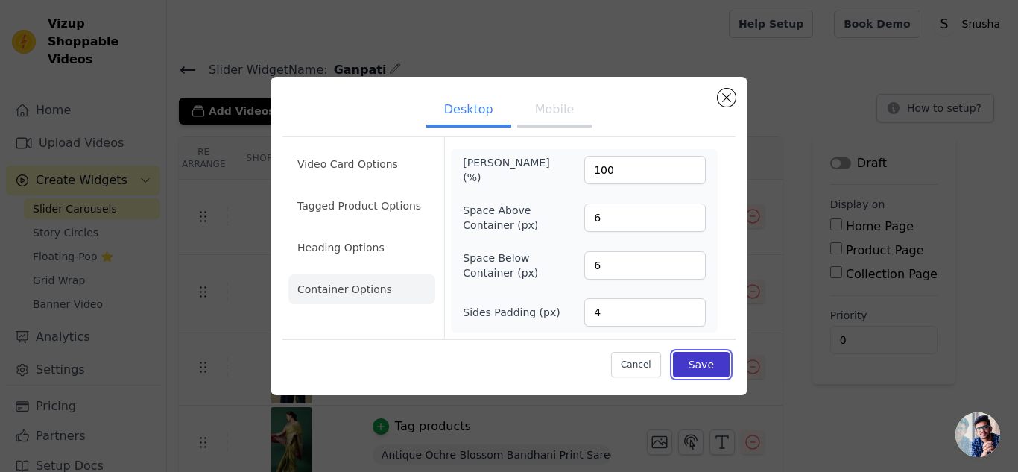
click at [720, 365] on button "Save" at bounding box center [701, 364] width 57 height 25
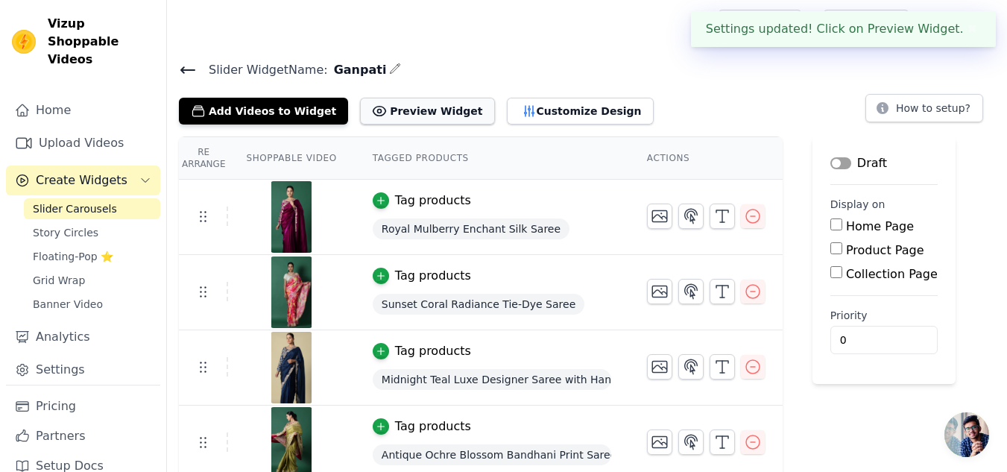
click at [404, 114] on button "Preview Widget" at bounding box center [427, 111] width 134 height 27
